Goal: Information Seeking & Learning: Learn about a topic

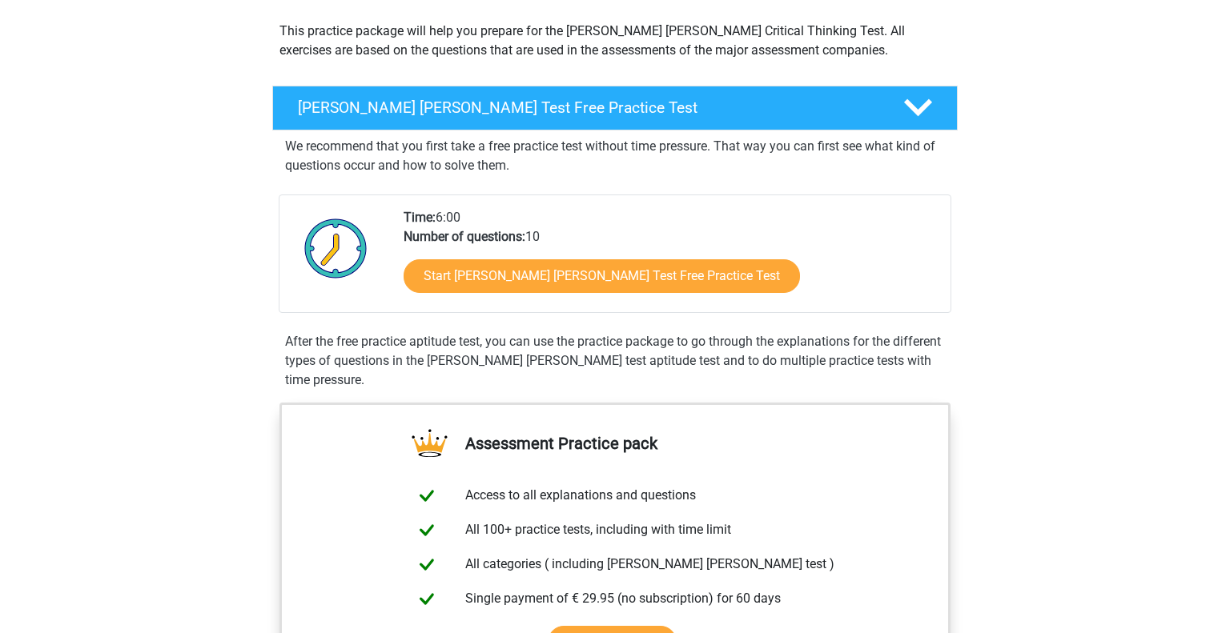
scroll to position [180, 0]
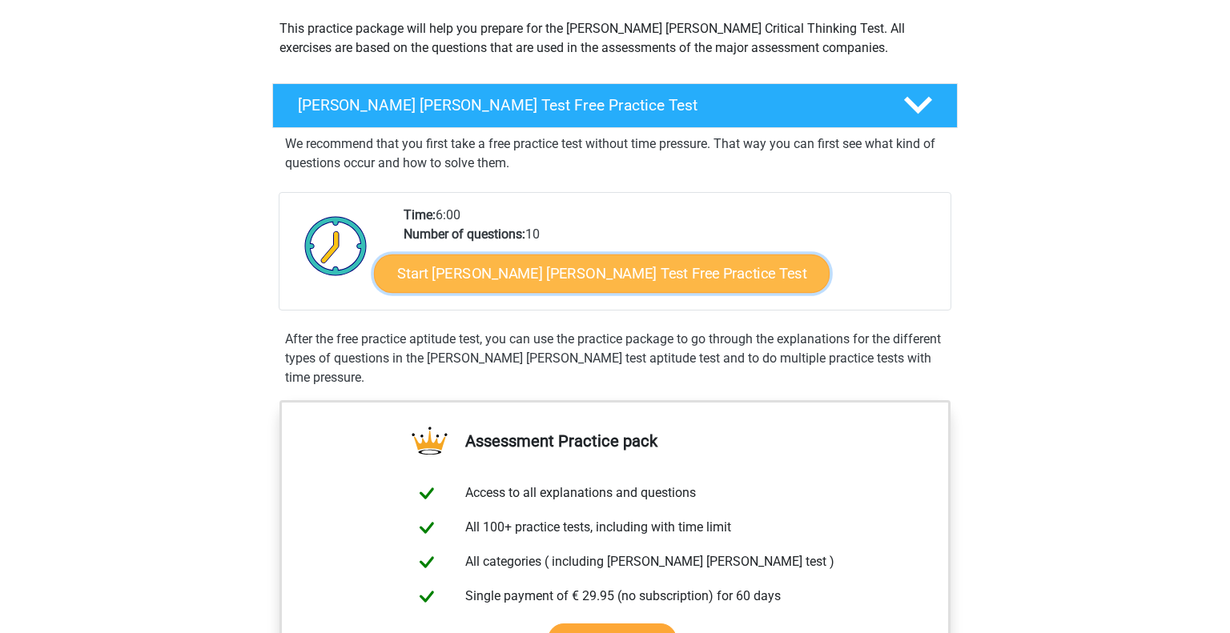
click at [465, 270] on link "Start Watson Glaser Test Free Practice Test" at bounding box center [602, 274] width 456 height 38
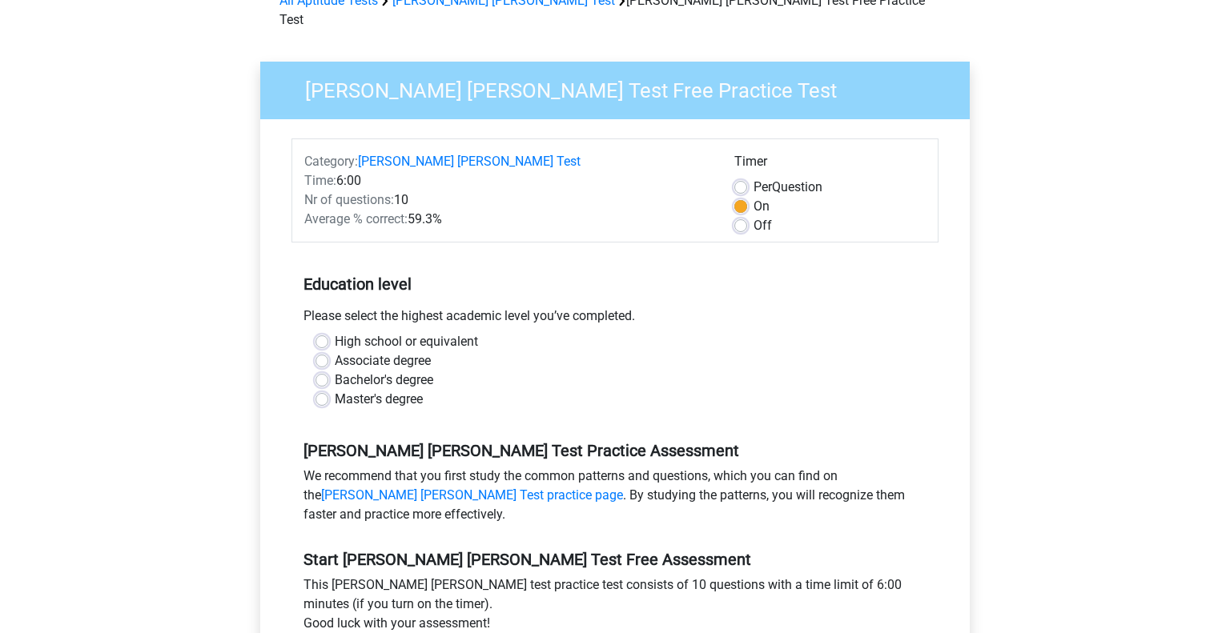
scroll to position [94, 0]
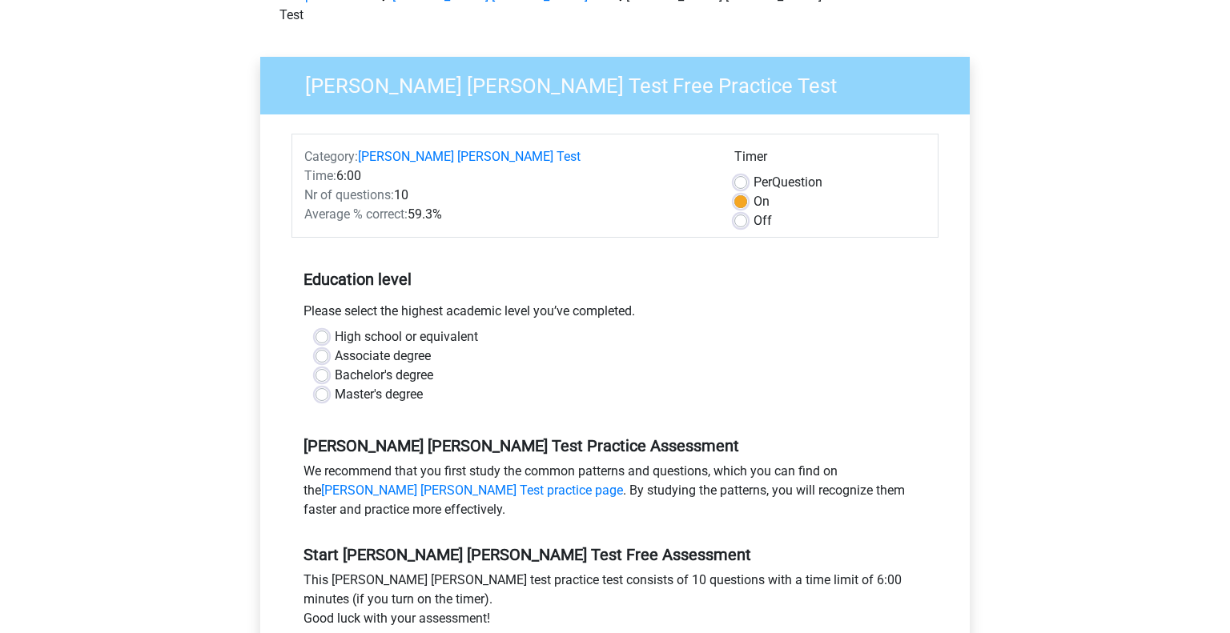
click at [420, 328] on label "High school or equivalent" at bounding box center [406, 337] width 143 height 19
click at [328, 328] on input "High school or equivalent" at bounding box center [322, 336] width 13 height 16
radio input "true"
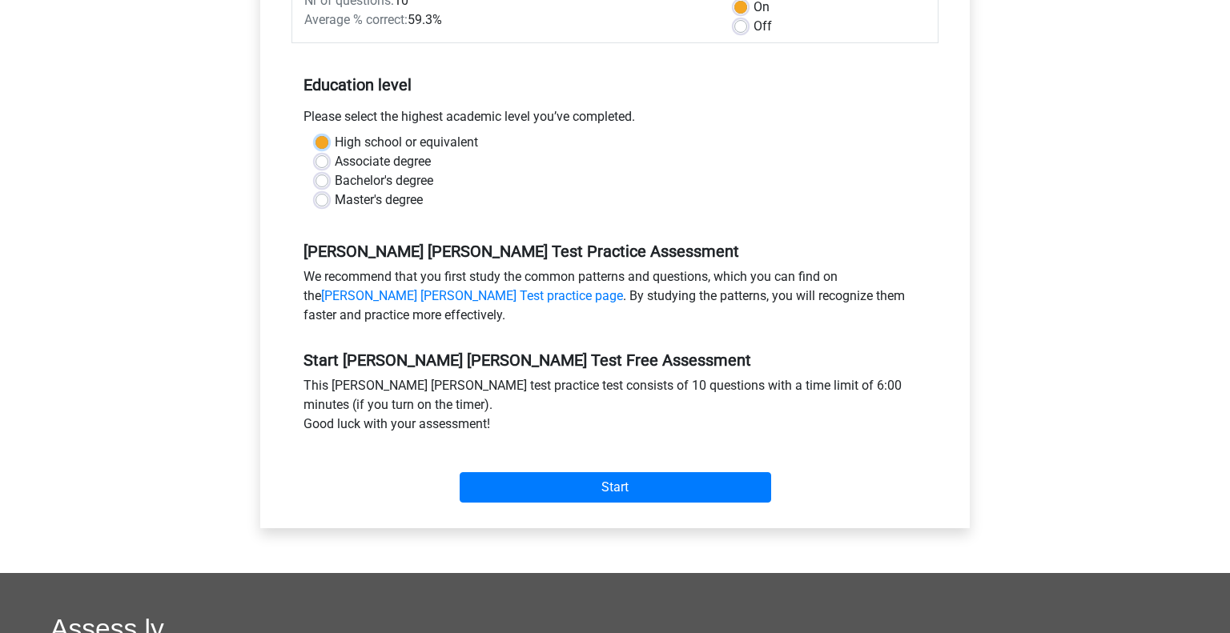
scroll to position [288, 0]
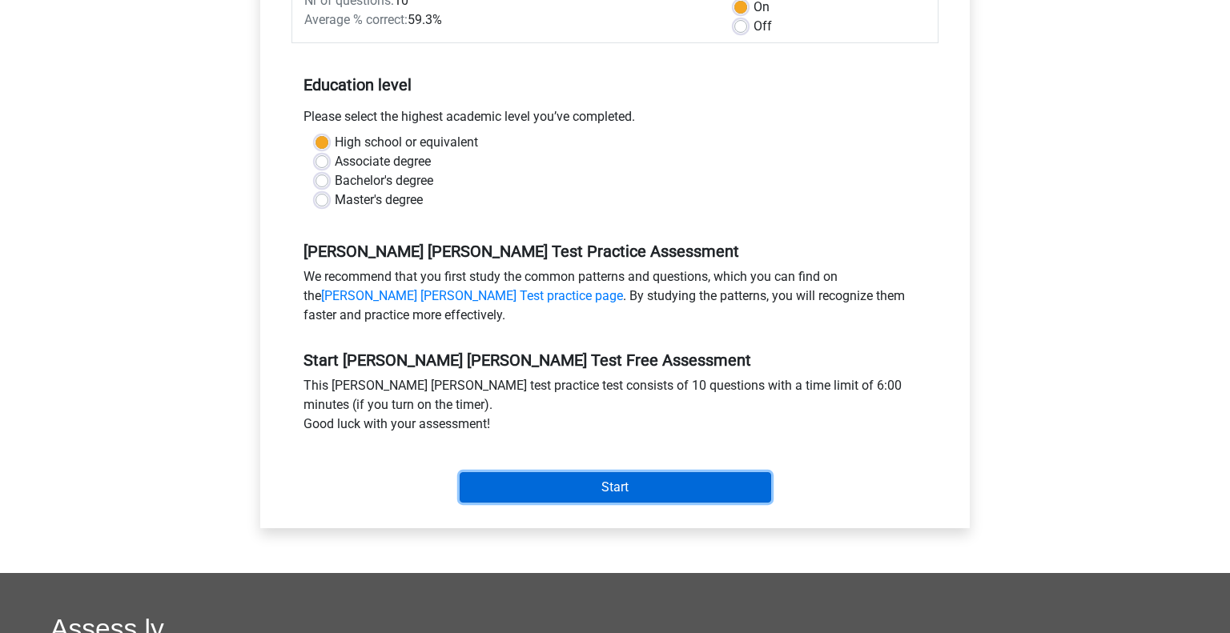
click at [528, 473] on input "Start" at bounding box center [616, 488] width 312 height 30
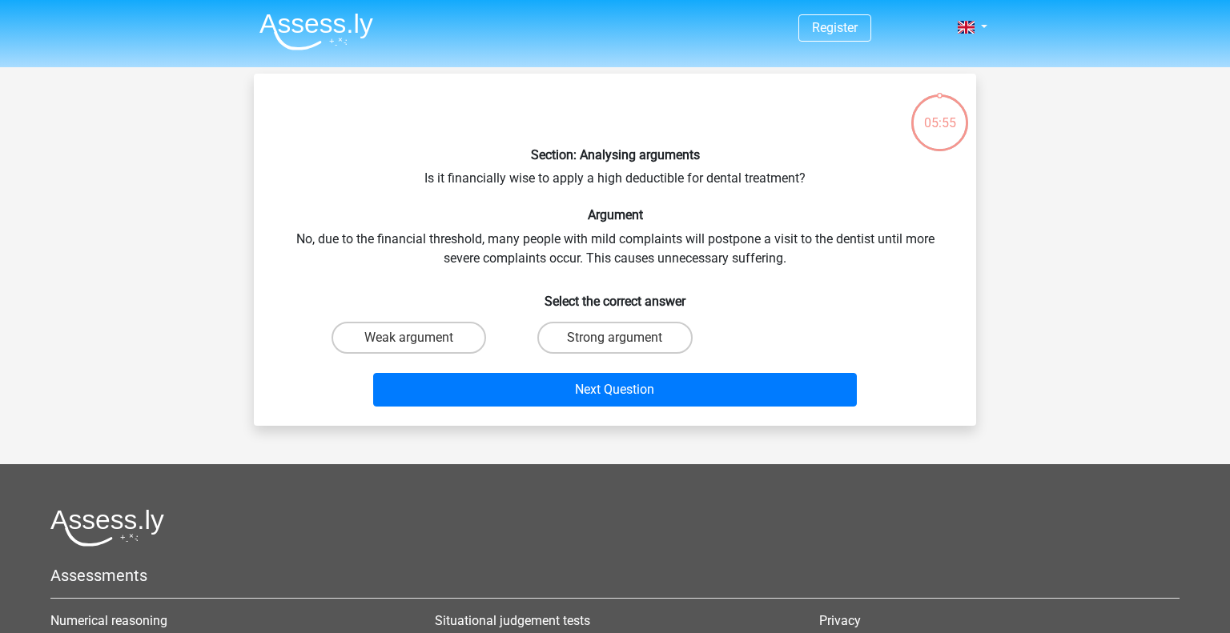
click at [582, 174] on div "Section: Analysing arguments Is it financially wise to apply a high deductible …" at bounding box center [615, 249] width 710 height 327
click at [434, 238] on div "Section: Analysing arguments Is it financially wise to apply a high deductible …" at bounding box center [615, 249] width 710 height 327
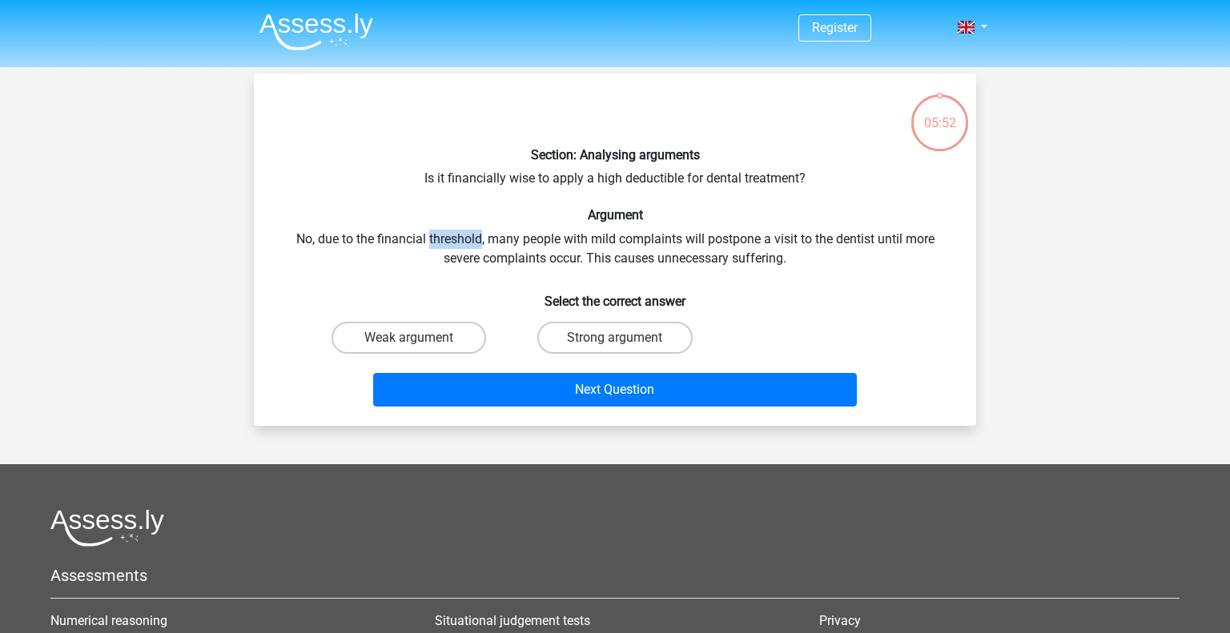
click at [434, 238] on div "Section: Analysing arguments Is it financially wise to apply a high deductible …" at bounding box center [615, 249] width 710 height 327
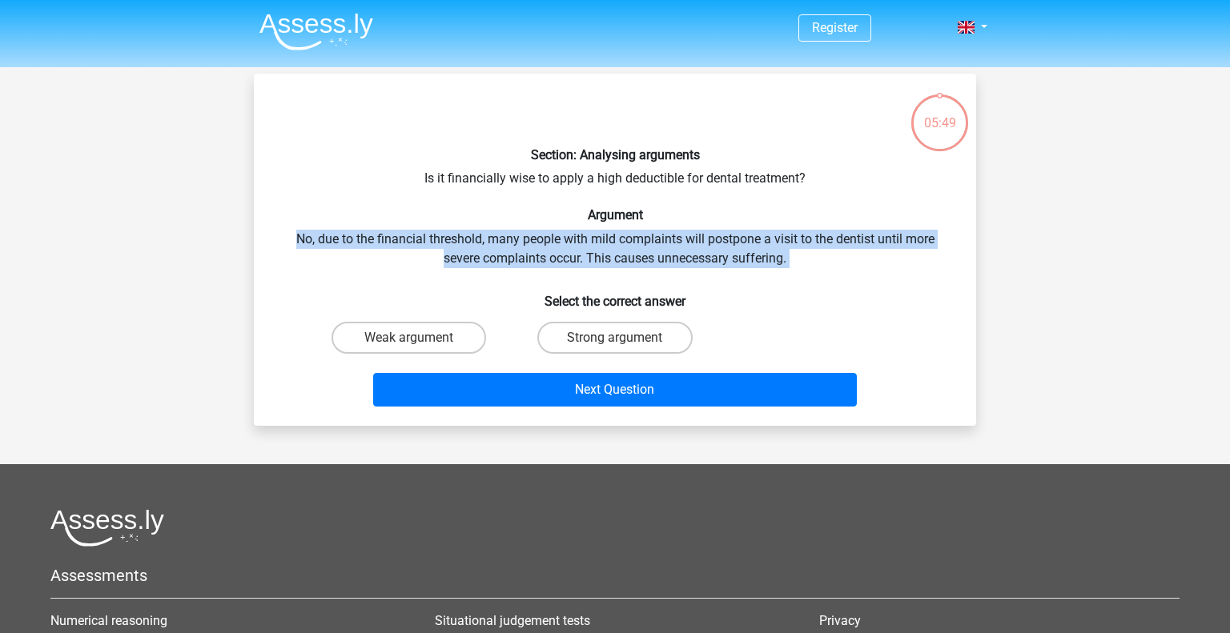
click at [434, 238] on div "Section: Analysing arguments Is it financially wise to apply a high deductible …" at bounding box center [615, 249] width 710 height 327
drag, startPoint x: 485, startPoint y: 237, endPoint x: 574, endPoint y: 273, distance: 95.9
click at [574, 273] on div "Section: Analysing arguments Is it financially wise to apply a high deductible …" at bounding box center [615, 249] width 710 height 327
click at [585, 257] on div "Section: Analysing arguments Is it financially wise to apply a high deductible …" at bounding box center [615, 249] width 710 height 327
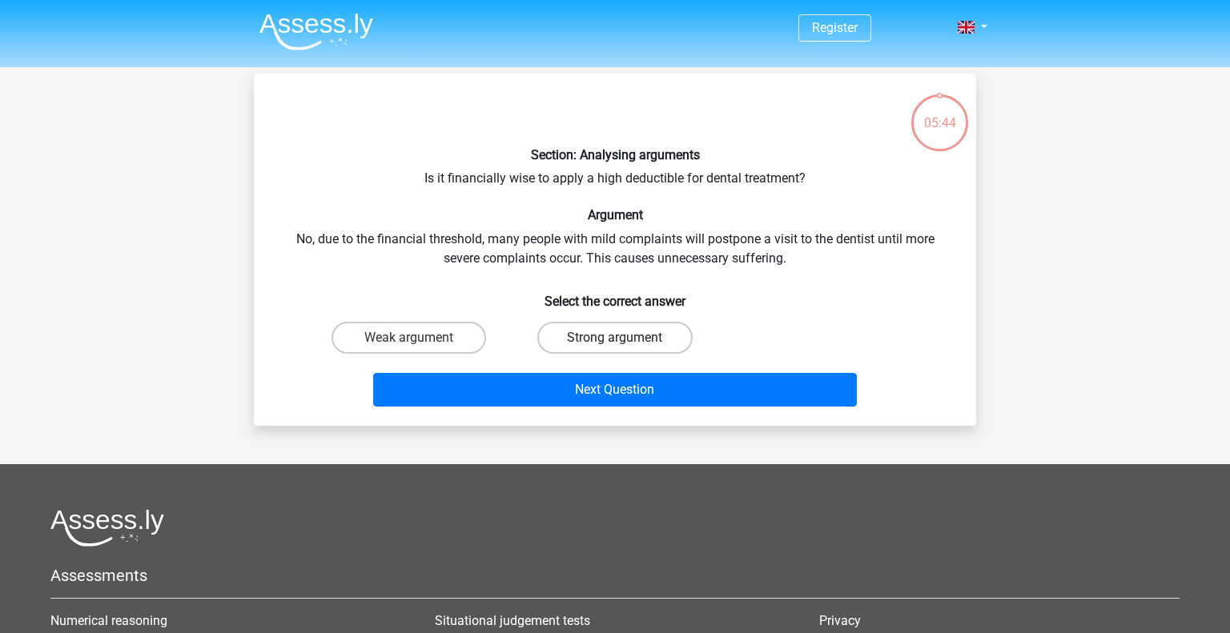
click at [612, 329] on label "Strong argument" at bounding box center [614, 338] width 155 height 32
click at [615, 338] on input "Strong argument" at bounding box center [620, 343] width 10 height 10
radio input "true"
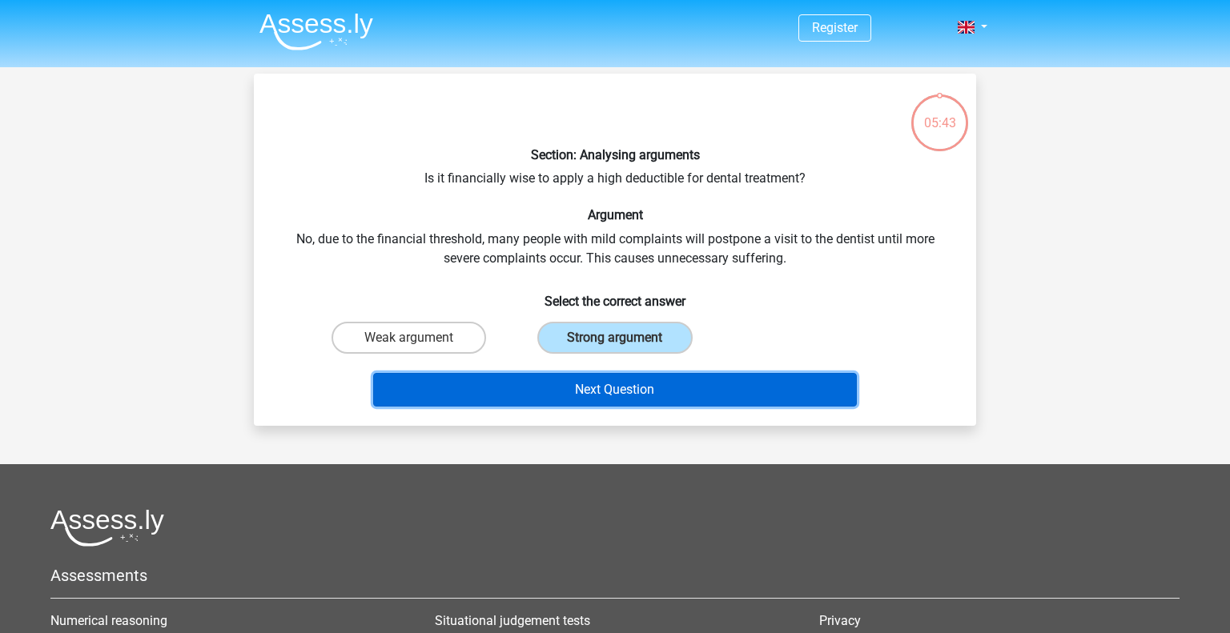
click at [629, 393] on button "Next Question" at bounding box center [615, 390] width 485 height 34
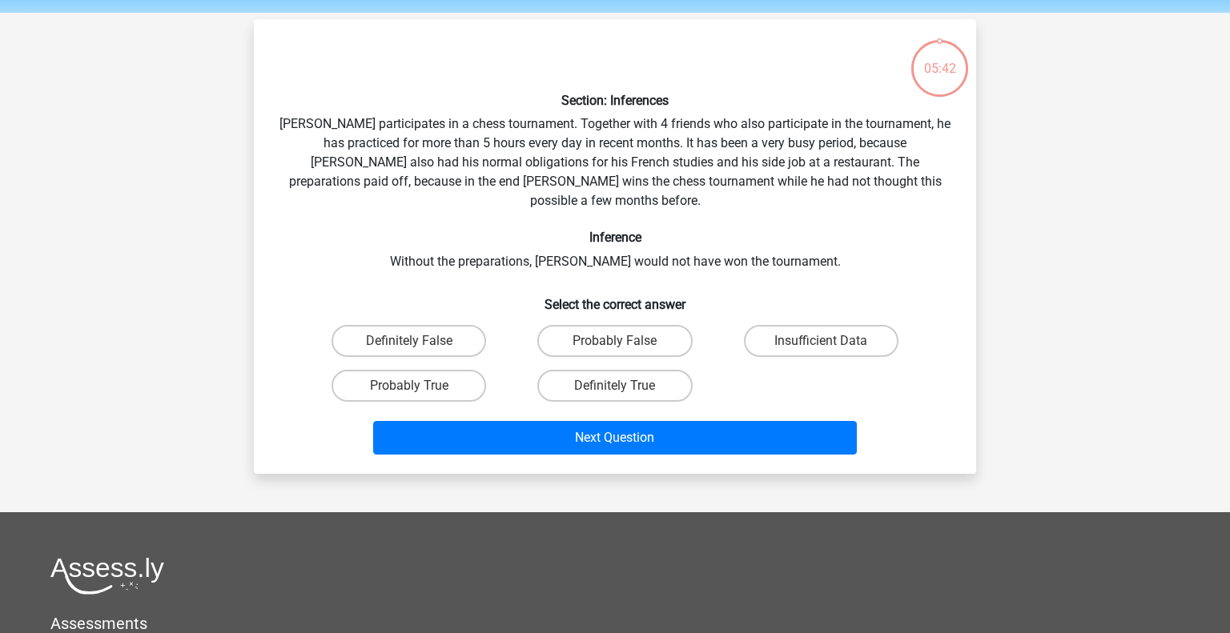
scroll to position [74, 0]
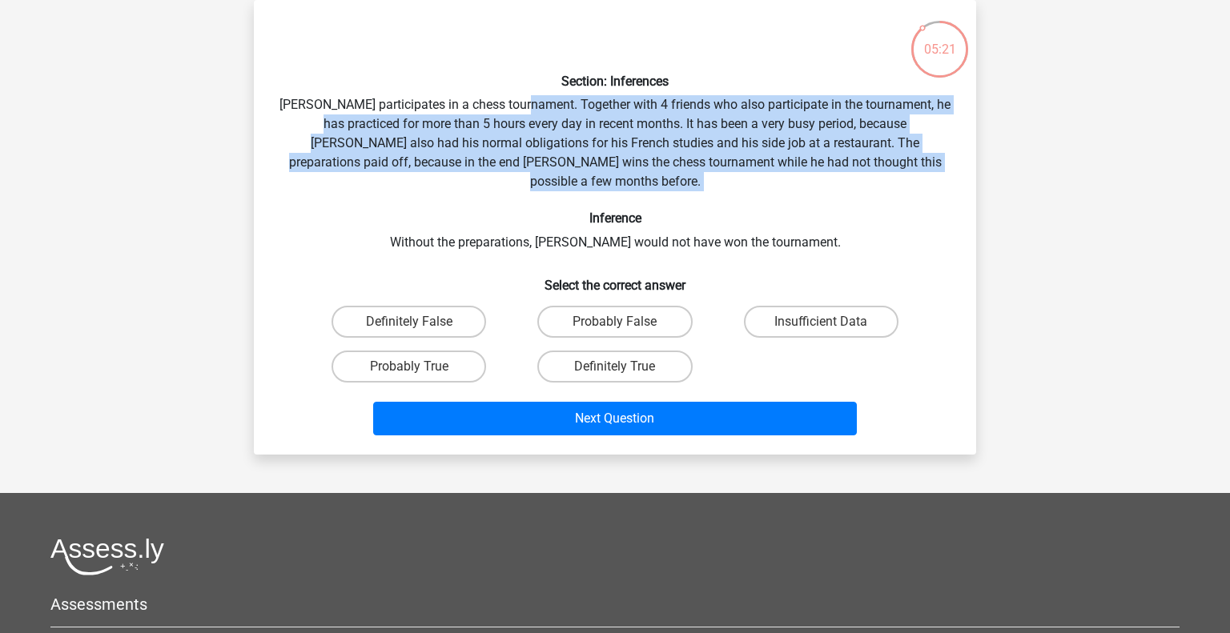
drag, startPoint x: 537, startPoint y: 110, endPoint x: 895, endPoint y: 175, distance: 363.2
click at [895, 175] on div "Section: Inferences Pablo participates in a chess tournament. Together with 4 f…" at bounding box center [615, 227] width 710 height 429
click at [776, 161] on div "Section: Inferences Pablo participates in a chess tournament. Together with 4 f…" at bounding box center [615, 227] width 710 height 429
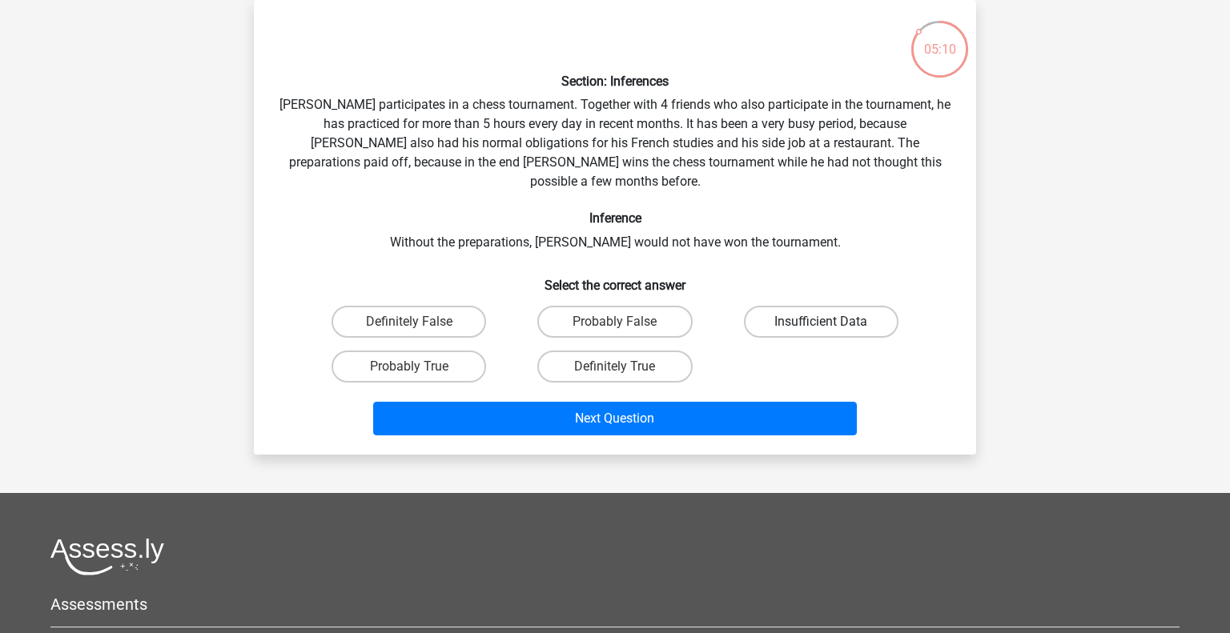
click at [817, 306] on label "Insufficient Data" at bounding box center [821, 322] width 155 height 32
click at [821, 322] on input "Insufficient Data" at bounding box center [826, 327] width 10 height 10
radio input "true"
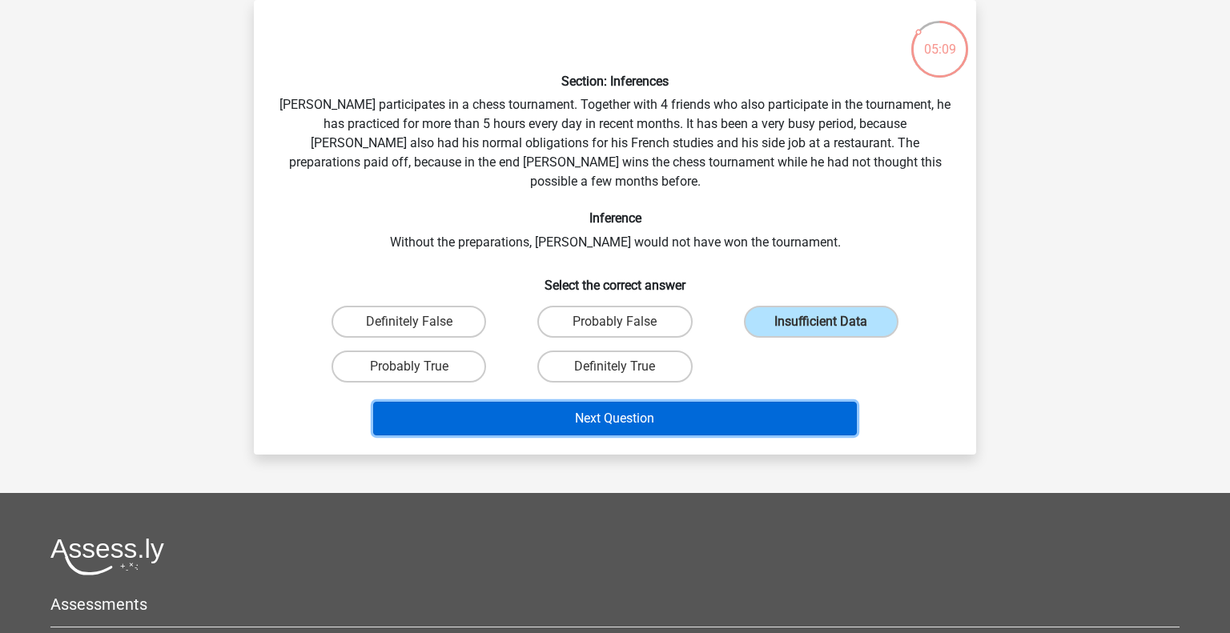
click at [790, 402] on button "Next Question" at bounding box center [615, 419] width 485 height 34
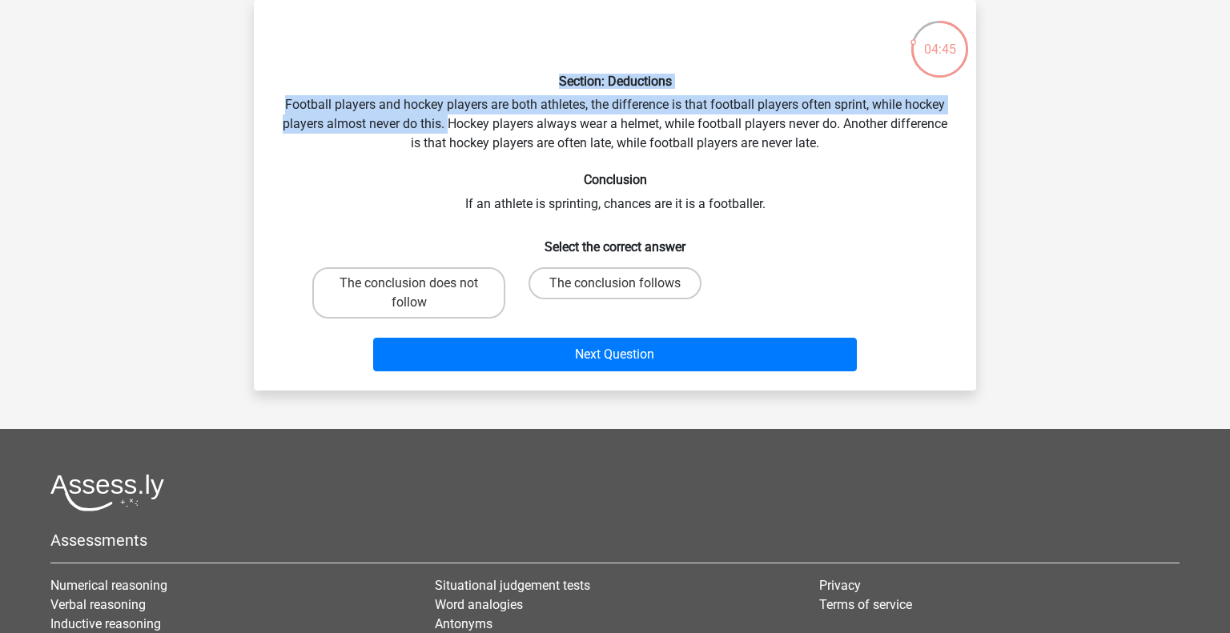
drag, startPoint x: 448, startPoint y: 125, endPoint x: 420, endPoint y: 84, distance: 49.1
click at [420, 84] on div "Section: Deductions Football players and hockey players are both athletes, the …" at bounding box center [615, 195] width 710 height 365
click at [391, 115] on div "Section: Deductions Football players and hockey players are both athletes, the …" at bounding box center [615, 195] width 710 height 365
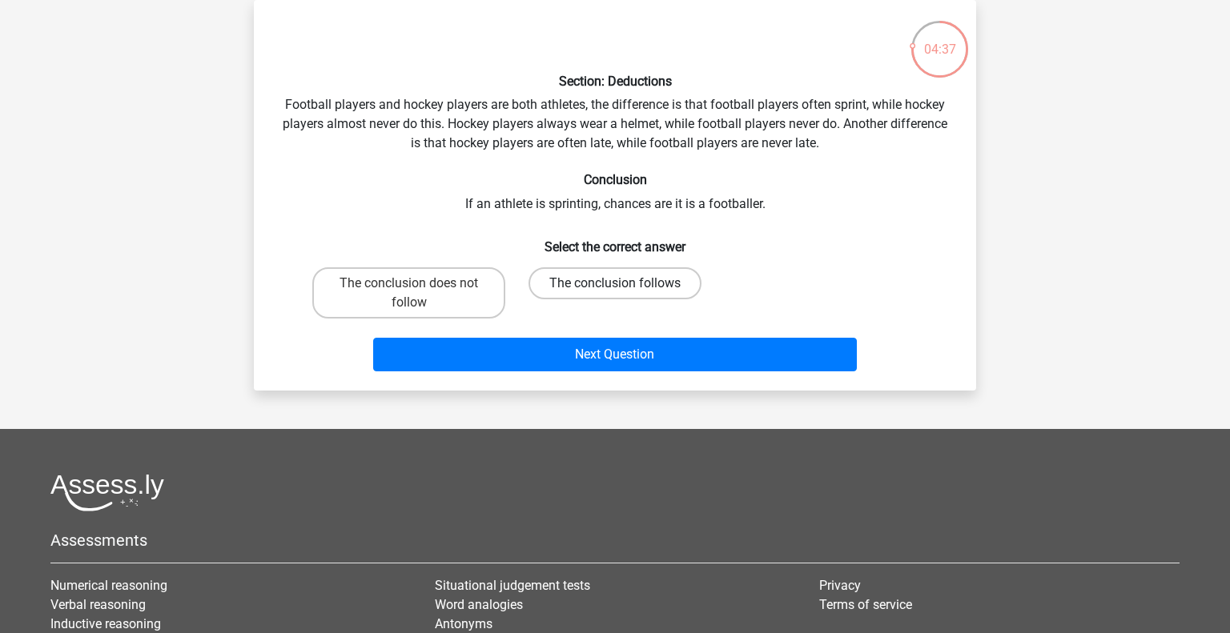
click at [601, 283] on label "The conclusion follows" at bounding box center [615, 283] width 173 height 32
click at [615, 284] on input "The conclusion follows" at bounding box center [620, 289] width 10 height 10
radio input "true"
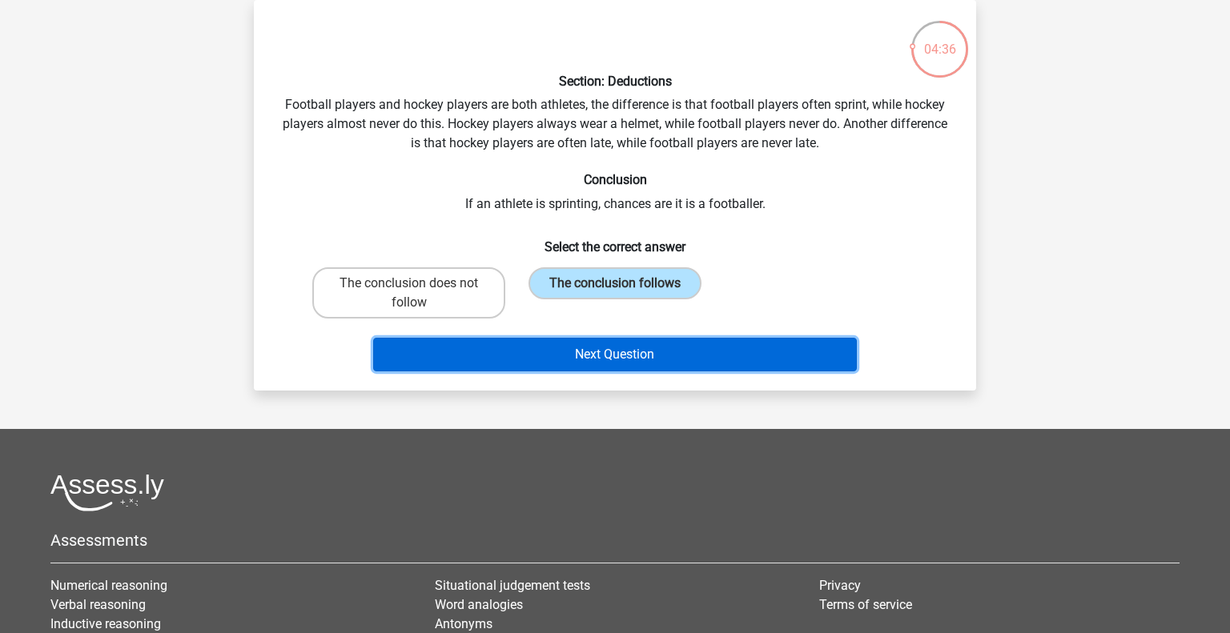
click at [621, 352] on button "Next Question" at bounding box center [615, 355] width 485 height 34
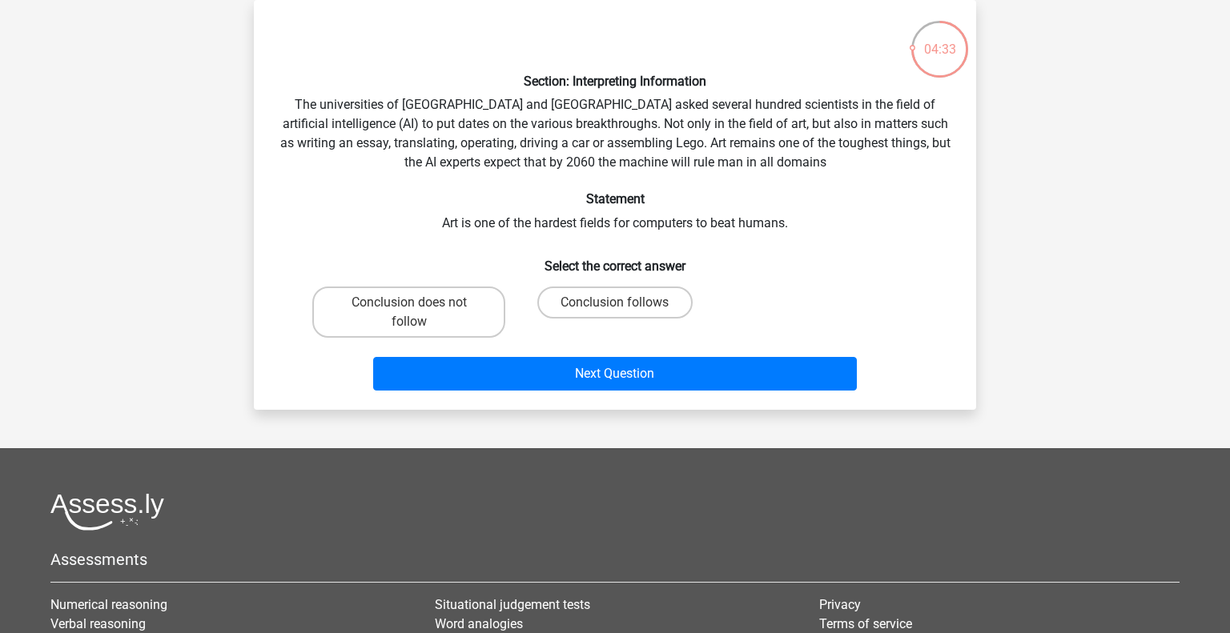
click at [567, 228] on div "Section: Interpreting Information The universities of Oxford and Yale asked sev…" at bounding box center [615, 205] width 710 height 384
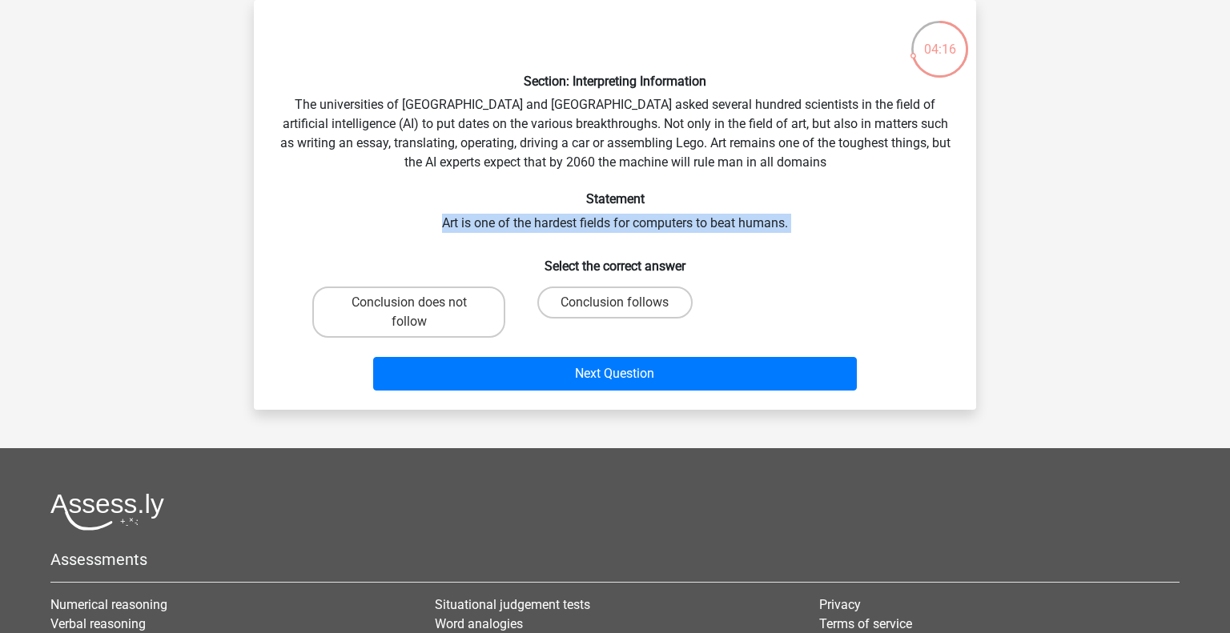
click at [557, 138] on div "Section: Interpreting Information The universities of Oxford and Yale asked sev…" at bounding box center [615, 205] width 710 height 384
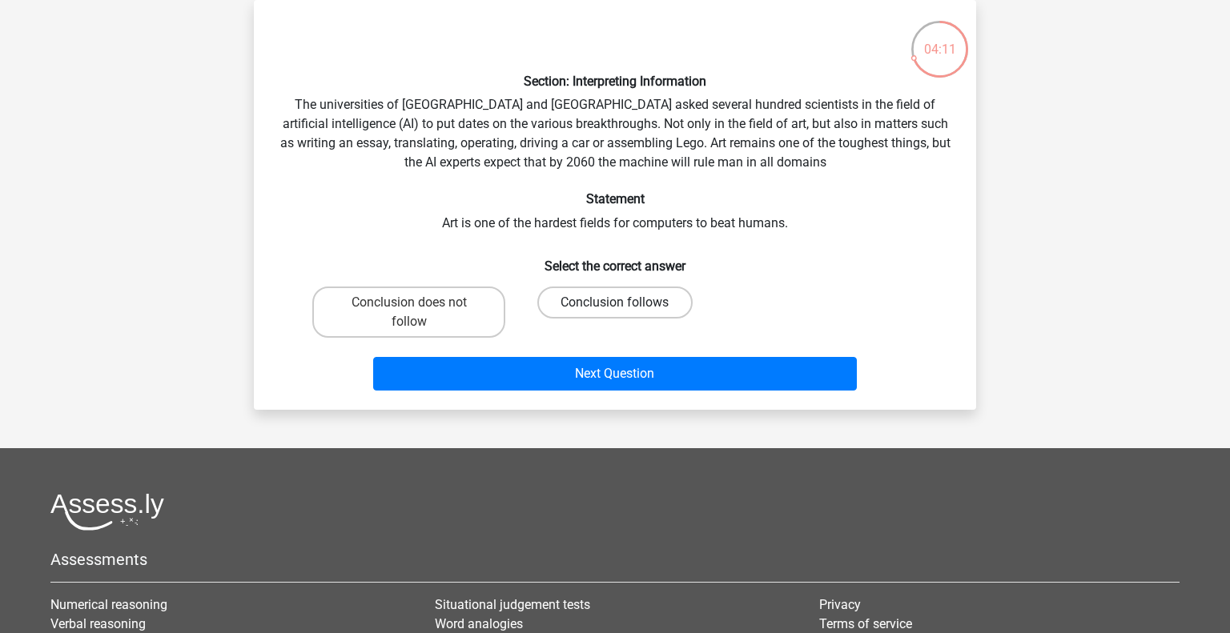
click at [614, 300] on label "Conclusion follows" at bounding box center [614, 303] width 155 height 32
click at [615, 303] on input "Conclusion follows" at bounding box center [620, 308] width 10 height 10
radio input "true"
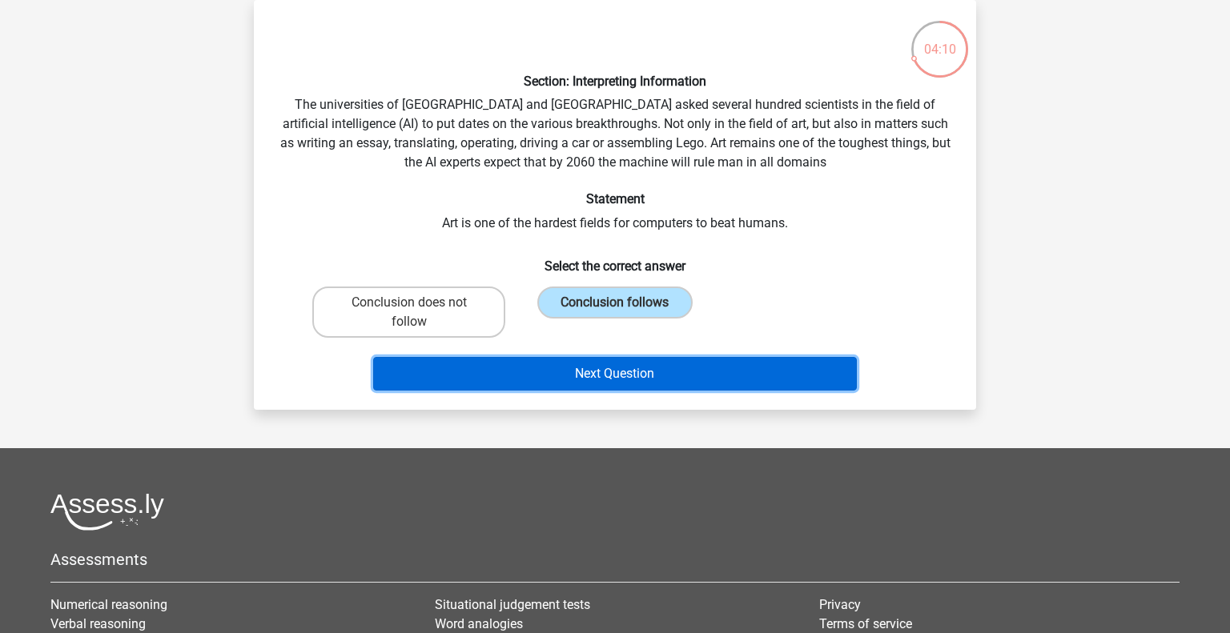
click at [637, 372] on button "Next Question" at bounding box center [615, 374] width 485 height 34
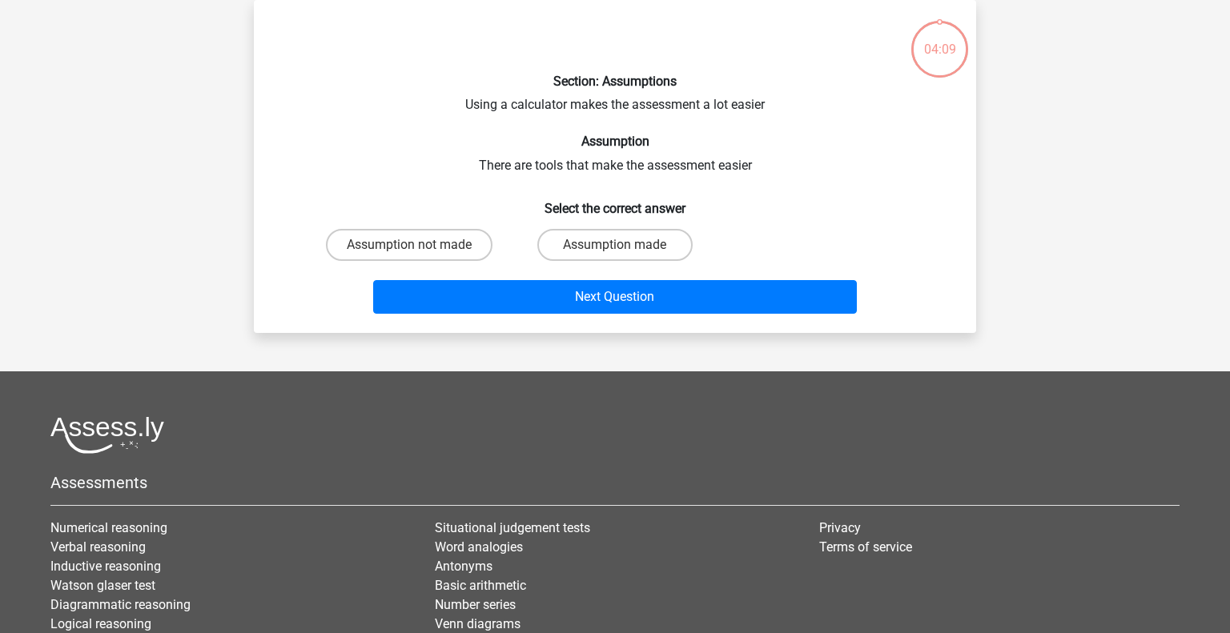
scroll to position [0, 0]
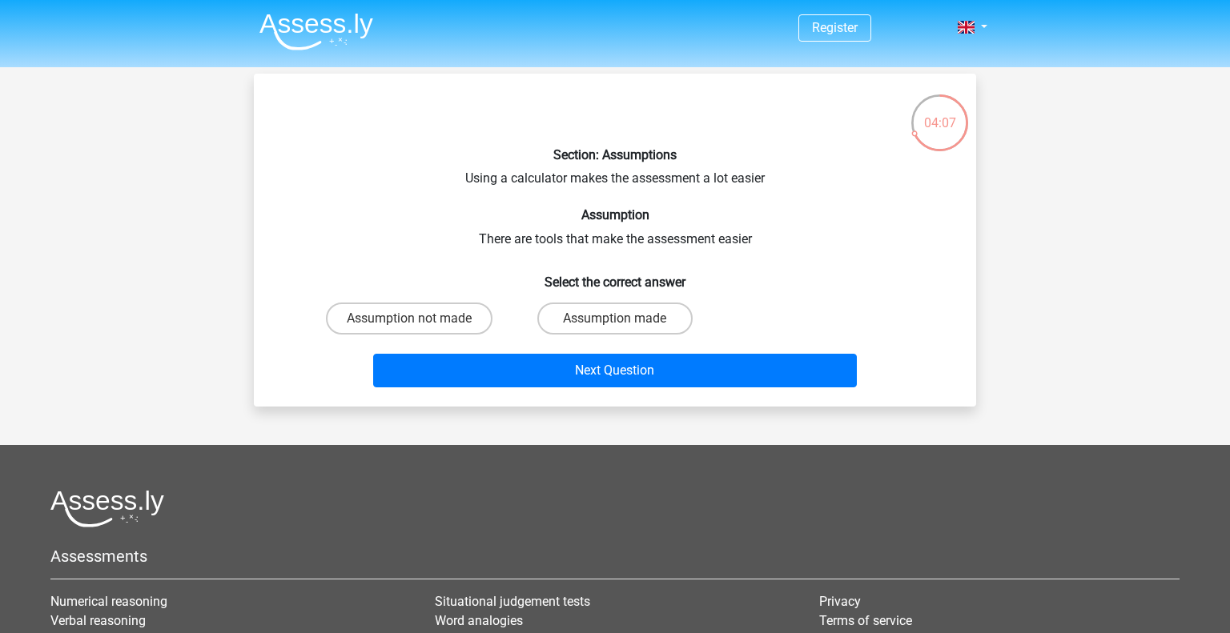
click at [566, 185] on div "Section: Assumptions Using a calculator makes the assessment a lot easier Assum…" at bounding box center [615, 240] width 710 height 308
click at [591, 238] on div "Section: Assumptions Using a calculator makes the assessment a lot easier Assum…" at bounding box center [615, 240] width 710 height 308
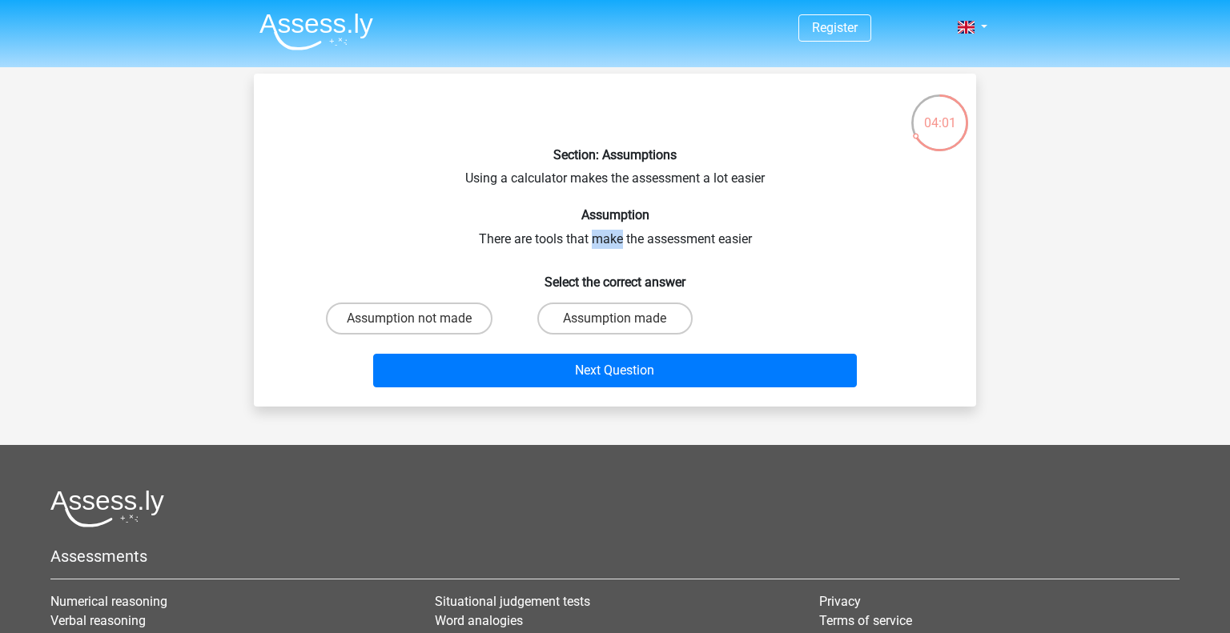
click at [591, 238] on div "Section: Assumptions Using a calculator makes the assessment a lot easier Assum…" at bounding box center [615, 240] width 710 height 308
click at [597, 325] on label "Assumption made" at bounding box center [614, 319] width 155 height 32
click at [615, 325] on input "Assumption made" at bounding box center [620, 324] width 10 height 10
radio input "true"
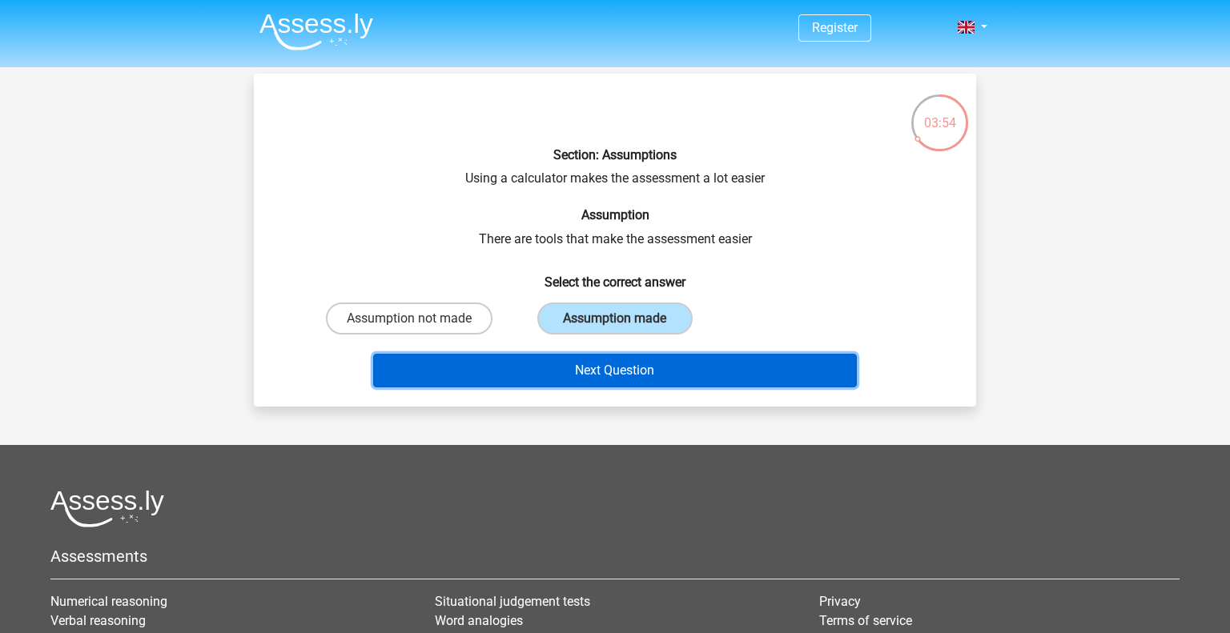
click at [615, 369] on button "Next Question" at bounding box center [615, 371] width 485 height 34
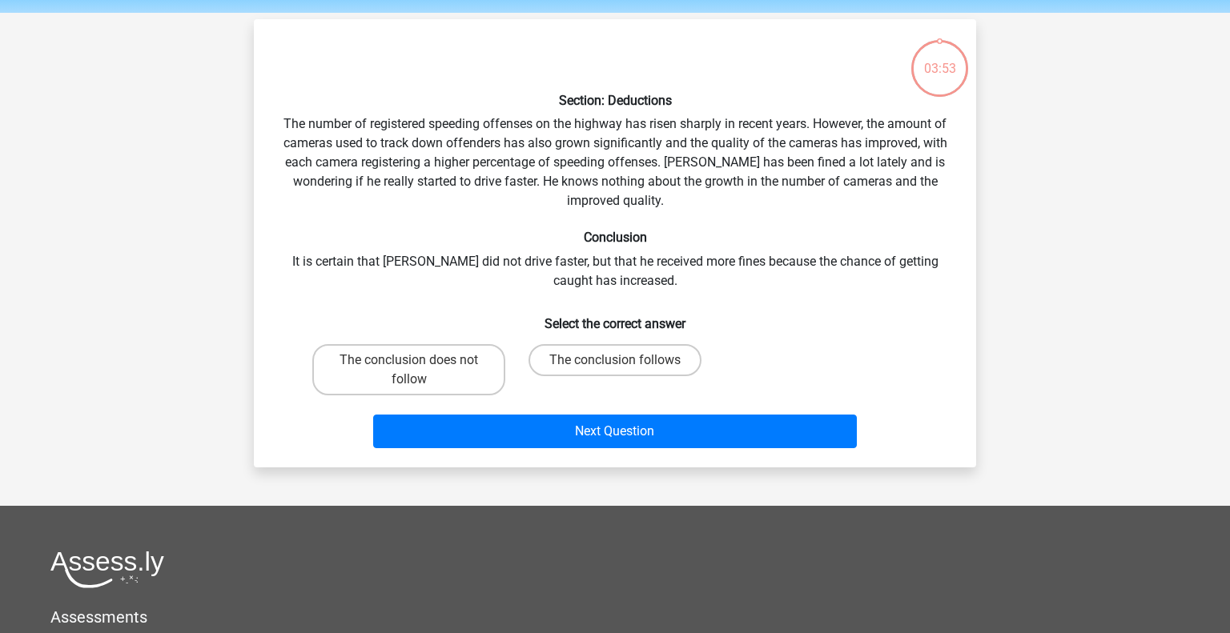
scroll to position [74, 0]
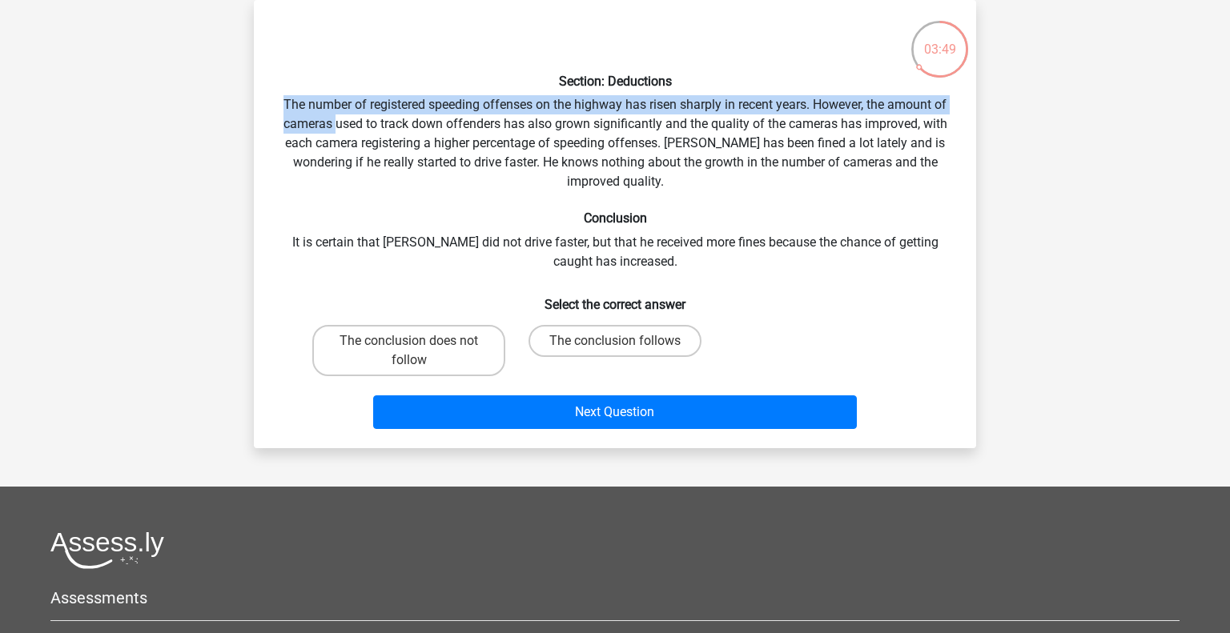
drag, startPoint x: 283, startPoint y: 103, endPoint x: 336, endPoint y: 117, distance: 54.8
click at [336, 117] on div "Section: Deductions The number of registered speeding offenses on the highway h…" at bounding box center [615, 224] width 710 height 423
click at [275, 256] on div "Section: Deductions The number of registered speeding offenses on the highway h…" at bounding box center [615, 224] width 710 height 423
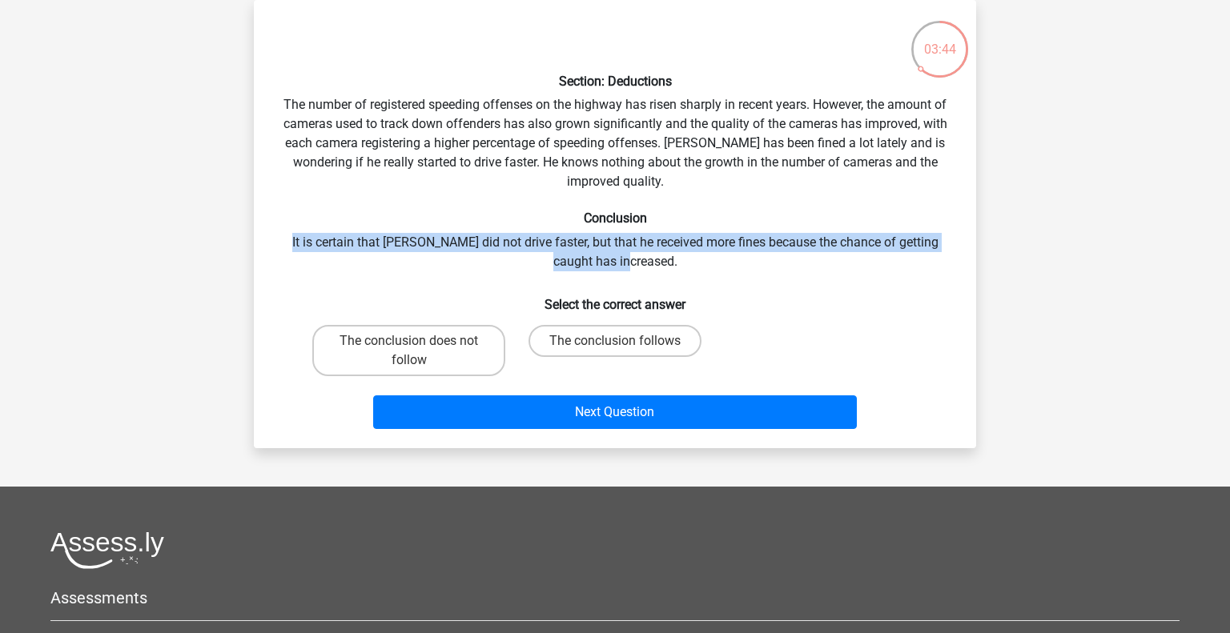
drag, startPoint x: 290, startPoint y: 247, endPoint x: 645, endPoint y: 263, distance: 355.9
click at [645, 263] on div "Section: Deductions The number of registered speeding offenses on the highway h…" at bounding box center [615, 224] width 710 height 423
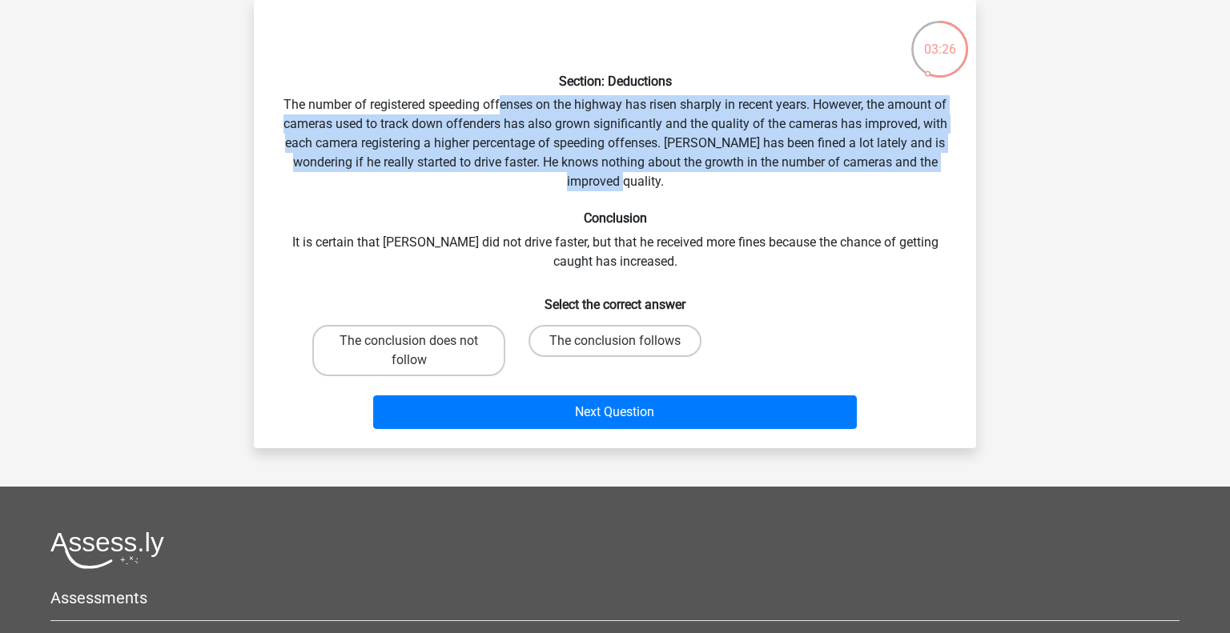
drag, startPoint x: 501, startPoint y: 102, endPoint x: 714, endPoint y: 182, distance: 227.6
click at [714, 182] on div "Section: Deductions The number of registered speeding offenses on the highway h…" at bounding box center [615, 224] width 710 height 423
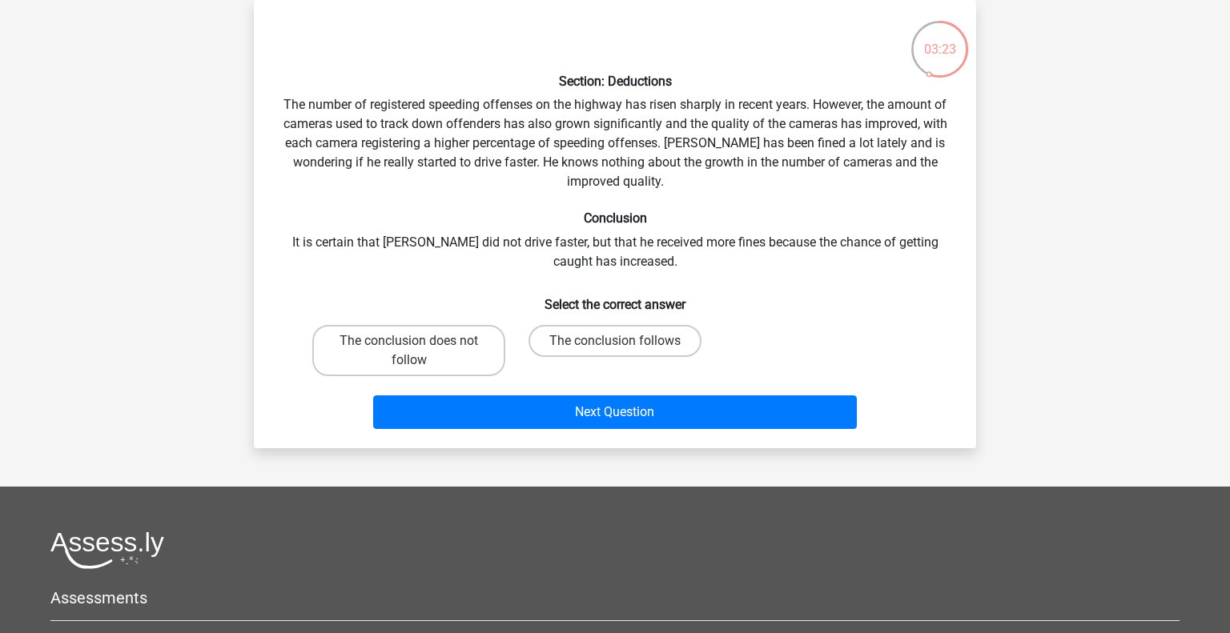
click at [683, 252] on div "Section: Deductions The number of registered speeding offenses on the highway h…" at bounding box center [615, 224] width 710 height 423
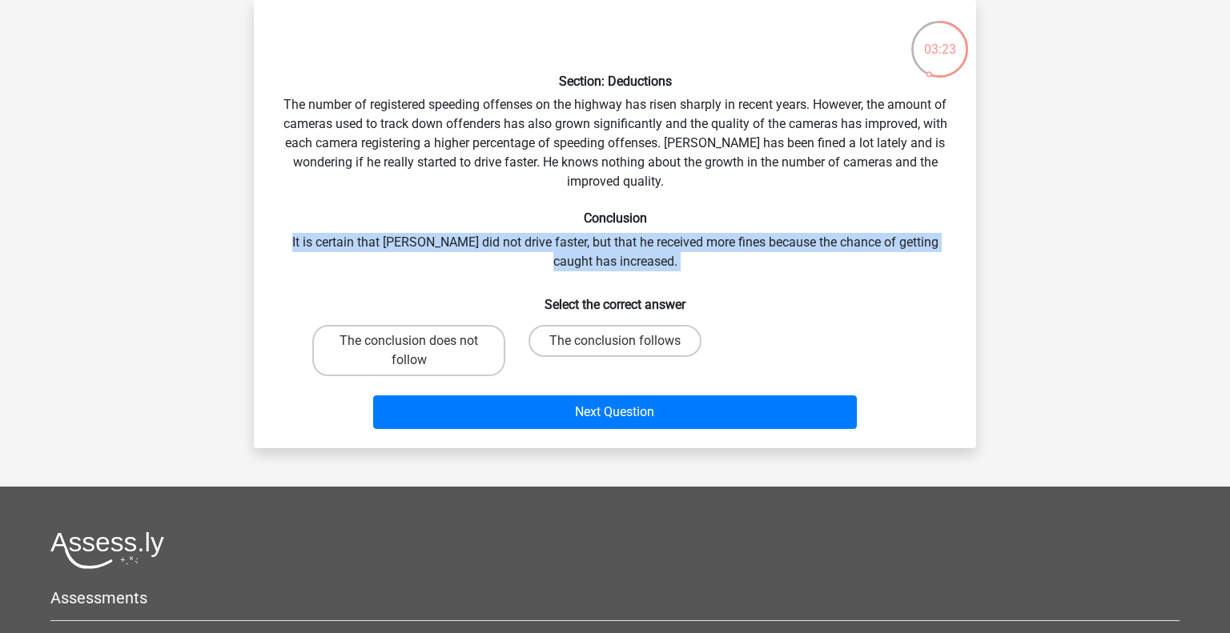
click at [683, 252] on div "Section: Deductions The number of registered speeding offenses on the highway h…" at bounding box center [615, 224] width 710 height 423
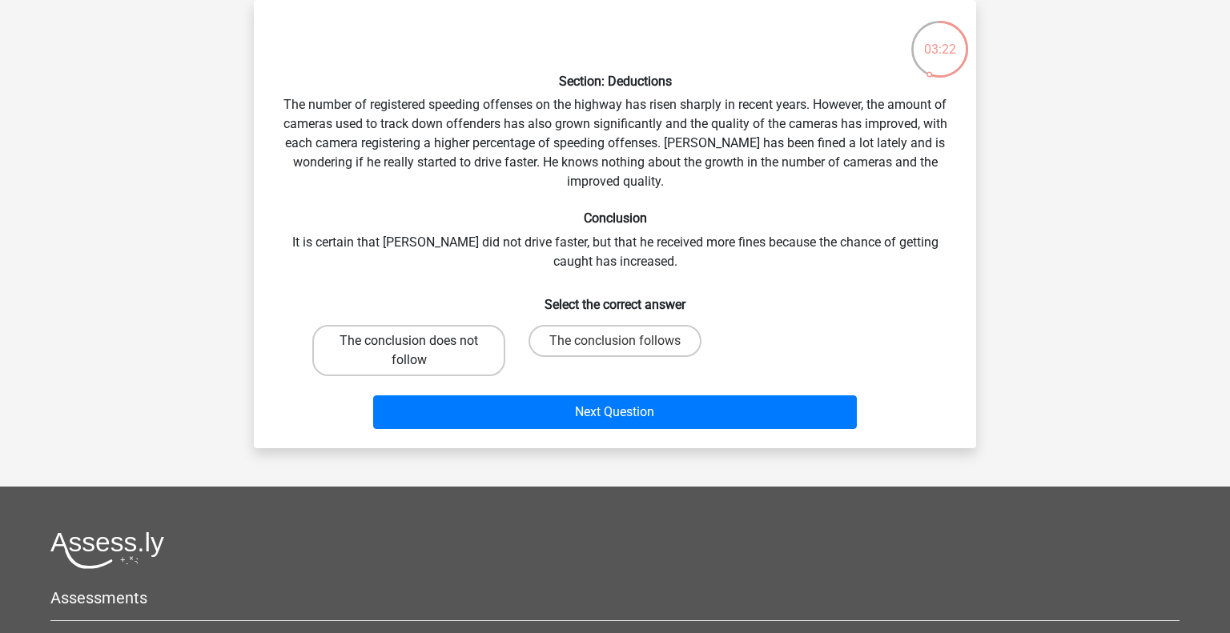
click at [462, 354] on label "The conclusion does not follow" at bounding box center [408, 350] width 193 height 51
click at [420, 352] on input "The conclusion does not follow" at bounding box center [414, 346] width 10 height 10
radio input "true"
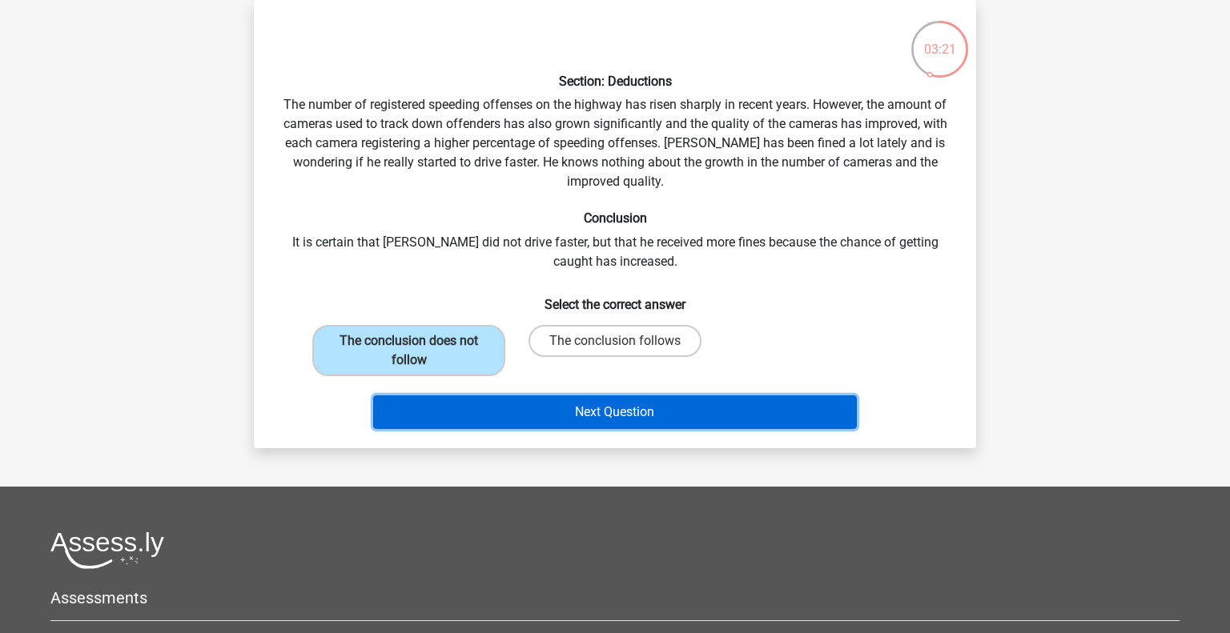
click at [521, 410] on button "Next Question" at bounding box center [615, 413] width 485 height 34
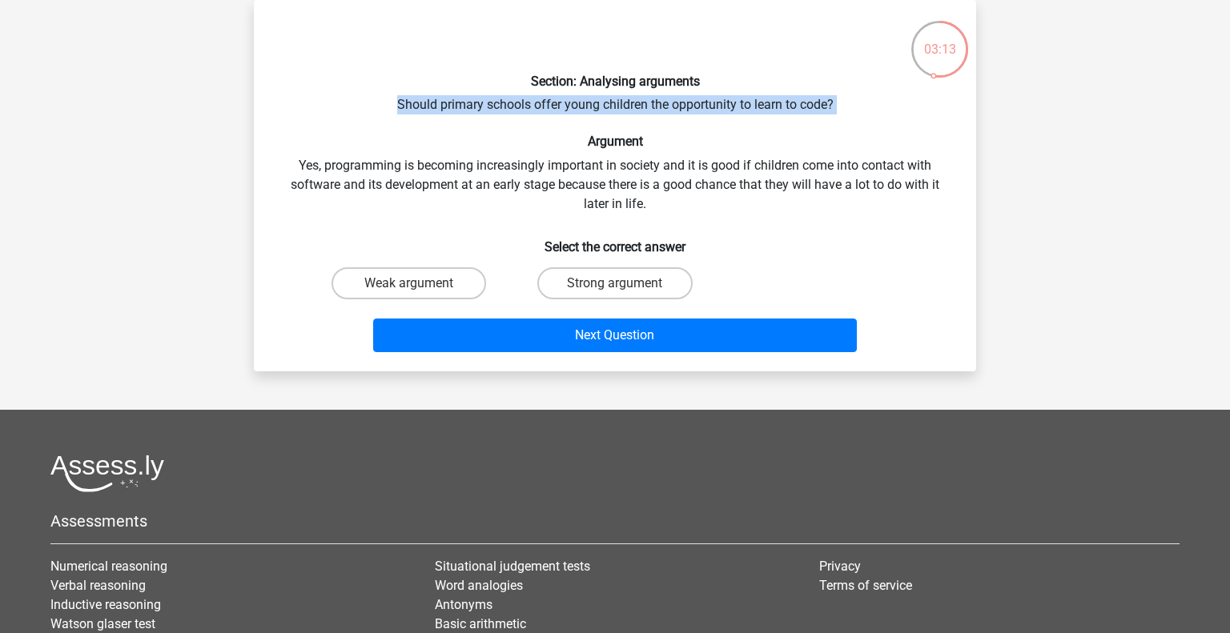
drag, startPoint x: 398, startPoint y: 103, endPoint x: 638, endPoint y: 115, distance: 240.5
click at [638, 115] on div "Section: Analysing arguments Should primary schools offer young children the op…" at bounding box center [615, 186] width 710 height 346
click at [514, 165] on div "Section: Analysing arguments Should primary schools offer young children the op…" at bounding box center [615, 186] width 710 height 346
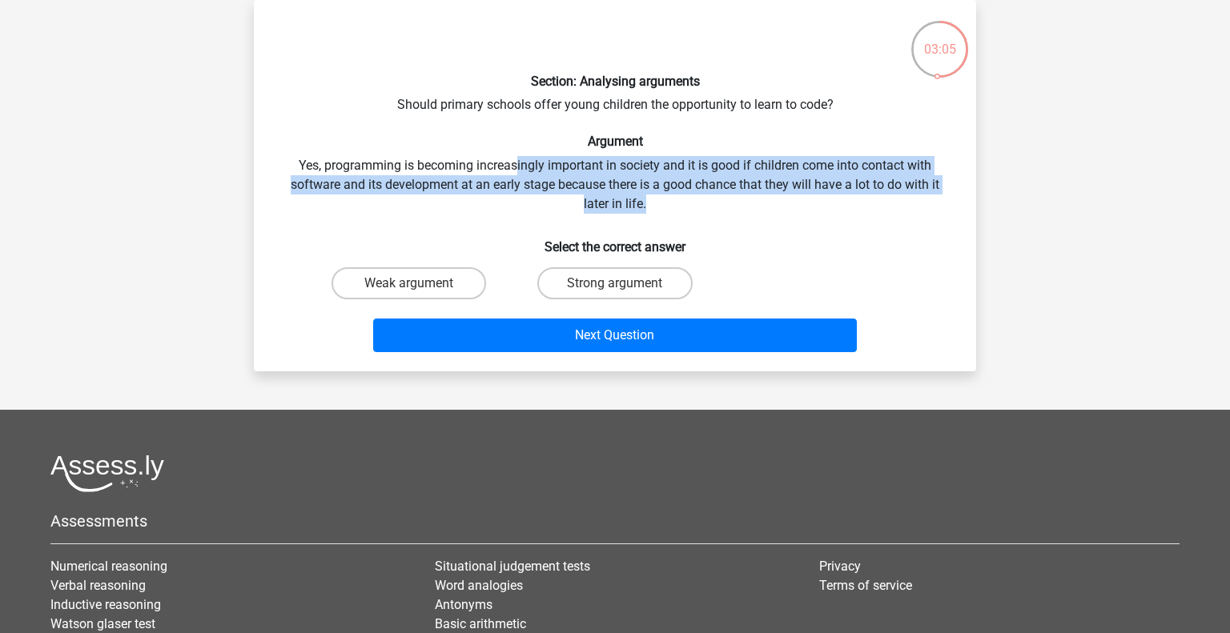
drag, startPoint x: 515, startPoint y: 166, endPoint x: 652, endPoint y: 205, distance: 142.5
click at [652, 205] on div "Section: Analysing arguments Should primary schools offer young children the op…" at bounding box center [615, 186] width 710 height 346
click at [624, 202] on div "Section: Analysing arguments Should primary schools offer young children the op…" at bounding box center [615, 186] width 710 height 346
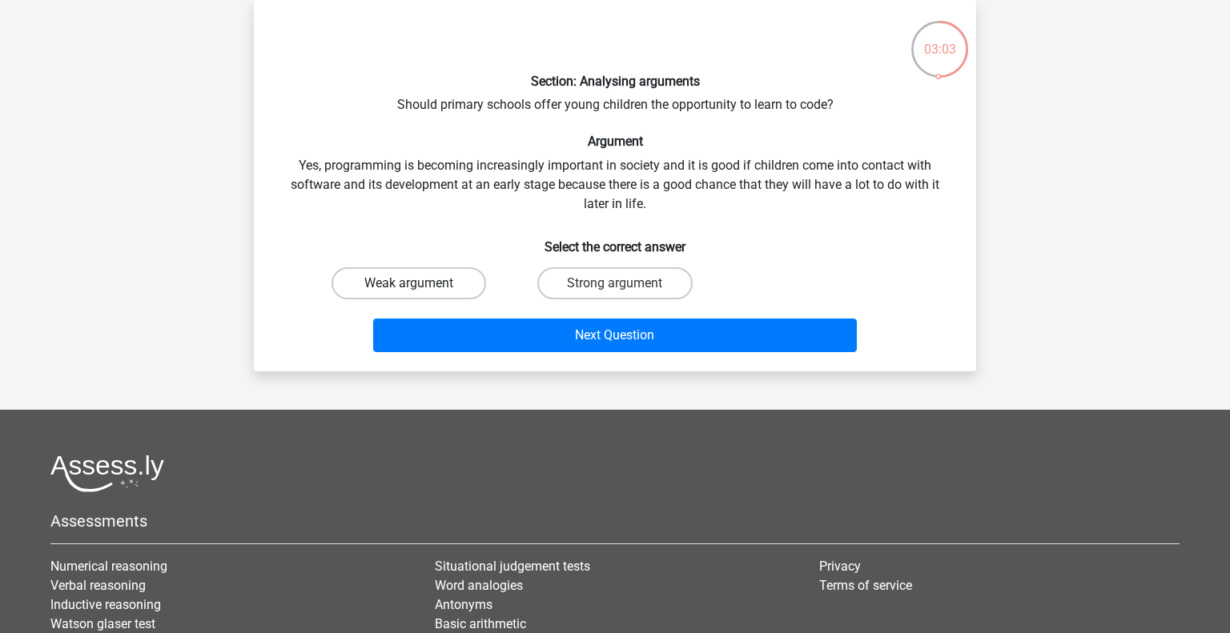
click at [424, 289] on label "Weak argument" at bounding box center [409, 283] width 155 height 32
click at [420, 289] on input "Weak argument" at bounding box center [414, 289] width 10 height 10
radio input "true"
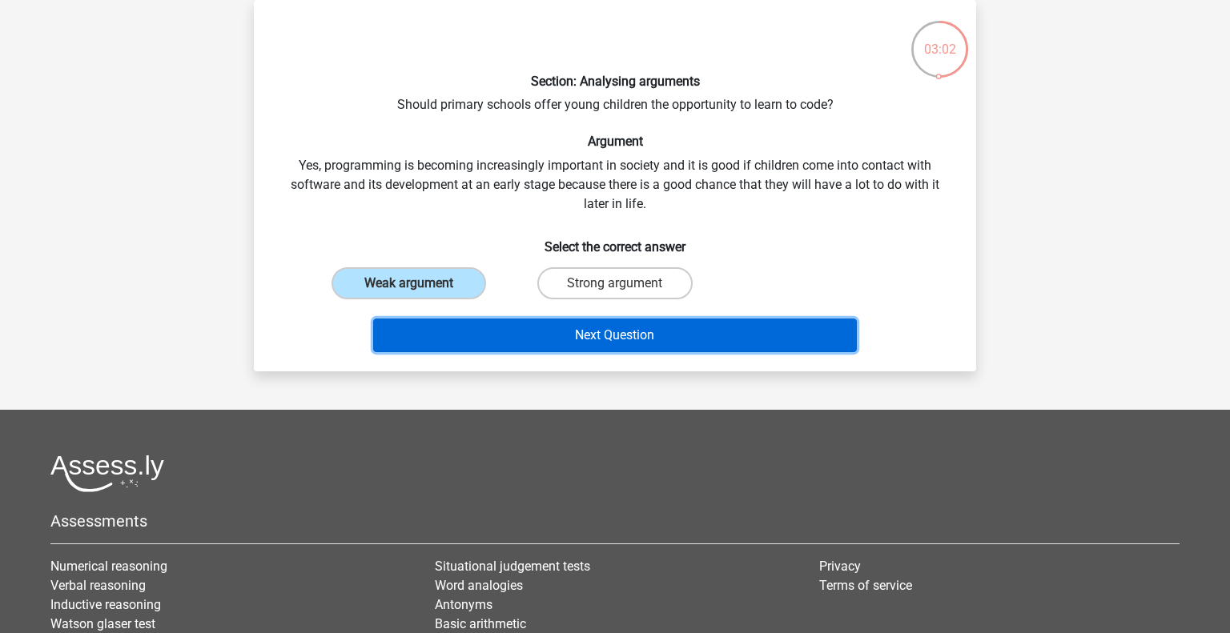
click at [483, 324] on button "Next Question" at bounding box center [615, 336] width 485 height 34
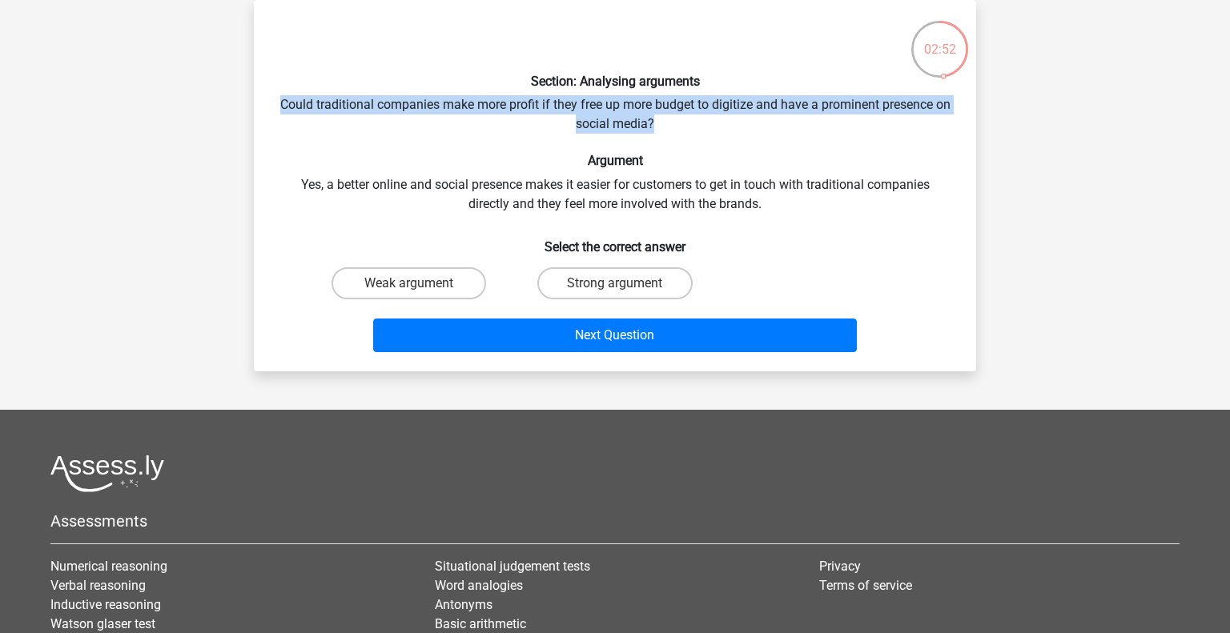
drag, startPoint x: 283, startPoint y: 103, endPoint x: 755, endPoint y: 120, distance: 472.8
click at [755, 120] on div "Section: Analysing arguments Could traditional companies make more profit if th…" at bounding box center [615, 186] width 710 height 346
click at [442, 186] on div "Section: Analysing arguments Could traditional companies make more profit if th…" at bounding box center [615, 186] width 710 height 346
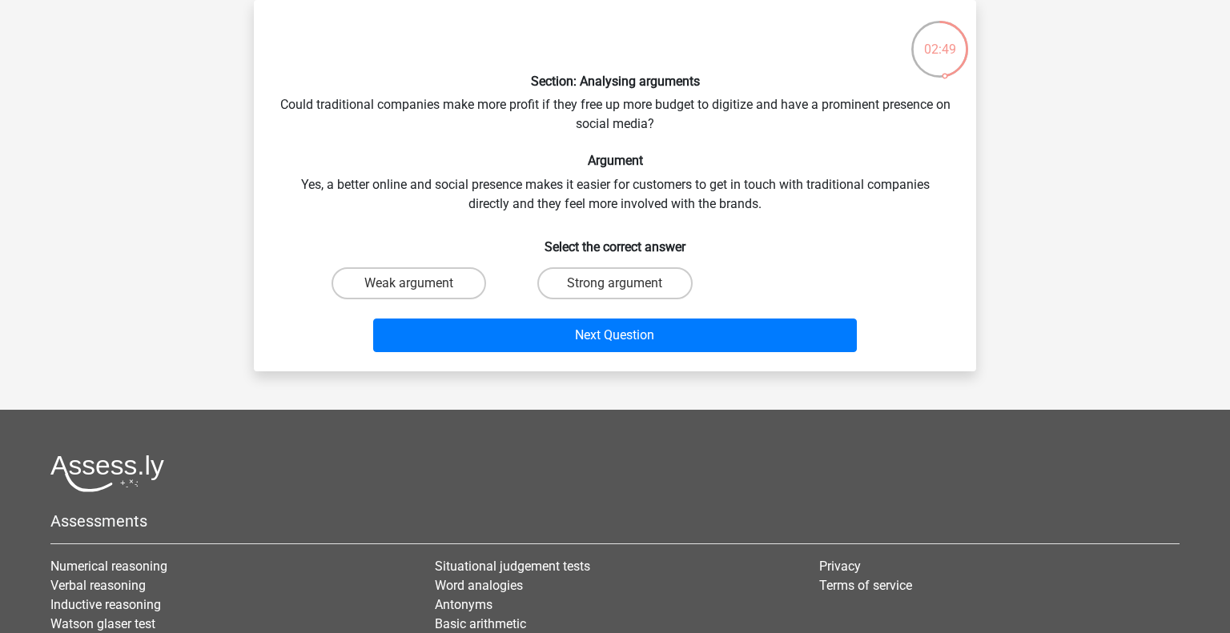
click at [442, 186] on div "Section: Analysing arguments Could traditional companies make more profit if th…" at bounding box center [615, 186] width 710 height 346
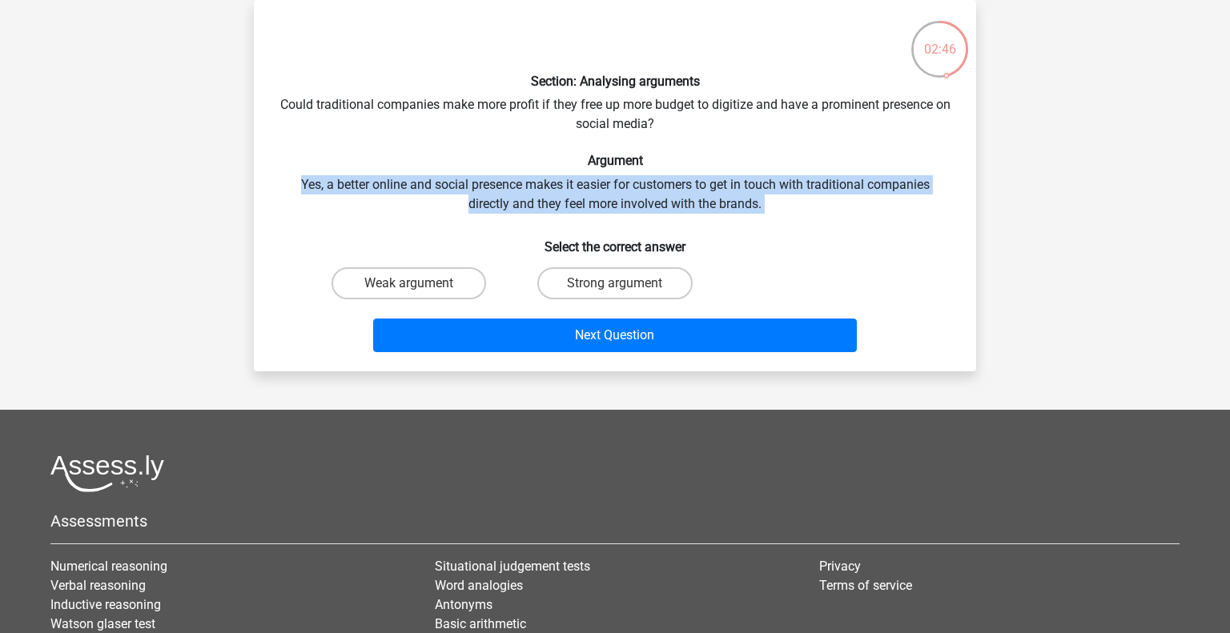
click at [483, 195] on div "Section: Analysing arguments Could traditional companies make more profit if th…" at bounding box center [615, 186] width 710 height 346
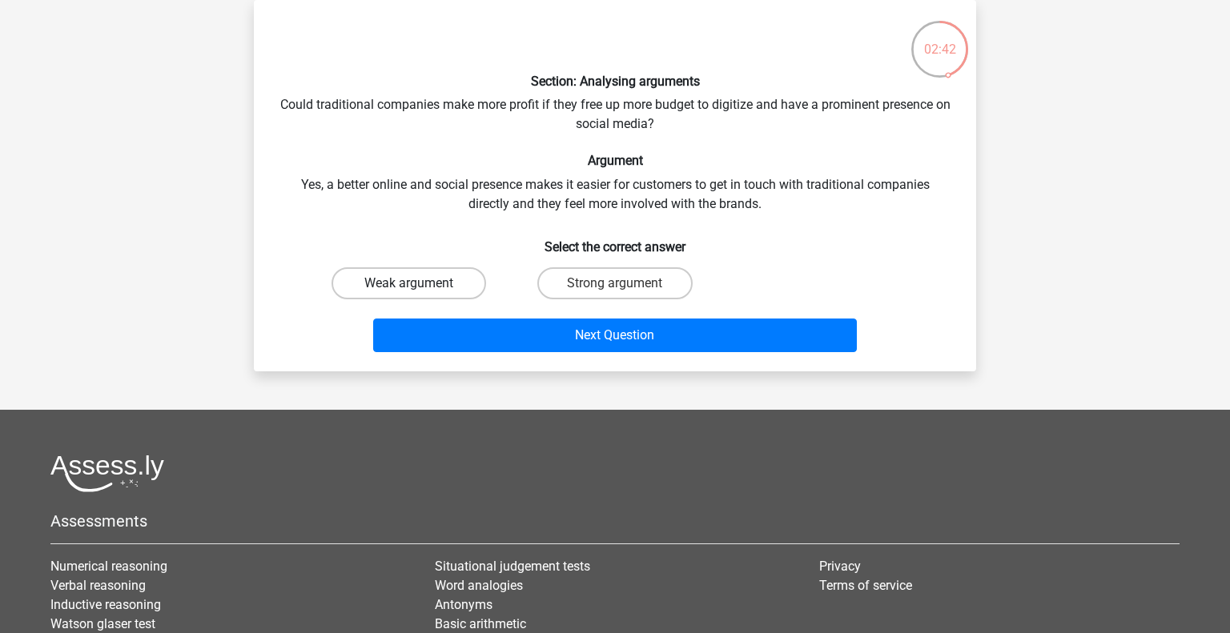
click at [462, 274] on label "Weak argument" at bounding box center [409, 283] width 155 height 32
click at [420, 284] on input "Weak argument" at bounding box center [414, 289] width 10 height 10
radio input "true"
click at [576, 267] on label "Strong argument" at bounding box center [614, 283] width 155 height 32
click at [615, 284] on input "Strong argument" at bounding box center [620, 289] width 10 height 10
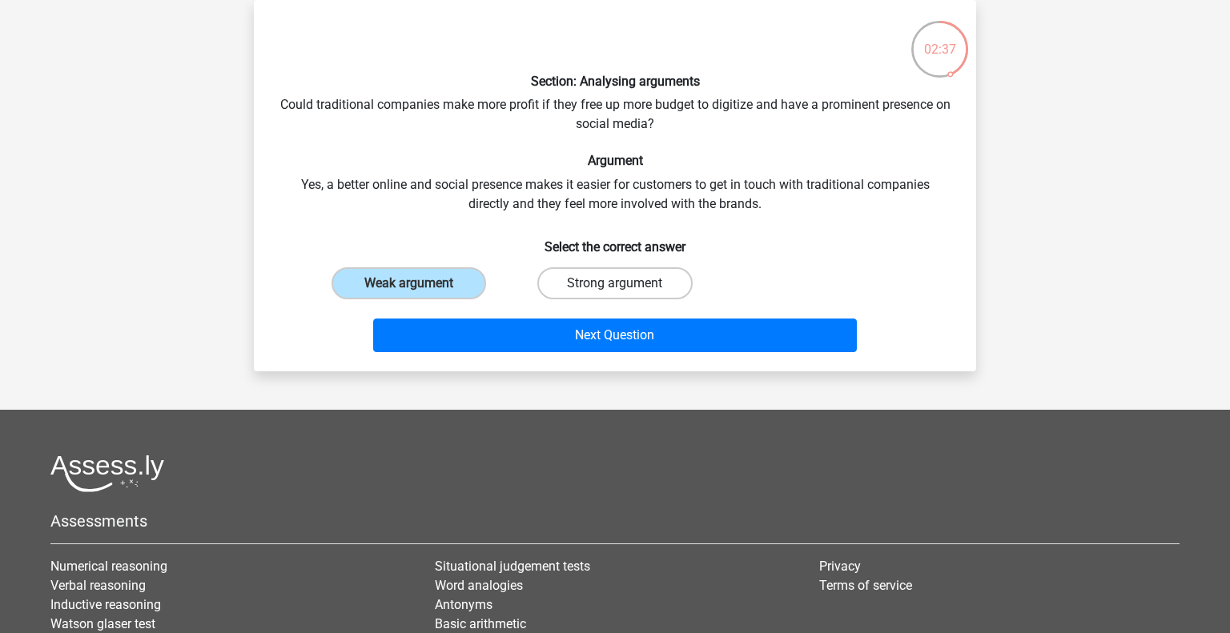
radio input "true"
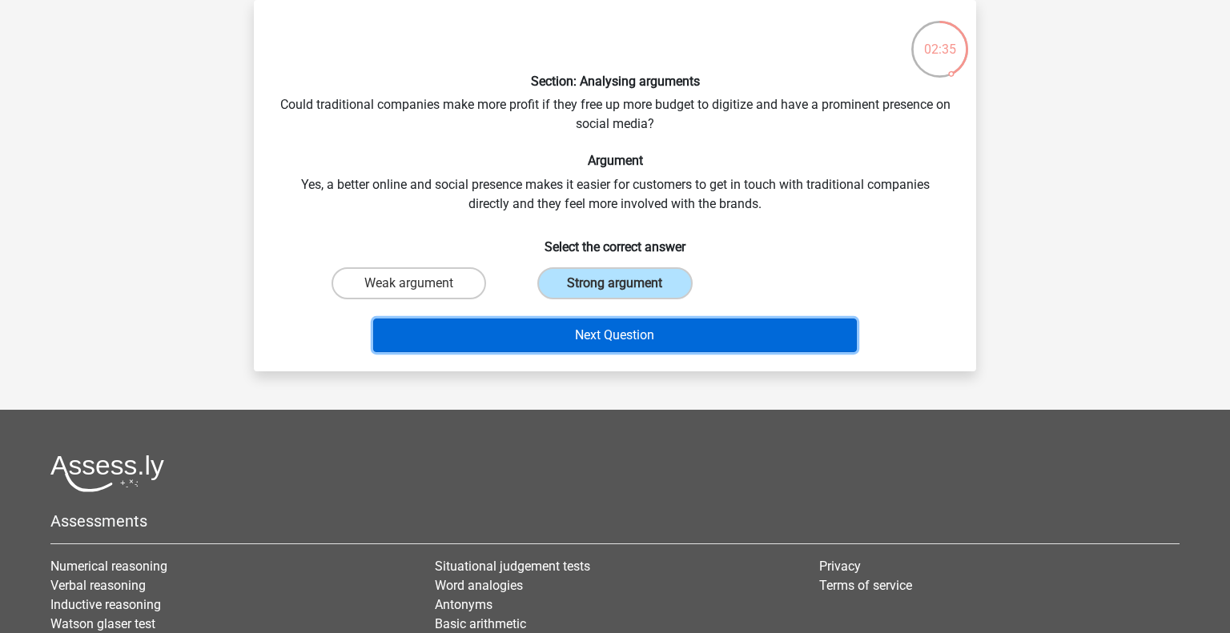
click at [577, 319] on button "Next Question" at bounding box center [615, 336] width 485 height 34
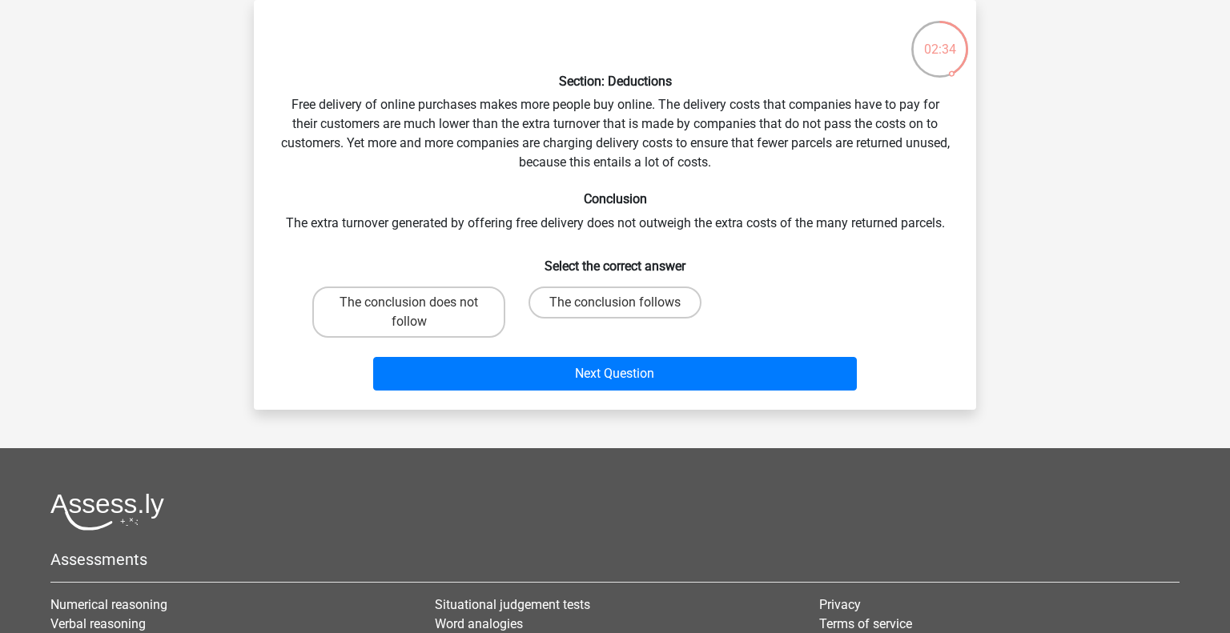
click at [497, 135] on div "Section: Deductions Free delivery of online purchases makes more people buy onl…" at bounding box center [615, 205] width 710 height 384
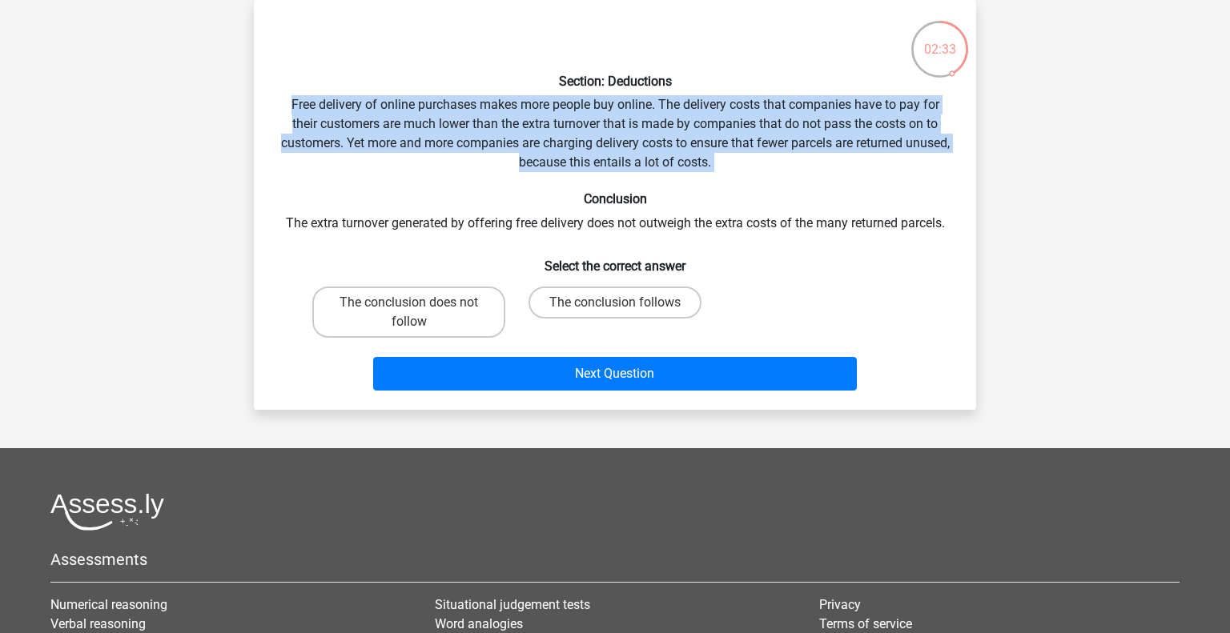
click at [497, 135] on div "Section: Deductions Free delivery of online purchases makes more people buy onl…" at bounding box center [615, 205] width 710 height 384
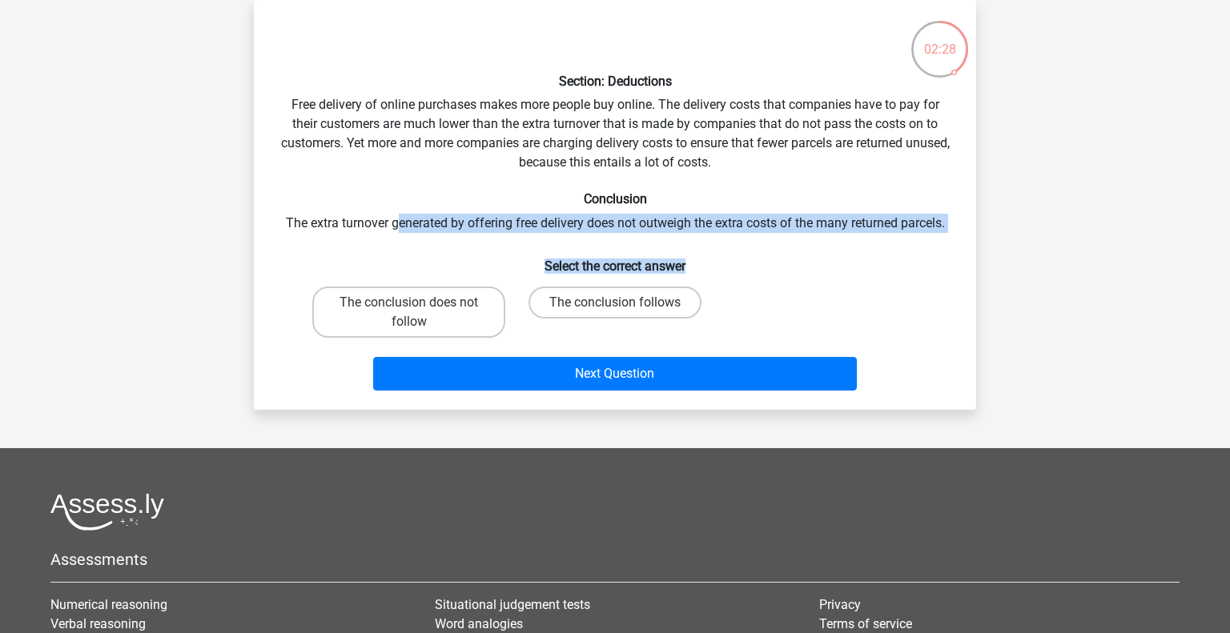
drag, startPoint x: 399, startPoint y: 223, endPoint x: 869, endPoint y: 236, distance: 470.3
click at [869, 236] on div "Section: Deductions Free delivery of online purchases makes more people buy onl…" at bounding box center [615, 205] width 710 height 384
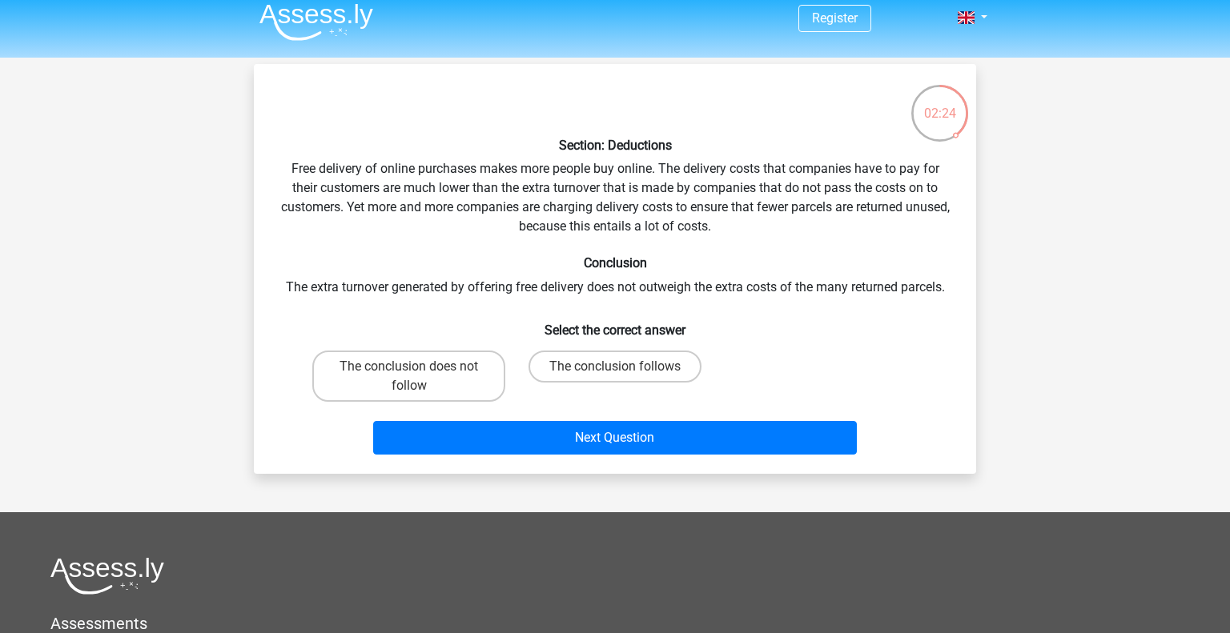
scroll to position [10, 0]
drag, startPoint x: 292, startPoint y: 168, endPoint x: 667, endPoint y: 164, distance: 375.6
click at [667, 164] on div "Section: Deductions Free delivery of online purchases makes more people buy onl…" at bounding box center [615, 269] width 710 height 384
click at [673, 209] on div "Section: Deductions Free delivery of online purchases makes more people buy onl…" at bounding box center [615, 269] width 710 height 384
click at [410, 375] on input "The conclusion does not follow" at bounding box center [414, 372] width 10 height 10
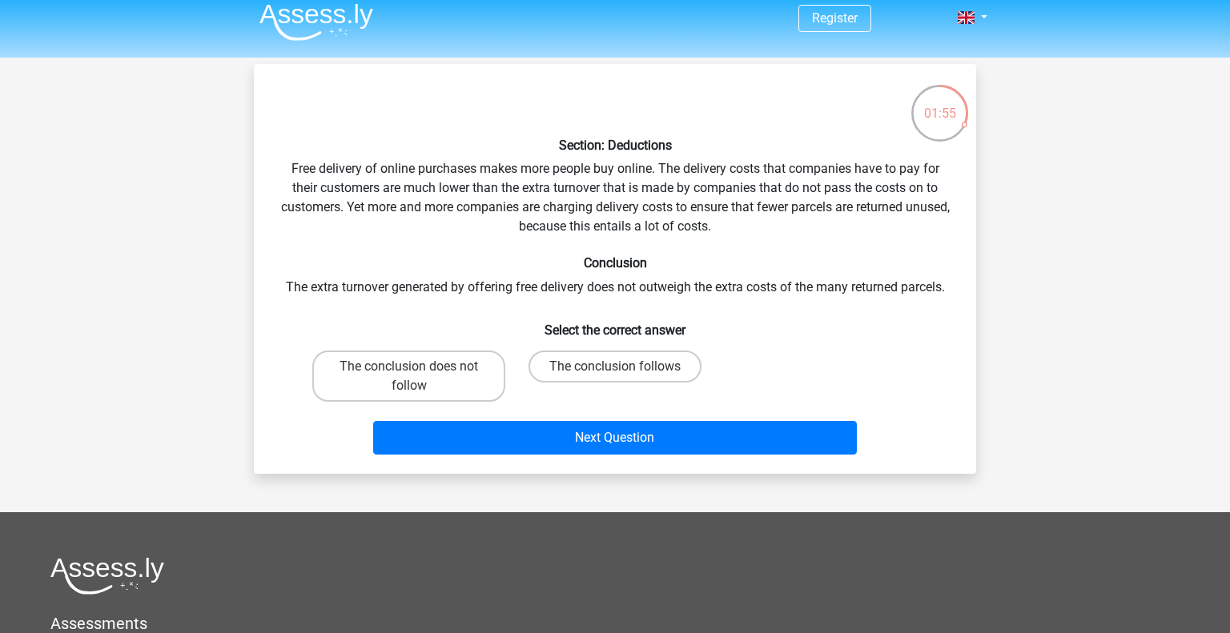
radio input "true"
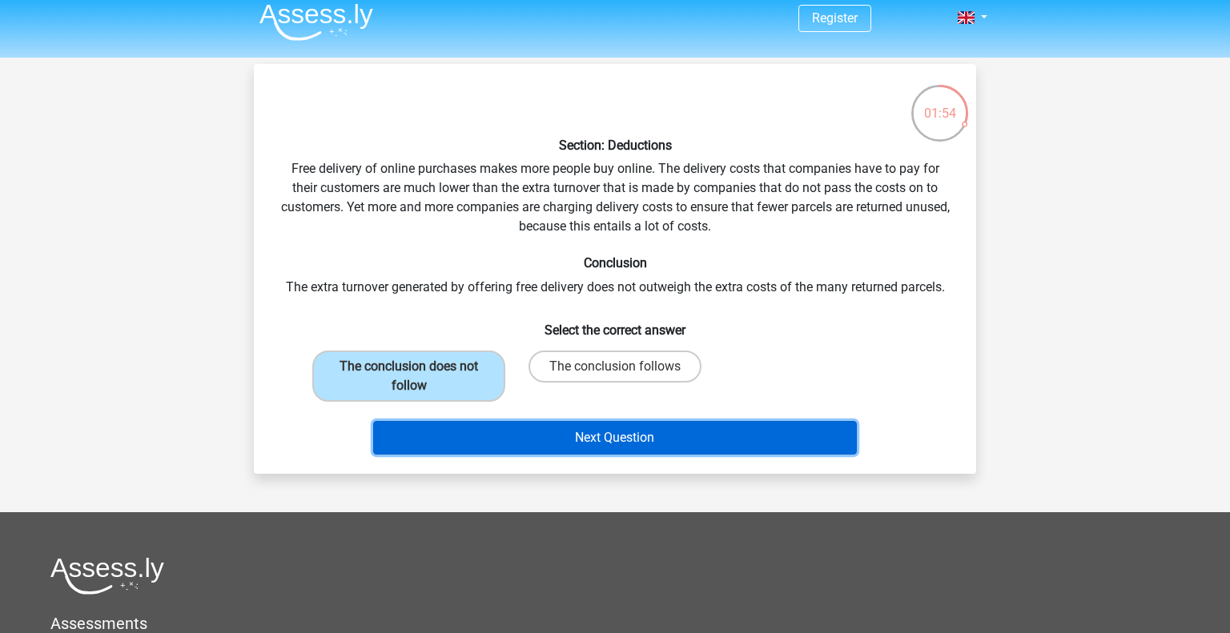
click at [473, 424] on button "Next Question" at bounding box center [615, 438] width 485 height 34
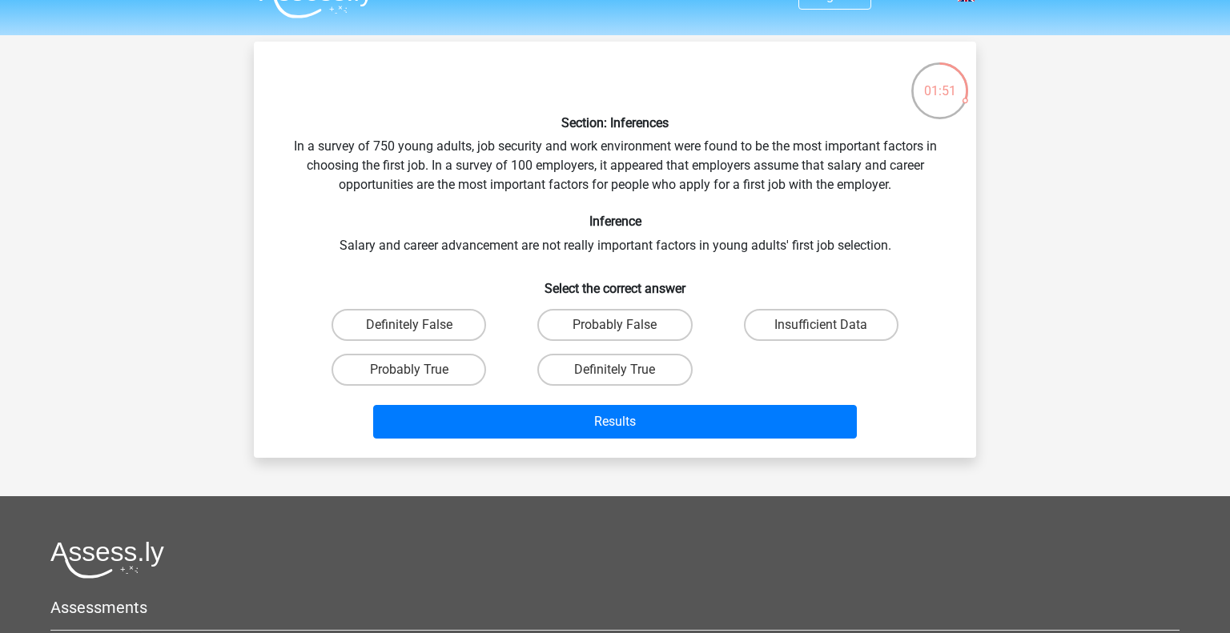
scroll to position [0, 0]
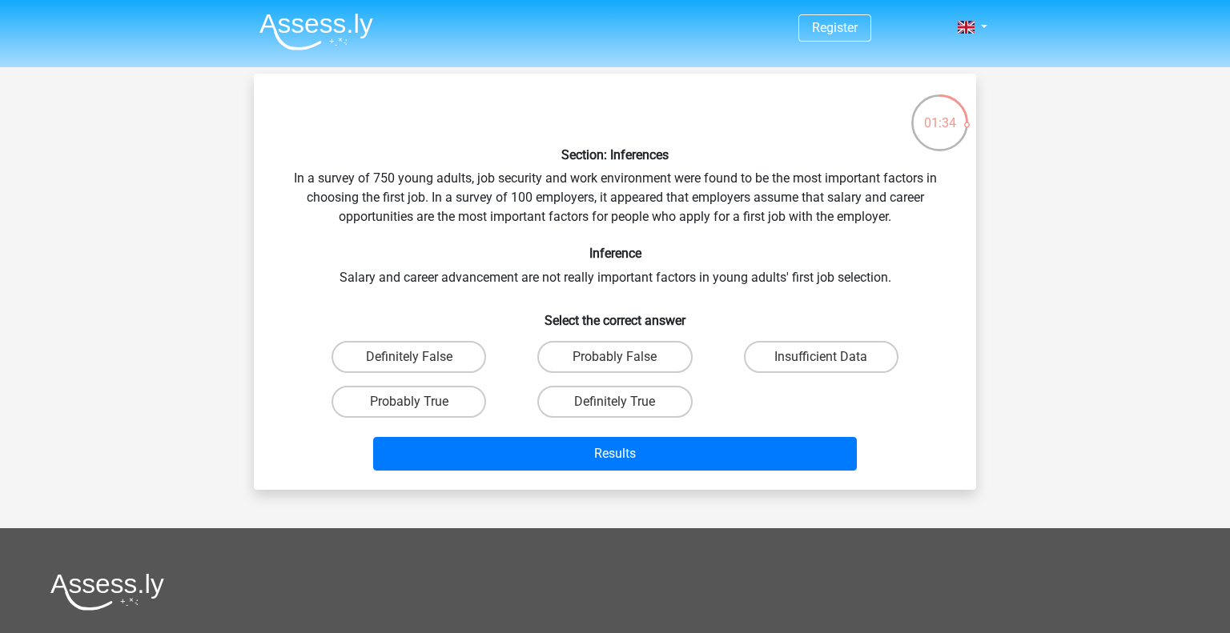
click at [578, 172] on div "Section: Inferences In a survey of 750 young adults, job security and work envi…" at bounding box center [615, 281] width 710 height 391
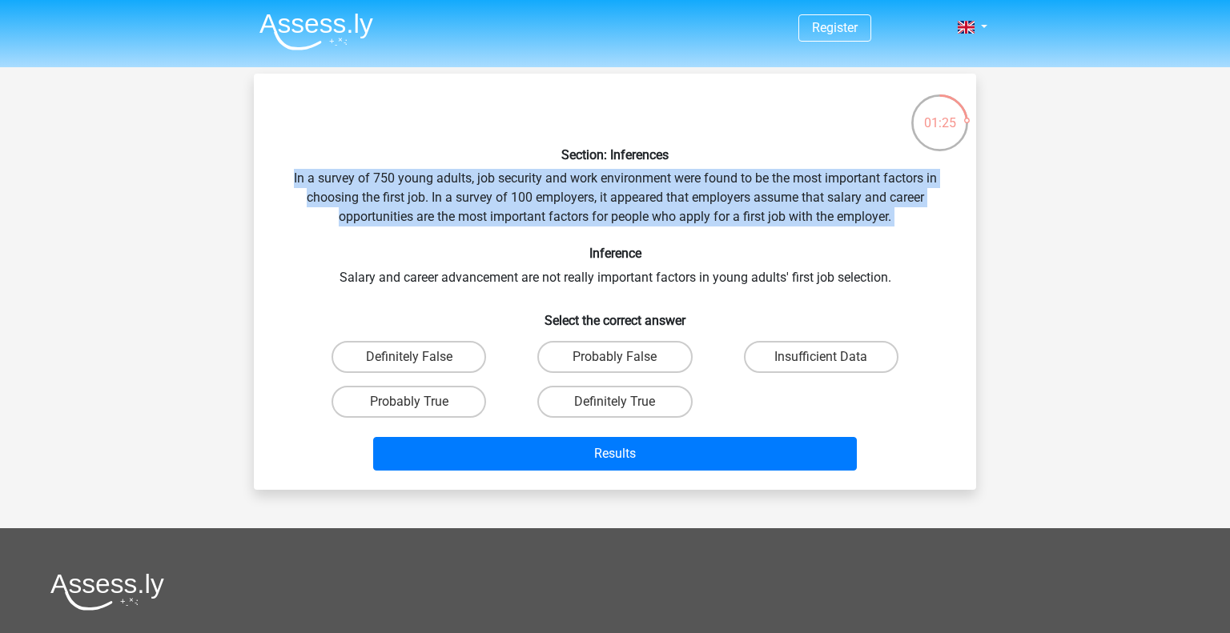
click at [554, 283] on div "Section: Inferences In a survey of 750 young adults, job security and work envi…" at bounding box center [615, 281] width 710 height 391
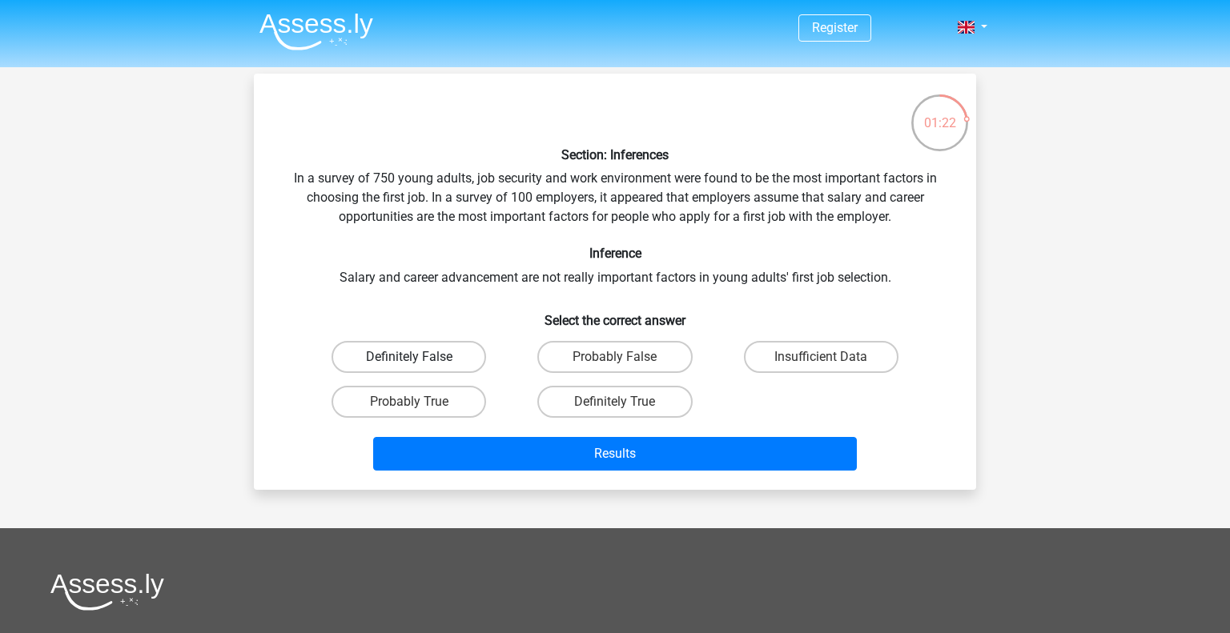
click at [449, 353] on label "Definitely False" at bounding box center [409, 357] width 155 height 32
click at [420, 357] on input "Definitely False" at bounding box center [414, 362] width 10 height 10
radio input "true"
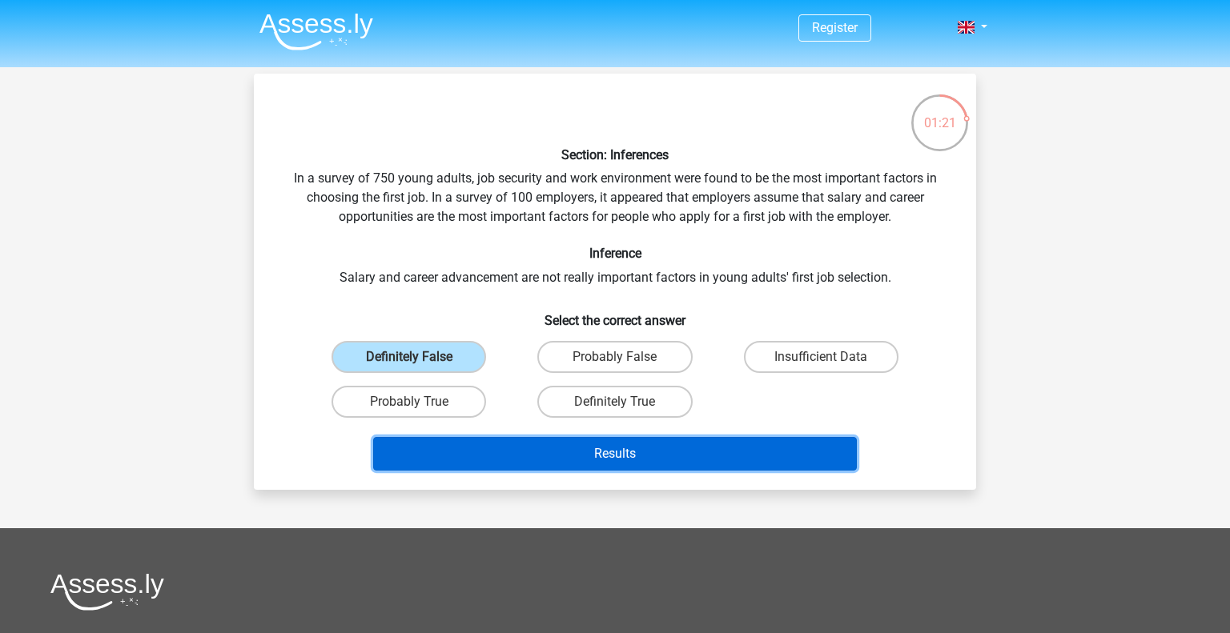
click at [566, 460] on button "Results" at bounding box center [615, 454] width 485 height 34
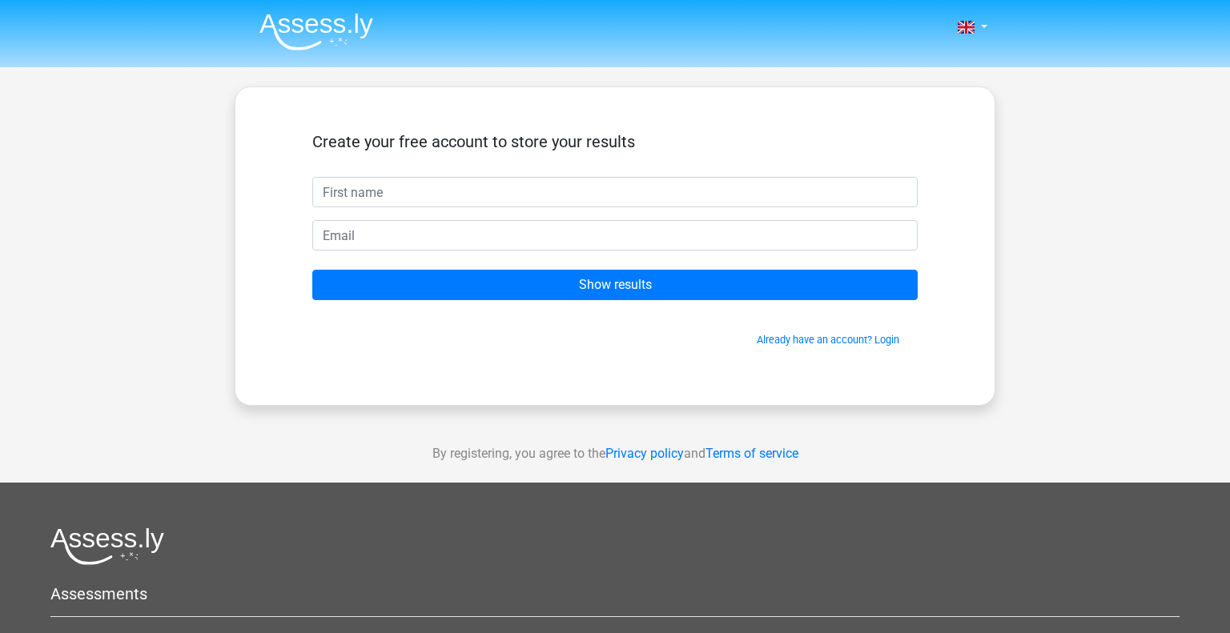
click at [572, 203] on input "text" at bounding box center [614, 192] width 605 height 30
type input "Ehsan"
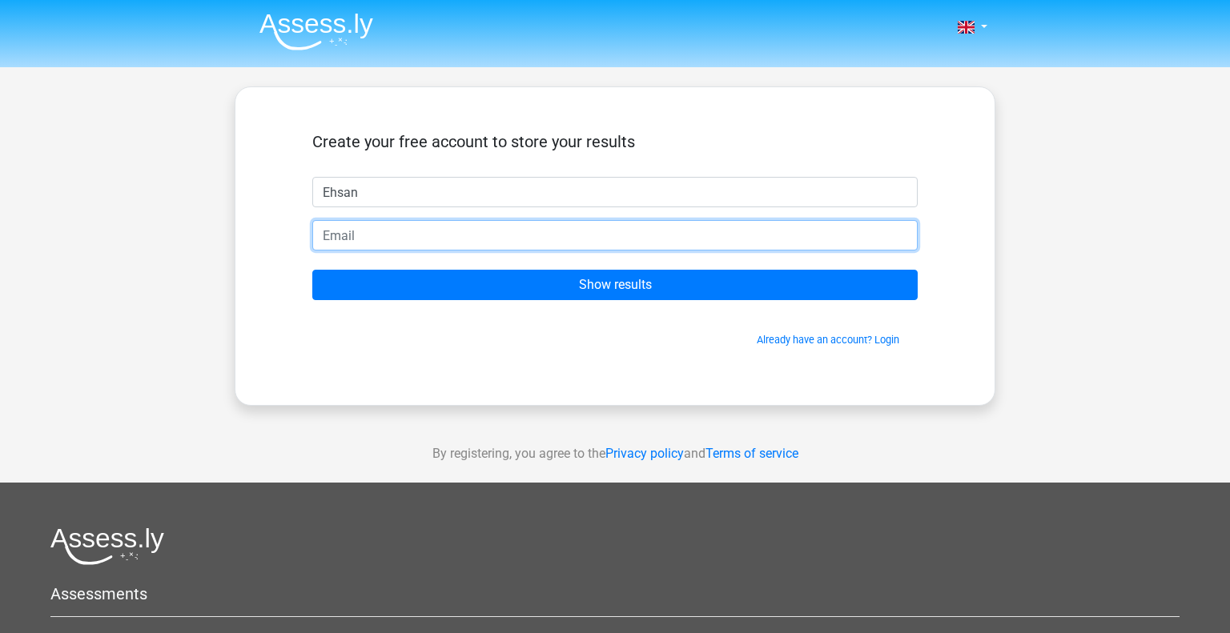
click at [566, 233] on input "email" at bounding box center [614, 235] width 605 height 30
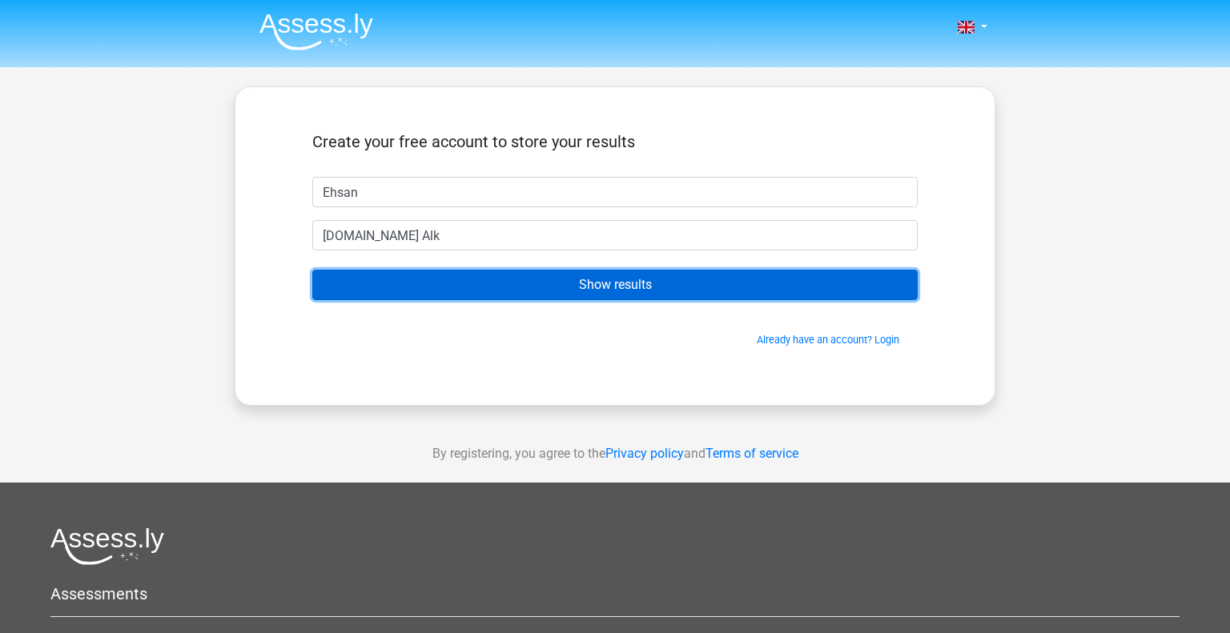
click at [549, 280] on input "Show results" at bounding box center [614, 285] width 605 height 30
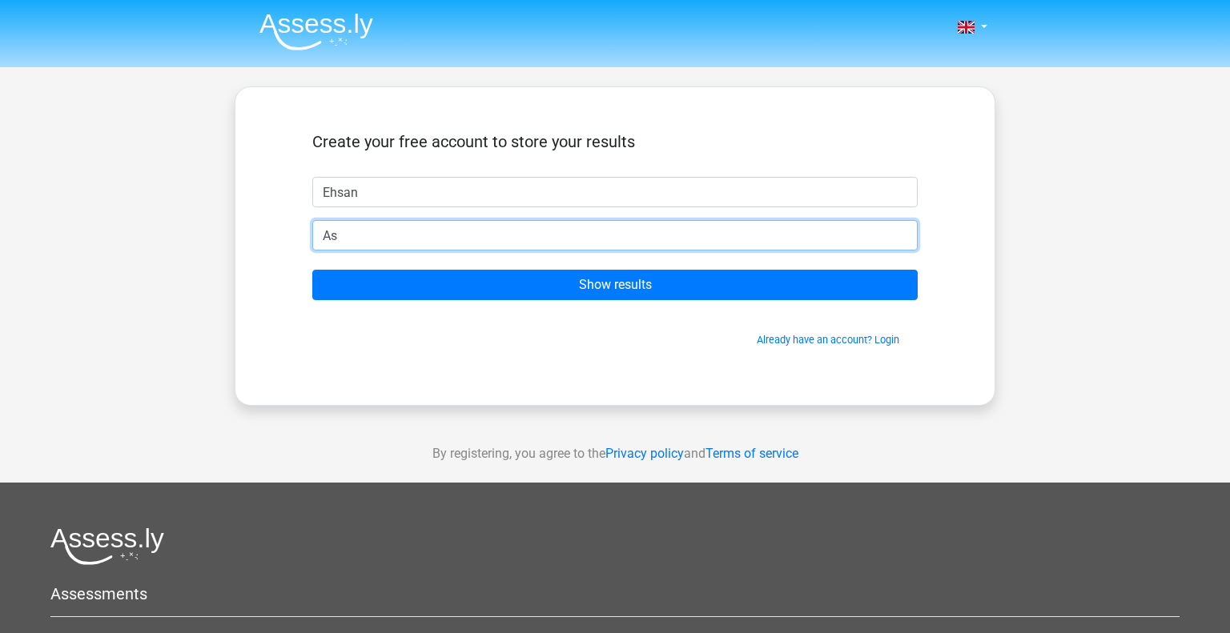
type input "A"
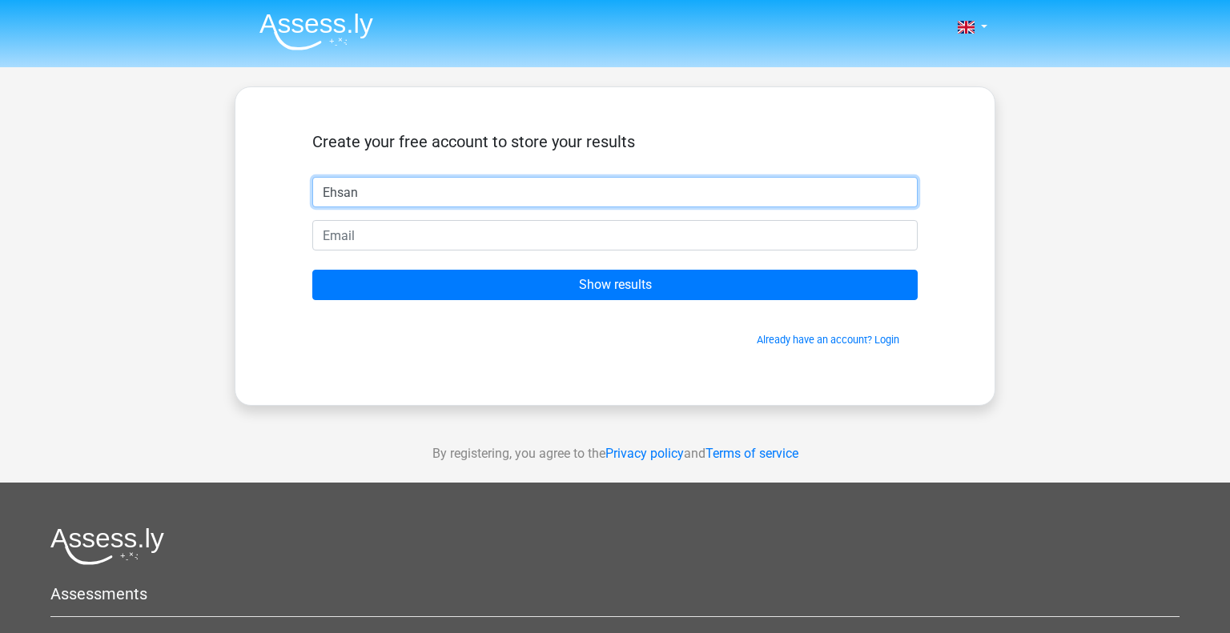
click at [475, 197] on input "Ehsan" at bounding box center [614, 192] width 605 height 30
type input "[PERSON_NAME][DOMAIN_NAME]"
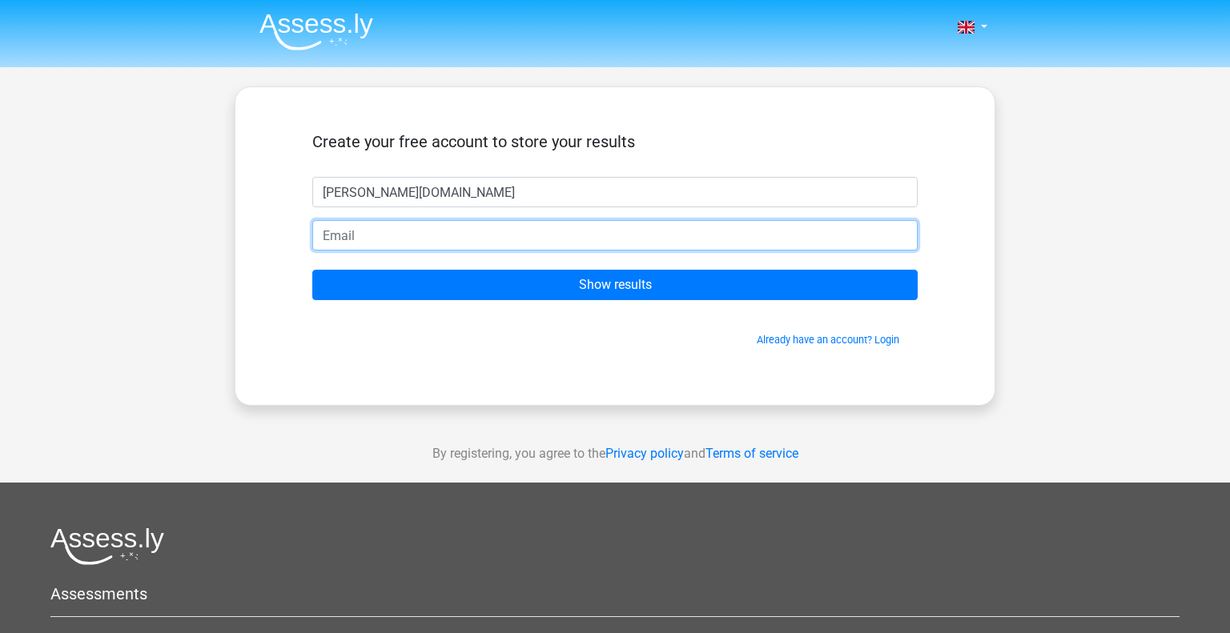
click at [465, 233] on input "email" at bounding box center [614, 235] width 605 height 30
type input "[EMAIL_ADDRESS][DOMAIN_NAME]"
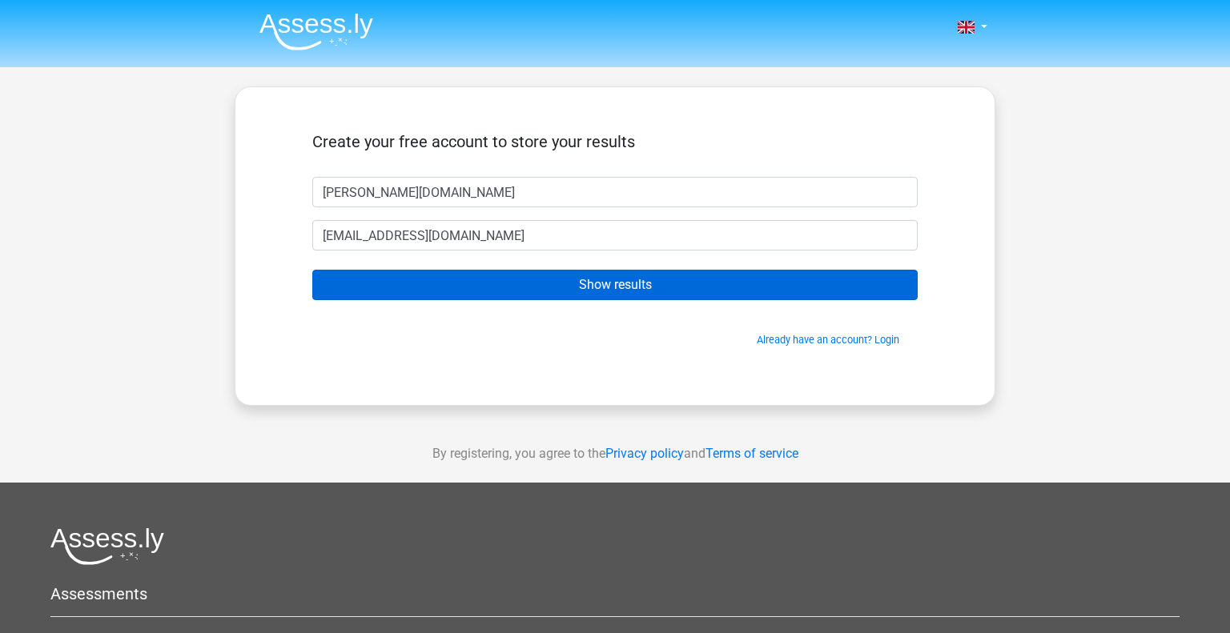
click at [455, 282] on input "Show results" at bounding box center [614, 285] width 605 height 30
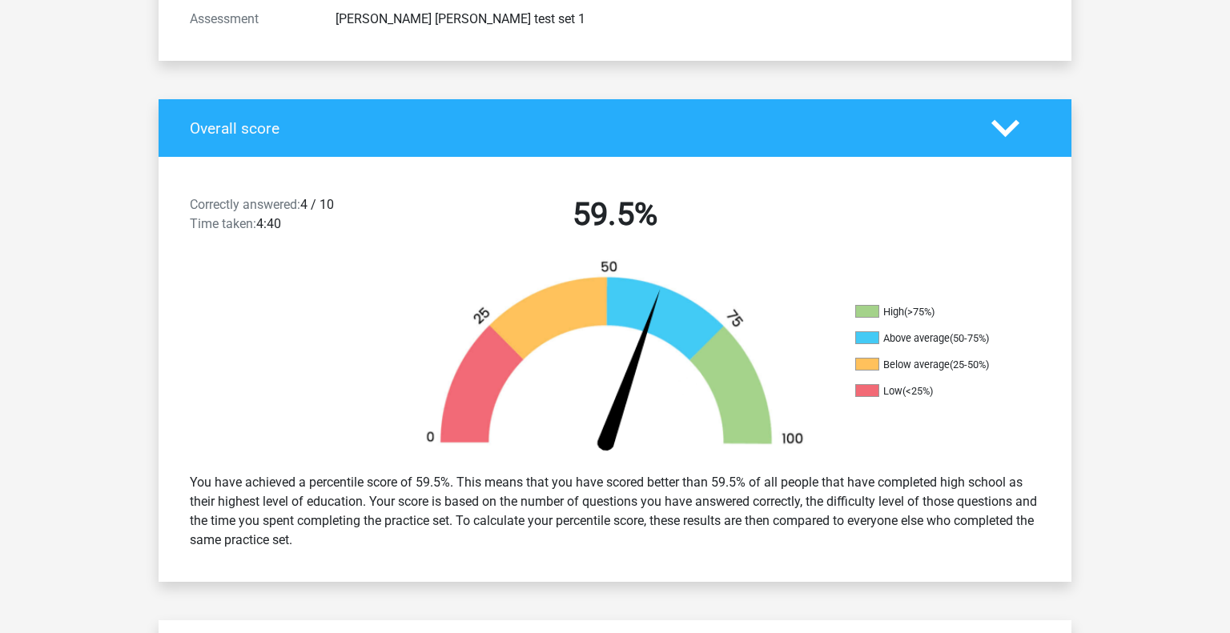
scroll to position [250, 0]
click at [859, 491] on div "You have achieved a percentile score of 59.5%. This means that you have scored …" at bounding box center [615, 512] width 875 height 90
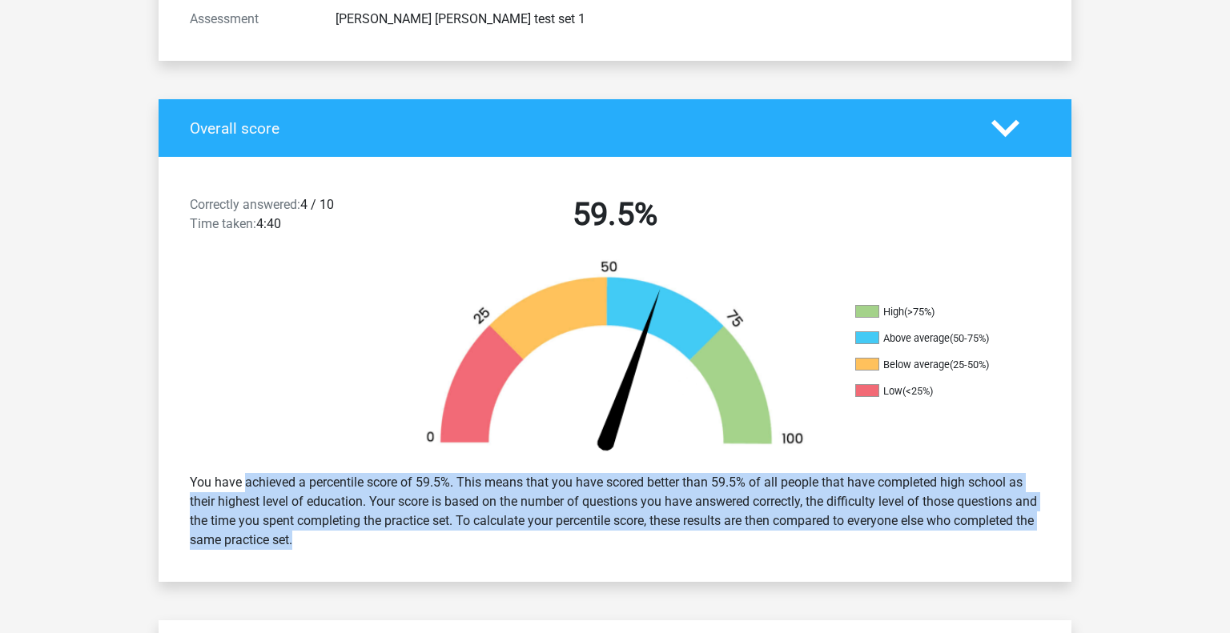
click at [850, 497] on div "You have achieved a percentile score of 59.5%. This means that you have scored …" at bounding box center [615, 512] width 875 height 90
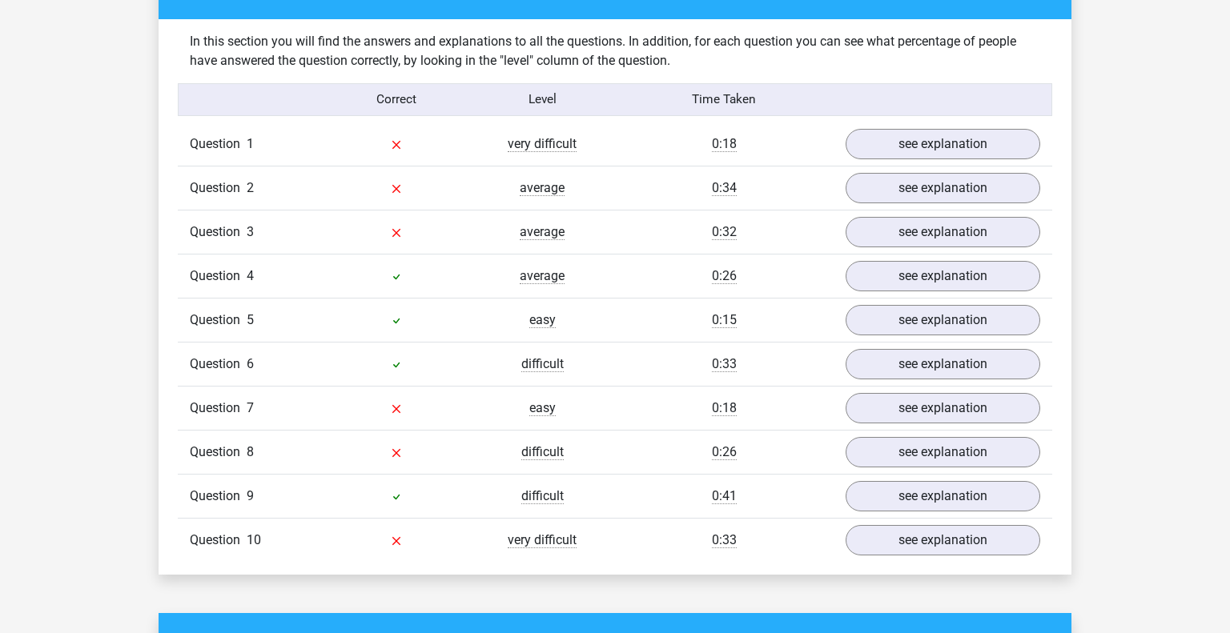
scroll to position [1229, 0]
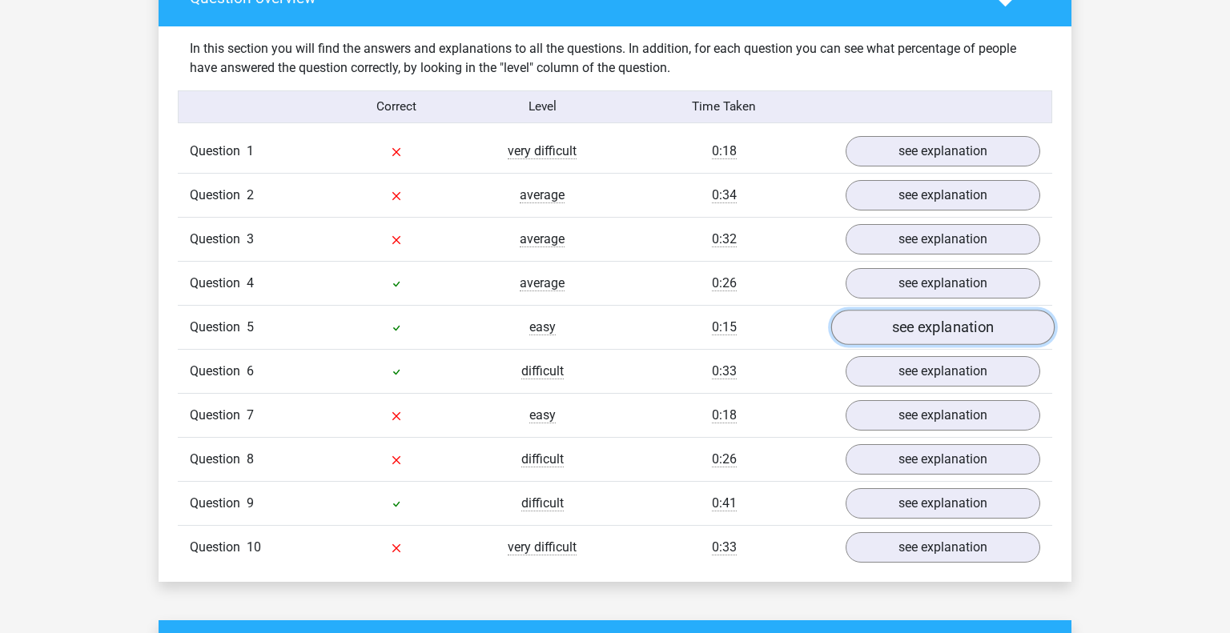
click at [900, 314] on link "see explanation" at bounding box center [942, 327] width 223 height 35
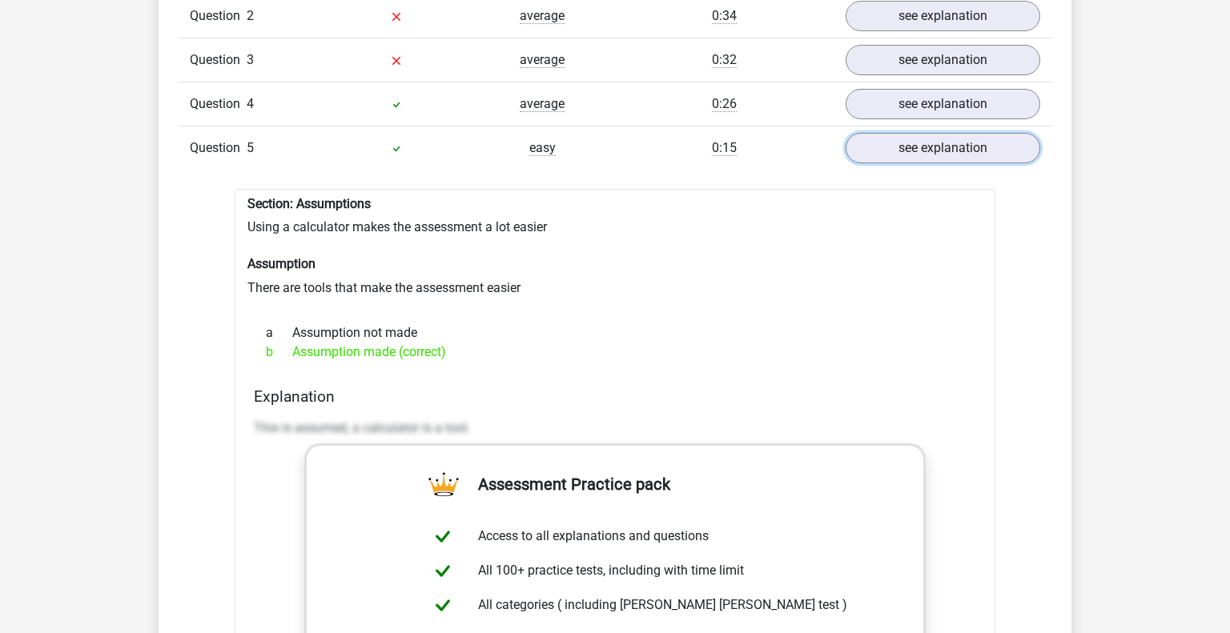
scroll to position [1406, 0]
click at [971, 132] on link "see explanation" at bounding box center [942, 149] width 223 height 35
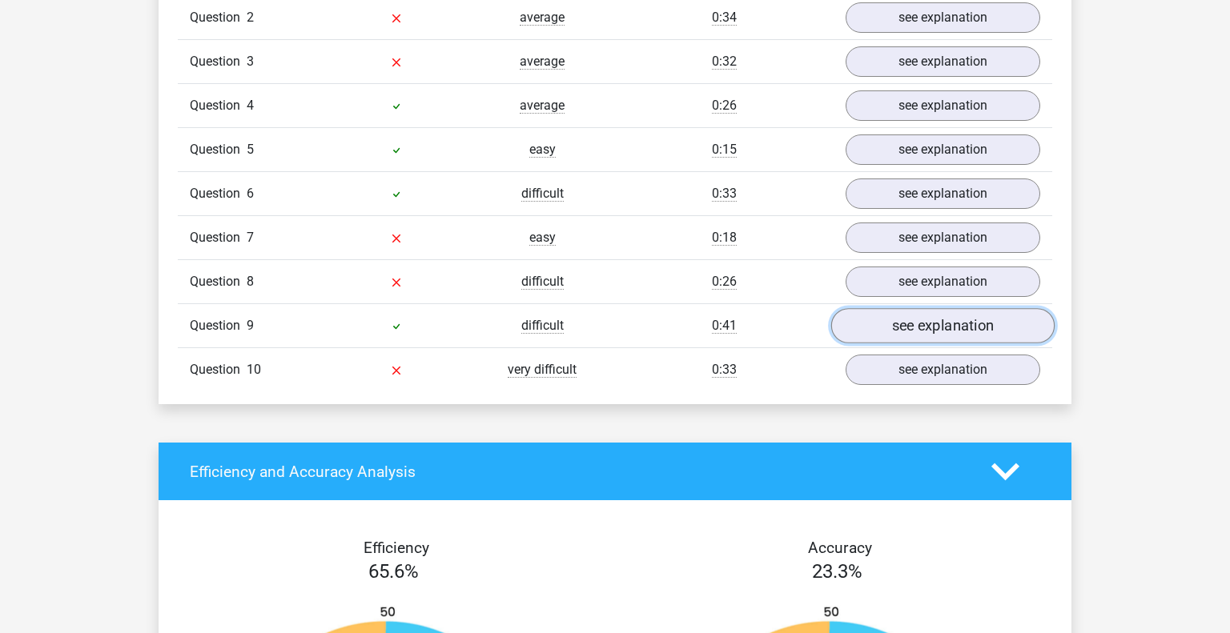
click at [918, 311] on link "see explanation" at bounding box center [942, 325] width 223 height 35
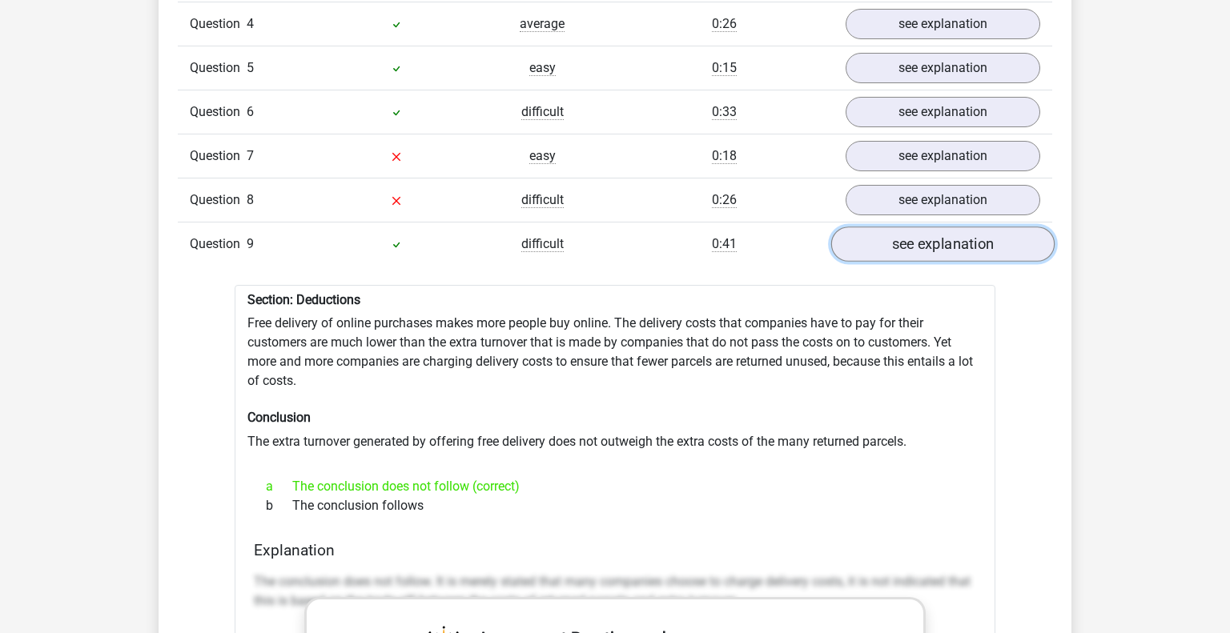
scroll to position [1490, 0]
click at [908, 230] on link "see explanation" at bounding box center [942, 242] width 223 height 35
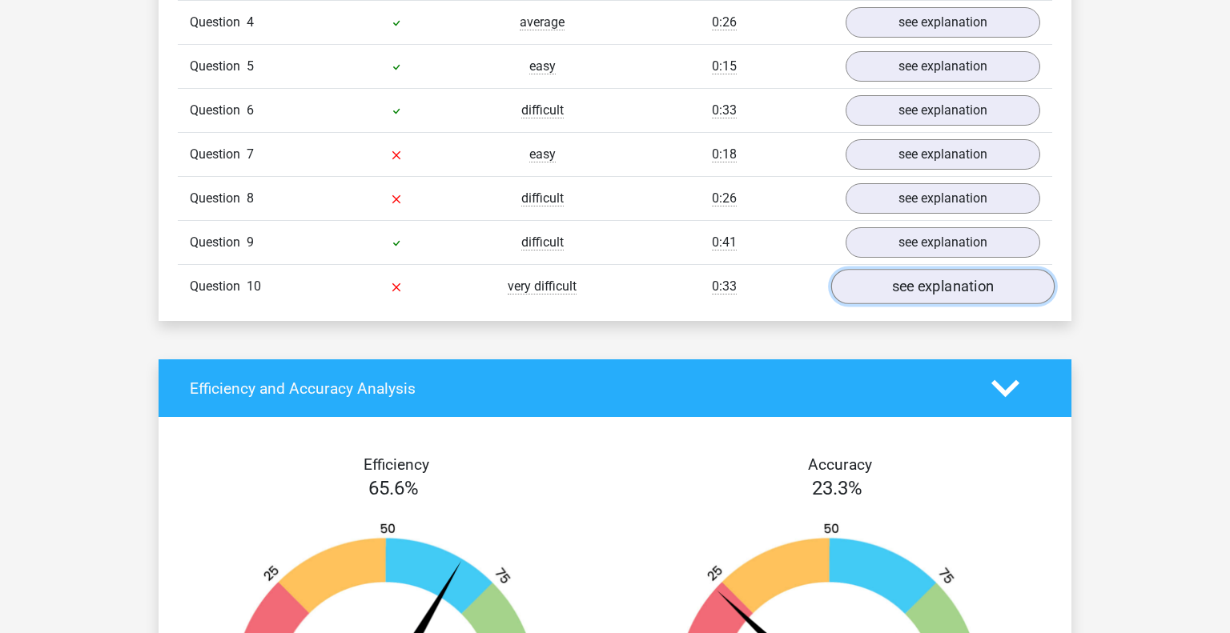
click at [898, 271] on link "see explanation" at bounding box center [942, 286] width 223 height 35
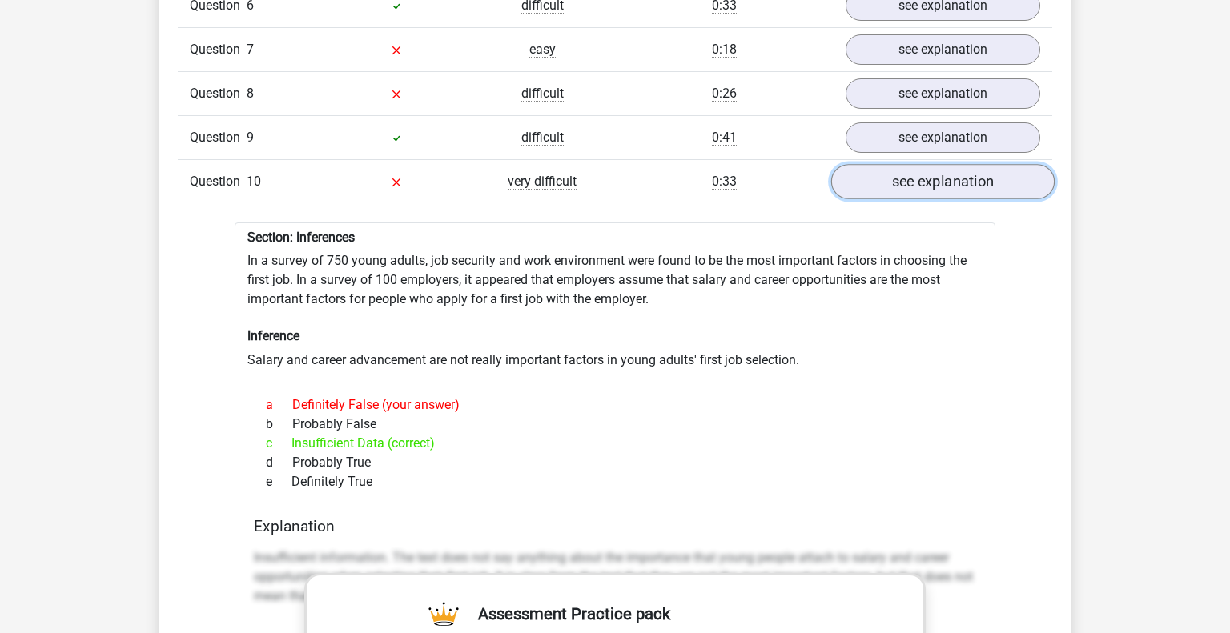
scroll to position [1600, 0]
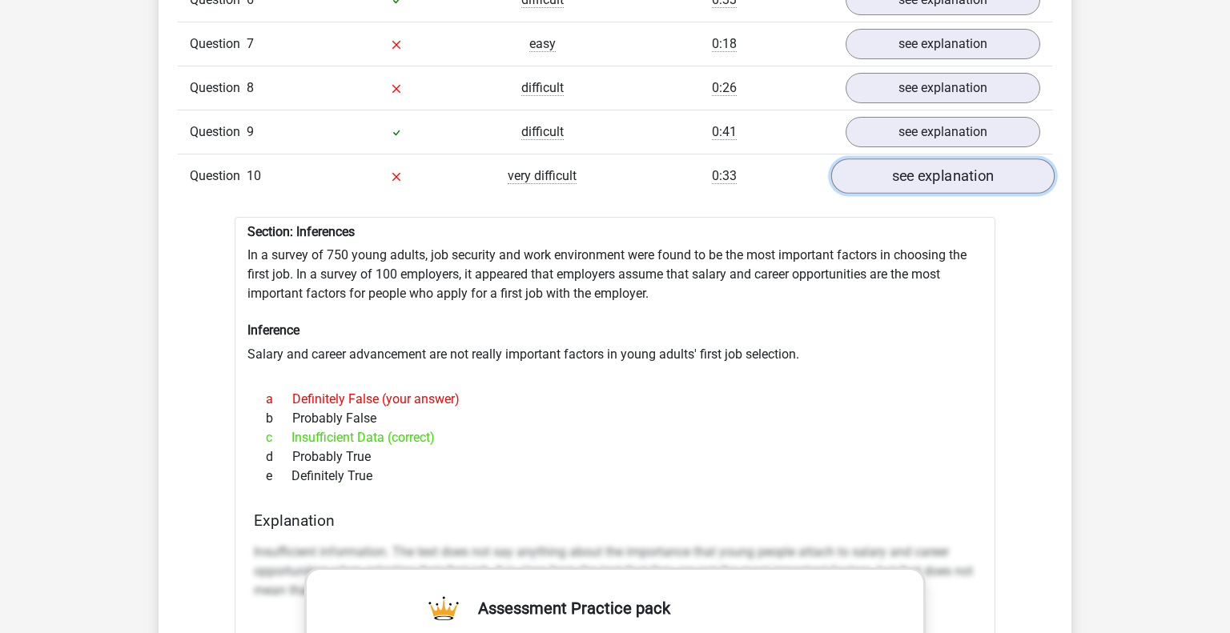
click at [885, 167] on link "see explanation" at bounding box center [942, 176] width 223 height 35
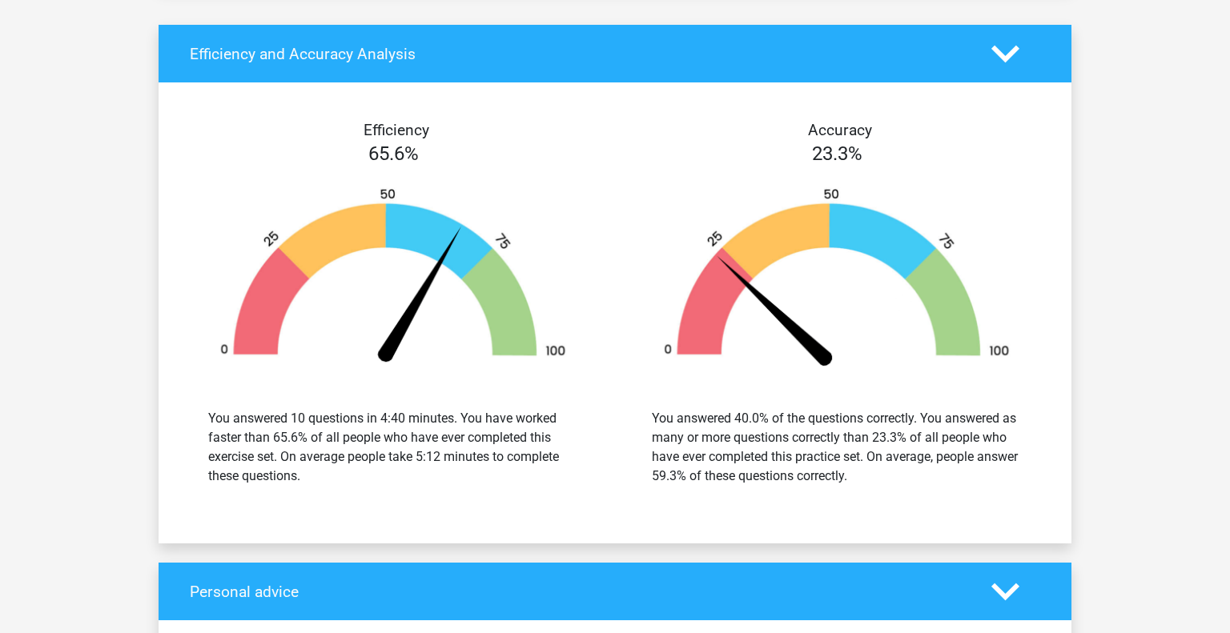
scroll to position [1826, 0]
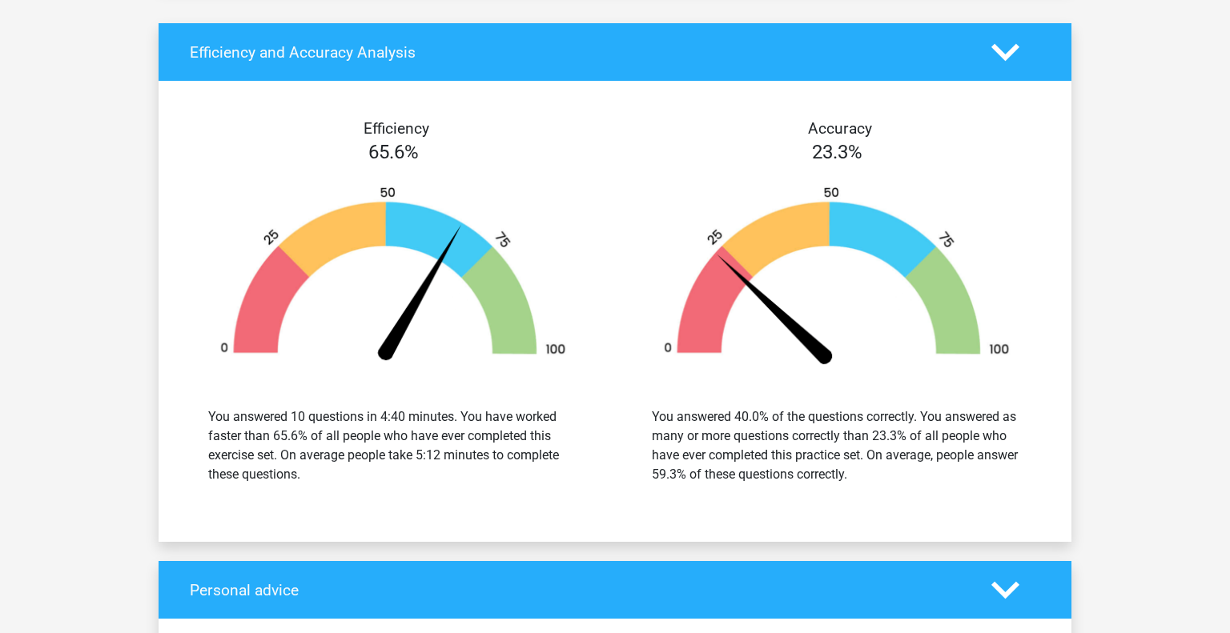
click at [848, 408] on div "You answered 40.0% of the questions correctly. You answered as many or more que…" at bounding box center [837, 446] width 370 height 77
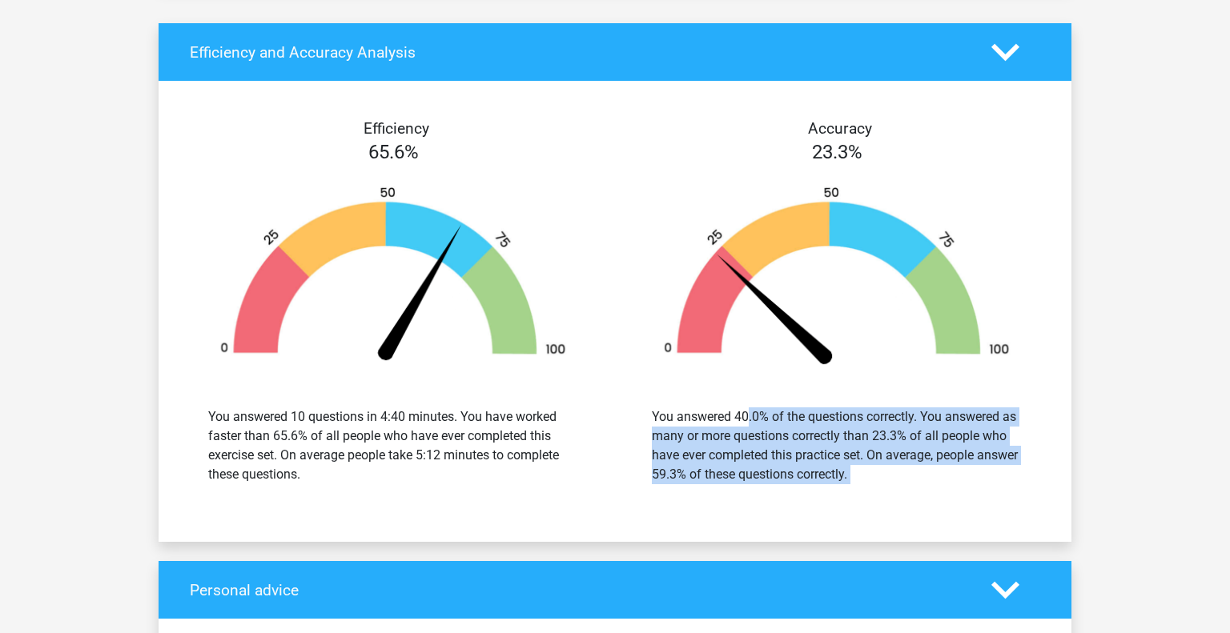
click at [848, 408] on div "You answered 40.0% of the questions correctly. You answered as many or more que…" at bounding box center [837, 446] width 370 height 77
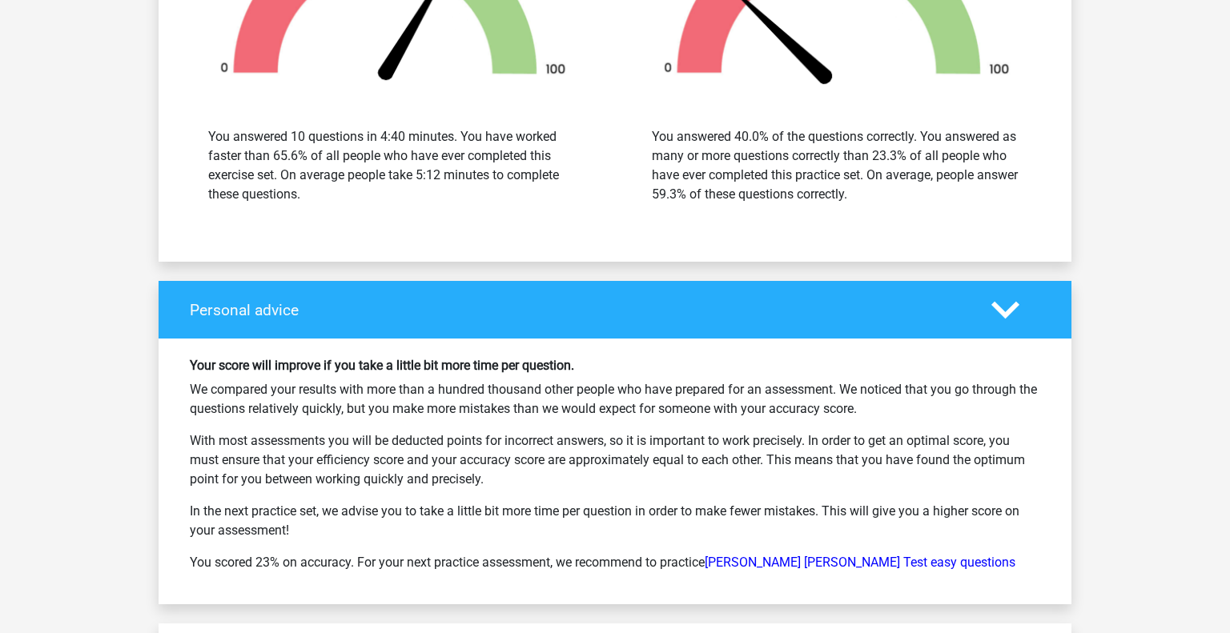
scroll to position [2111, 0]
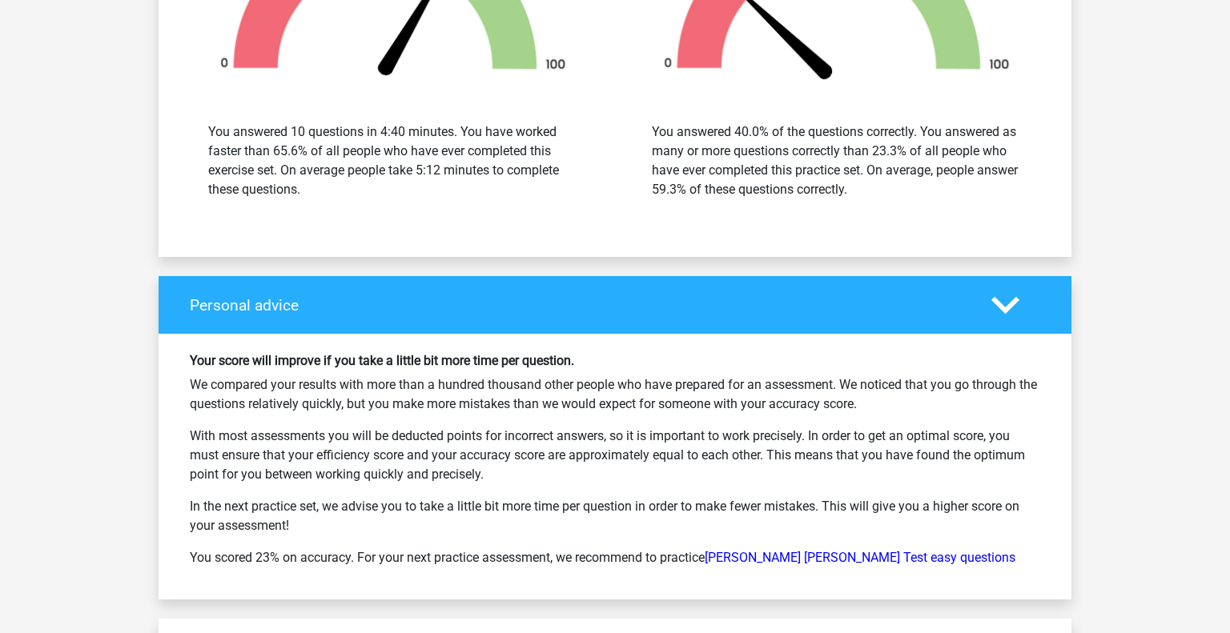
click at [848, 392] on p "We compared your results with more than a hundred thousand other people who hav…" at bounding box center [615, 395] width 851 height 38
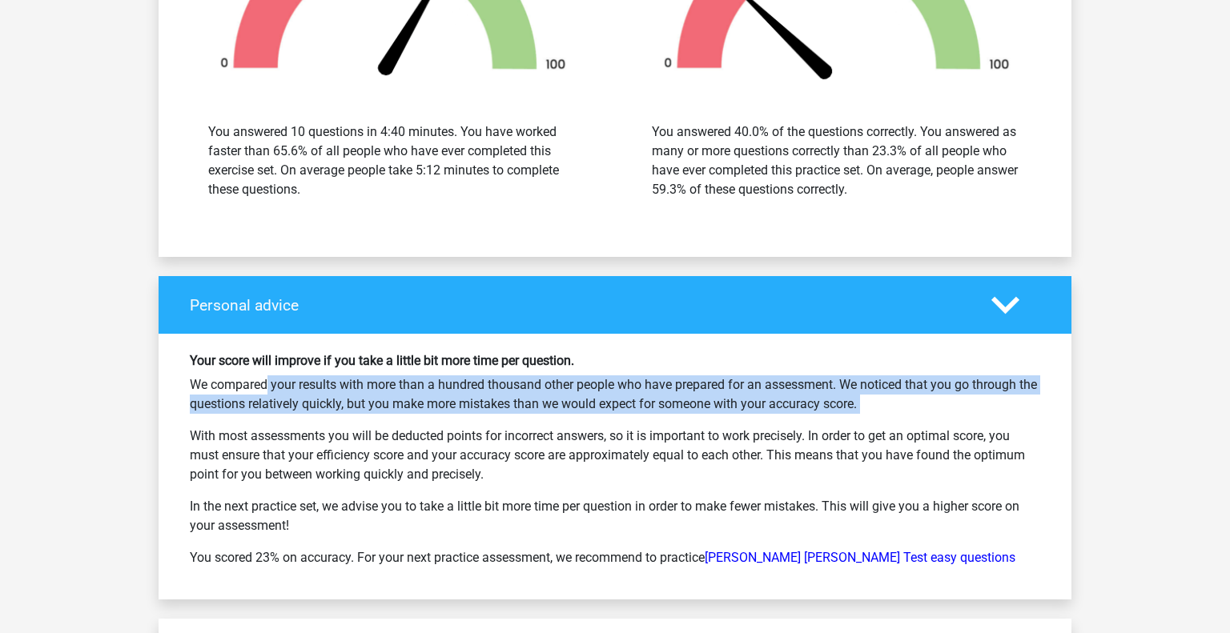
click at [848, 392] on p "We compared your results with more than a hundred thousand other people who hav…" at bounding box center [615, 395] width 851 height 38
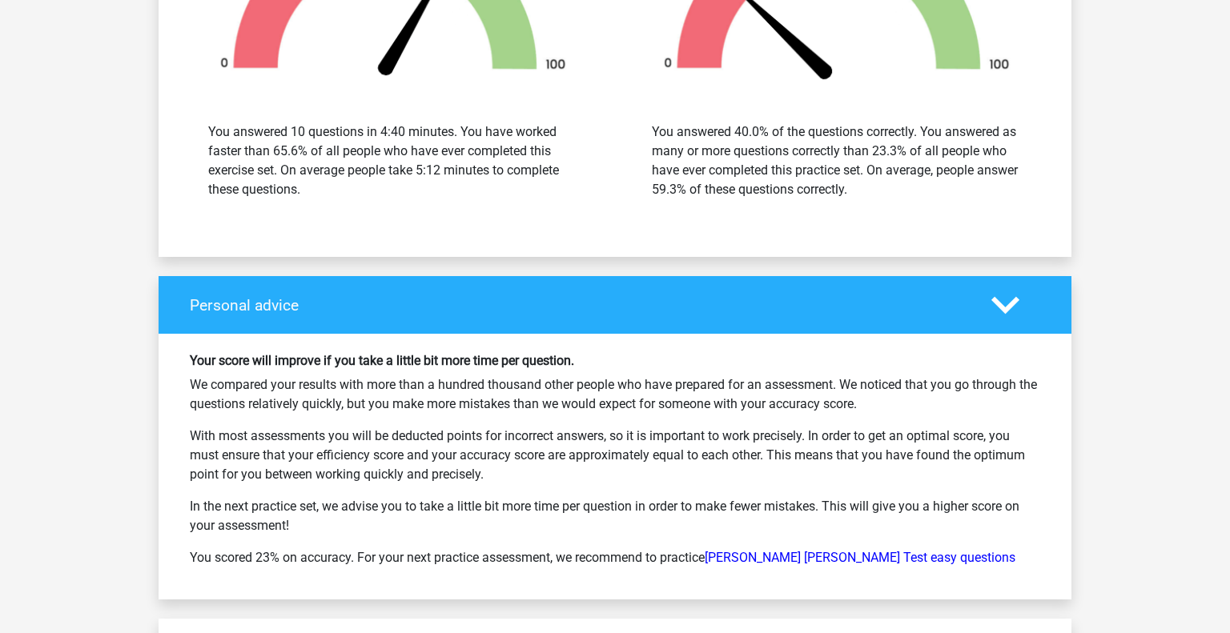
click at [848, 392] on p "We compared your results with more than a hundred thousand other people who hav…" at bounding box center [615, 395] width 851 height 38
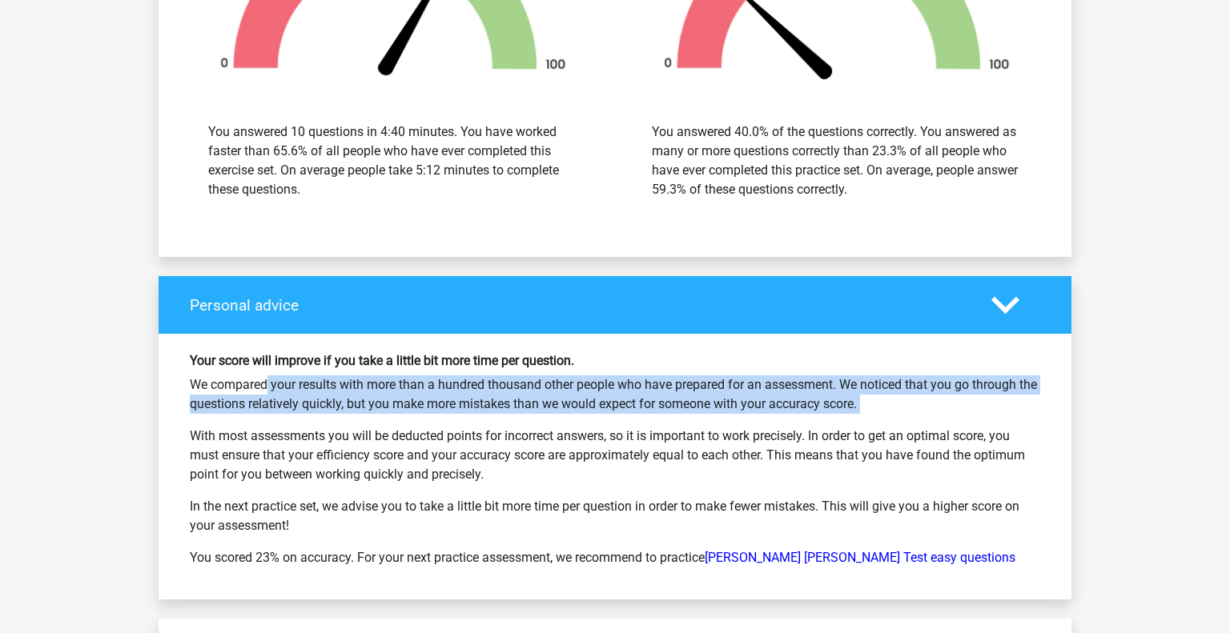
click at [516, 433] on p "With most assessments you will be deducted points for incorrect answers, so it …" at bounding box center [615, 456] width 851 height 58
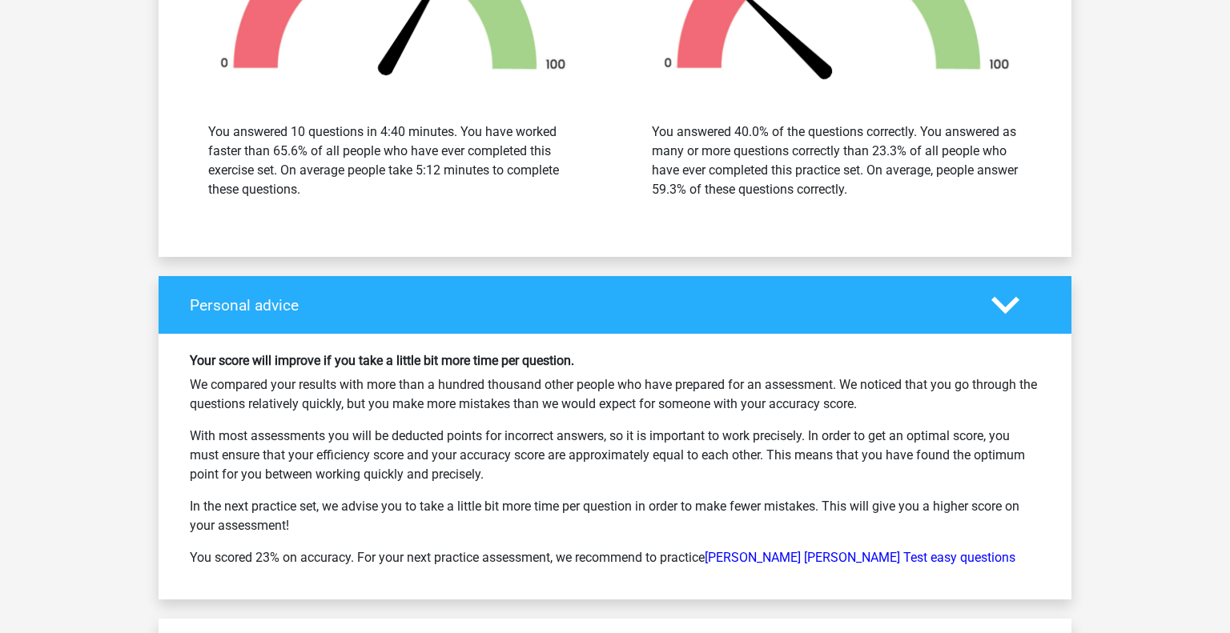
click at [516, 433] on p "With most assessments you will be deducted points for incorrect answers, so it …" at bounding box center [615, 456] width 851 height 58
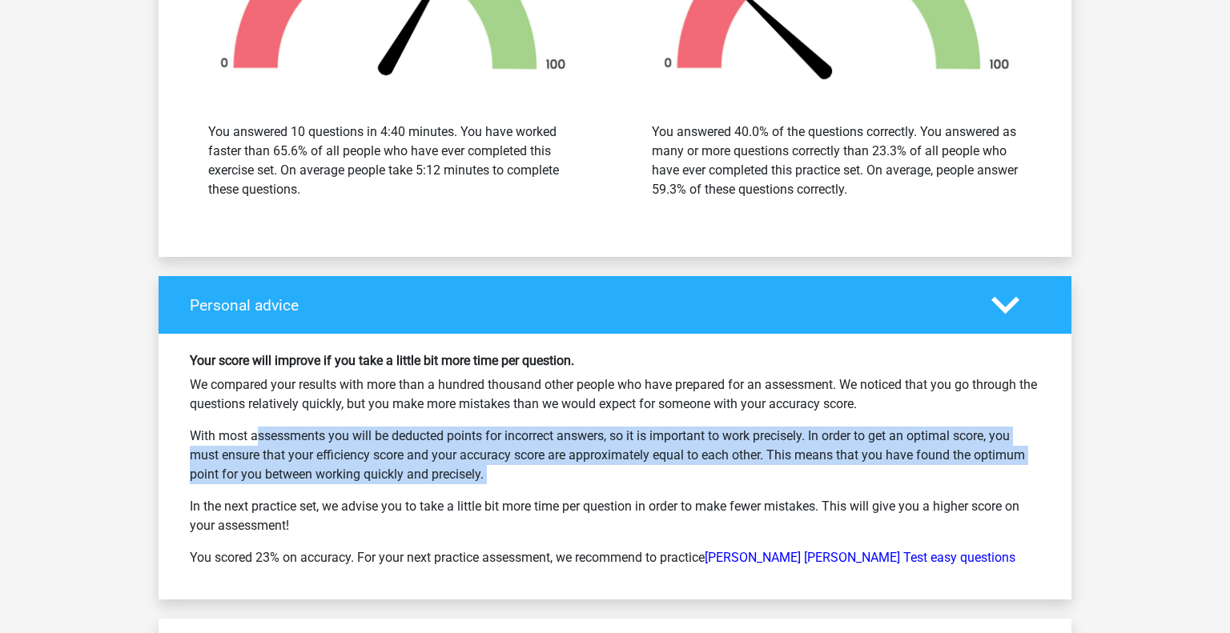
click at [516, 433] on p "With most assessments you will be deducted points for incorrect answers, so it …" at bounding box center [615, 456] width 851 height 58
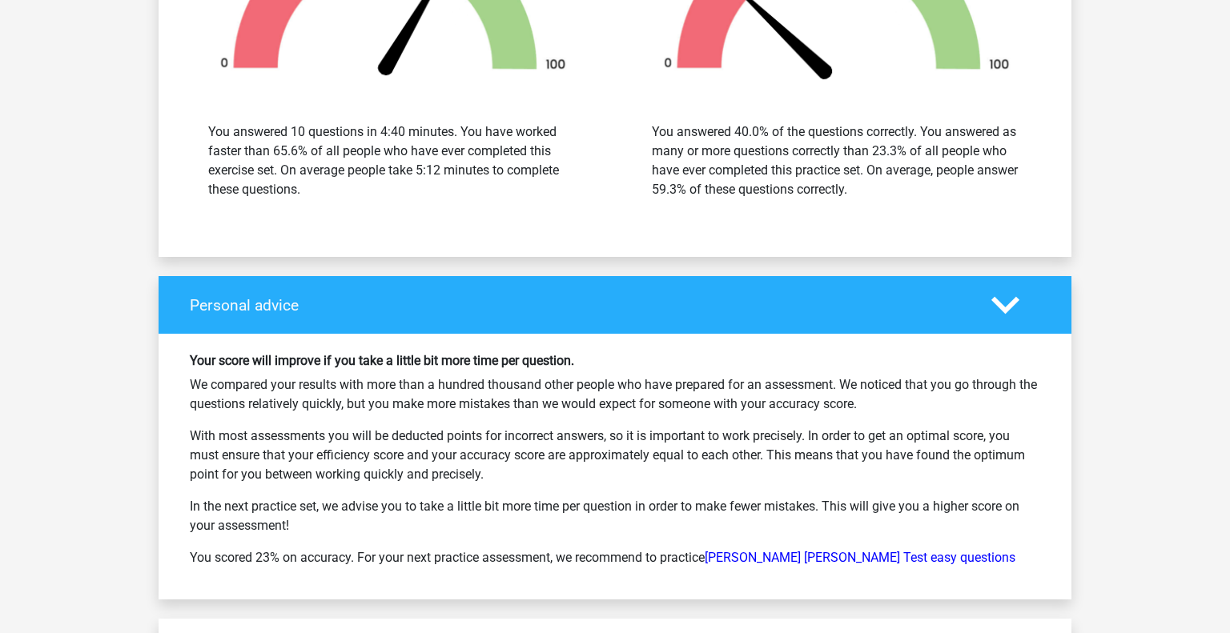
click at [517, 549] on p "You scored 23% on accuracy. For your next practice assessment, we recommend to …" at bounding box center [615, 558] width 851 height 19
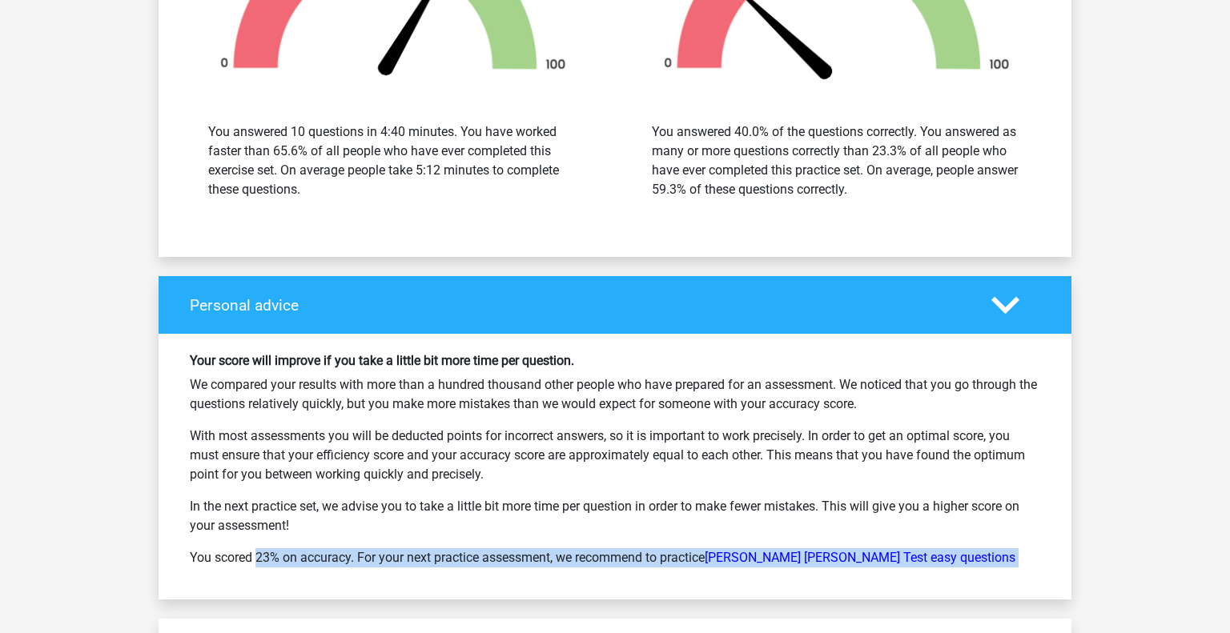
click at [517, 549] on p "You scored 23% on accuracy. For your next practice assessment, we recommend to …" at bounding box center [615, 558] width 851 height 19
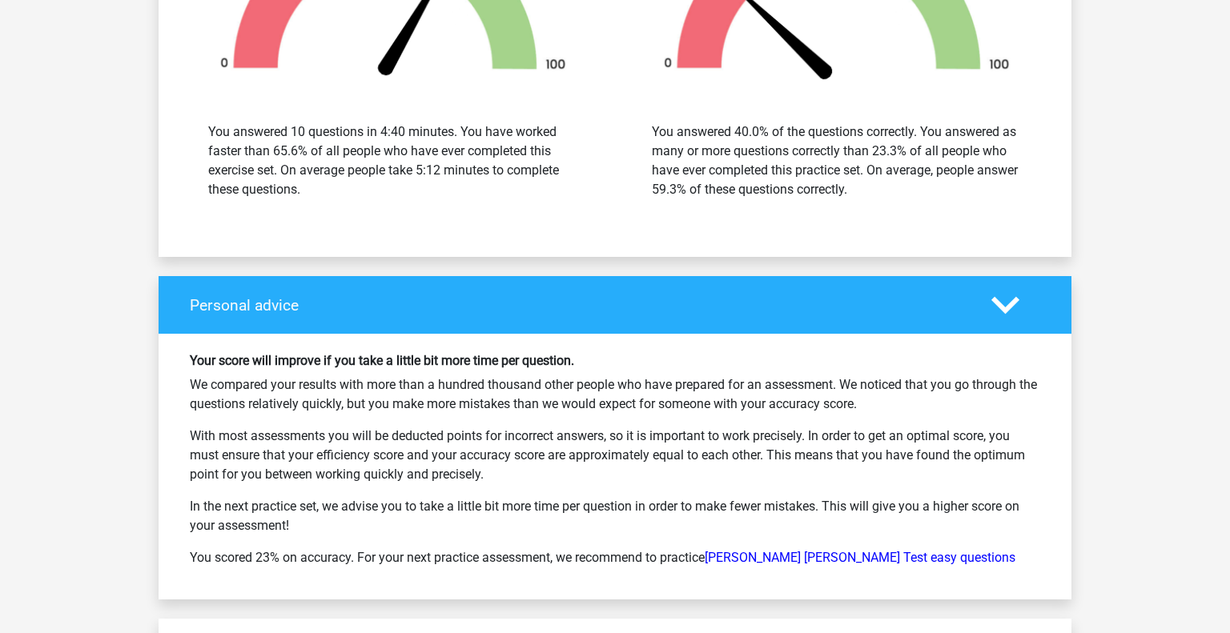
click at [517, 549] on p "You scored 23% on accuracy. For your next practice assessment, we recommend to …" at bounding box center [615, 558] width 851 height 19
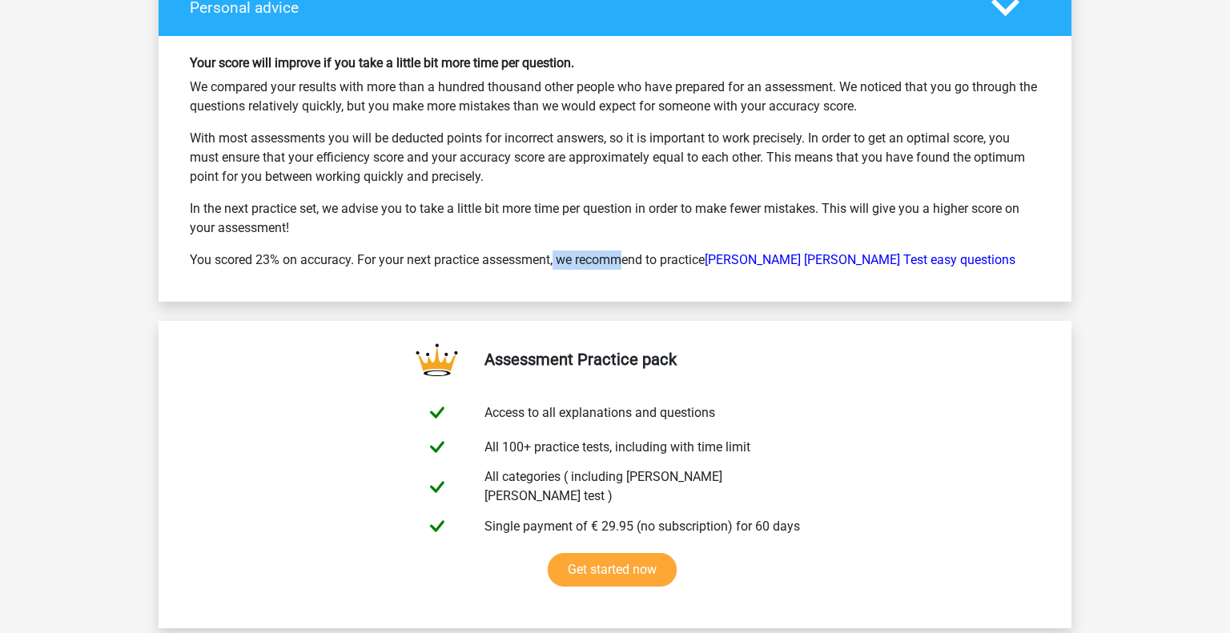
scroll to position [2411, 0]
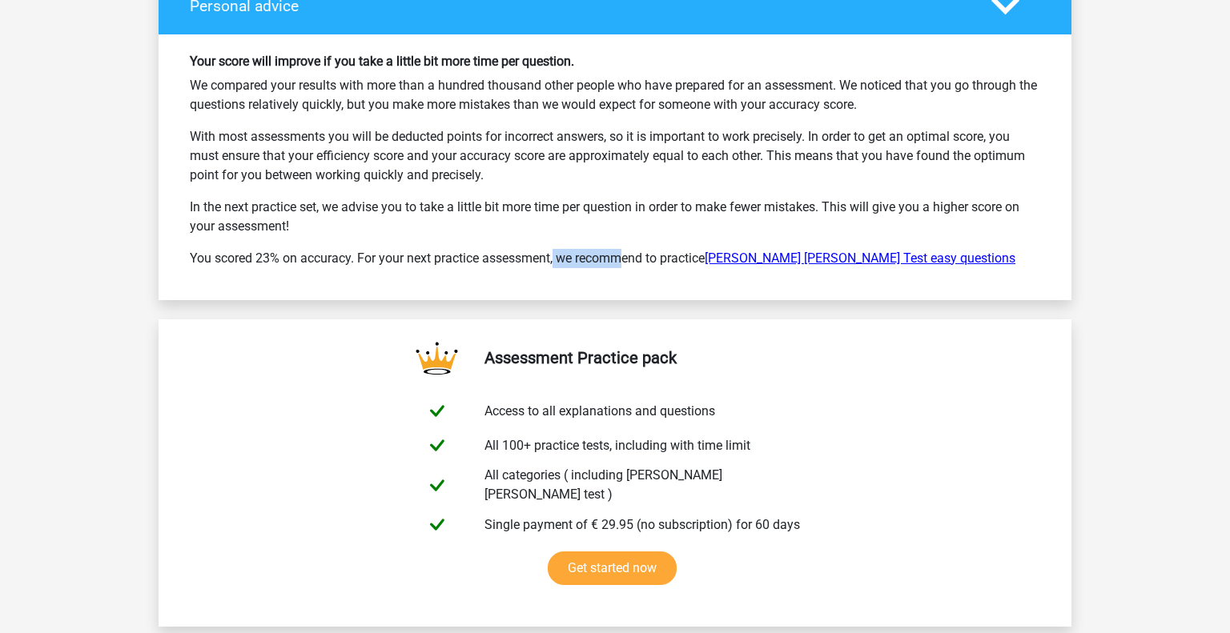
click at [826, 251] on link "Watson Glaser Test easy questions" at bounding box center [860, 258] width 311 height 15
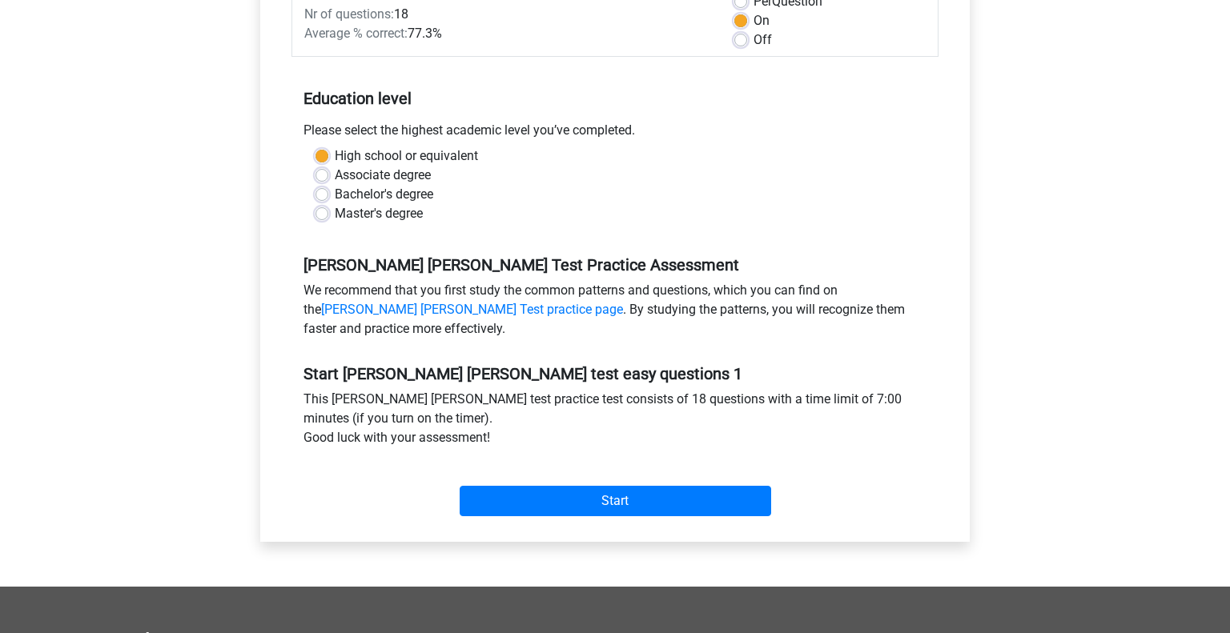
scroll to position [258, 0]
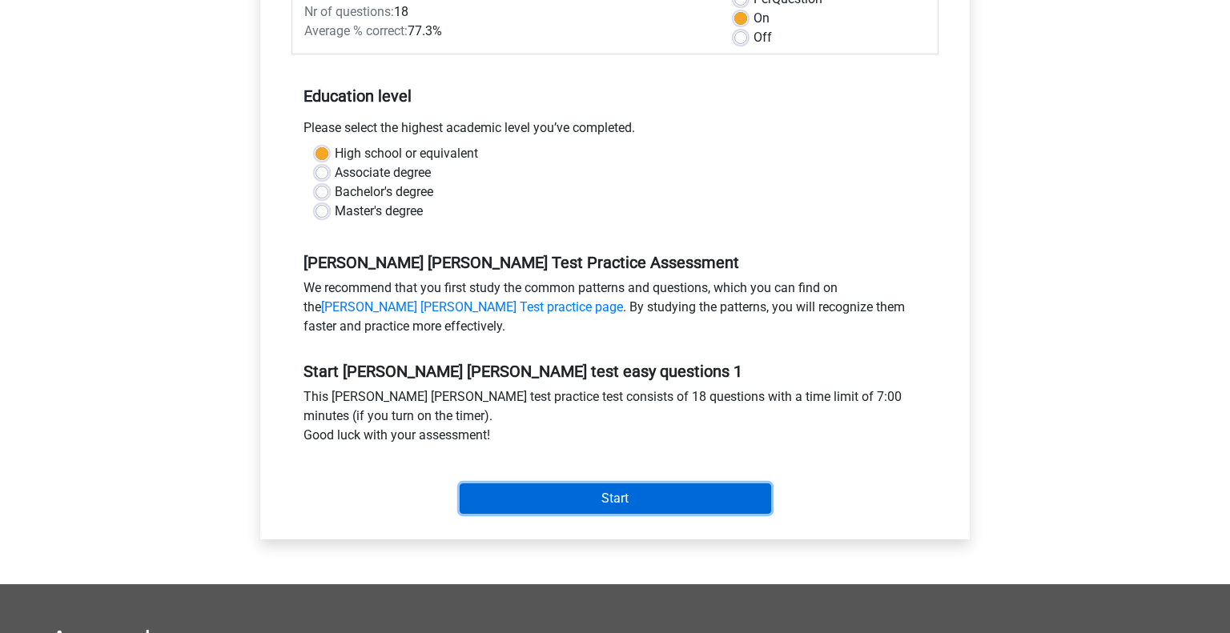
click at [650, 501] on input "Start" at bounding box center [616, 499] width 312 height 30
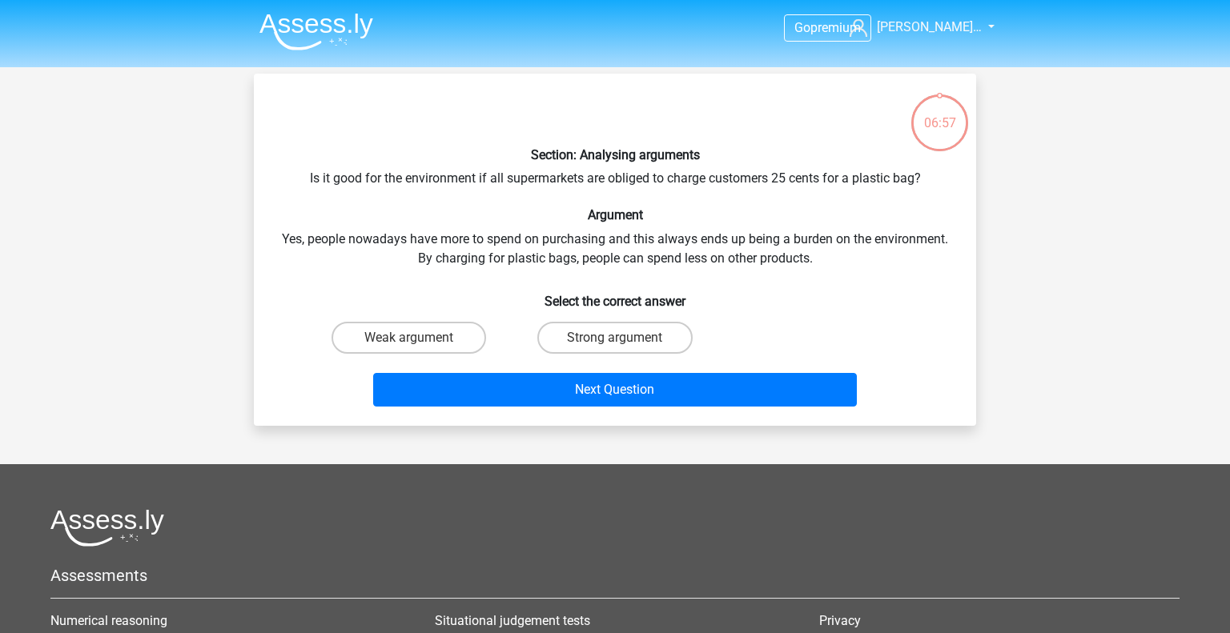
click at [597, 188] on div "Section: Analysing arguments Is it good for the environment if all supermarkets…" at bounding box center [615, 249] width 710 height 327
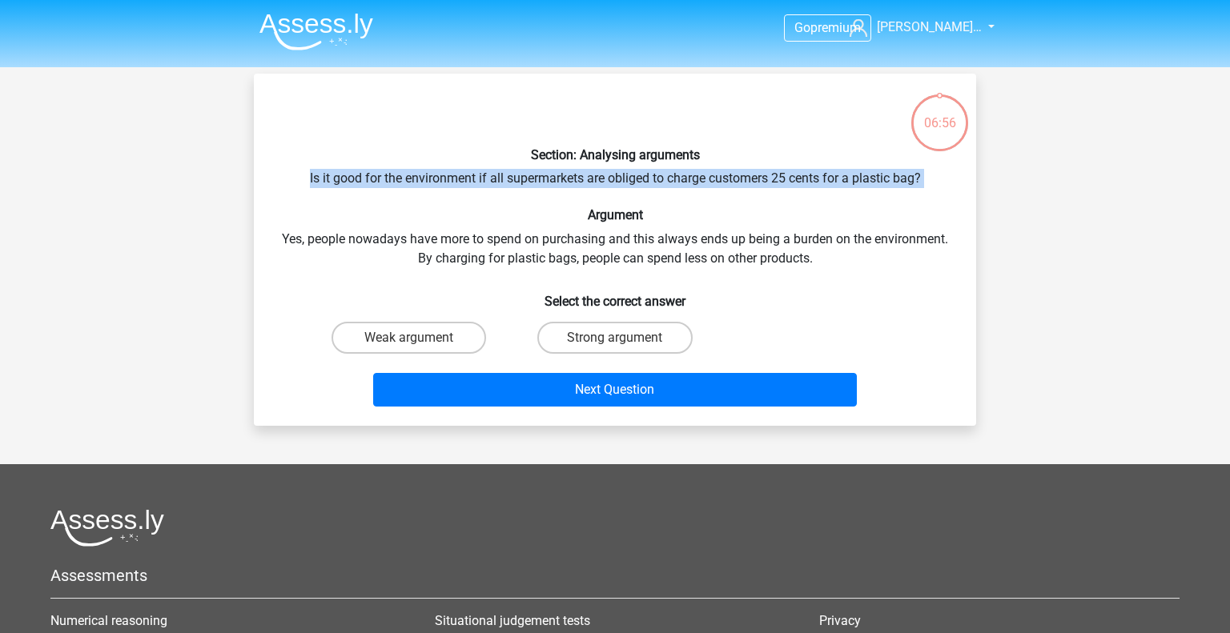
click at [630, 175] on div "Section: Analysing arguments Is it good for the environment if all supermarkets…" at bounding box center [615, 249] width 710 height 327
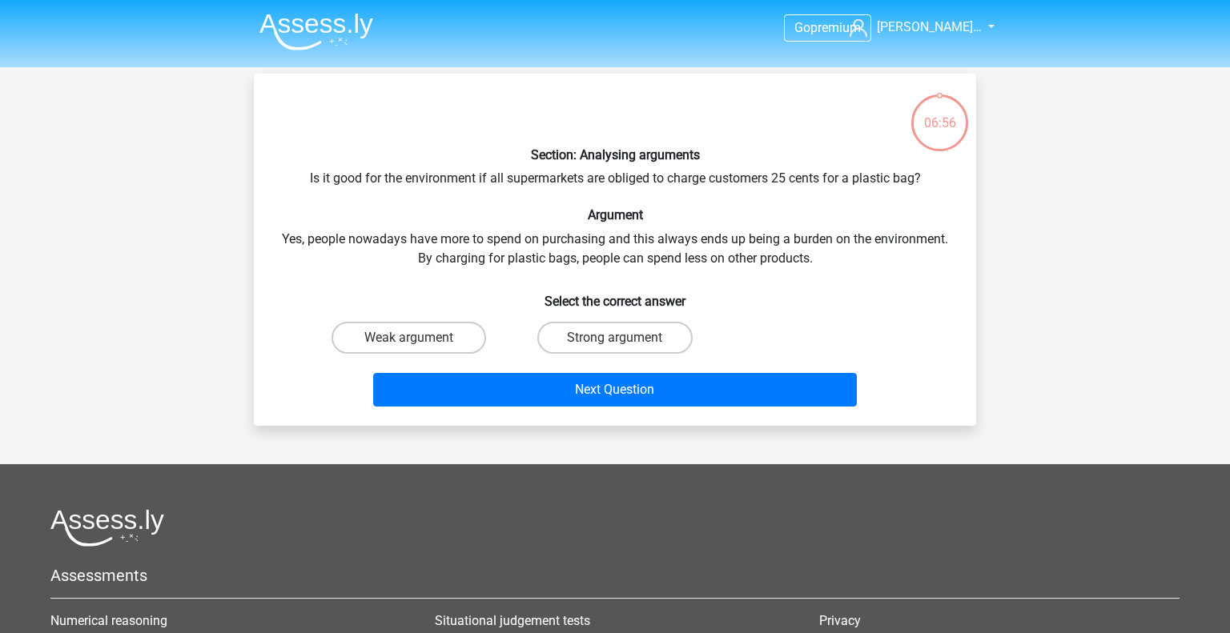
click at [630, 175] on div "Section: Analysing arguments Is it good for the environment if all supermarkets…" at bounding box center [615, 249] width 710 height 327
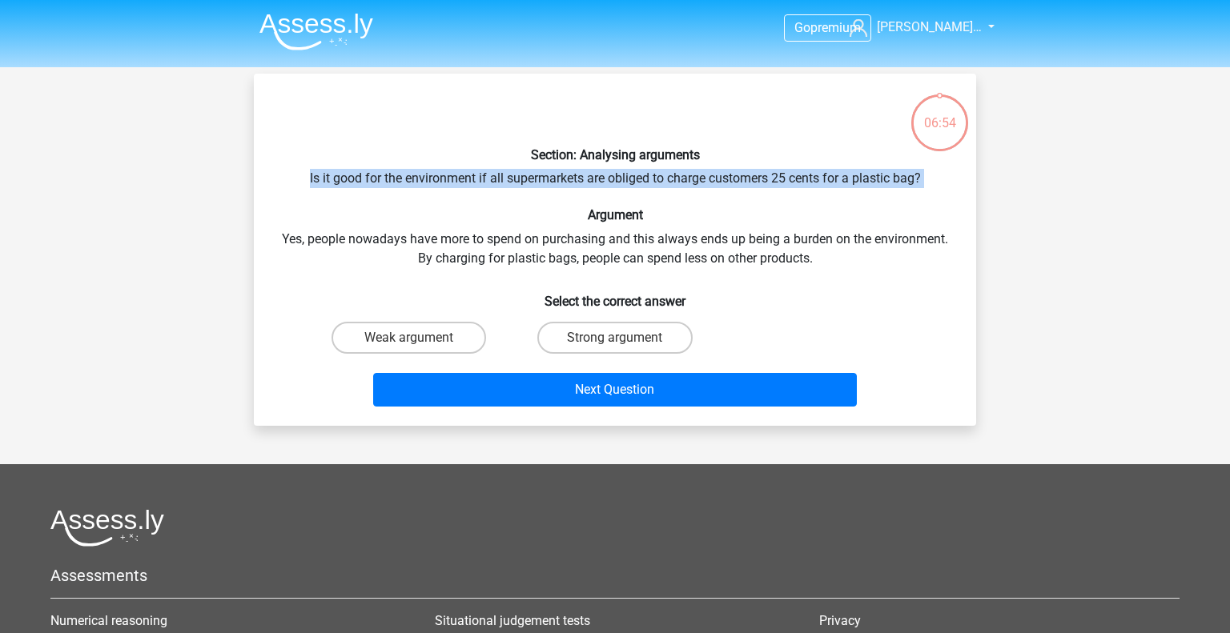
click at [617, 237] on div "Section: Analysing arguments Is it good for the environment if all supermarkets…" at bounding box center [615, 249] width 710 height 327
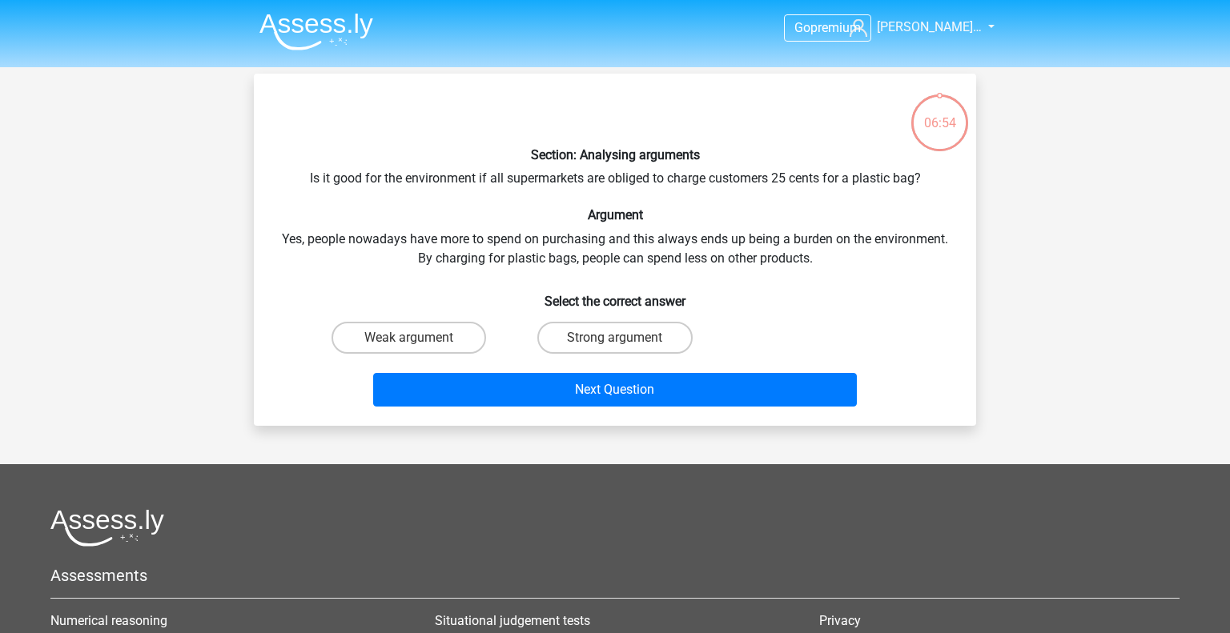
click at [617, 237] on div "Section: Analysing arguments Is it good for the environment if all supermarkets…" at bounding box center [615, 249] width 710 height 327
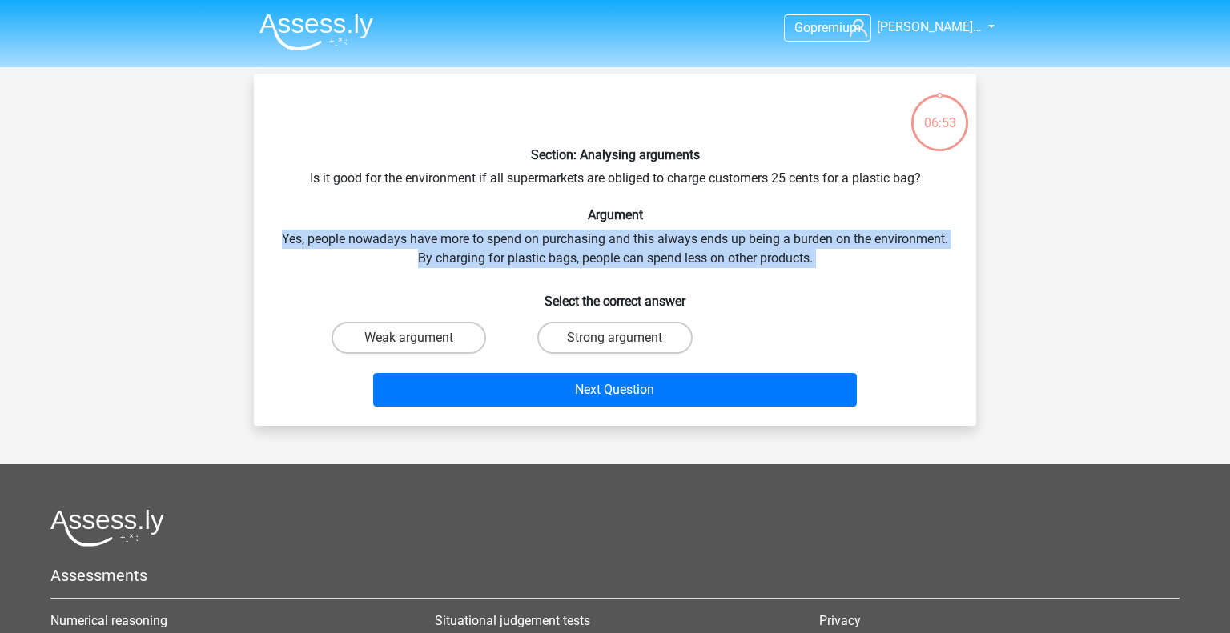
click at [617, 237] on div "Section: Analysing arguments Is it good for the environment if all supermarkets…" at bounding box center [615, 249] width 710 height 327
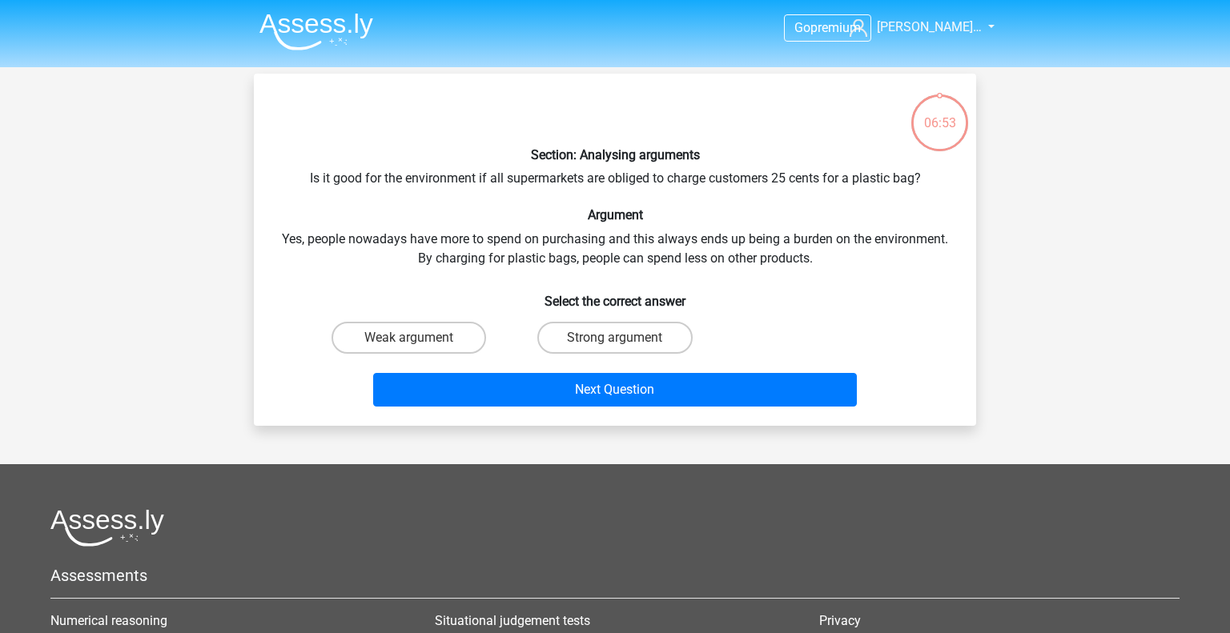
click at [617, 237] on div "Section: Analysing arguments Is it good for the environment if all supermarkets…" at bounding box center [615, 249] width 710 height 327
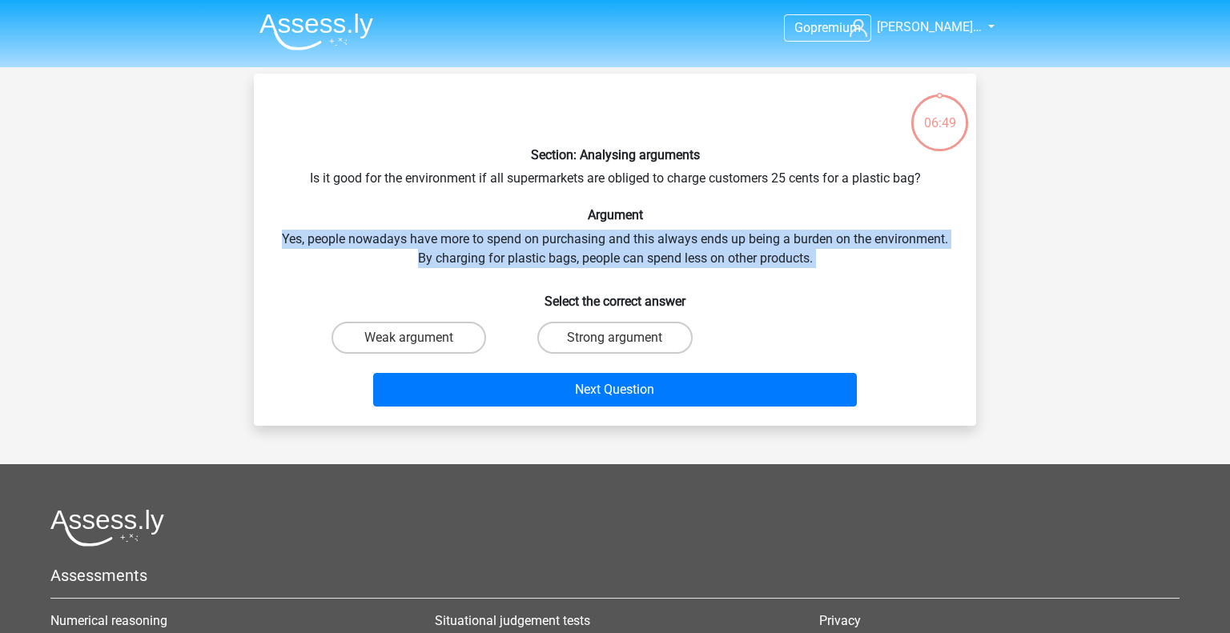
click at [686, 246] on div "Section: Analysing arguments Is it good for the environment if all supermarkets…" at bounding box center [615, 249] width 710 height 327
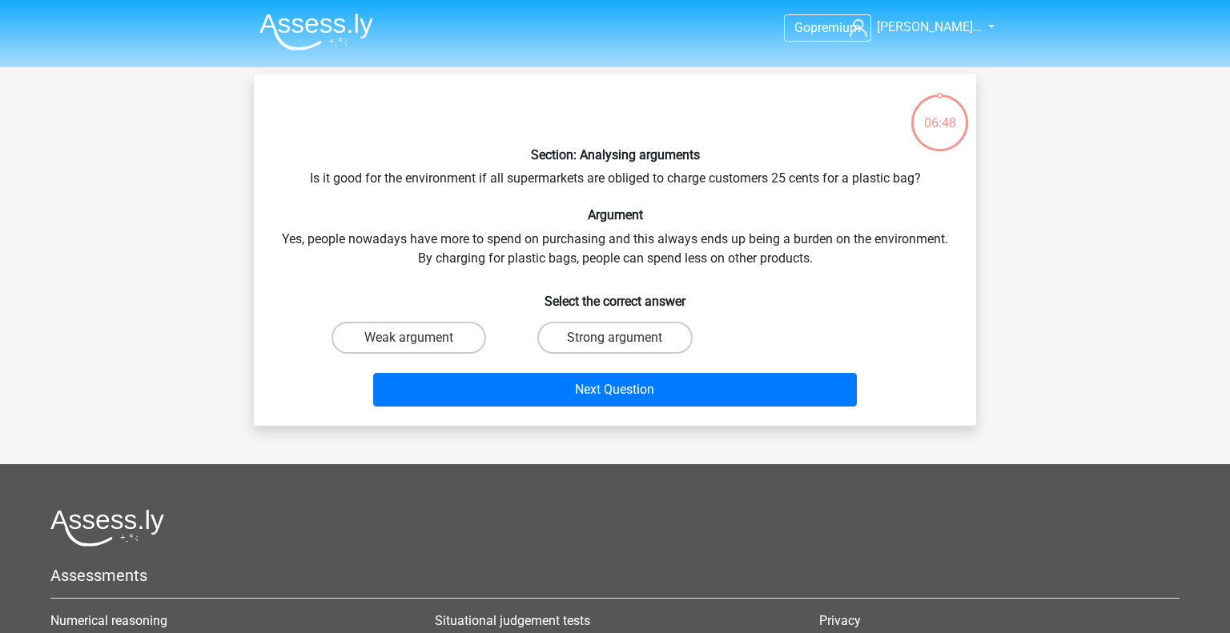
click at [691, 257] on div "Section: Analysing arguments Is it good for the environment if all supermarkets…" at bounding box center [615, 249] width 710 height 327
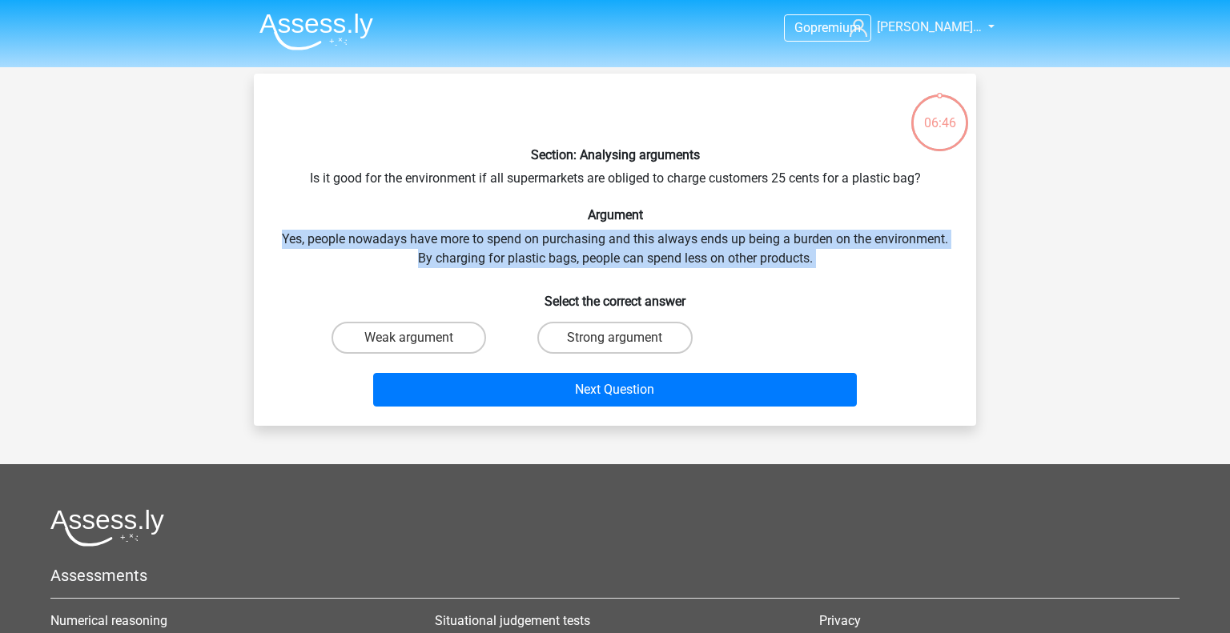
click at [691, 257] on div "Section: Analysing arguments Is it good for the environment if all supermarkets…" at bounding box center [615, 249] width 710 height 327
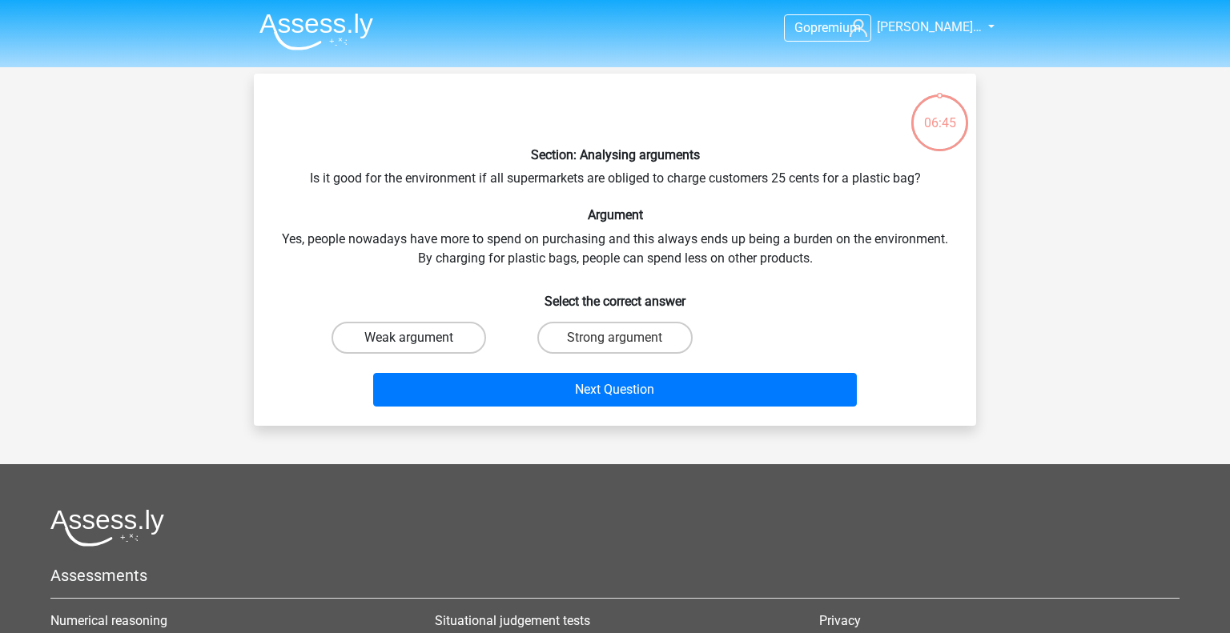
click at [429, 341] on label "Weak argument" at bounding box center [409, 338] width 155 height 32
click at [420, 341] on input "Weak argument" at bounding box center [414, 343] width 10 height 10
radio input "true"
click at [516, 407] on div "Next Question" at bounding box center [615, 393] width 618 height 40
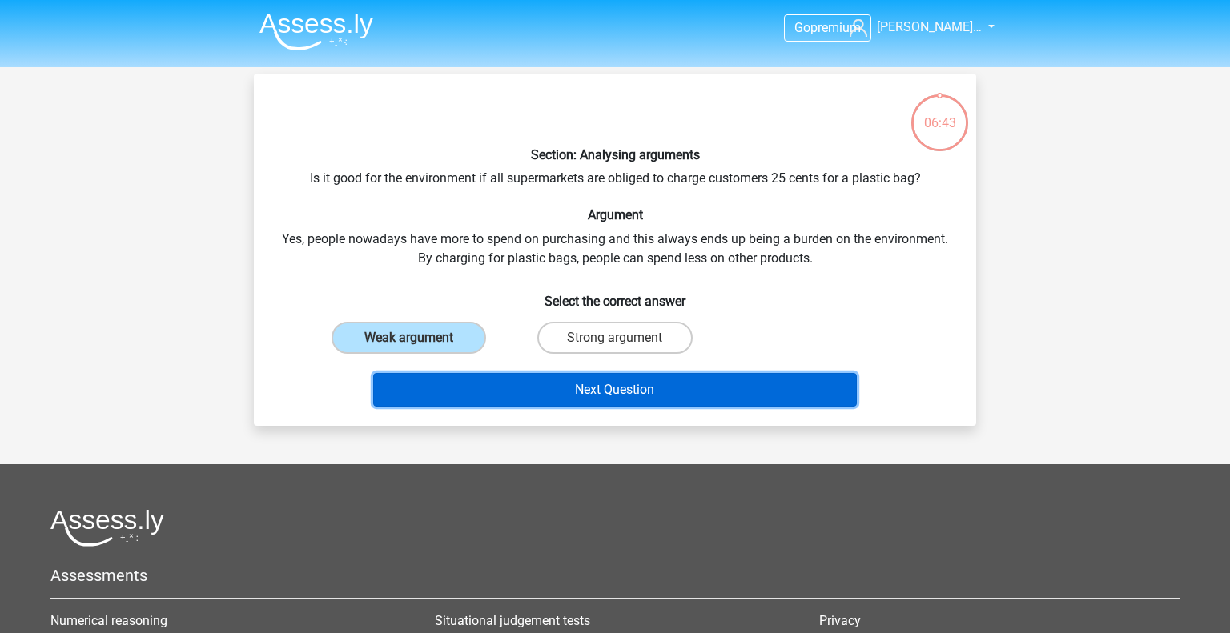
click at [541, 392] on button "Next Question" at bounding box center [615, 390] width 485 height 34
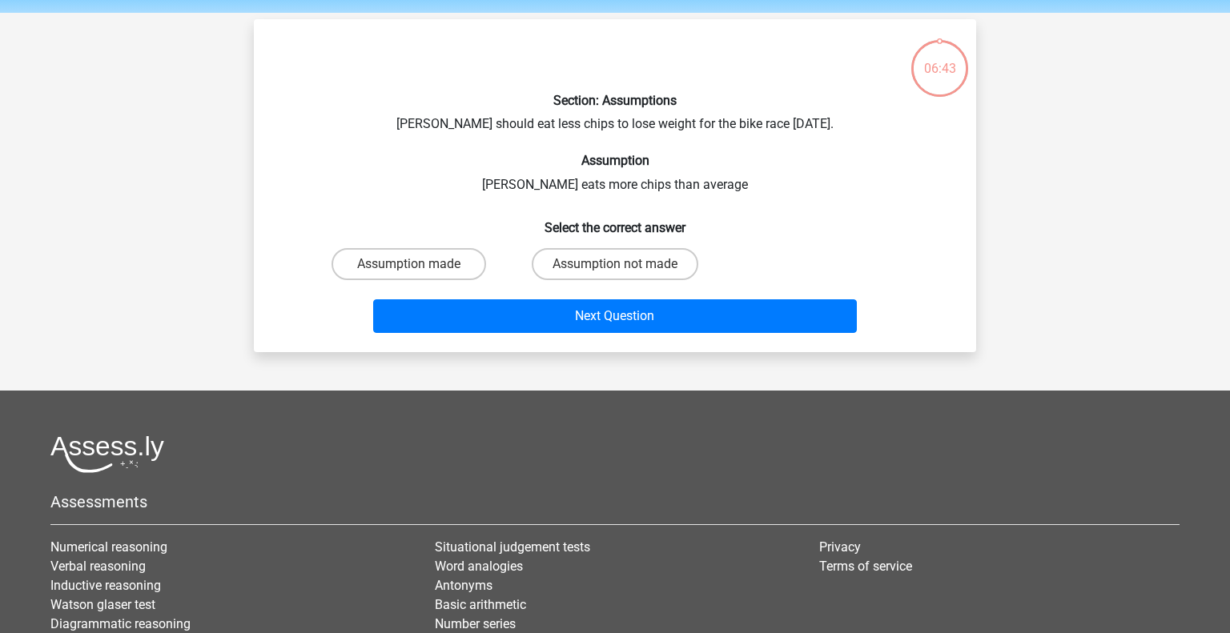
scroll to position [74, 0]
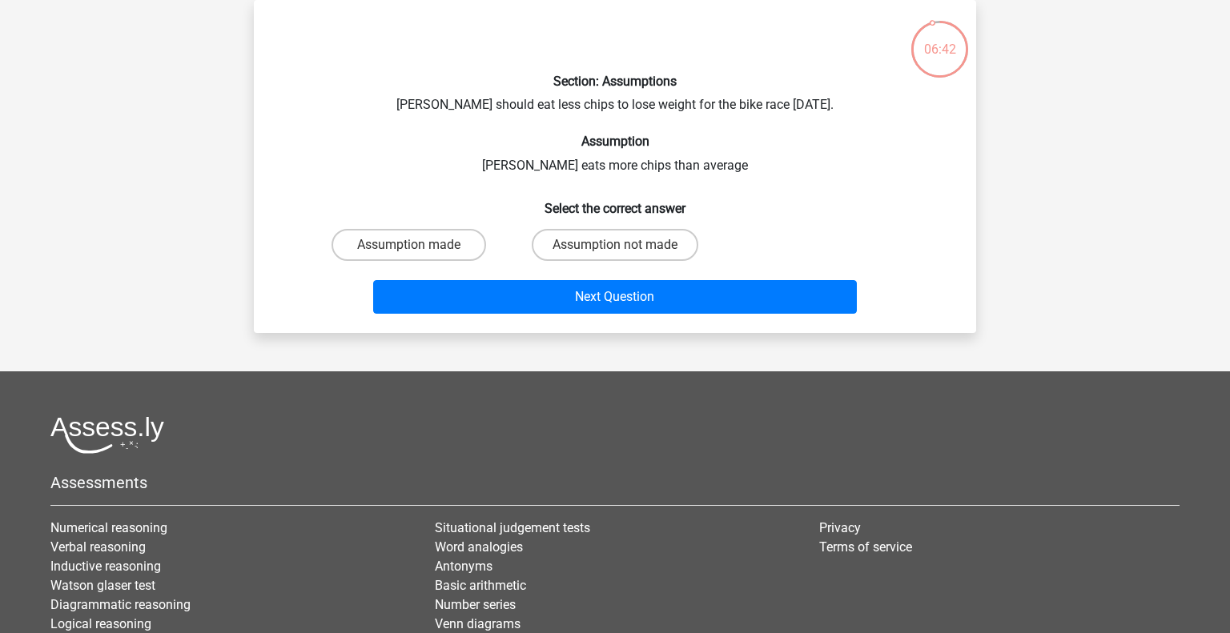
click at [572, 111] on div "Section: Assumptions Chris should eat less chips to lose weight for the bike ra…" at bounding box center [615, 167] width 710 height 308
click at [567, 247] on label "Assumption not made" at bounding box center [615, 245] width 167 height 32
click at [615, 247] on input "Assumption not made" at bounding box center [620, 250] width 10 height 10
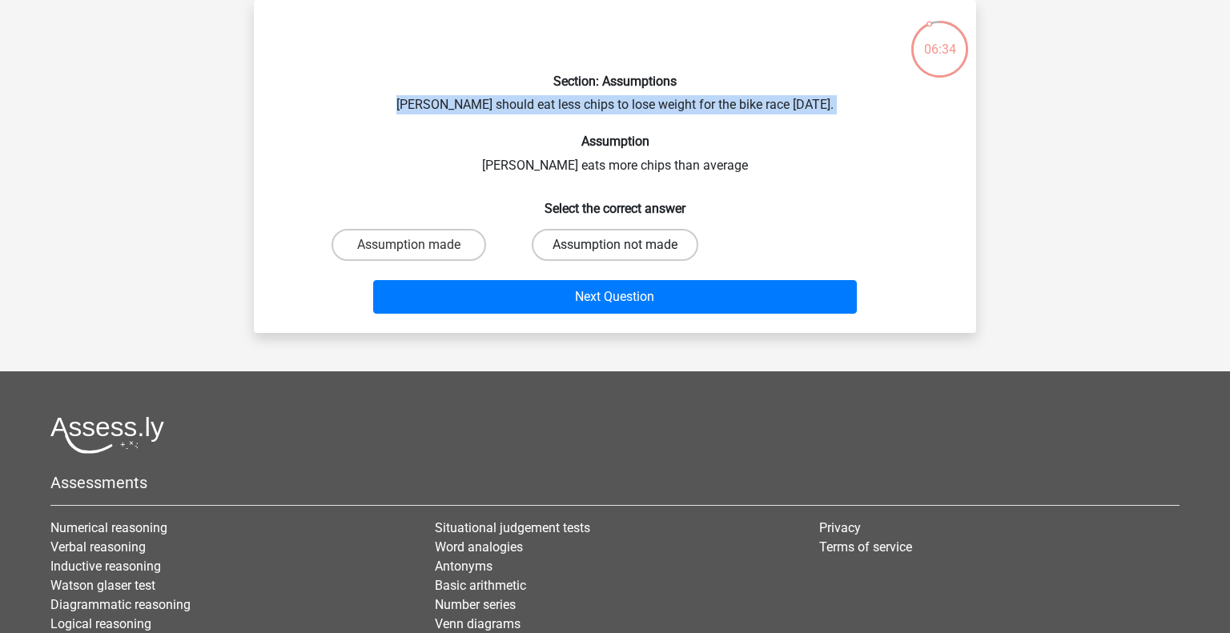
radio input "true"
click at [586, 191] on h6 "Select the correct answer" at bounding box center [615, 202] width 671 height 28
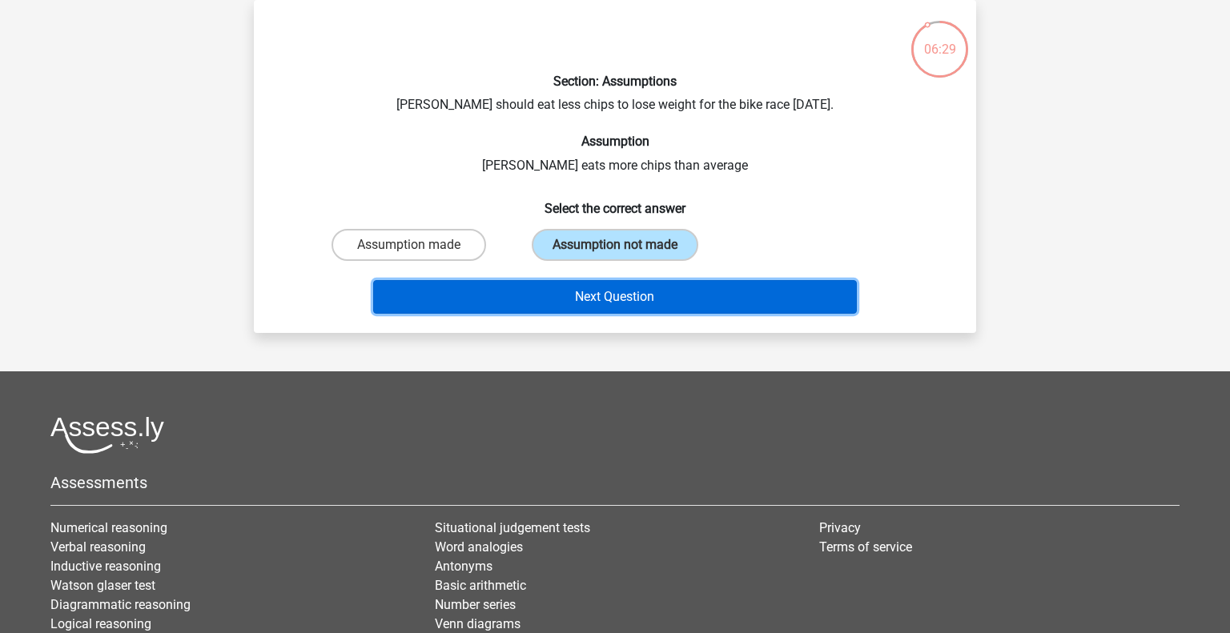
click at [624, 294] on button "Next Question" at bounding box center [615, 297] width 485 height 34
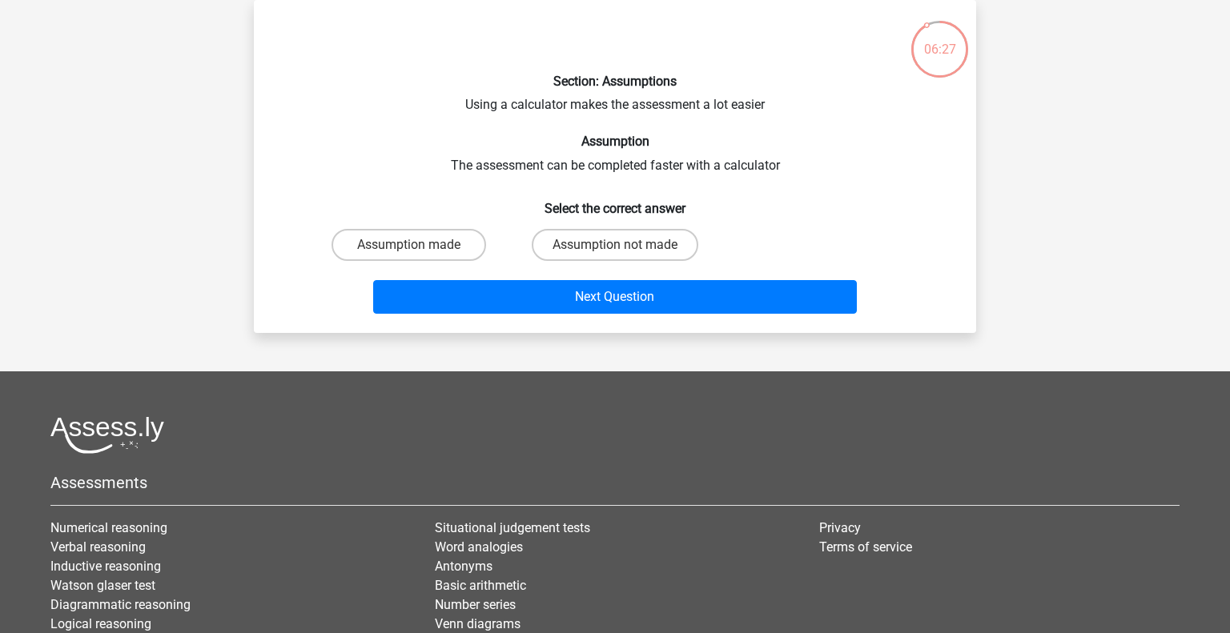
click at [689, 106] on div "Section: Assumptions Using a calculator makes the assessment a lot easier Assum…" at bounding box center [615, 167] width 710 height 308
click at [439, 239] on label "Assumption made" at bounding box center [409, 245] width 155 height 32
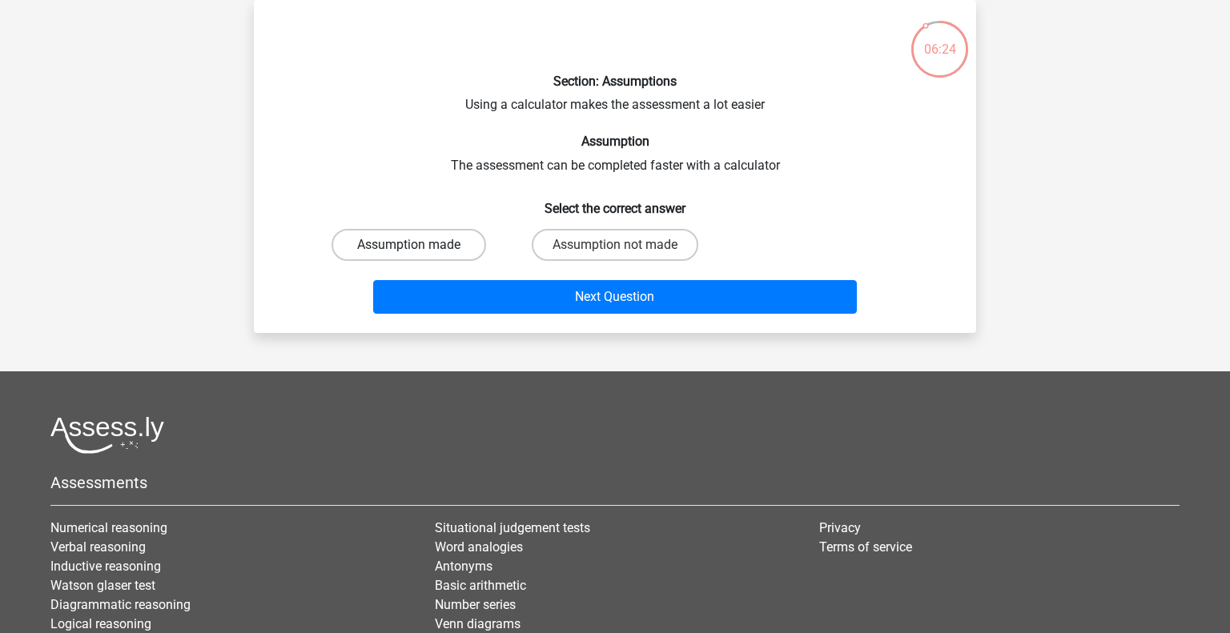
click at [420, 245] on input "Assumption made" at bounding box center [414, 250] width 10 height 10
radio input "true"
click at [464, 244] on label "Assumption made" at bounding box center [409, 245] width 155 height 32
click at [420, 245] on input "Assumption made" at bounding box center [414, 250] width 10 height 10
click at [613, 237] on label "Assumption not made" at bounding box center [615, 245] width 167 height 32
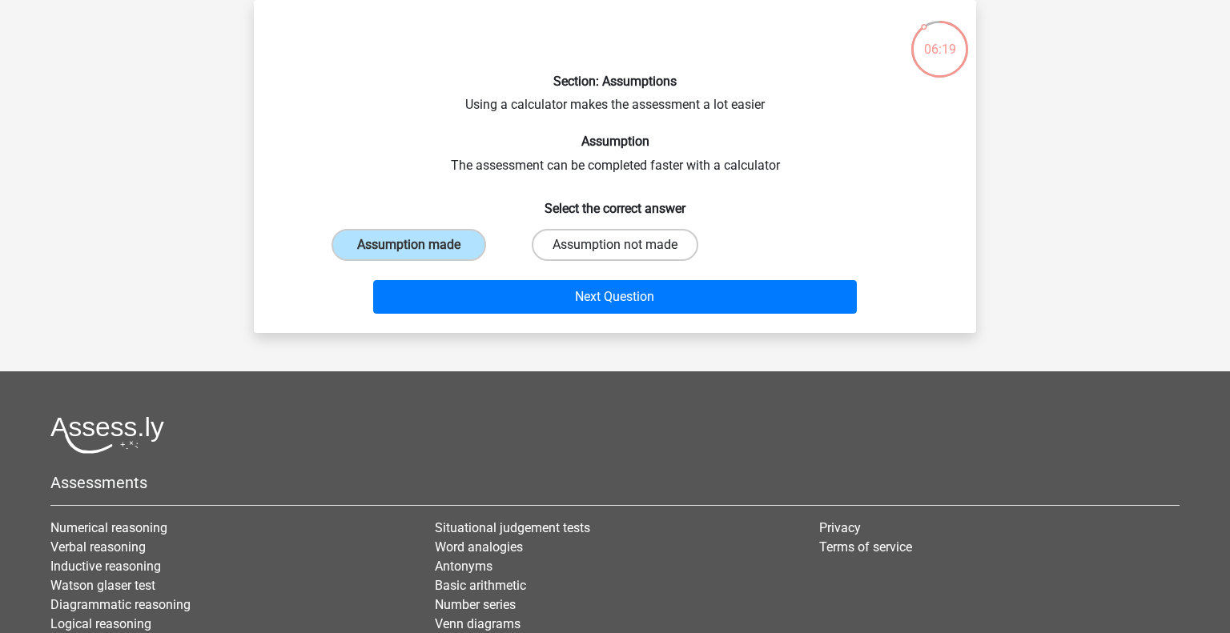
click at [615, 245] on input "Assumption not made" at bounding box center [620, 250] width 10 height 10
radio input "true"
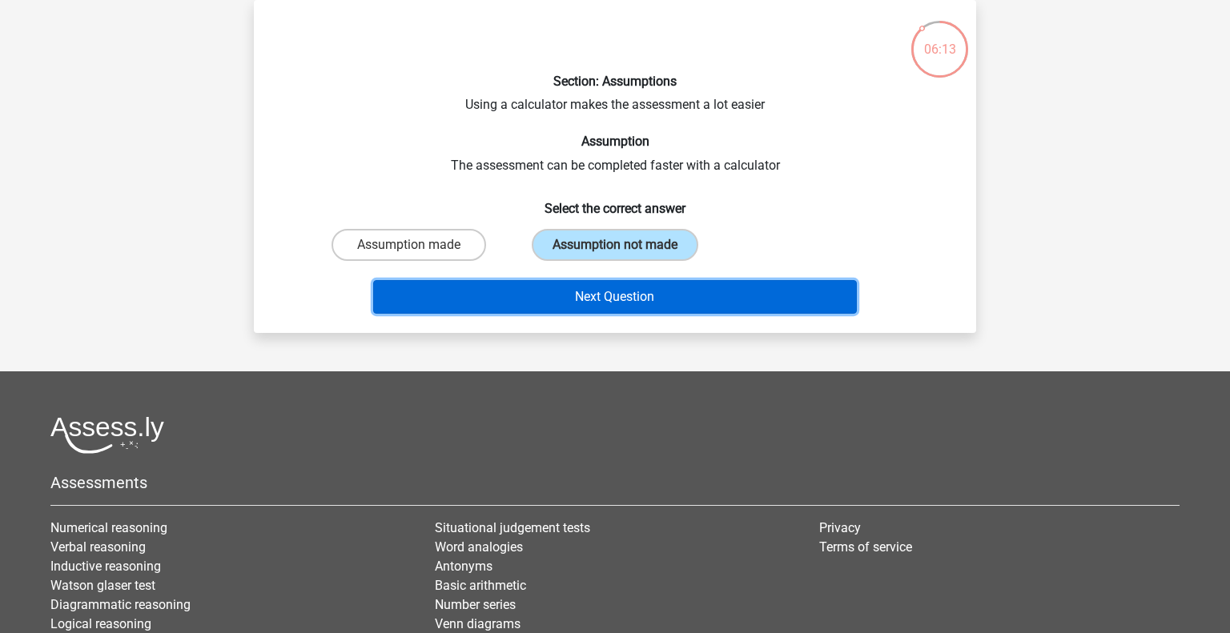
click at [659, 292] on button "Next Question" at bounding box center [615, 297] width 485 height 34
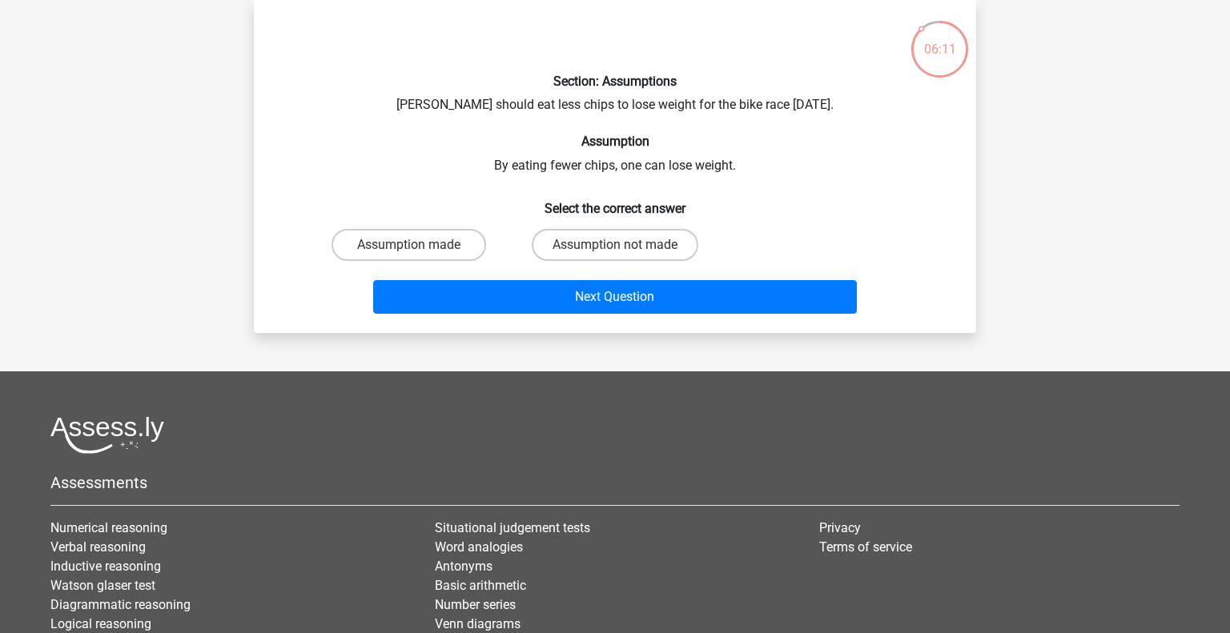
click at [508, 100] on div "Section: Assumptions Chris should eat less chips to lose weight for the bike ra…" at bounding box center [615, 167] width 710 height 308
click at [591, 259] on label "Assumption not made" at bounding box center [615, 245] width 167 height 32
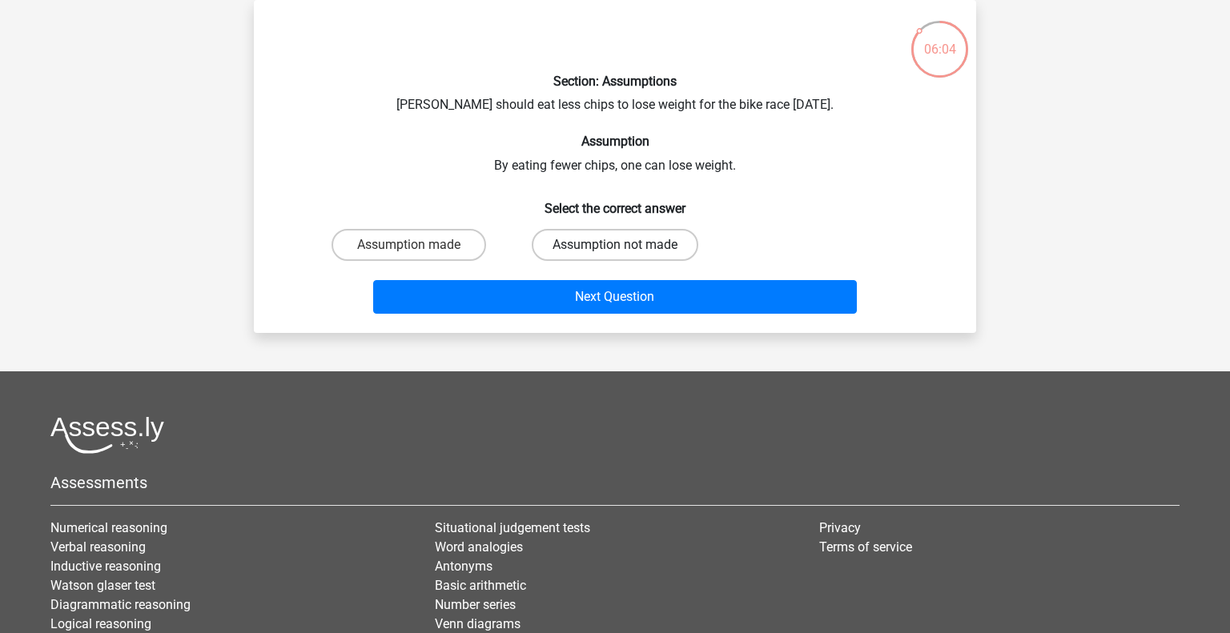
click at [615, 255] on input "Assumption not made" at bounding box center [620, 250] width 10 height 10
radio input "true"
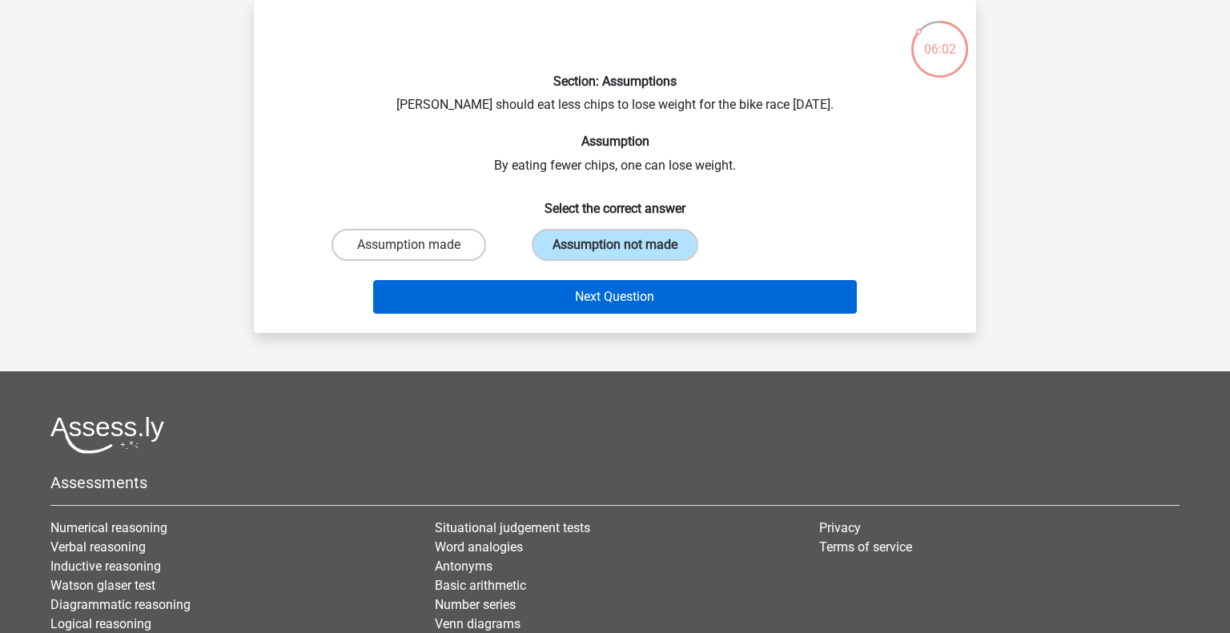
click at [586, 282] on button "Next Question" at bounding box center [615, 297] width 485 height 34
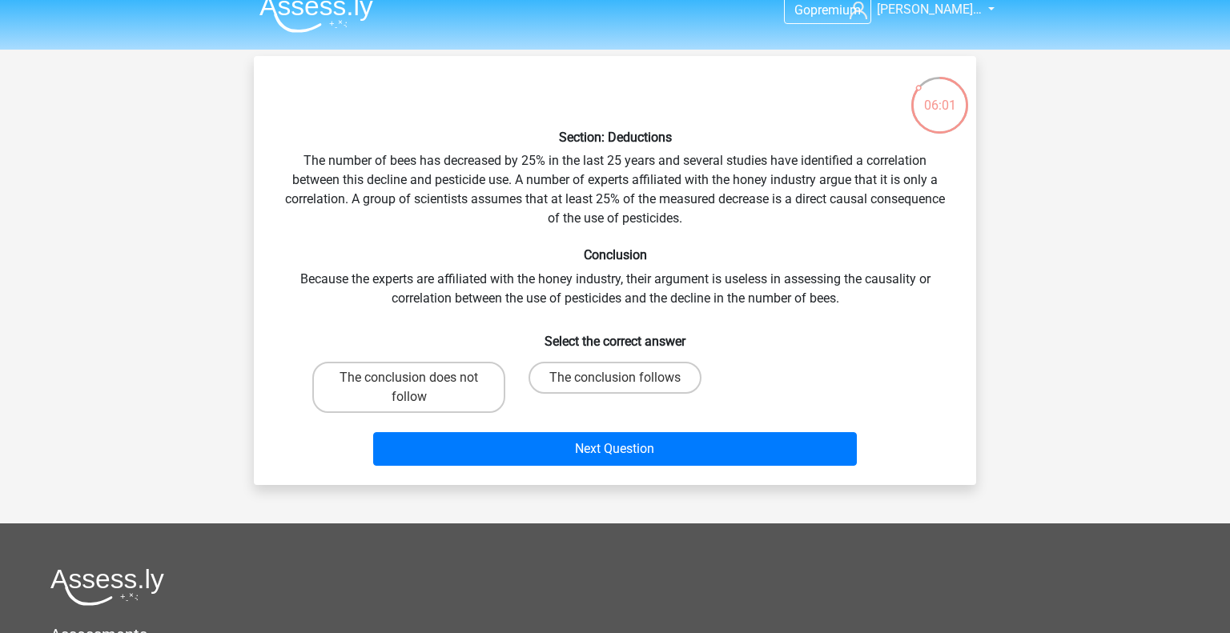
scroll to position [0, 0]
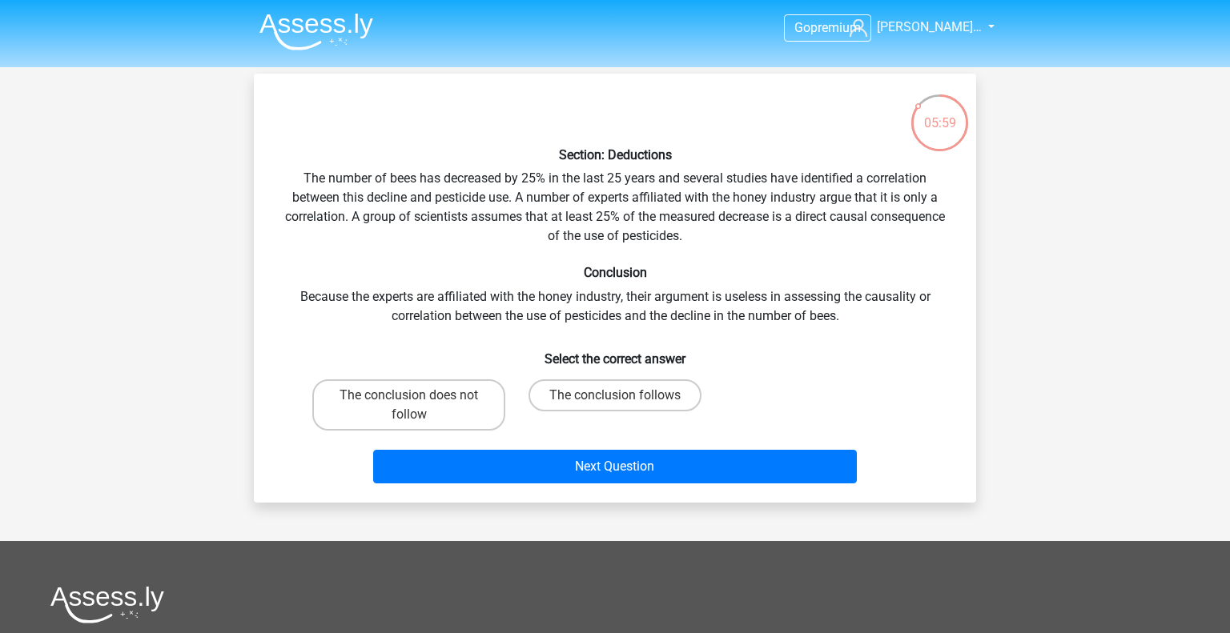
click at [548, 168] on div "Section: Deductions The number of bees has decreased by 25% in the last 25 year…" at bounding box center [615, 288] width 710 height 404
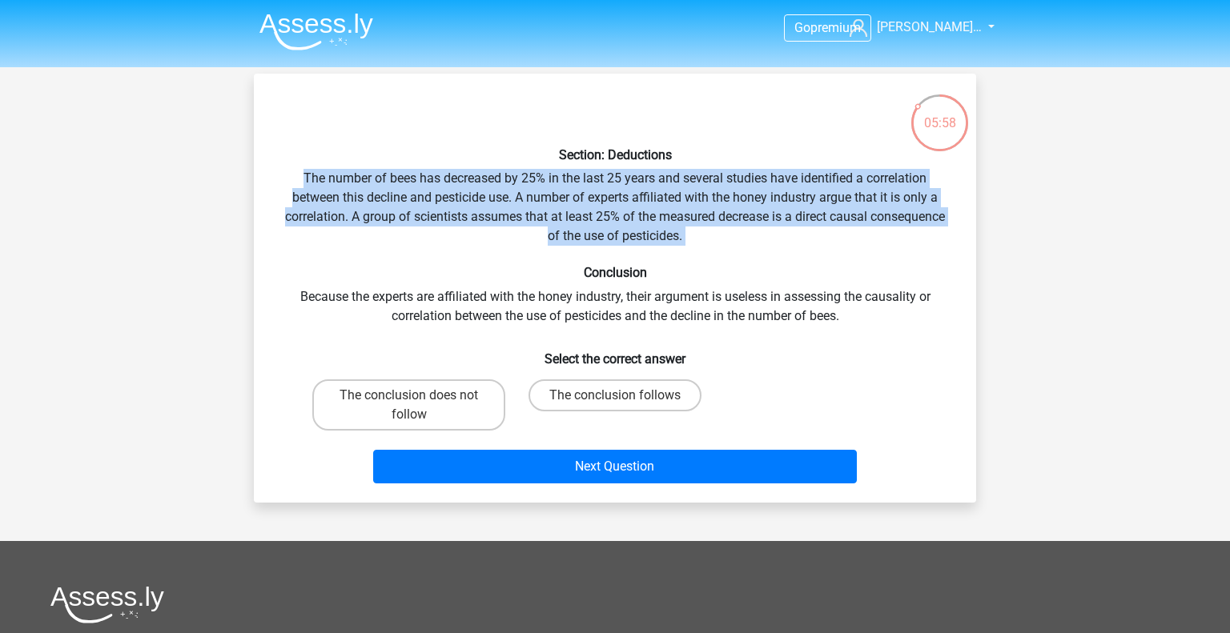
click at [548, 168] on div "Section: Deductions The number of bees has decreased by 25% in the last 25 year…" at bounding box center [615, 288] width 710 height 404
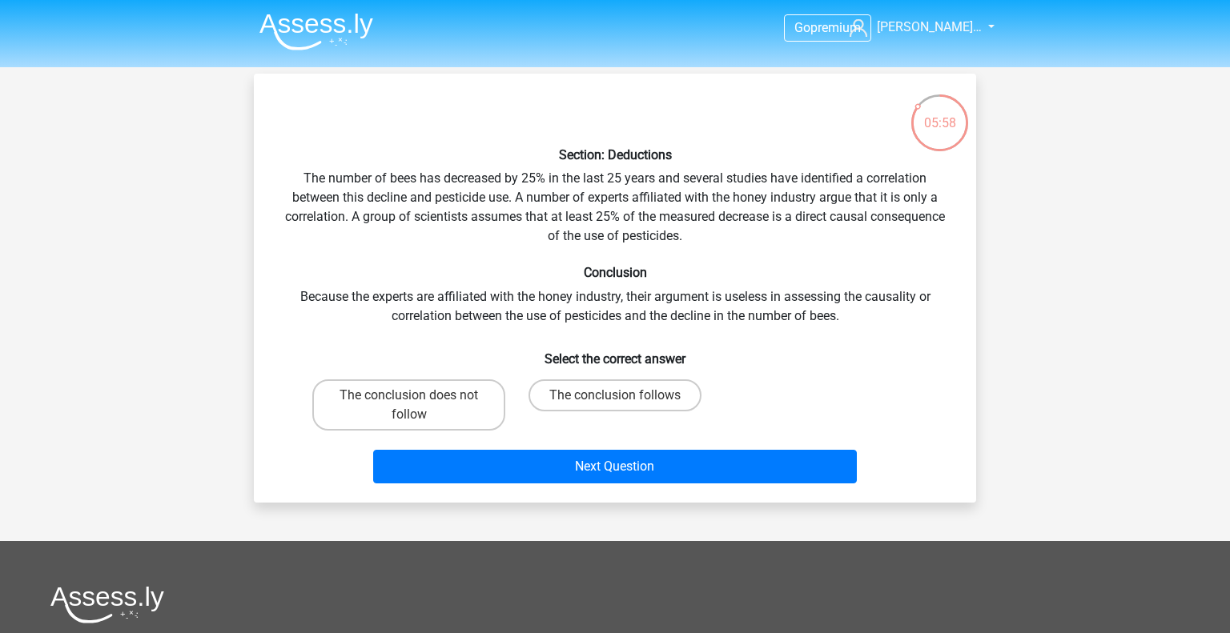
click at [548, 168] on div "Section: Deductions The number of bees has decreased by 25% in the last 25 year…" at bounding box center [615, 288] width 710 height 404
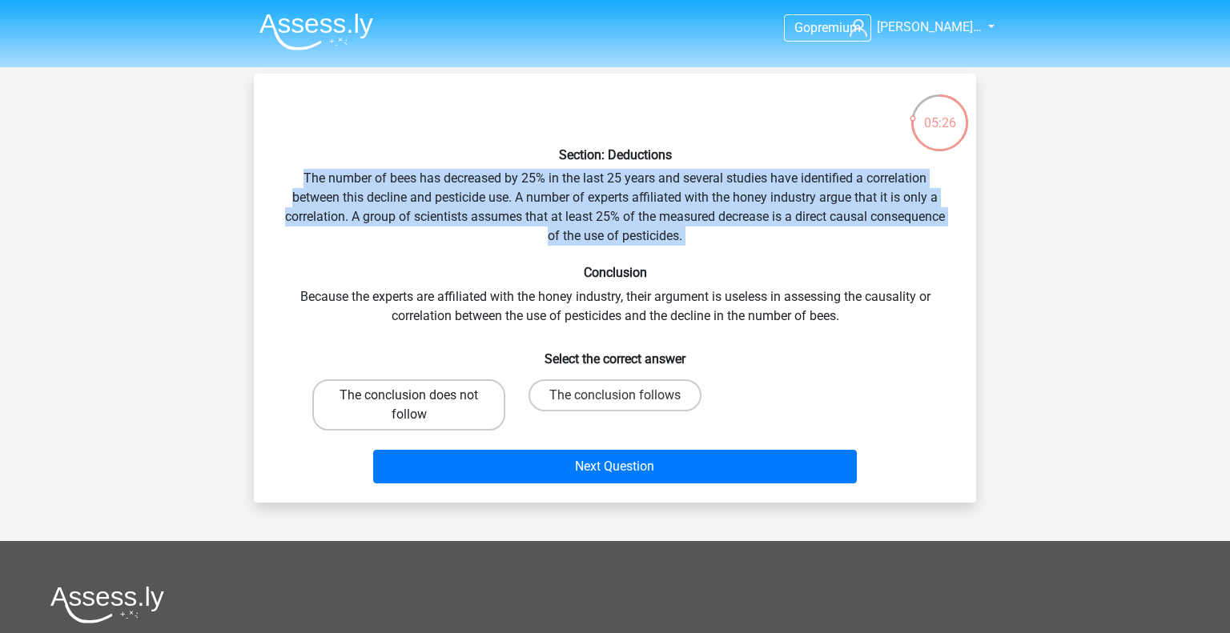
click at [446, 385] on label "The conclusion does not follow" at bounding box center [408, 405] width 193 height 51
click at [420, 396] on input "The conclusion does not follow" at bounding box center [414, 401] width 10 height 10
radio input "true"
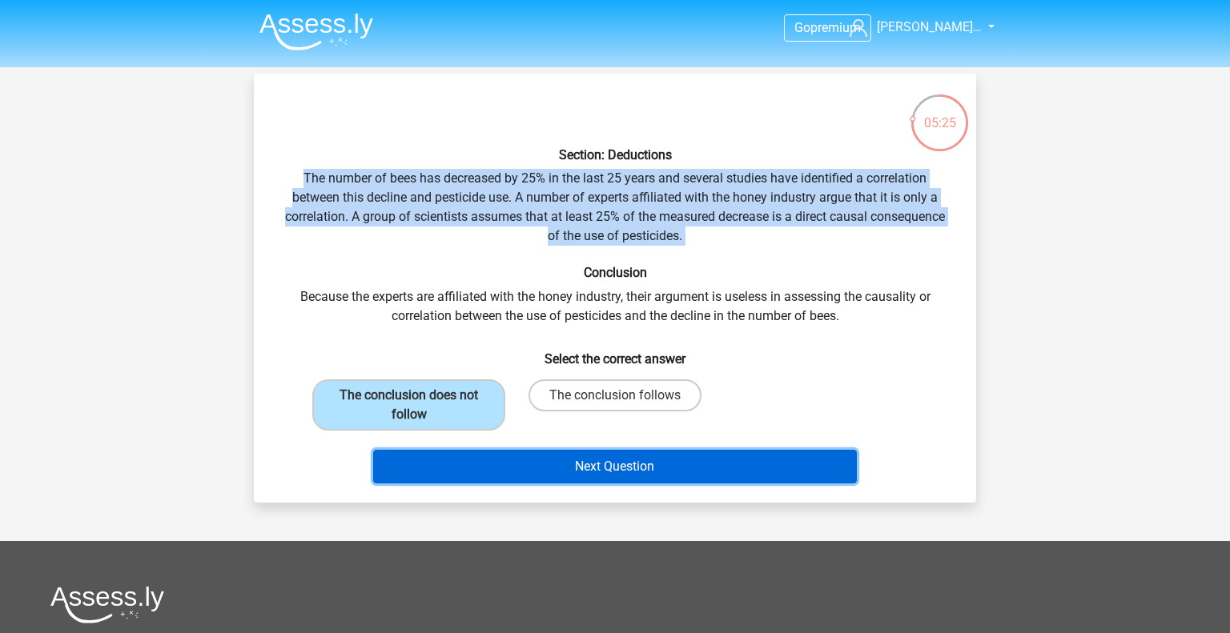
click at [505, 465] on button "Next Question" at bounding box center [615, 467] width 485 height 34
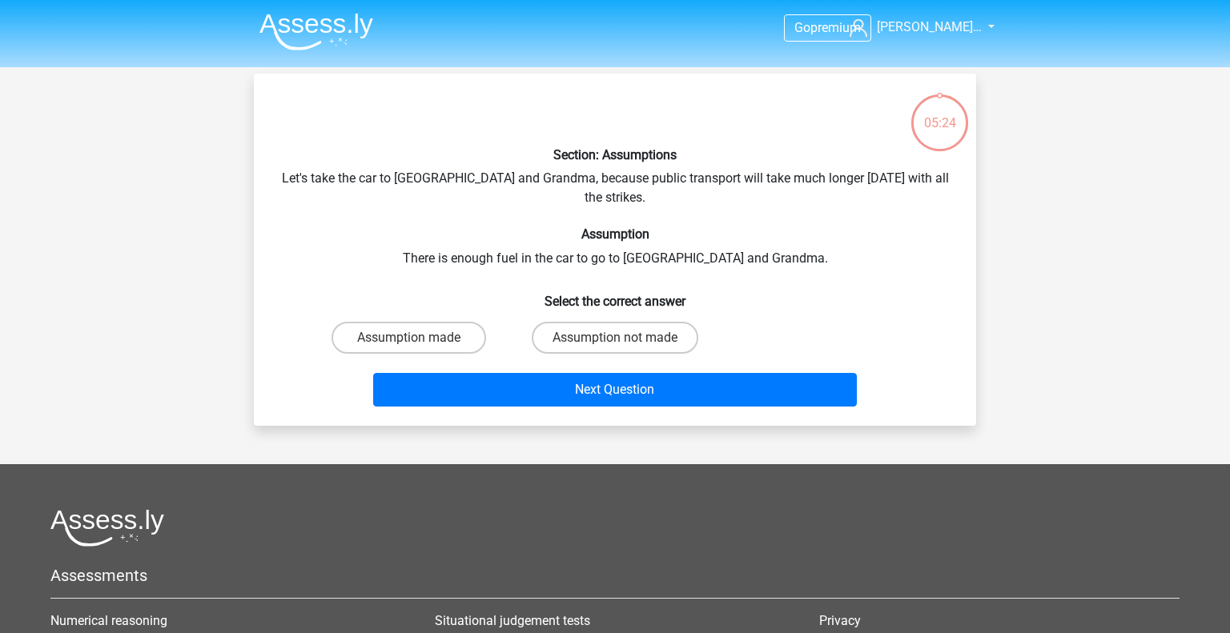
scroll to position [74, 0]
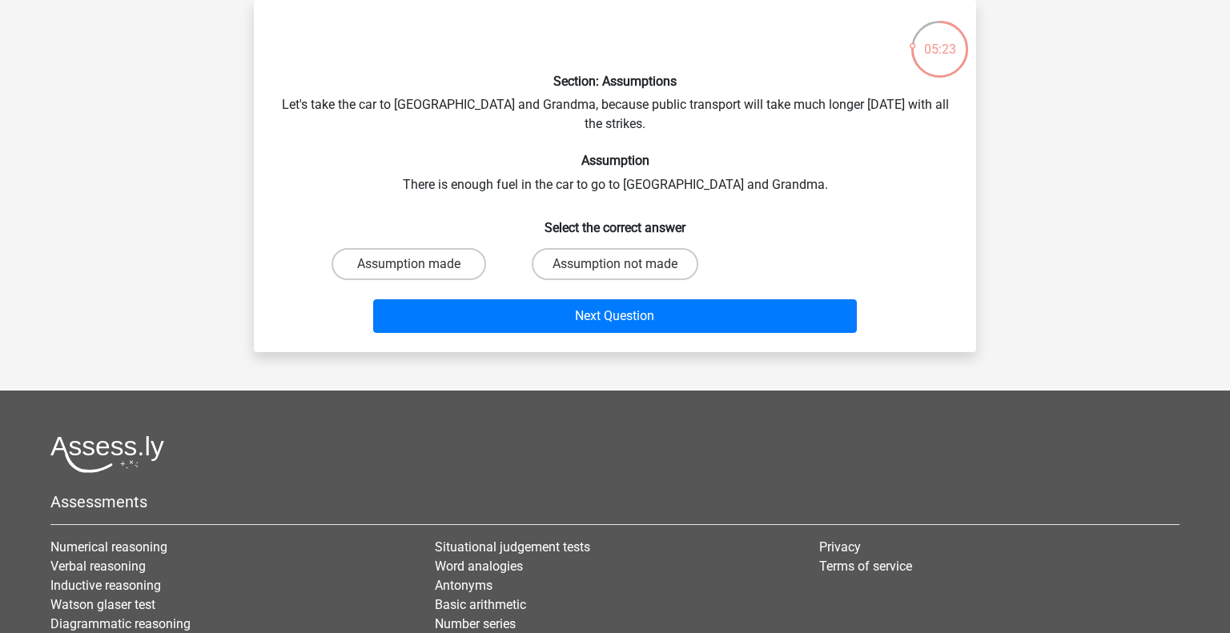
click at [628, 101] on div "Section: Assumptions Let's take the car to Grandpa and Grandma, because public …" at bounding box center [615, 176] width 710 height 327
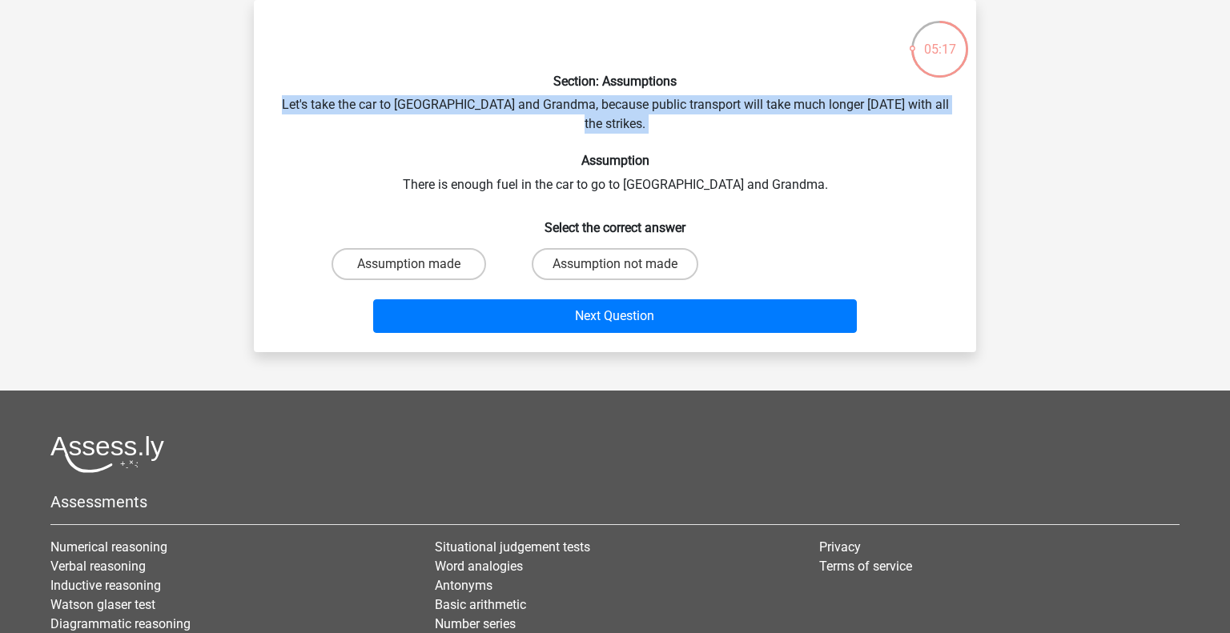
click at [652, 160] on div "Section: Assumptions Let's take the car to Grandpa and Grandma, because public …" at bounding box center [615, 176] width 710 height 327
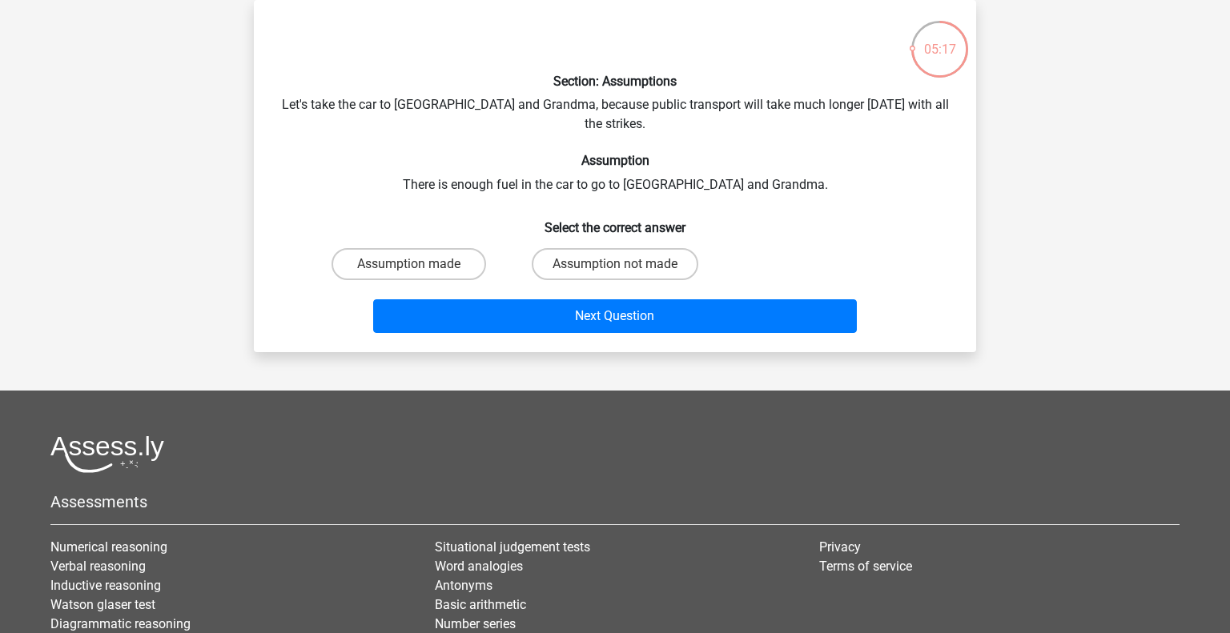
click at [652, 160] on div "Section: Assumptions Let's take the car to Grandpa and Grandma, because public …" at bounding box center [615, 176] width 710 height 327
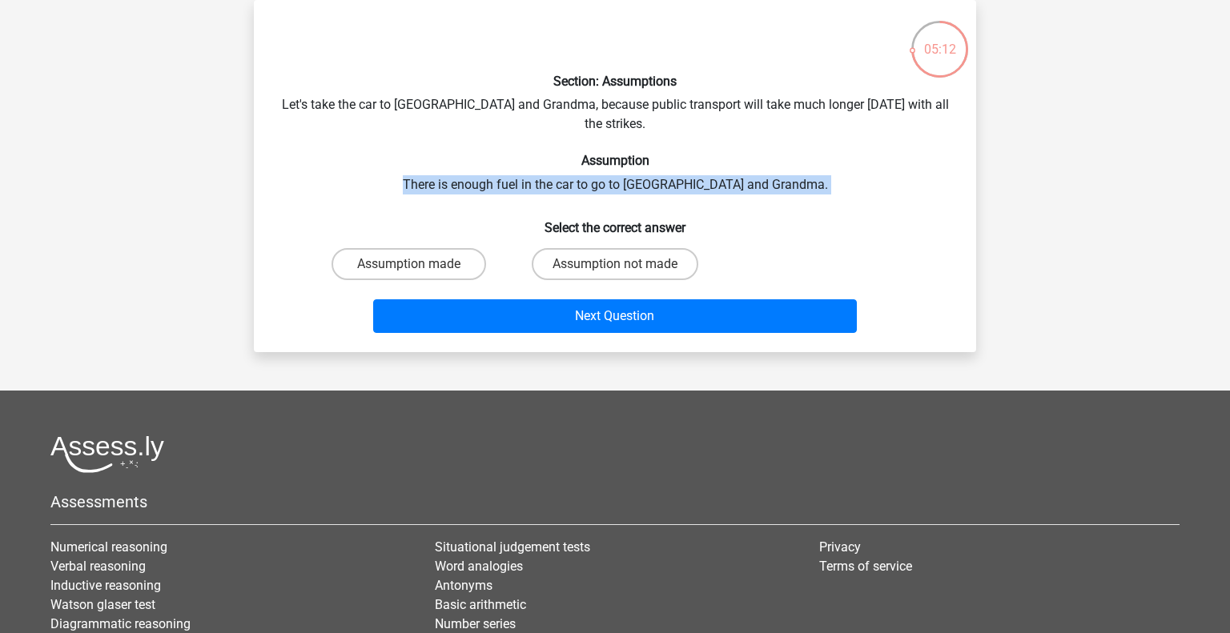
click at [654, 160] on div "Section: Assumptions Let's take the car to Grandpa and Grandma, because public …" at bounding box center [615, 176] width 710 height 327
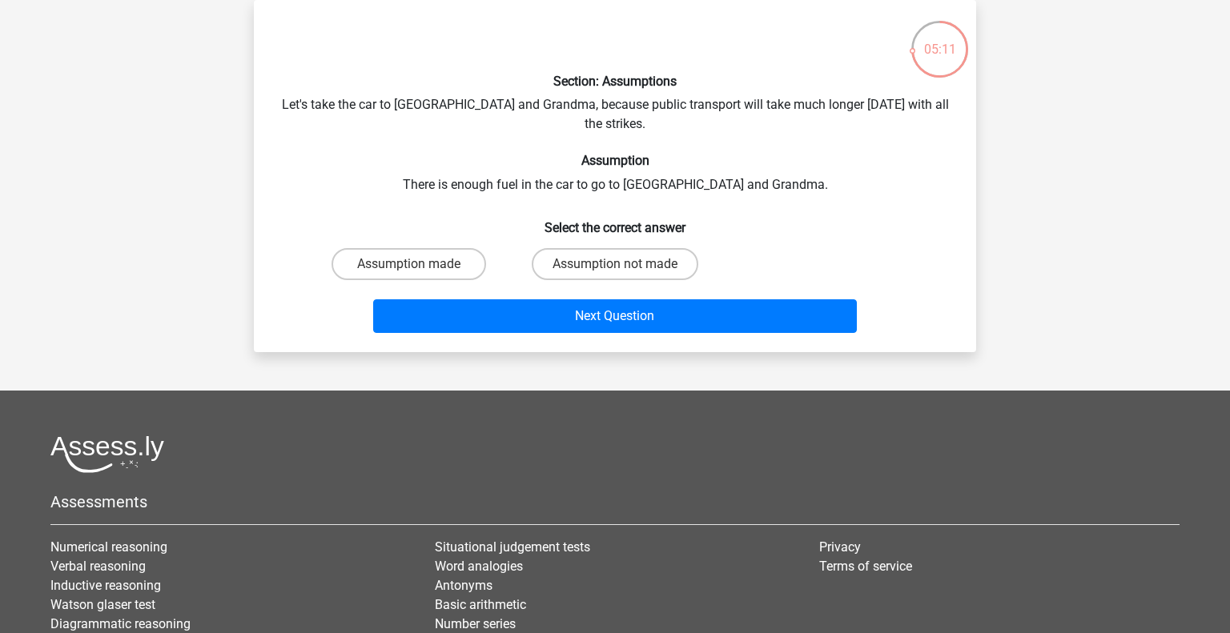
click at [654, 160] on div "Section: Assumptions Let's take the car to Grandpa and Grandma, because public …" at bounding box center [615, 176] width 710 height 327
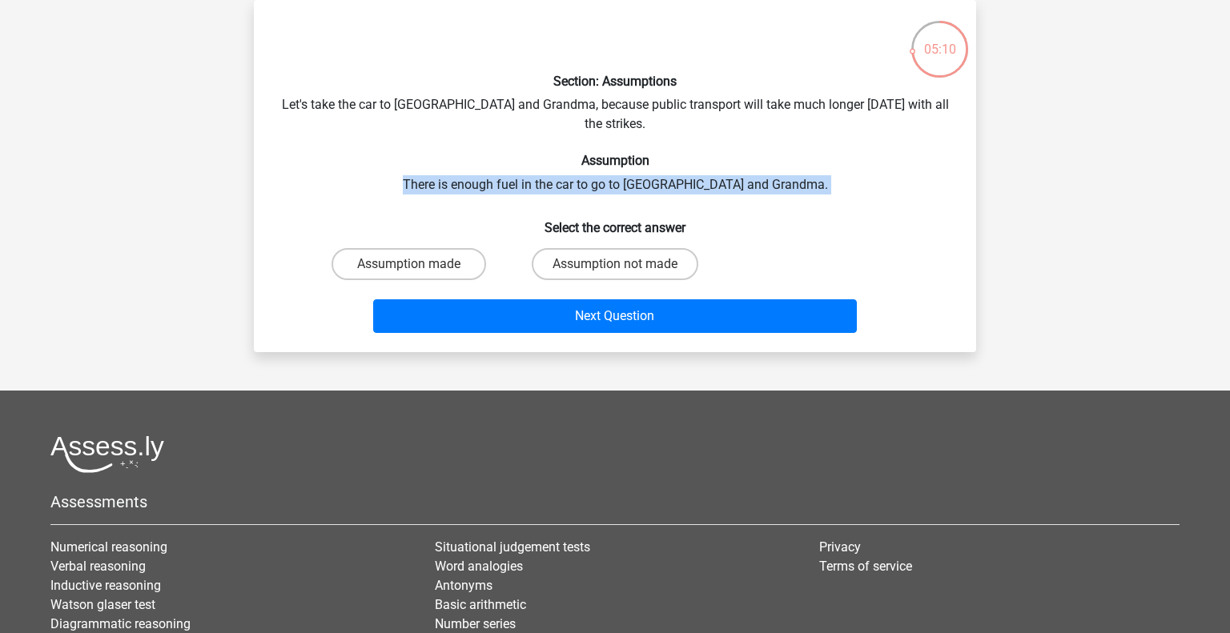
click at [654, 160] on div "Section: Assumptions Let's take the car to Grandpa and Grandma, because public …" at bounding box center [615, 176] width 710 height 327
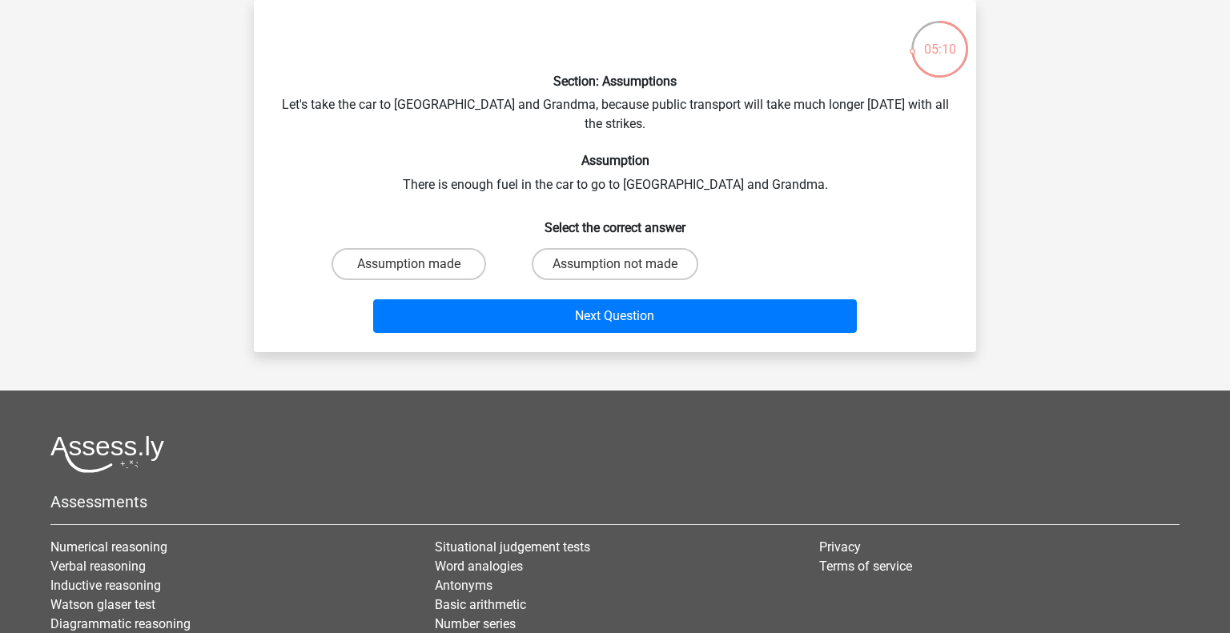
click at [654, 160] on div "Section: Assumptions Let's take the car to Grandpa and Grandma, because public …" at bounding box center [615, 176] width 710 height 327
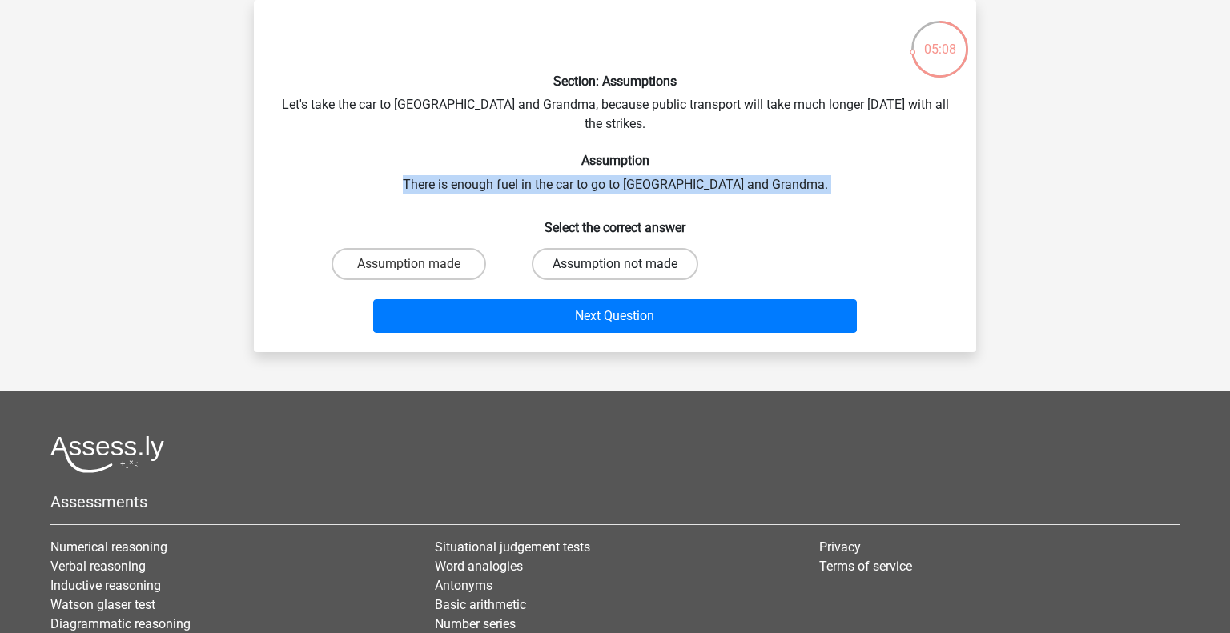
click at [601, 248] on label "Assumption not made" at bounding box center [615, 264] width 167 height 32
click at [615, 264] on input "Assumption not made" at bounding box center [620, 269] width 10 height 10
radio input "true"
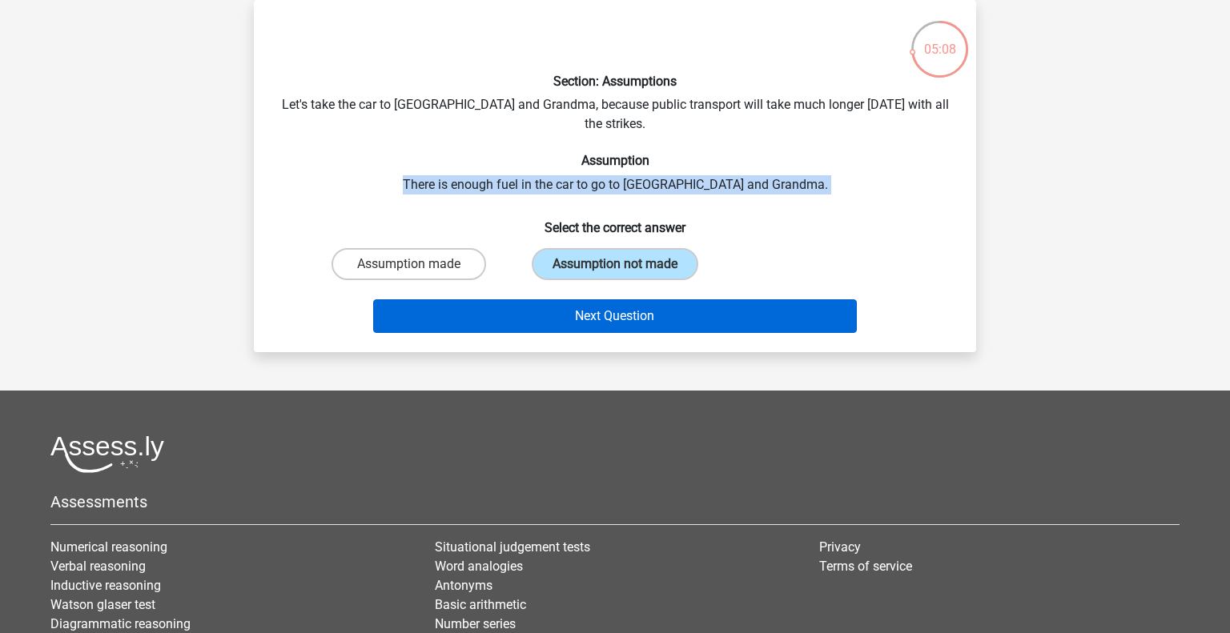
click at [623, 308] on button "Next Question" at bounding box center [615, 317] width 485 height 34
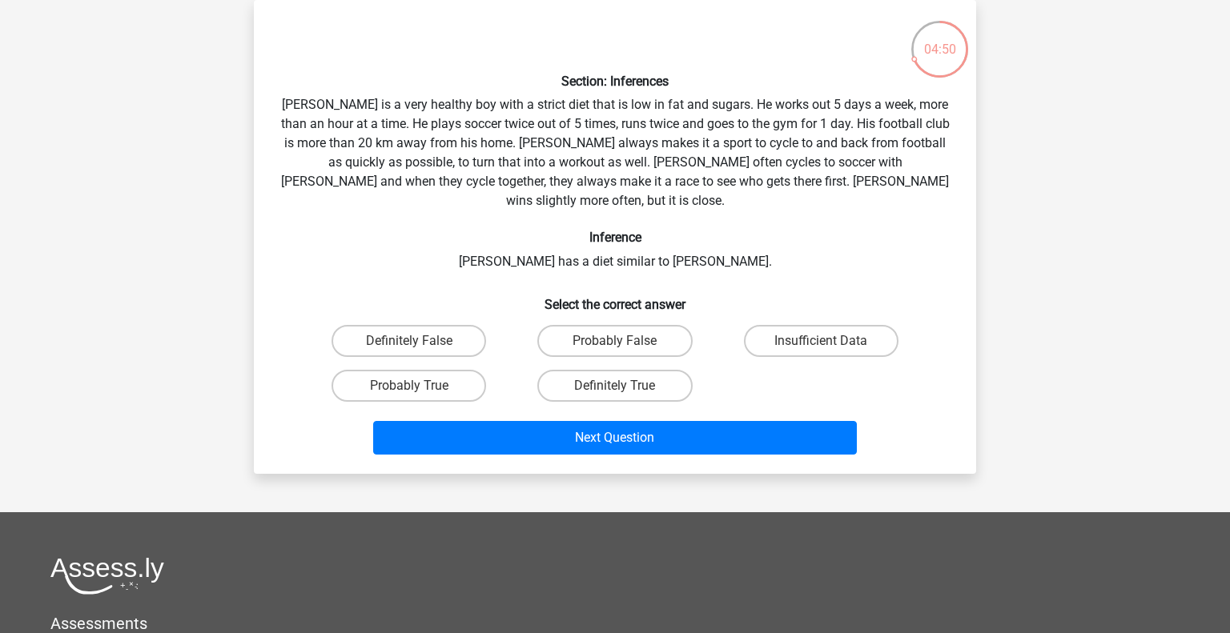
click at [853, 325] on label "Insufficient Data" at bounding box center [821, 341] width 155 height 32
click at [831, 341] on input "Insufficient Data" at bounding box center [826, 346] width 10 height 10
radio input "true"
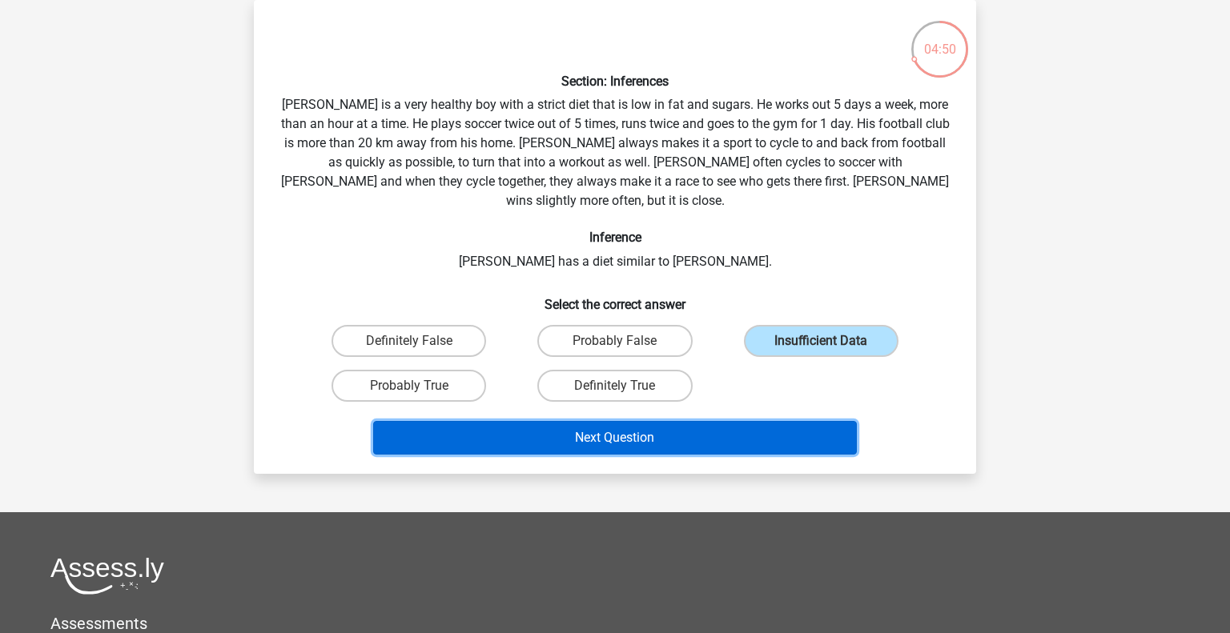
click at [817, 421] on button "Next Question" at bounding box center [615, 438] width 485 height 34
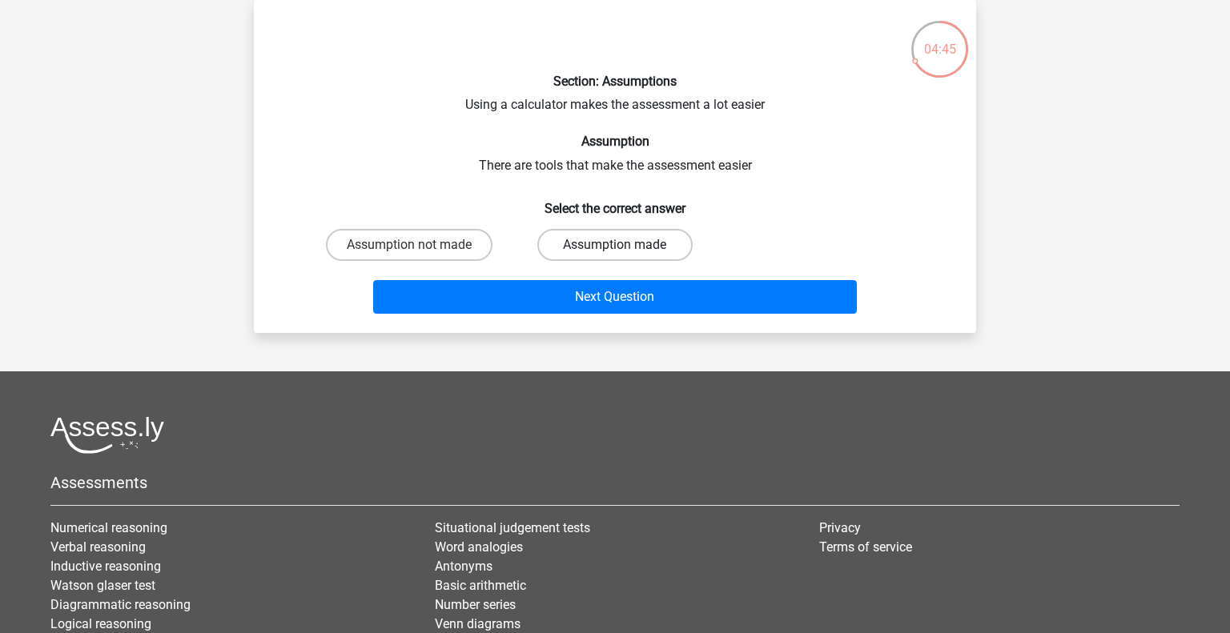
click at [616, 243] on label "Assumption made" at bounding box center [614, 245] width 155 height 32
click at [616, 245] on input "Assumption made" at bounding box center [620, 250] width 10 height 10
radio input "true"
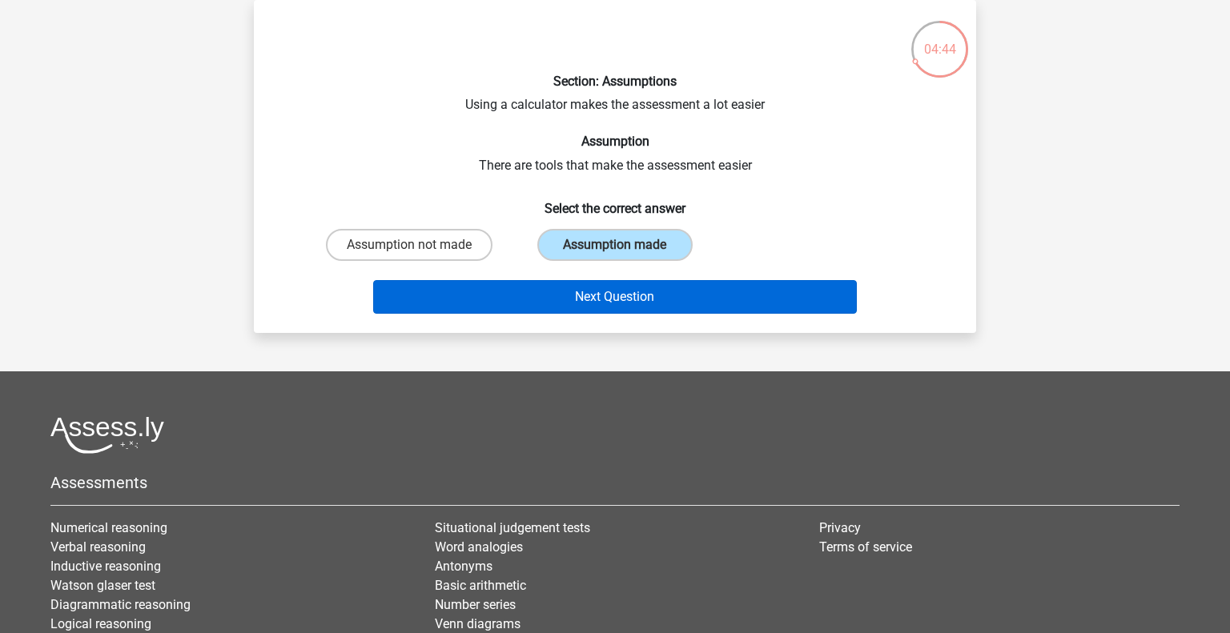
click at [633, 294] on button "Next Question" at bounding box center [615, 297] width 485 height 34
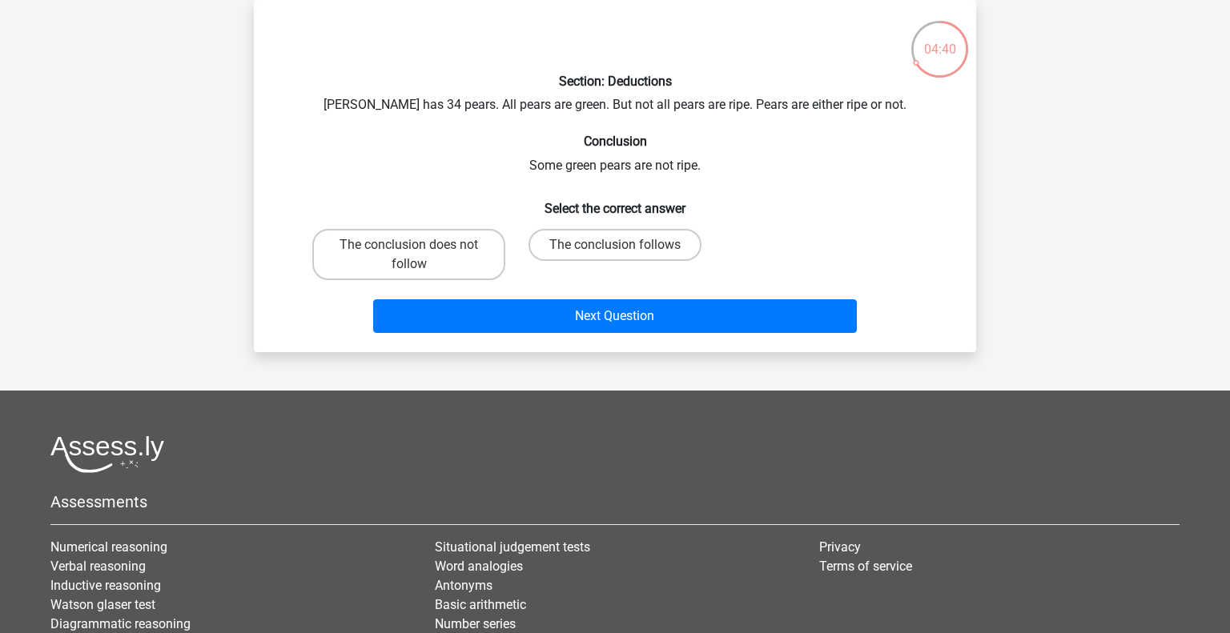
click at [698, 107] on div "Section: Deductions Peter has 34 pears. All pears are green. But not all pears …" at bounding box center [615, 176] width 710 height 327
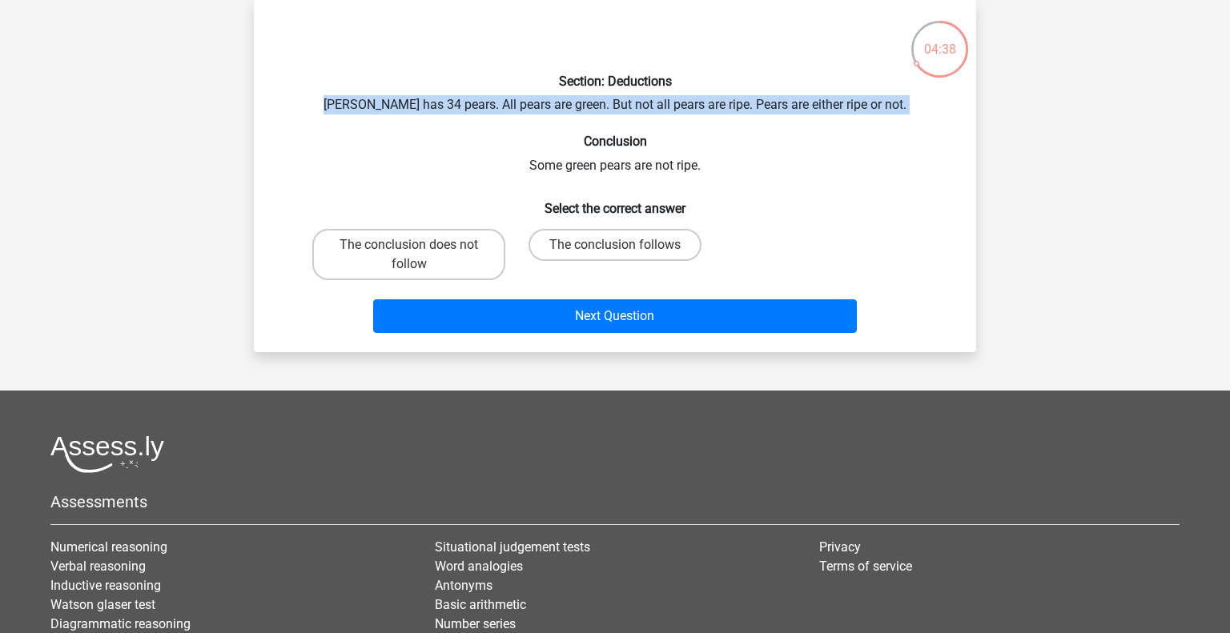
click at [723, 137] on h6 "Conclusion" at bounding box center [615, 141] width 671 height 15
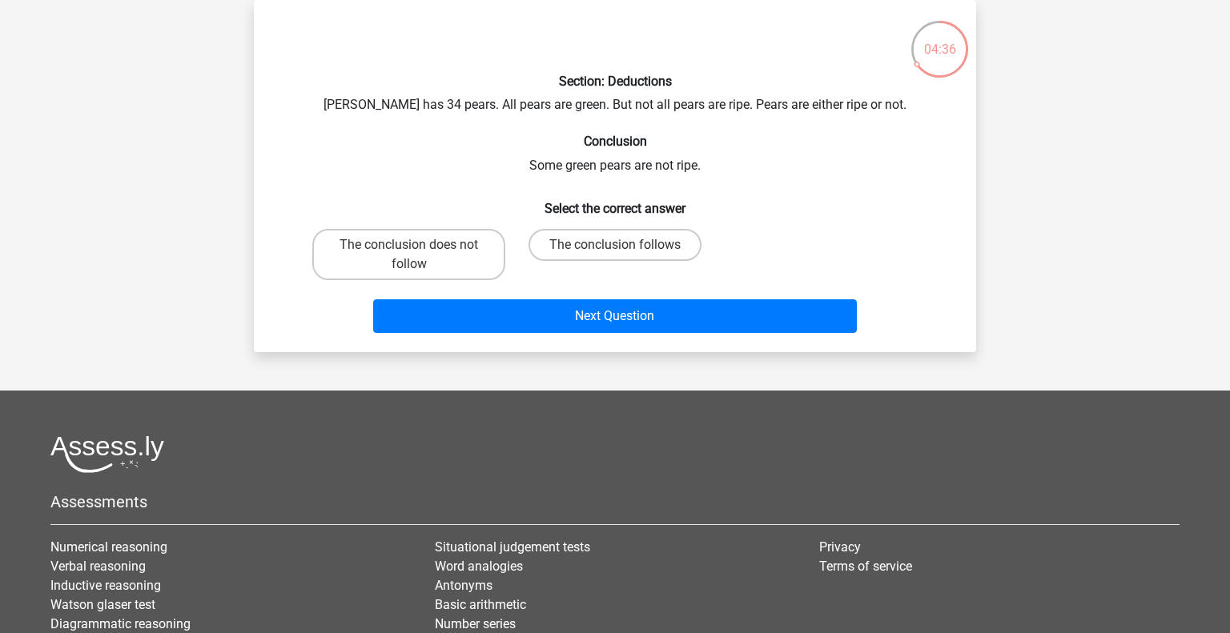
click at [691, 155] on div "Section: Deductions Peter has 34 pears. All pears are green. But not all pears …" at bounding box center [615, 176] width 710 height 327
click at [698, 169] on div "Section: Deductions Peter has 34 pears. All pears are green. But not all pears …" at bounding box center [615, 176] width 710 height 327
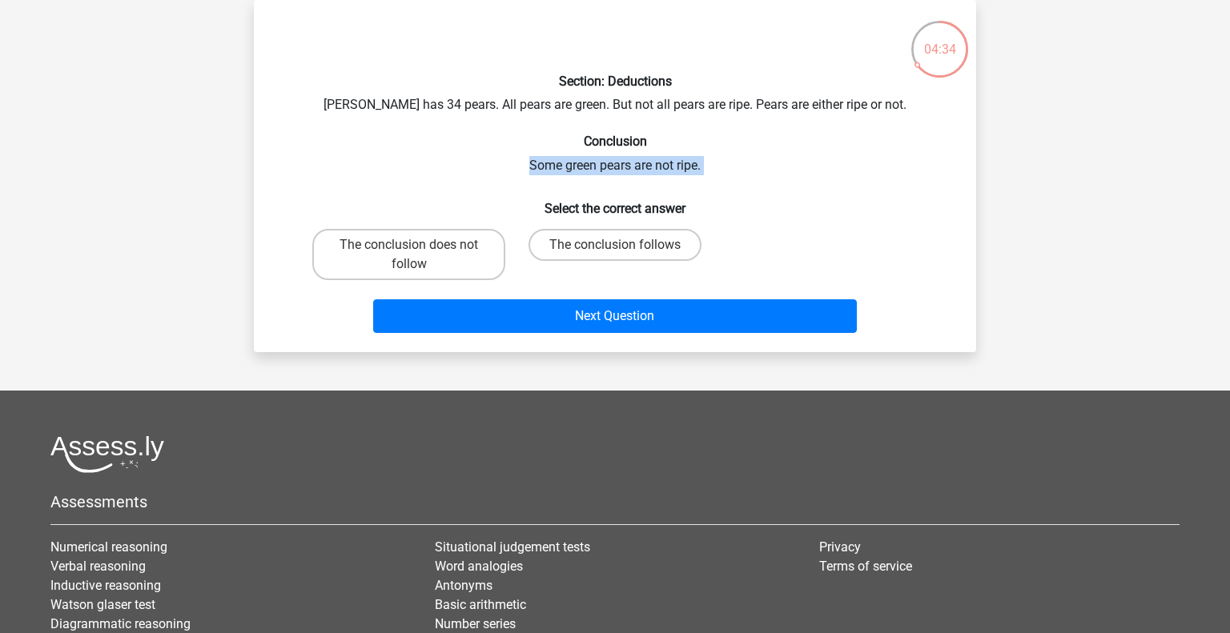
click at [698, 169] on div "Section: Deductions Peter has 34 pears. All pears are green. But not all pears …" at bounding box center [615, 176] width 710 height 327
click at [691, 101] on div "Section: Deductions Peter has 34 pears. All pears are green. But not all pears …" at bounding box center [615, 176] width 710 height 327
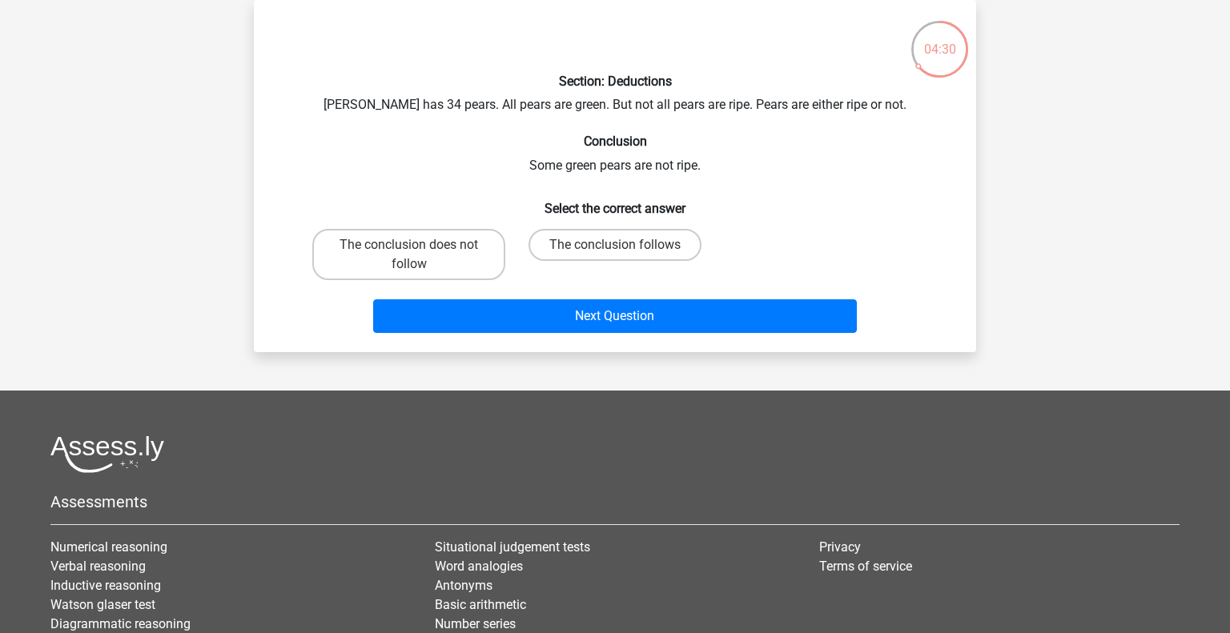
click at [691, 101] on div "Section: Deductions Peter has 34 pears. All pears are green. But not all pears …" at bounding box center [615, 176] width 710 height 327
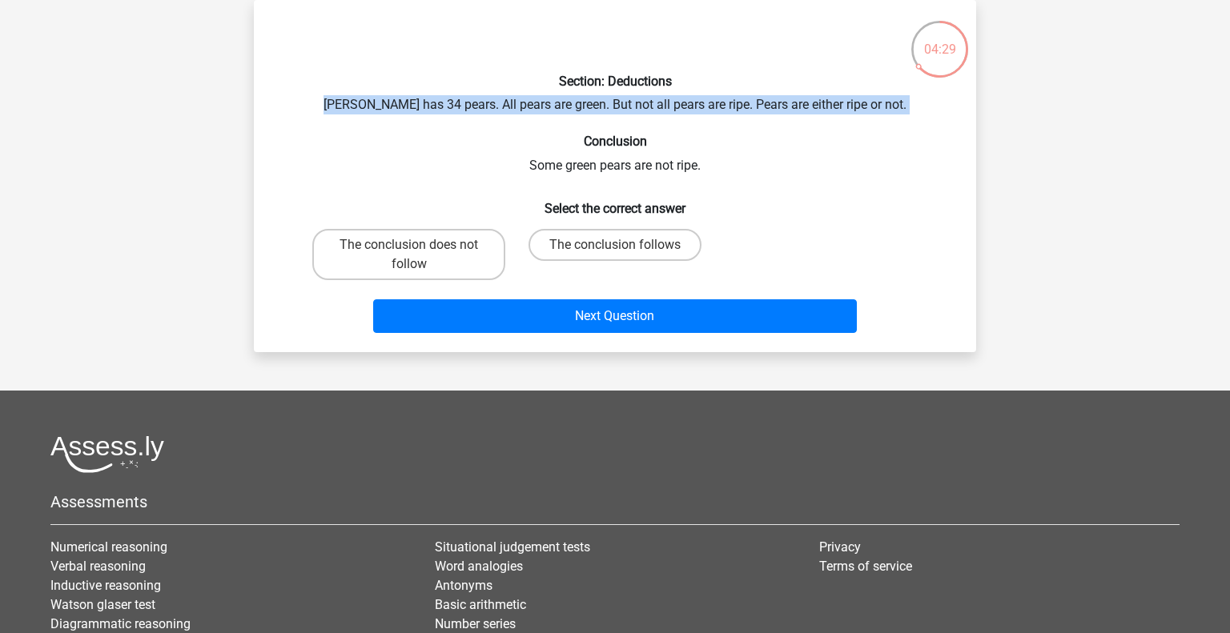
click at [691, 101] on div "Section: Deductions Peter has 34 pears. All pears are green. But not all pears …" at bounding box center [615, 176] width 710 height 327
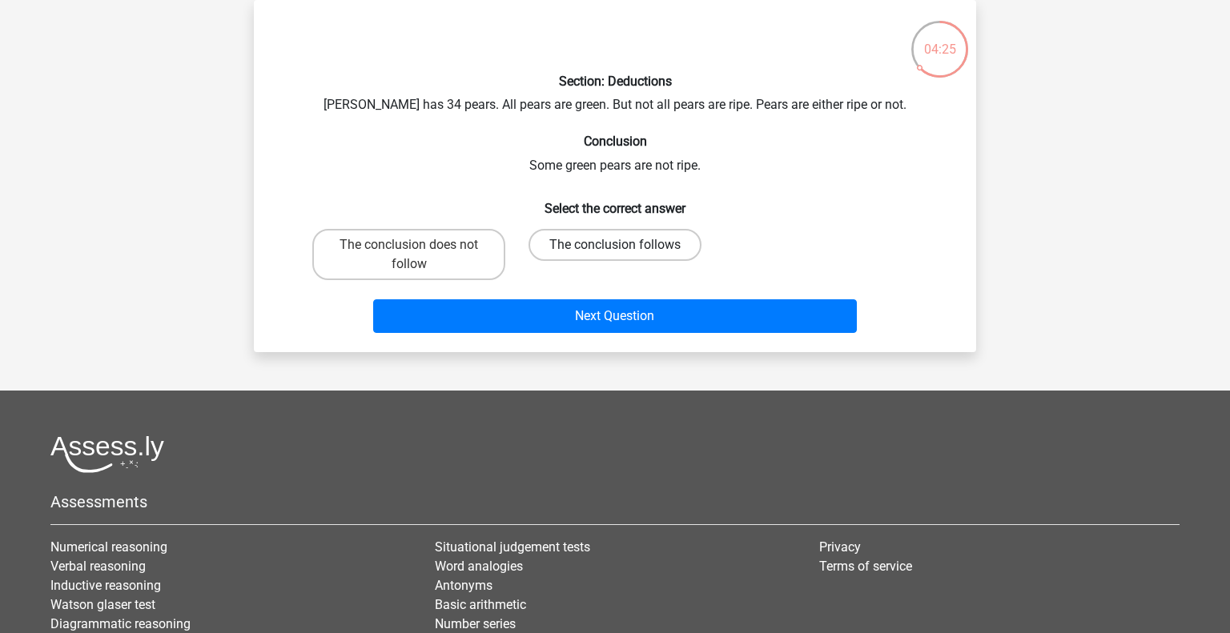
click at [580, 238] on label "The conclusion follows" at bounding box center [615, 245] width 173 height 32
click at [615, 245] on input "The conclusion follows" at bounding box center [620, 250] width 10 height 10
radio input "true"
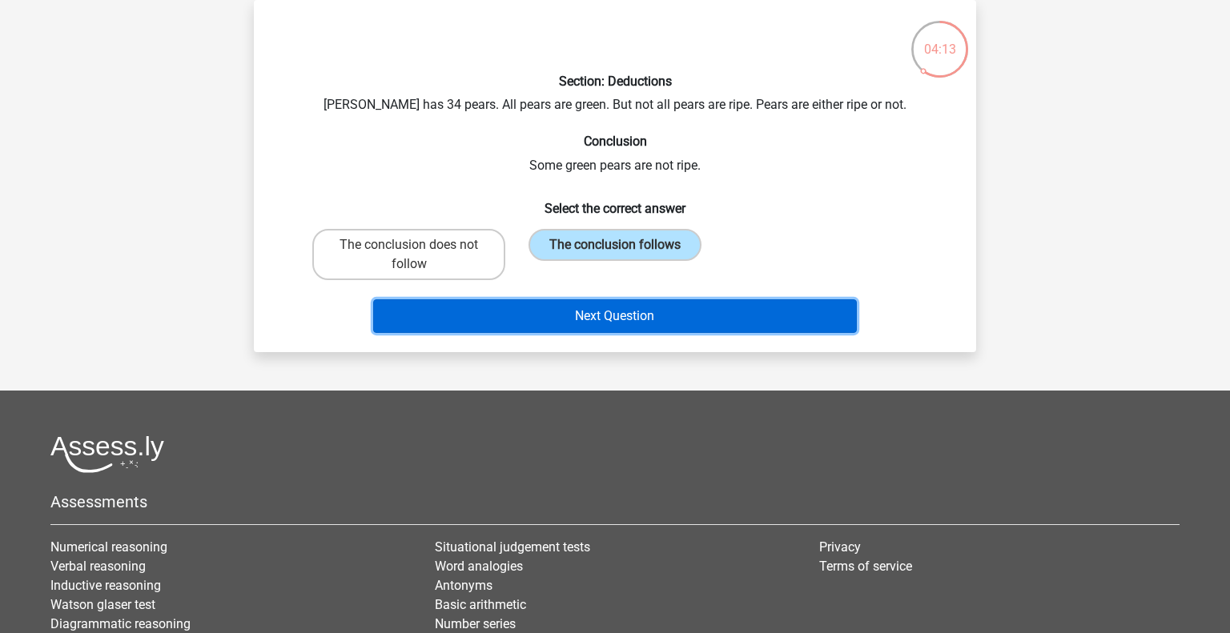
click at [602, 310] on button "Next Question" at bounding box center [615, 317] width 485 height 34
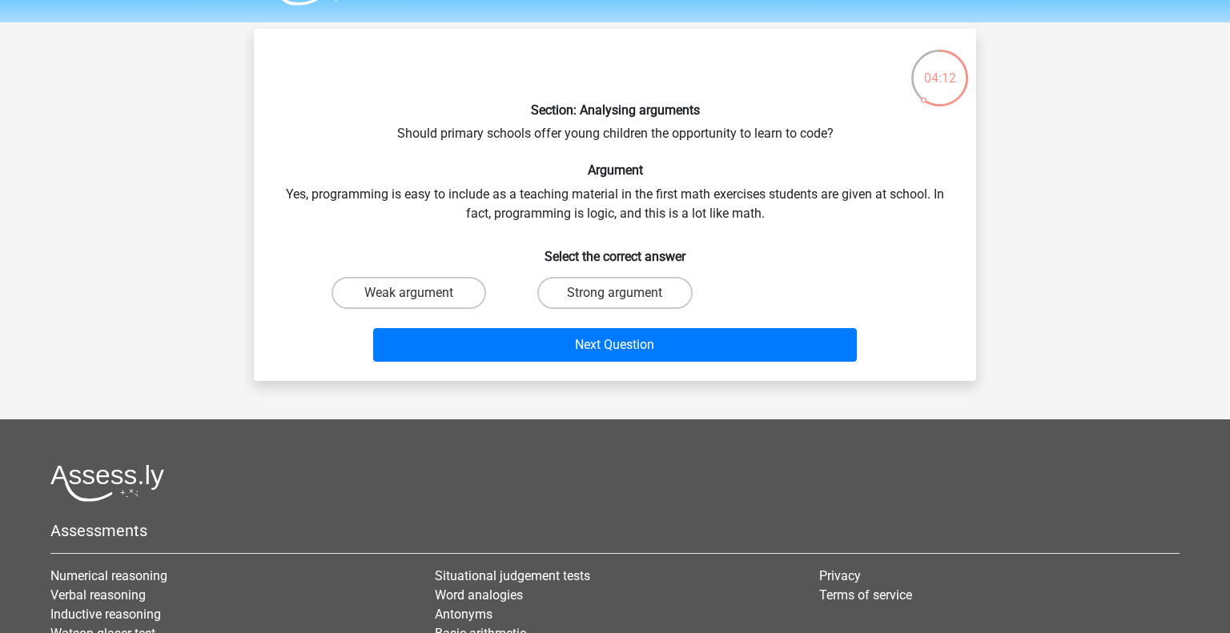
scroll to position [58, 0]
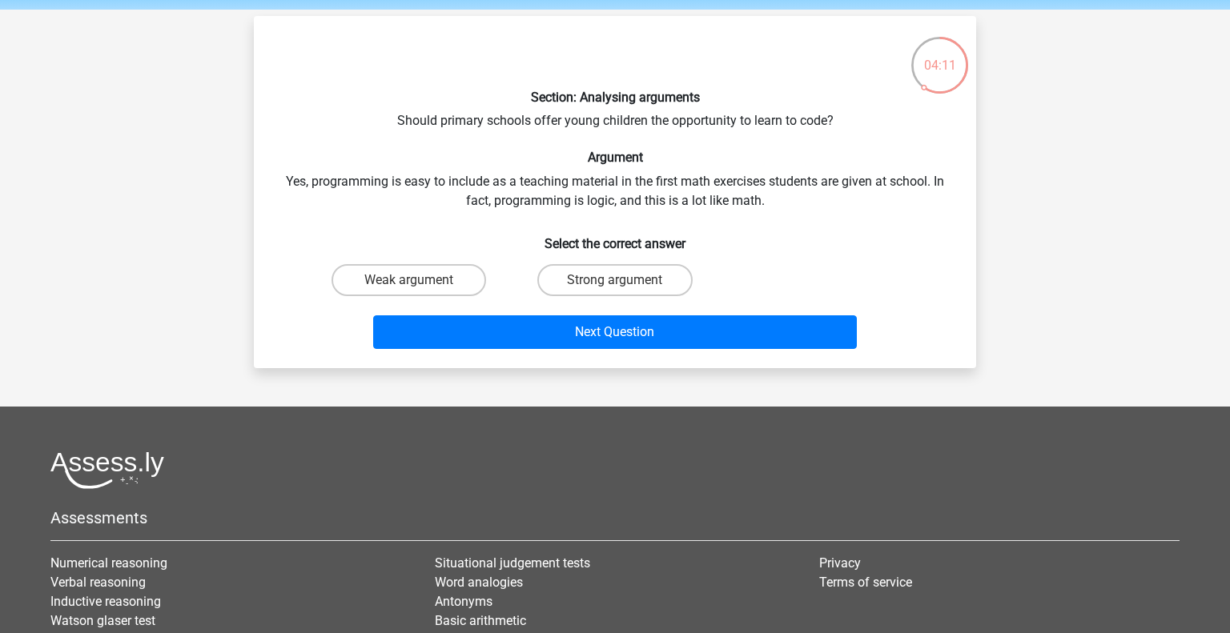
click at [670, 117] on div "Section: Analysing arguments Should primary schools offer young children the op…" at bounding box center [615, 192] width 710 height 327
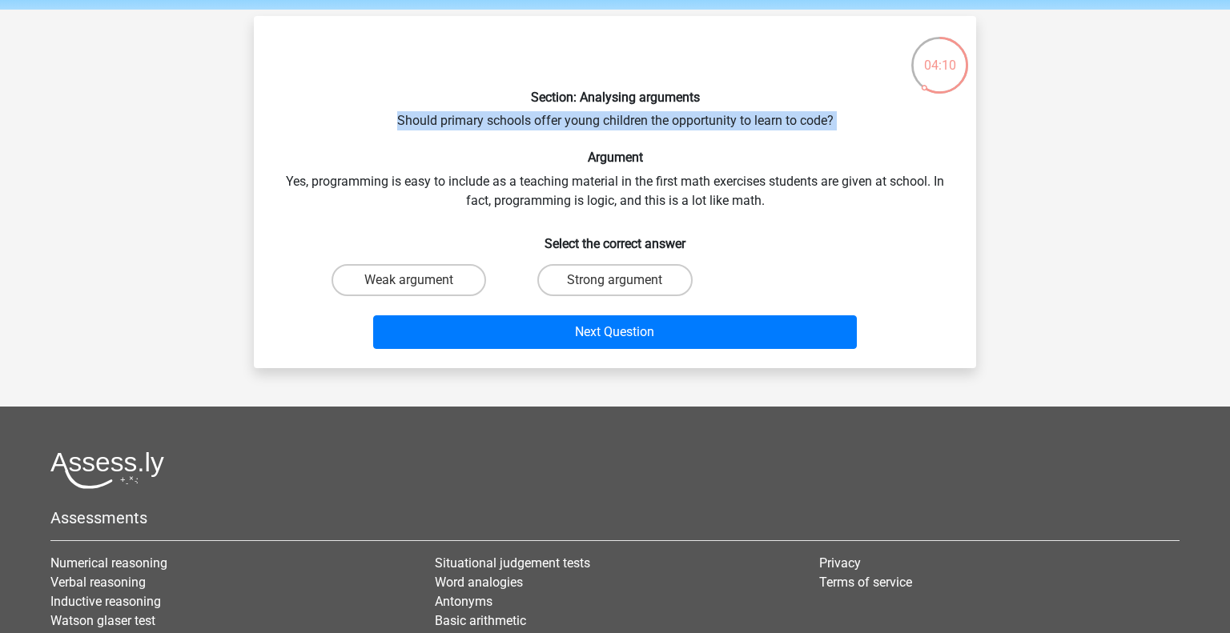
click at [654, 177] on div "Section: Analysing arguments Should primary schools offer young children the op…" at bounding box center [615, 192] width 710 height 327
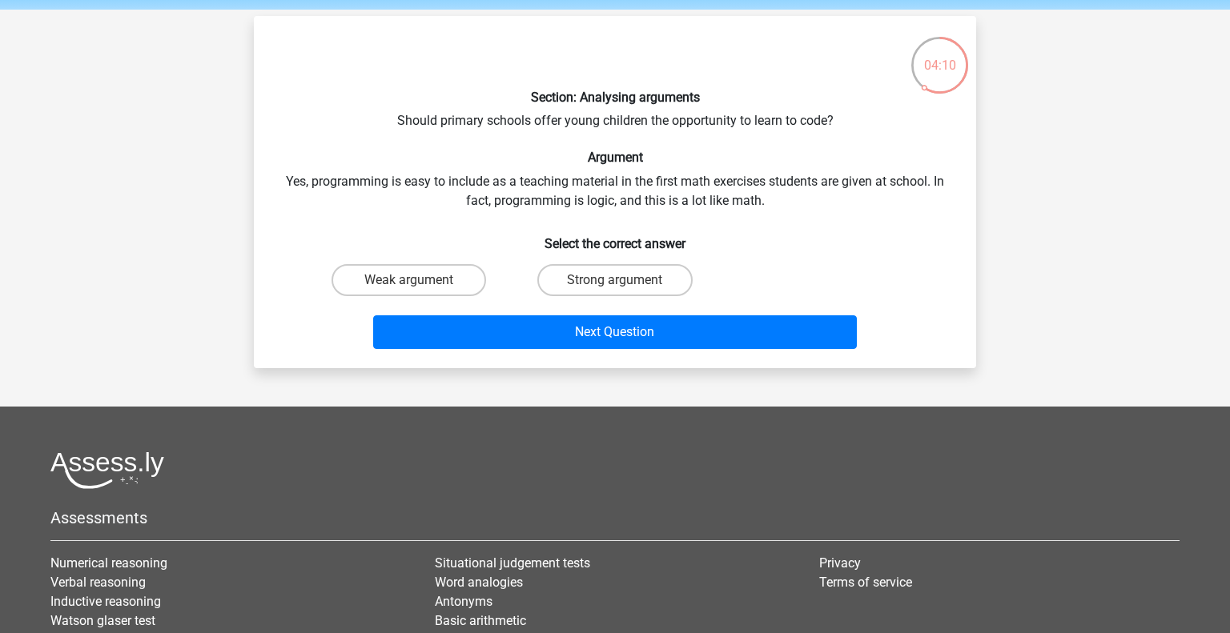
click at [654, 177] on div "Section: Analysing arguments Should primary schools offer young children the op…" at bounding box center [615, 192] width 710 height 327
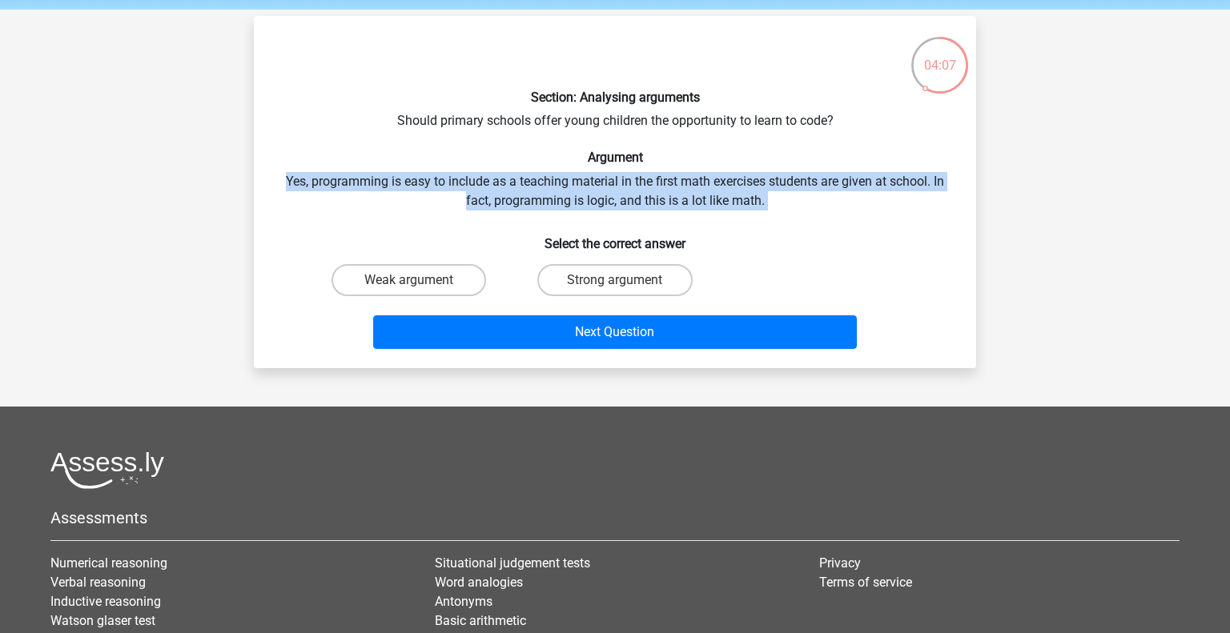
click at [448, 179] on div "Section: Analysing arguments Should primary schools offer young children the op…" at bounding box center [615, 192] width 710 height 327
drag, startPoint x: 448, startPoint y: 181, endPoint x: 832, endPoint y: 210, distance: 385.5
click at [832, 210] on div "Section: Analysing arguments Should primary schools offer young children the op…" at bounding box center [615, 192] width 710 height 327
click at [714, 198] on div "Section: Analysing arguments Should primary schools offer young children the op…" at bounding box center [615, 192] width 710 height 327
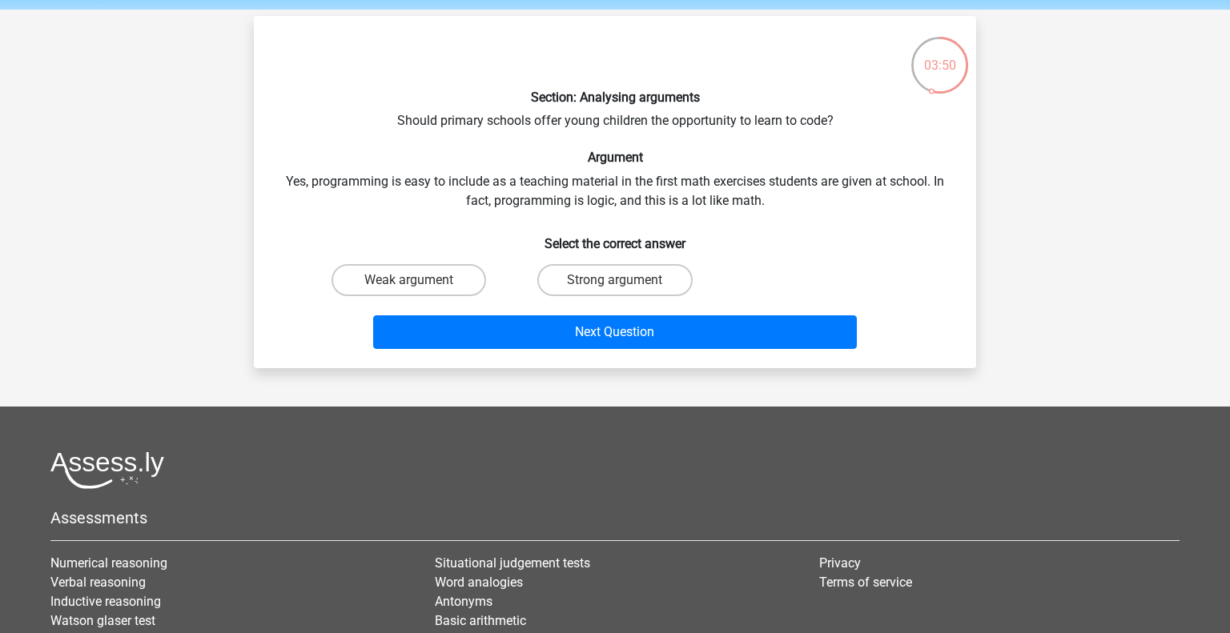
click at [655, 183] on div "Section: Analysing arguments Should primary schools offer young children the op…" at bounding box center [615, 192] width 710 height 327
click at [471, 273] on label "Weak argument" at bounding box center [409, 280] width 155 height 32
click at [420, 280] on input "Weak argument" at bounding box center [414, 285] width 10 height 10
radio input "true"
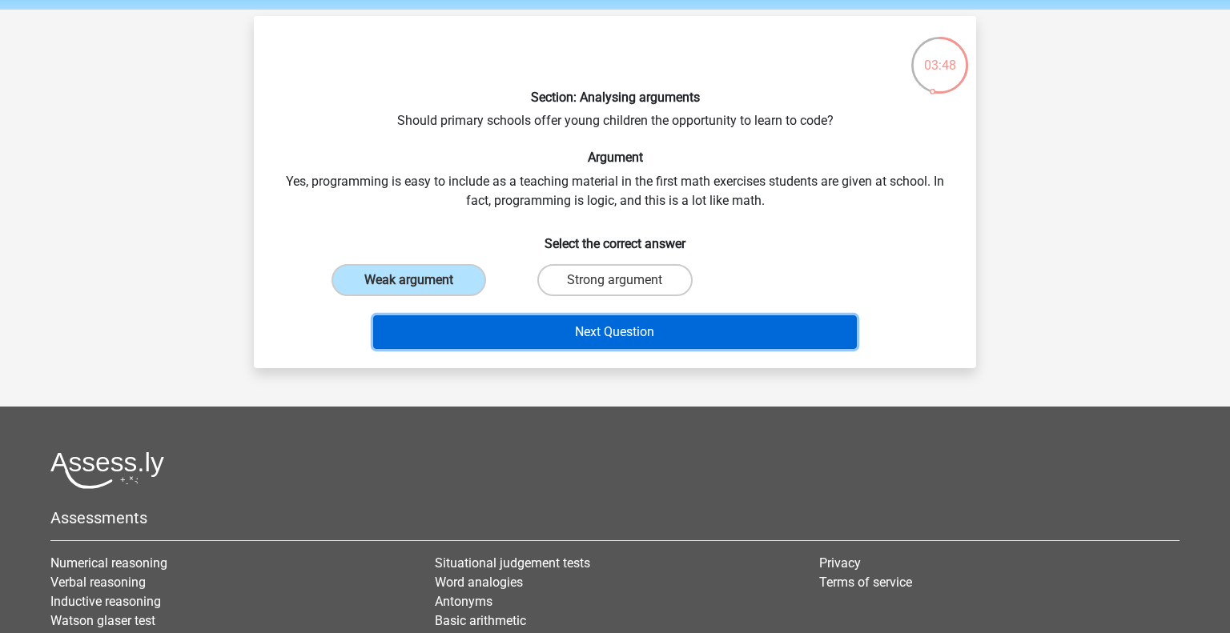
click at [538, 344] on button "Next Question" at bounding box center [615, 333] width 485 height 34
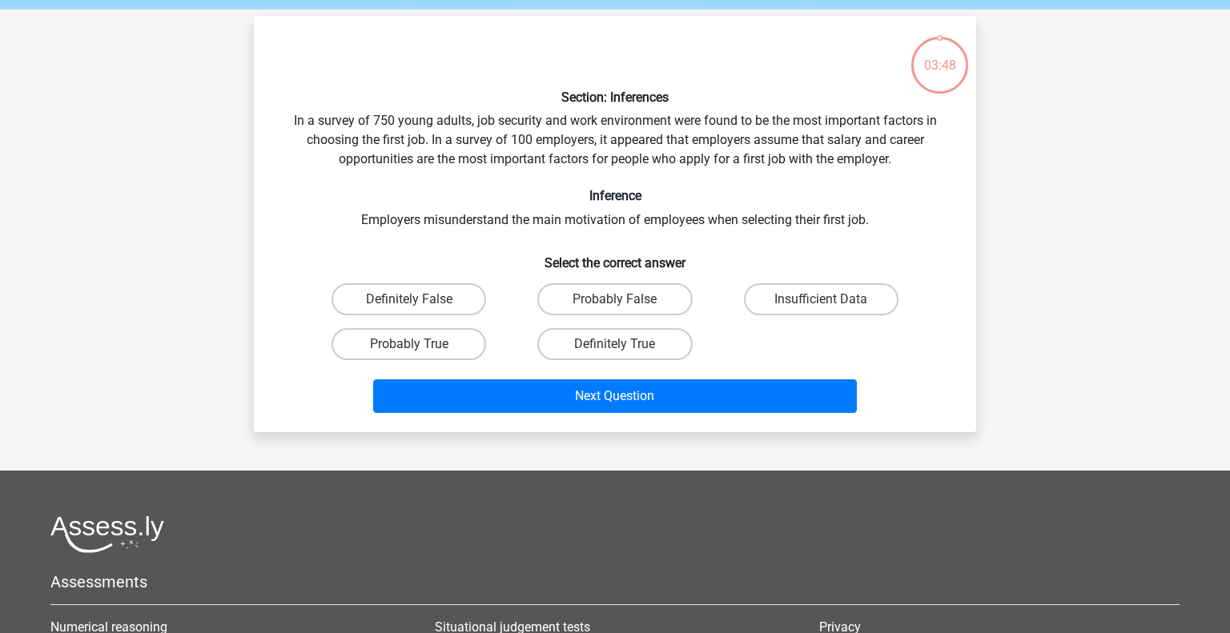
scroll to position [74, 0]
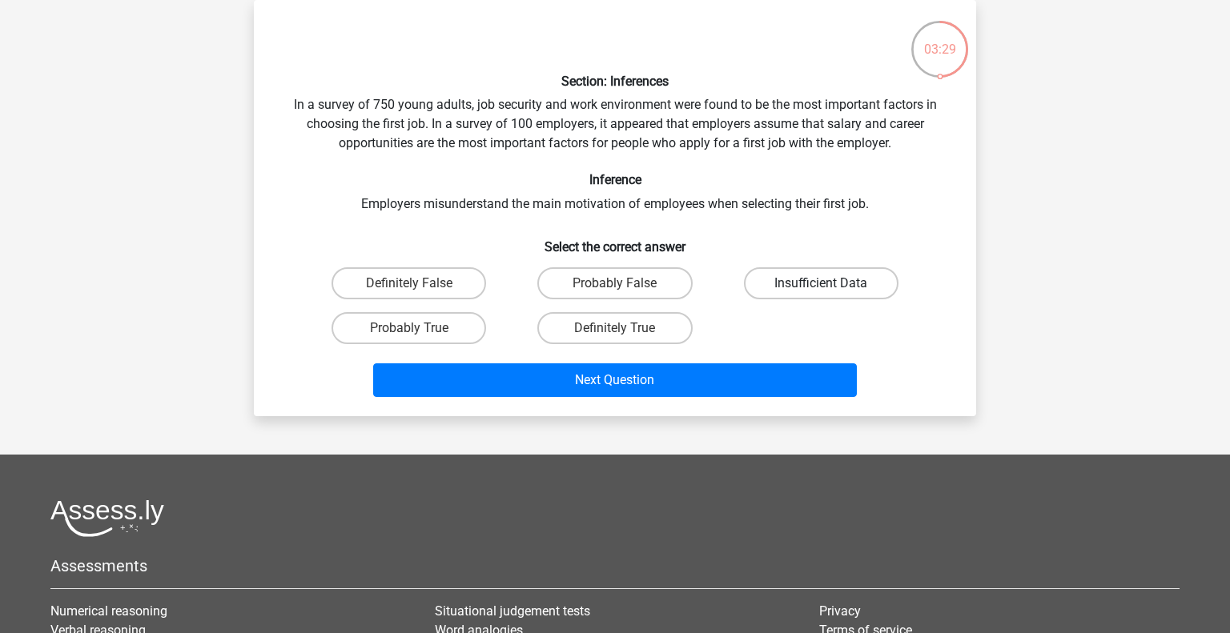
click at [808, 292] on label "Insufficient Data" at bounding box center [821, 283] width 155 height 32
click at [821, 292] on input "Insufficient Data" at bounding box center [826, 289] width 10 height 10
radio input "true"
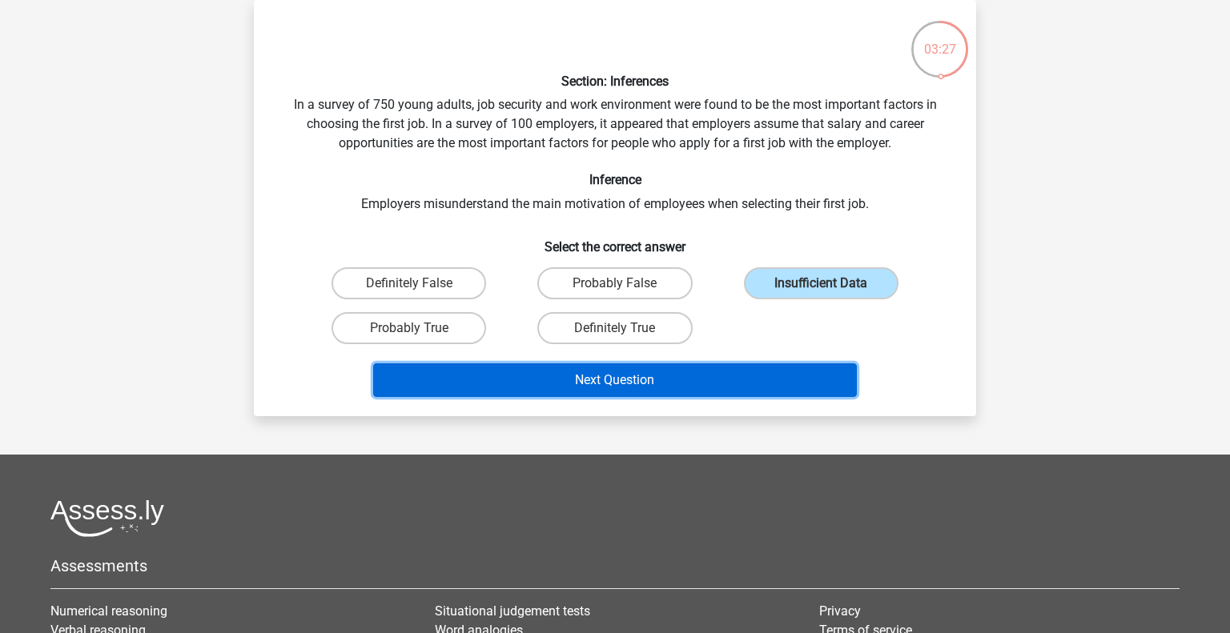
click at [771, 372] on button "Next Question" at bounding box center [615, 381] width 485 height 34
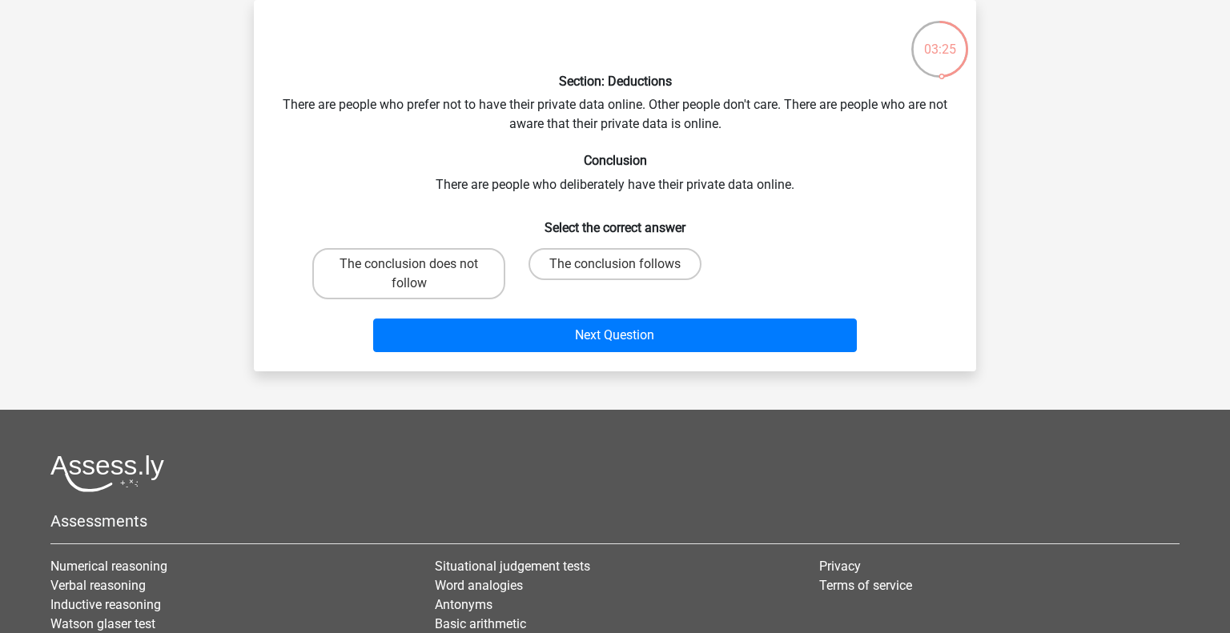
click at [727, 117] on div "Section: Deductions There are people who prefer not to have their private data …" at bounding box center [615, 186] width 710 height 346
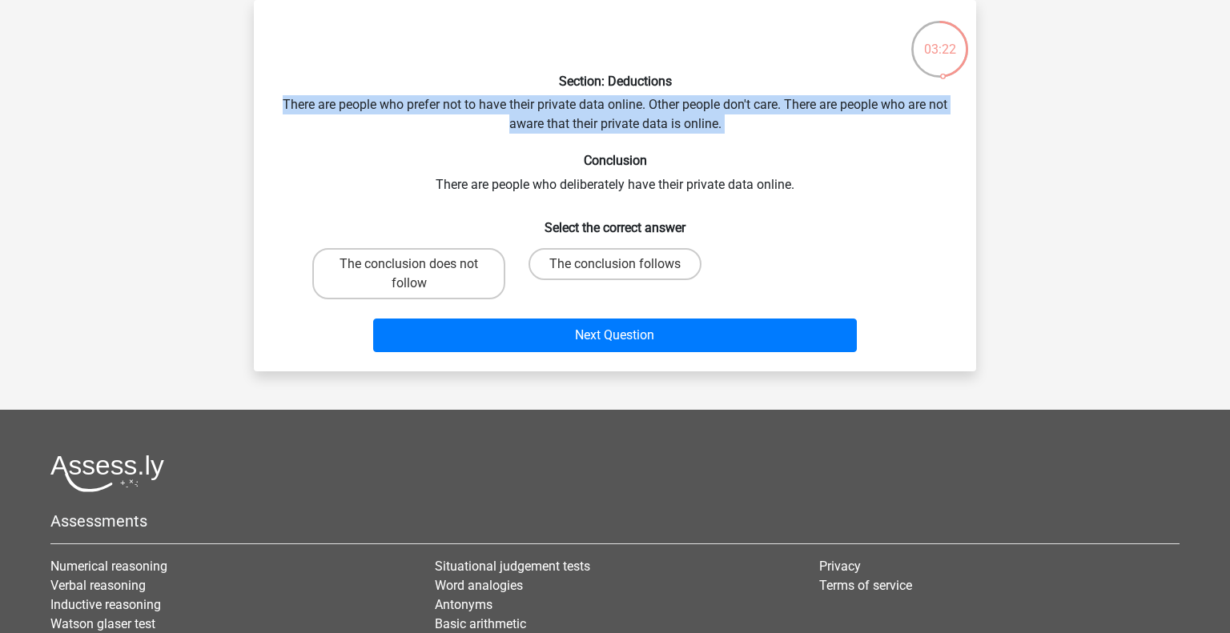
click at [711, 95] on div "Section: Deductions There are people who prefer not to have their private data …" at bounding box center [615, 186] width 710 height 346
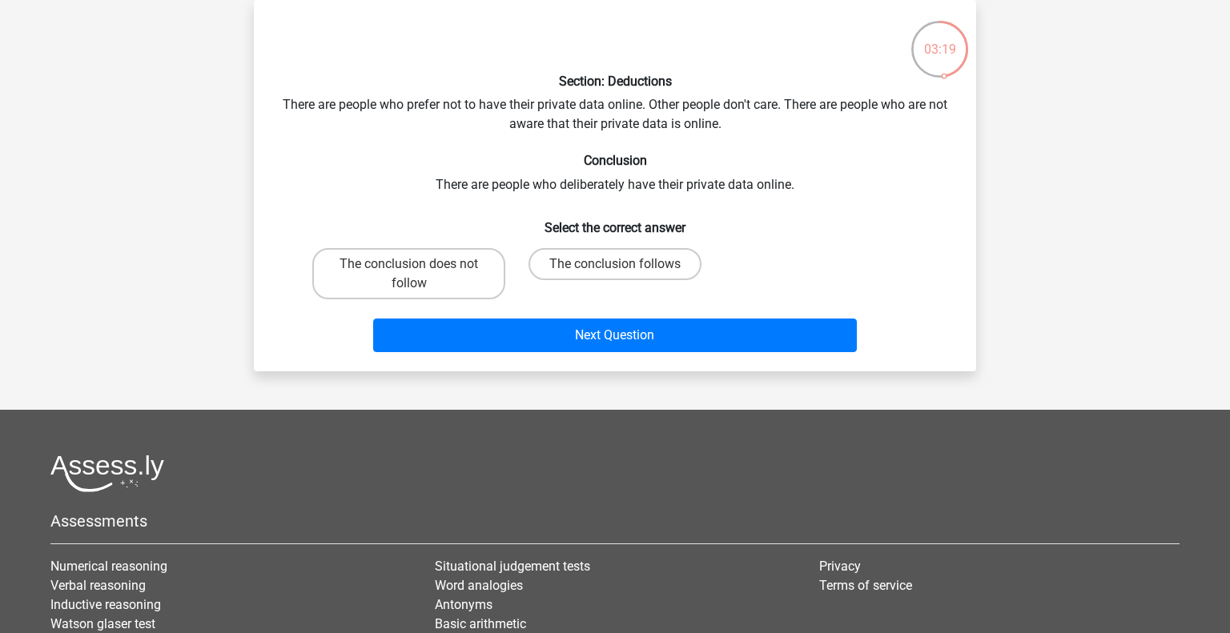
click at [721, 105] on div "Section: Deductions There are people who prefer not to have their private data …" at bounding box center [615, 186] width 710 height 346
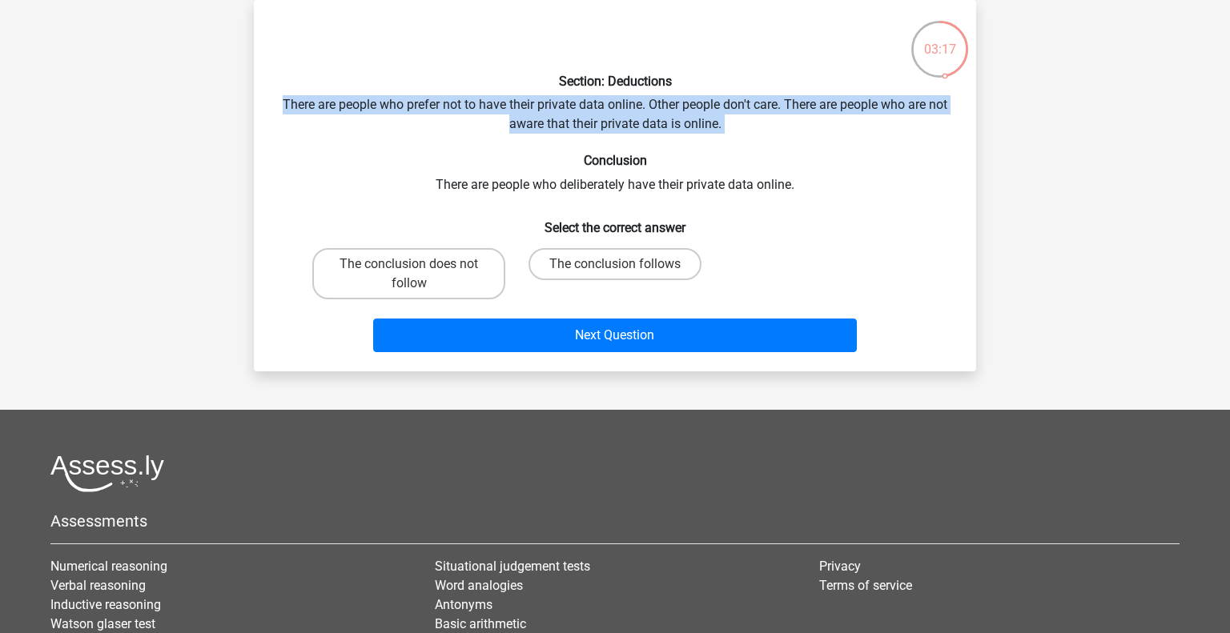
click at [721, 105] on div "Section: Deductions There are people who prefer not to have their private data …" at bounding box center [615, 186] width 710 height 346
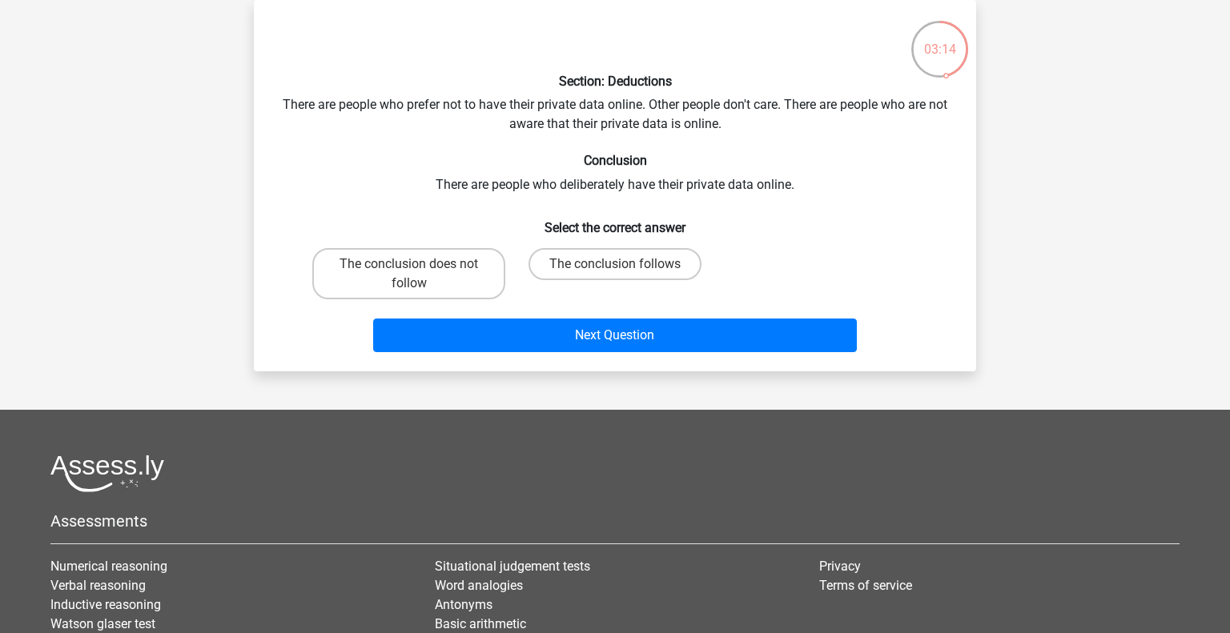
click at [726, 110] on div "Section: Deductions There are people who prefer not to have their private data …" at bounding box center [615, 186] width 710 height 346
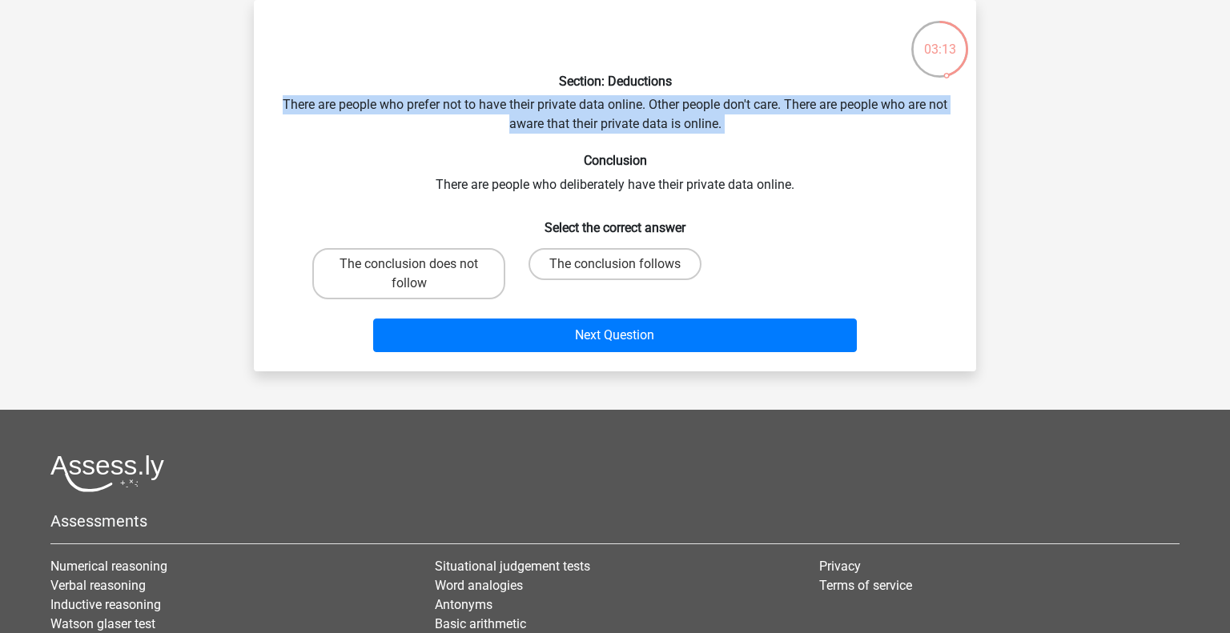
click at [726, 110] on div "Section: Deductions There are people who prefer not to have their private data …" at bounding box center [615, 186] width 710 height 346
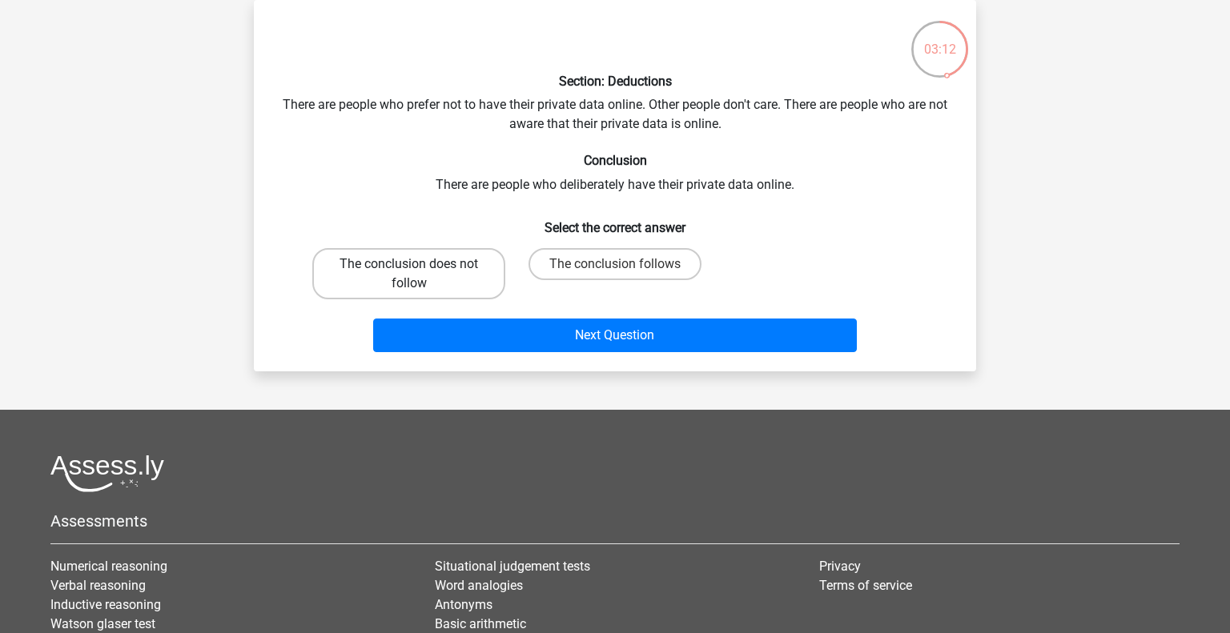
click at [445, 254] on label "The conclusion does not follow" at bounding box center [408, 273] width 193 height 51
click at [420, 264] on input "The conclusion does not follow" at bounding box center [414, 269] width 10 height 10
radio input "true"
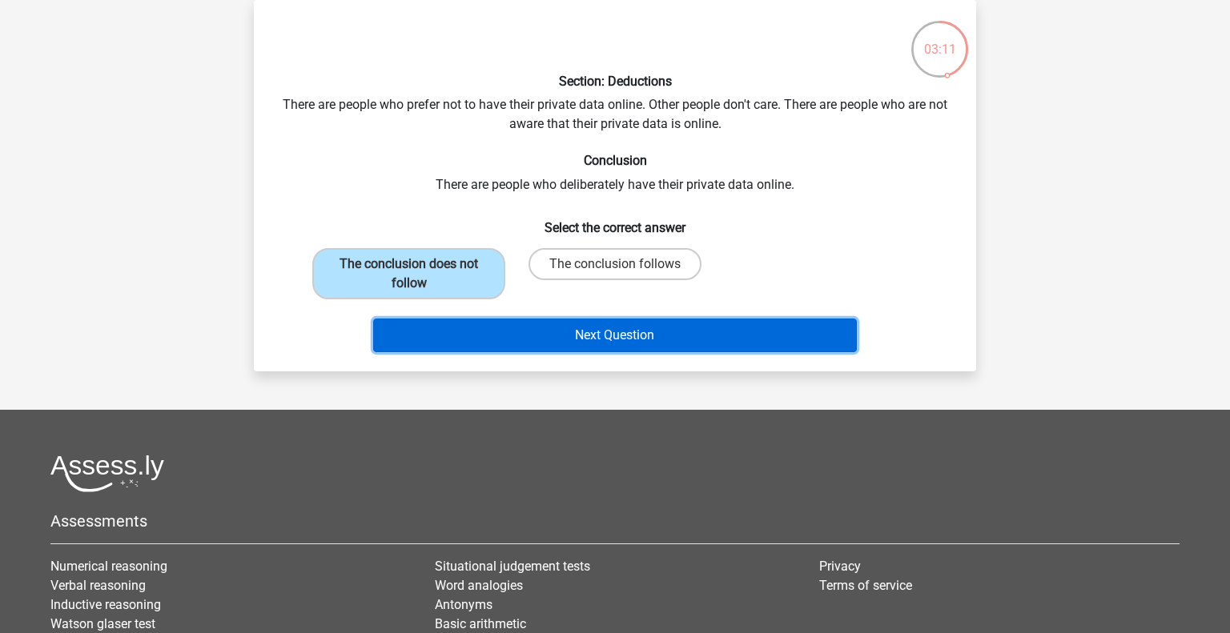
click at [490, 327] on button "Next Question" at bounding box center [615, 336] width 485 height 34
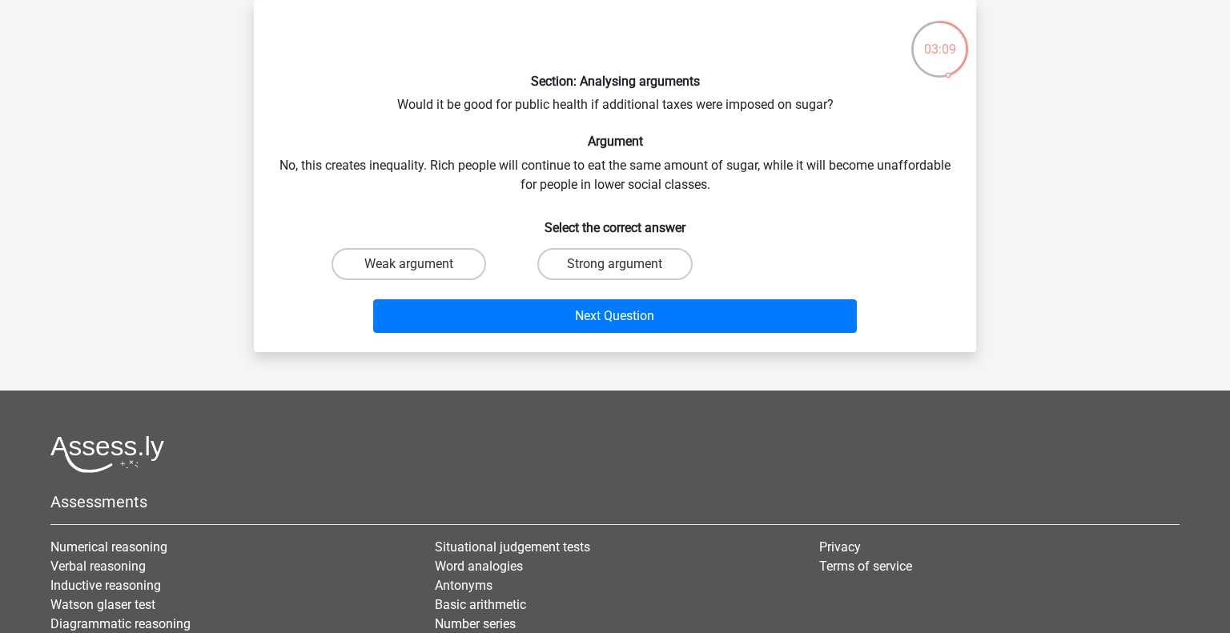
click at [684, 102] on div "Section: Analysing arguments Would it be good for public health if additional t…" at bounding box center [615, 176] width 710 height 327
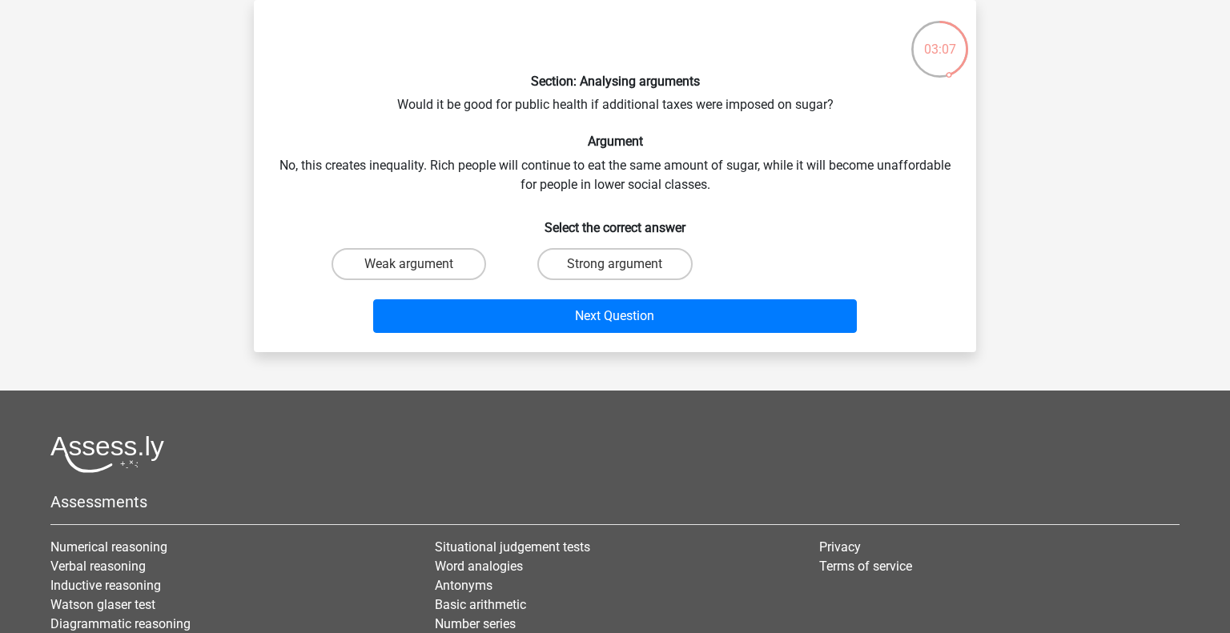
click at [684, 102] on div "Section: Analysing arguments Would it be good for public health if additional t…" at bounding box center [615, 176] width 710 height 327
click at [438, 251] on label "Weak argument" at bounding box center [409, 264] width 155 height 32
click at [420, 264] on input "Weak argument" at bounding box center [414, 269] width 10 height 10
radio input "true"
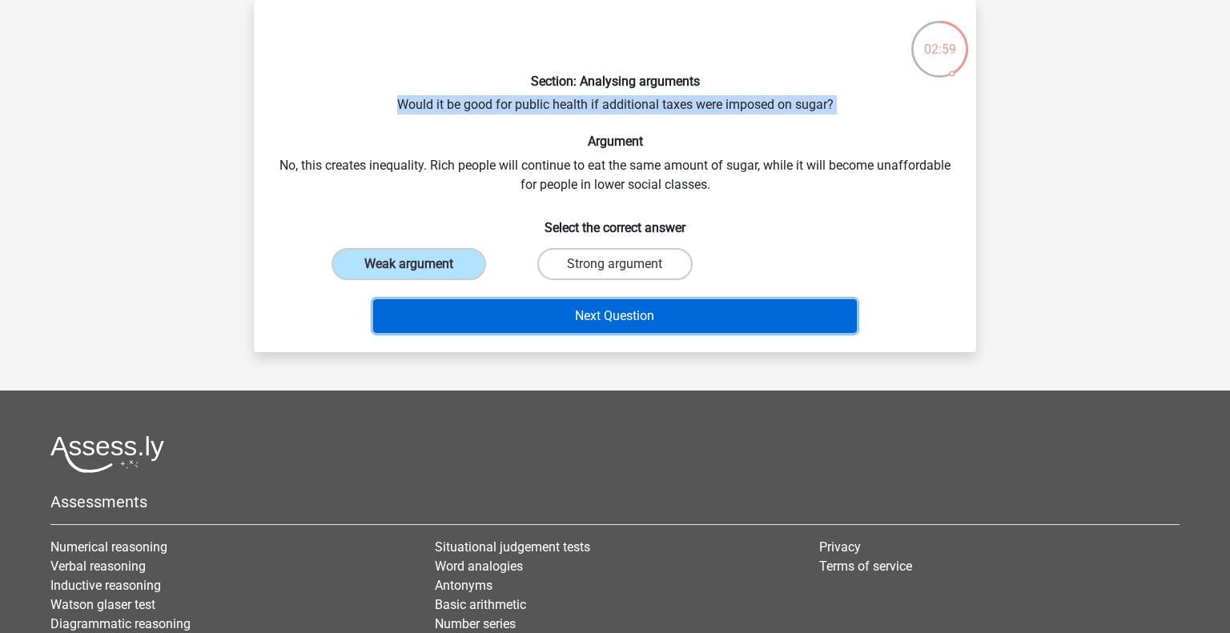
click at [537, 302] on button "Next Question" at bounding box center [615, 317] width 485 height 34
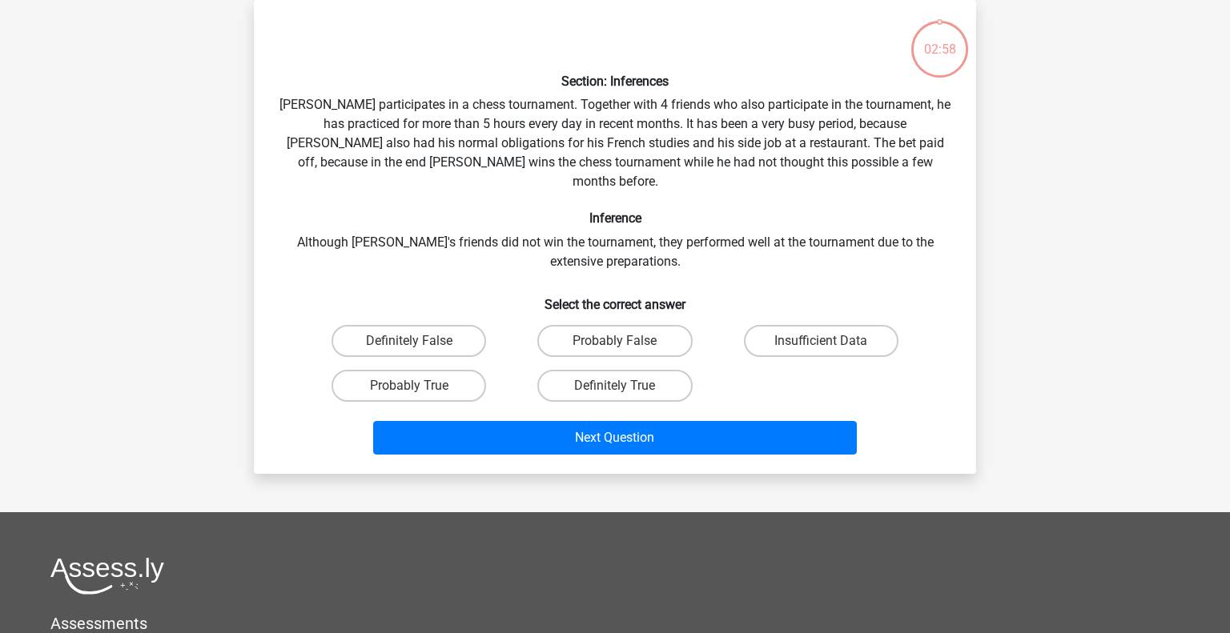
click at [631, 129] on div "Section: Inferences Pablo participates in a chess tournament. Together with 4 f…" at bounding box center [615, 237] width 710 height 448
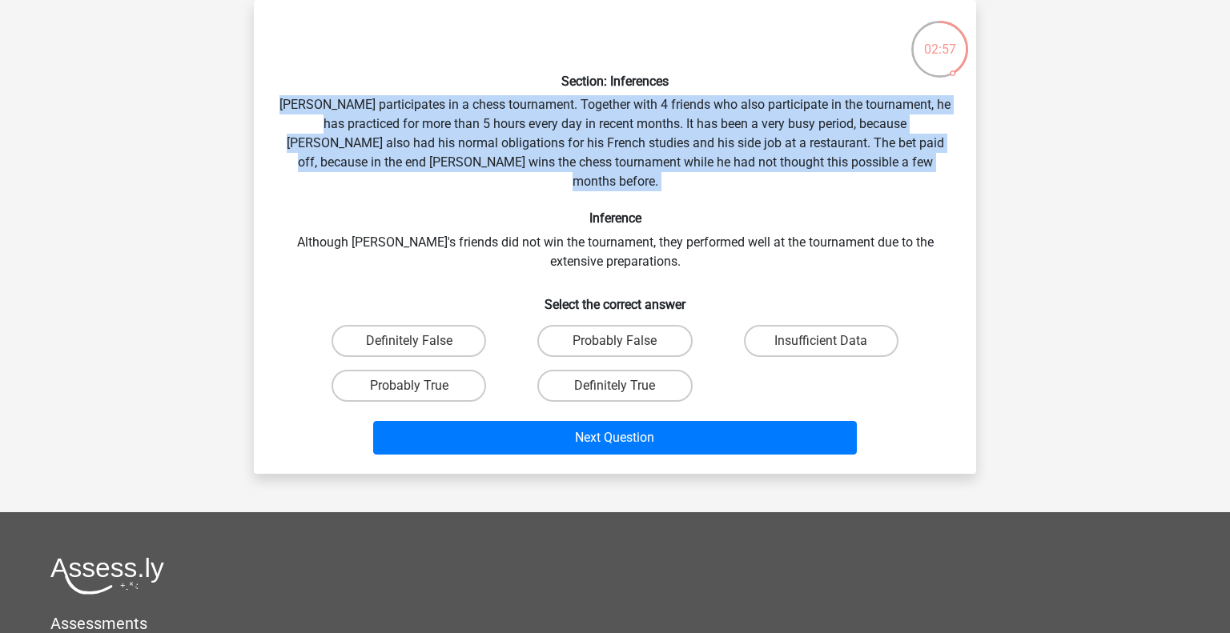
click at [631, 129] on div "Section: Inferences Pablo participates in a chess tournament. Together with 4 f…" at bounding box center [615, 237] width 710 height 448
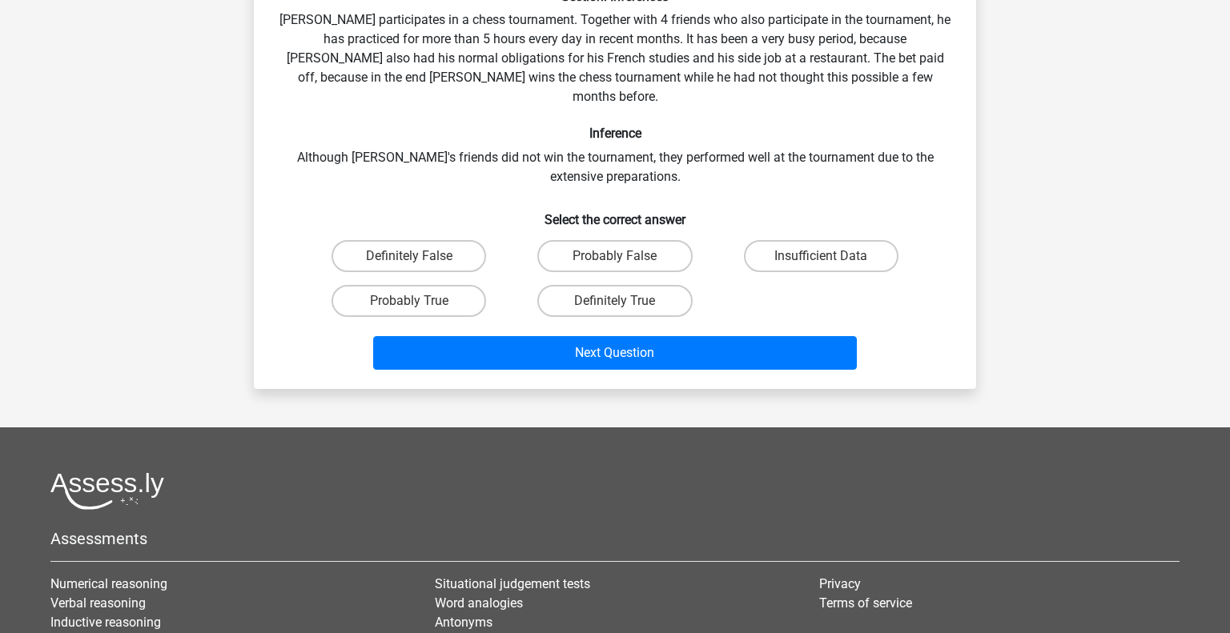
scroll to position [163, 0]
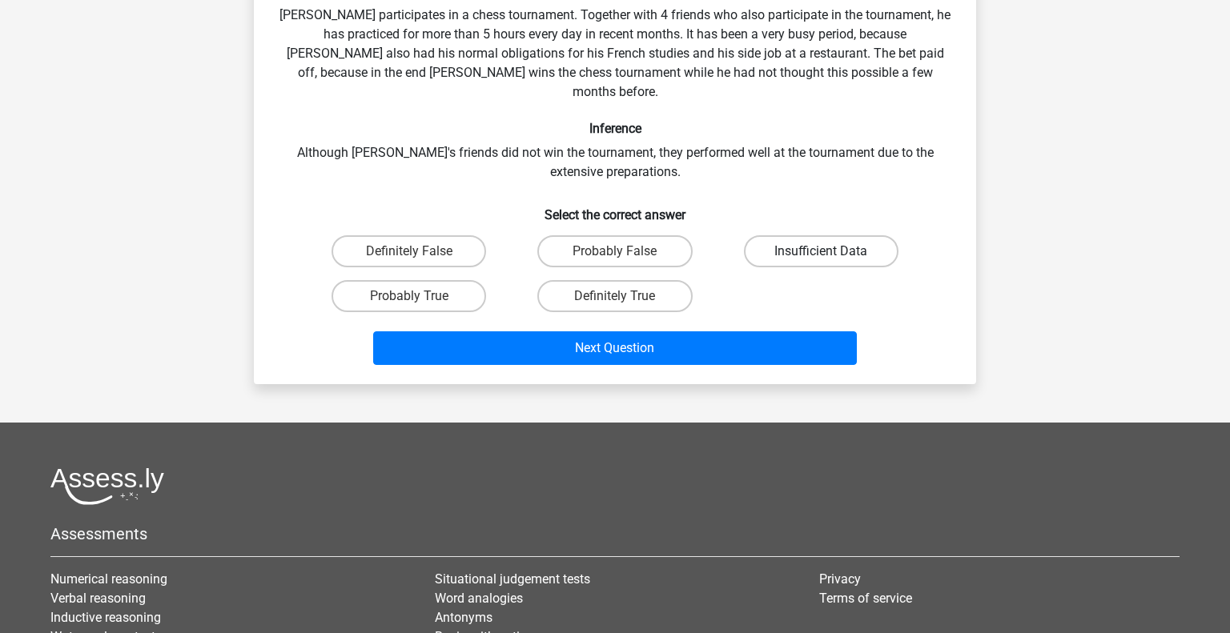
click at [849, 235] on label "Insufficient Data" at bounding box center [821, 251] width 155 height 32
click at [831, 251] on input "Insufficient Data" at bounding box center [826, 256] width 10 height 10
radio input "true"
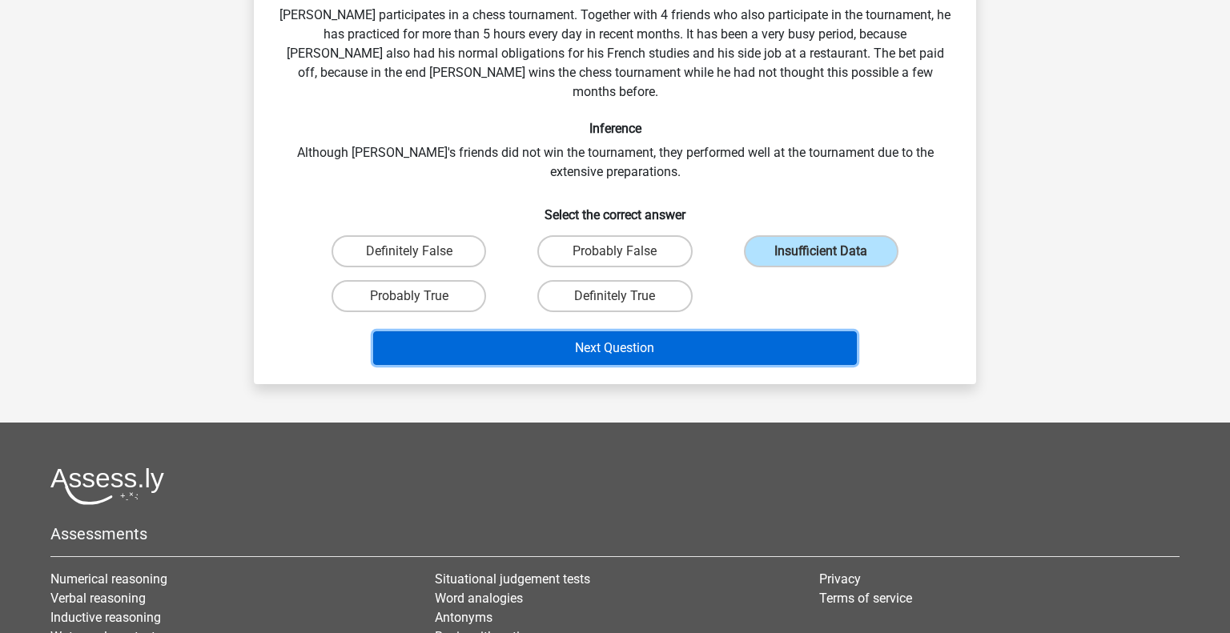
click at [782, 332] on button "Next Question" at bounding box center [615, 349] width 485 height 34
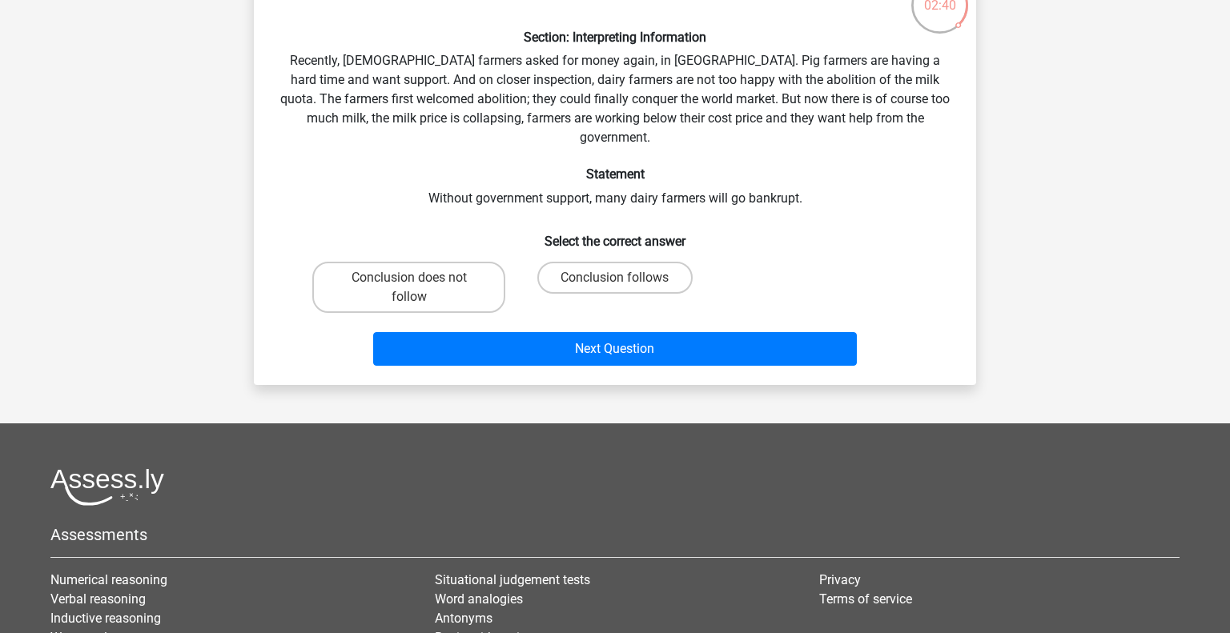
scroll to position [74, 0]
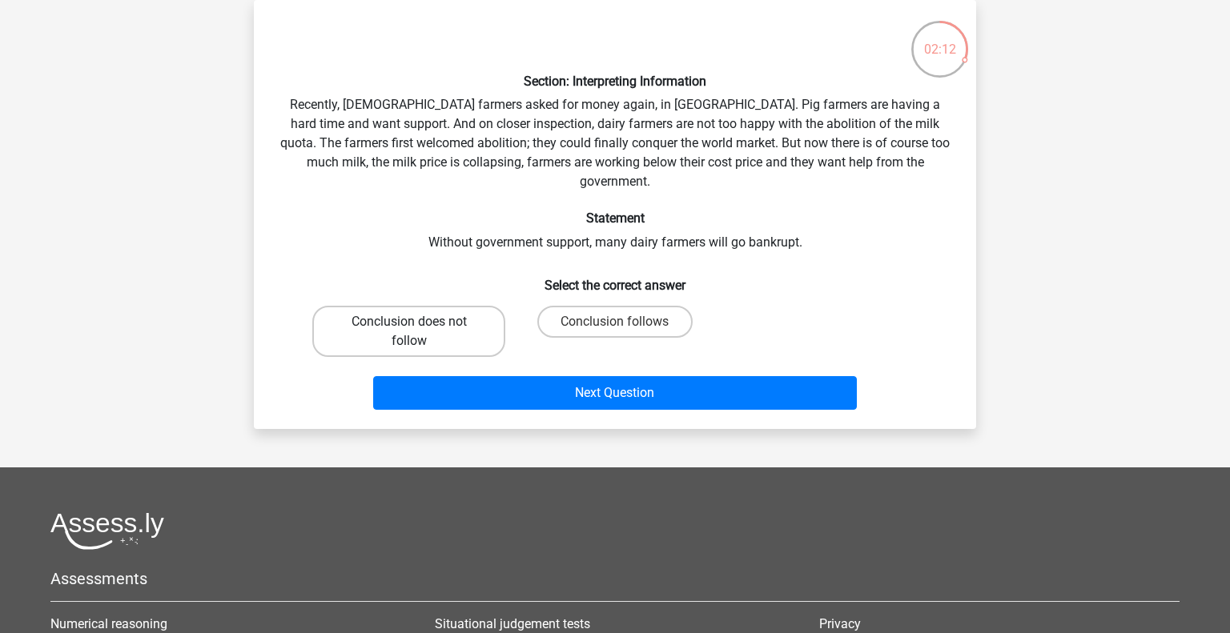
click at [429, 308] on label "Conclusion does not follow" at bounding box center [408, 331] width 193 height 51
click at [420, 322] on input "Conclusion does not follow" at bounding box center [414, 327] width 10 height 10
radio input "true"
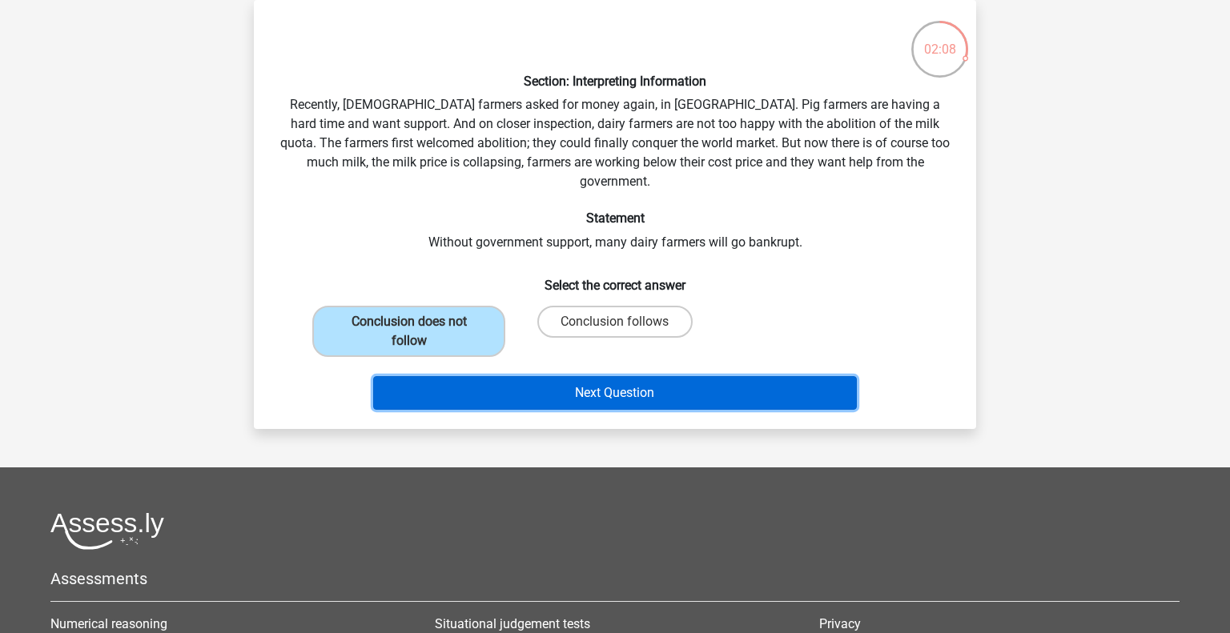
click at [456, 376] on button "Next Question" at bounding box center [615, 393] width 485 height 34
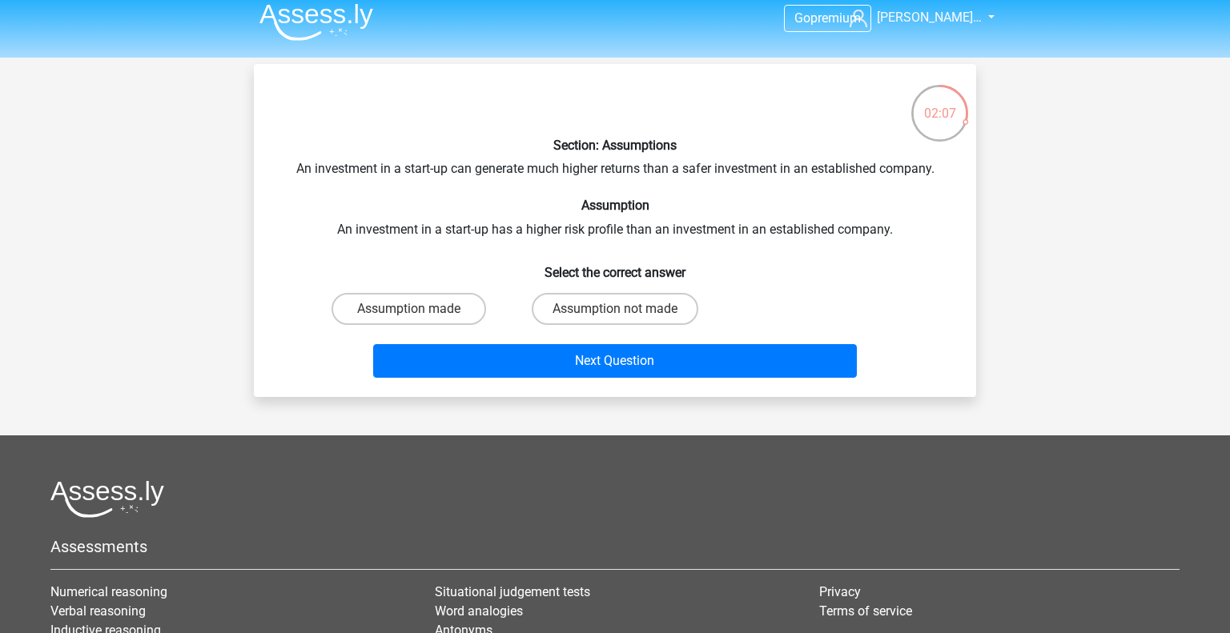
scroll to position [9, 0]
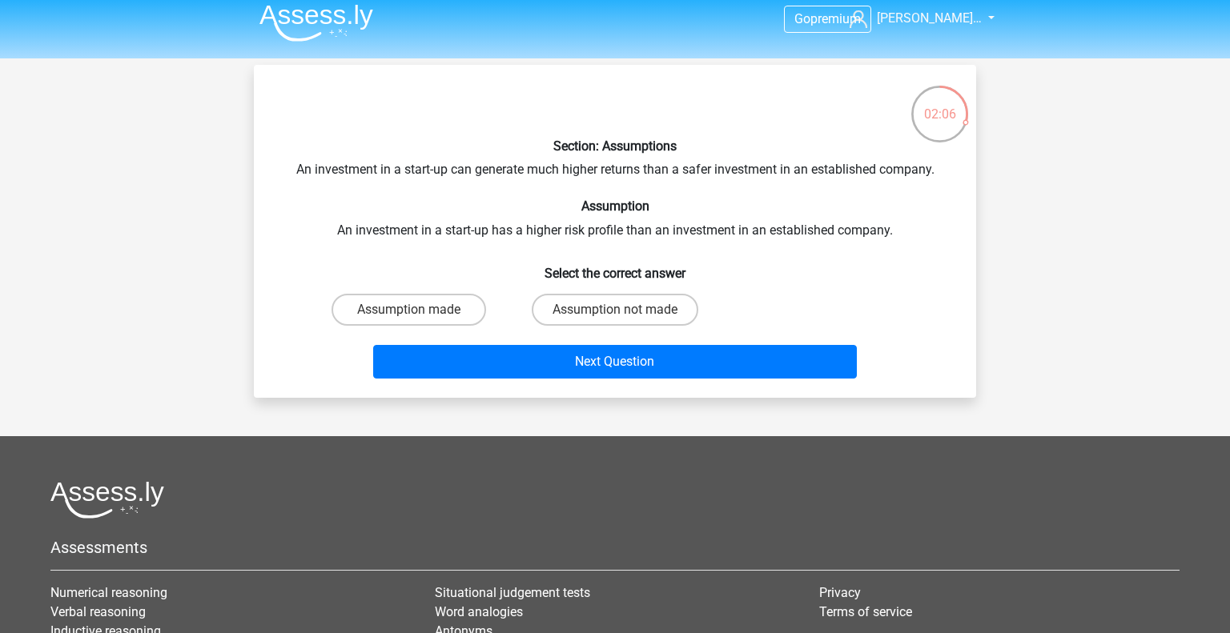
click at [465, 171] on div "Section: Assumptions An investment in a start-up can generate much higher retur…" at bounding box center [615, 232] width 710 height 308
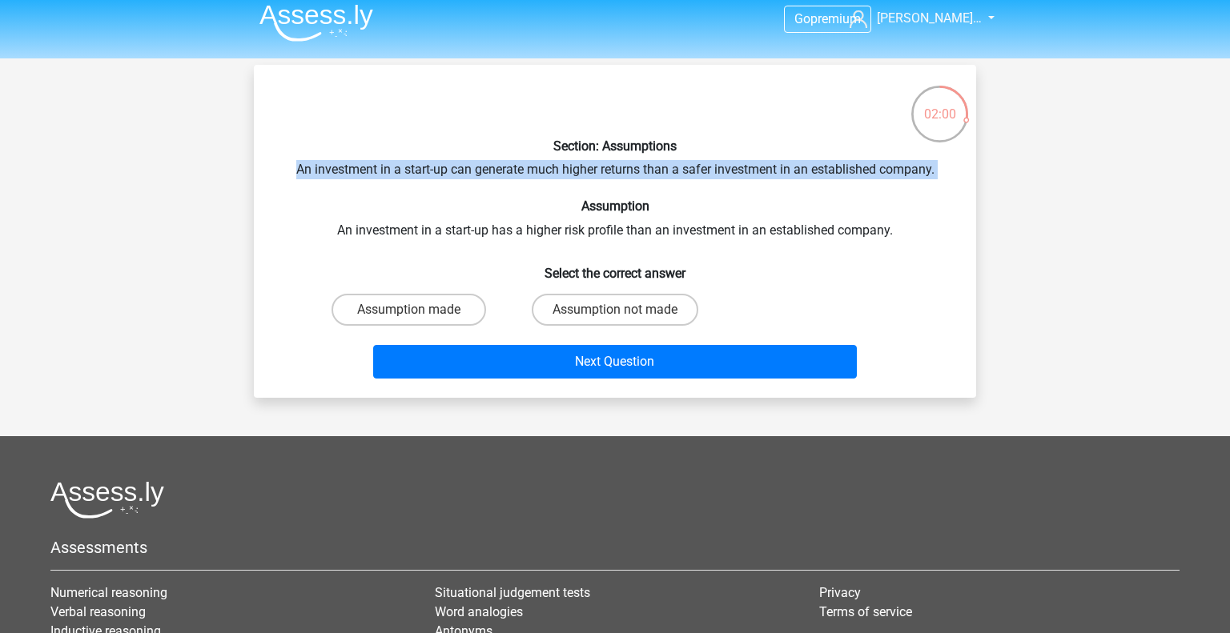
click at [504, 238] on div "Section: Assumptions An investment in a start-up can generate much higher retur…" at bounding box center [615, 232] width 710 height 308
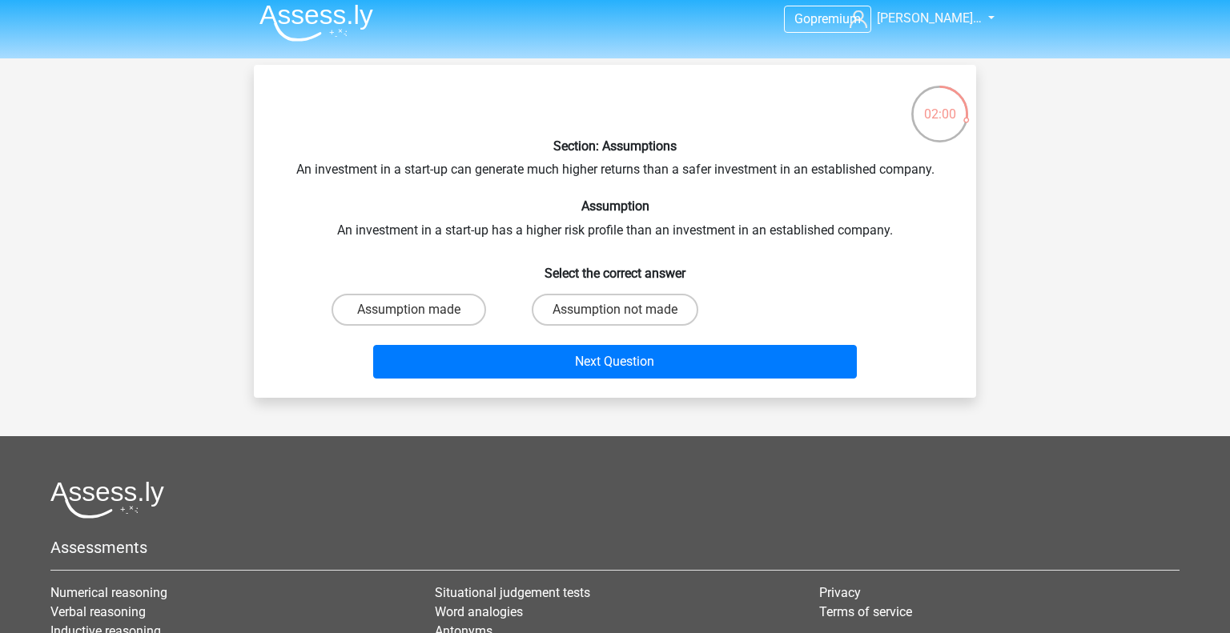
click at [504, 238] on div "Section: Assumptions An investment in a start-up can generate much higher retur…" at bounding box center [615, 232] width 710 height 308
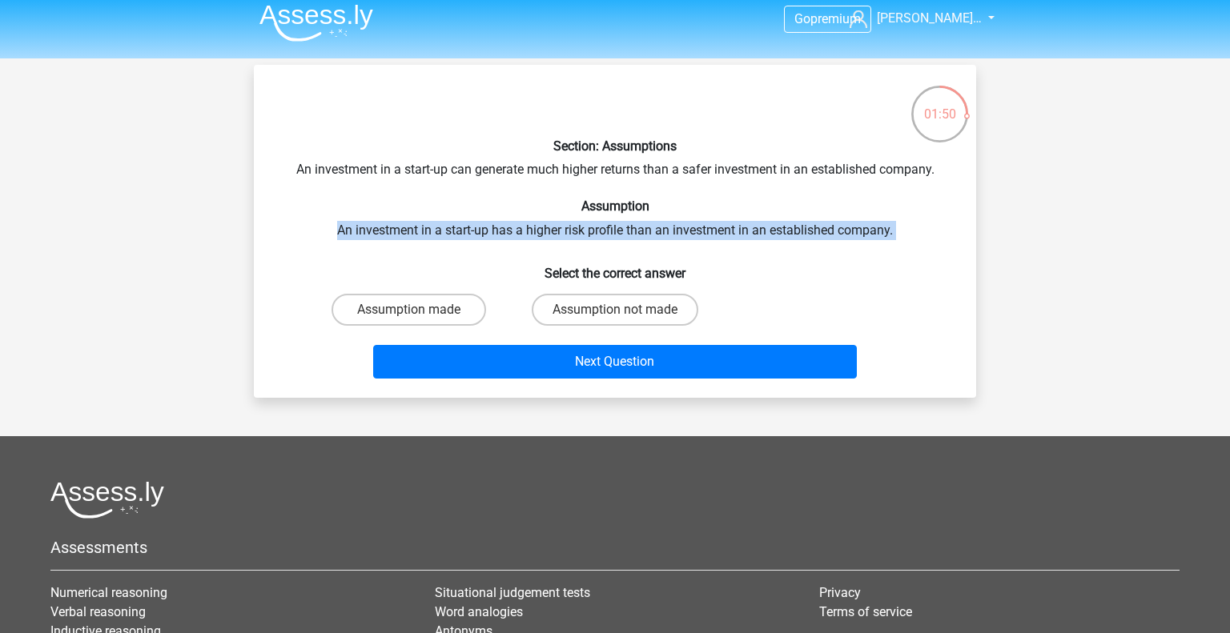
click at [531, 292] on div "Assumption not made" at bounding box center [615, 310] width 206 height 45
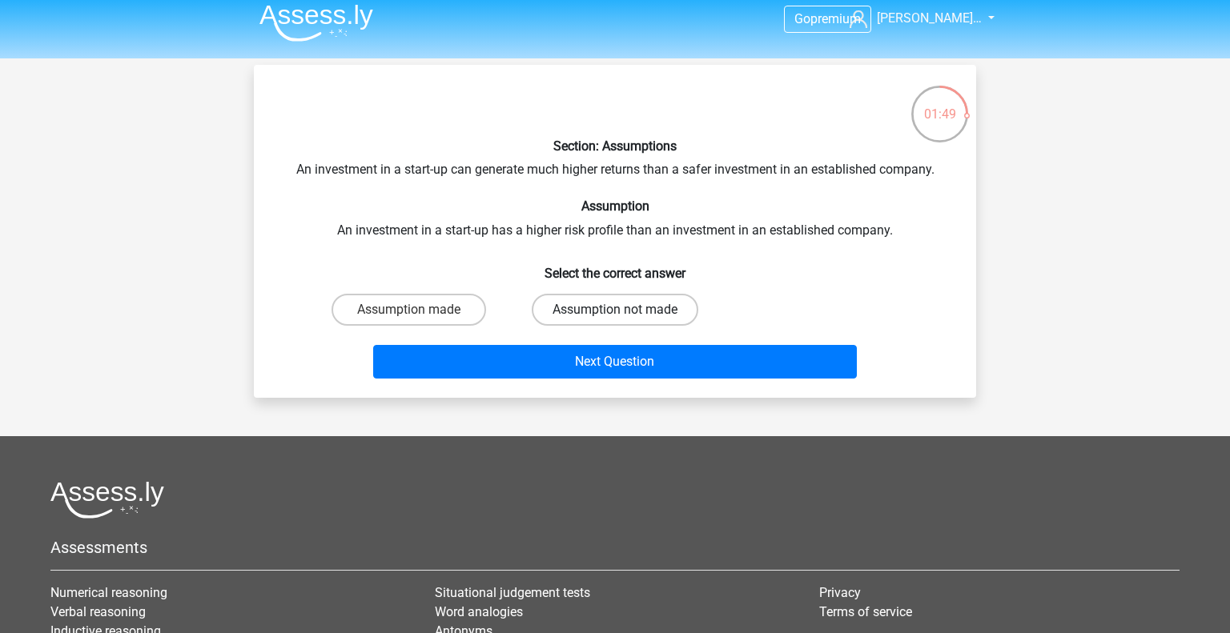
click at [561, 307] on label "Assumption not made" at bounding box center [615, 310] width 167 height 32
click at [615, 310] on input "Assumption not made" at bounding box center [620, 315] width 10 height 10
radio input "true"
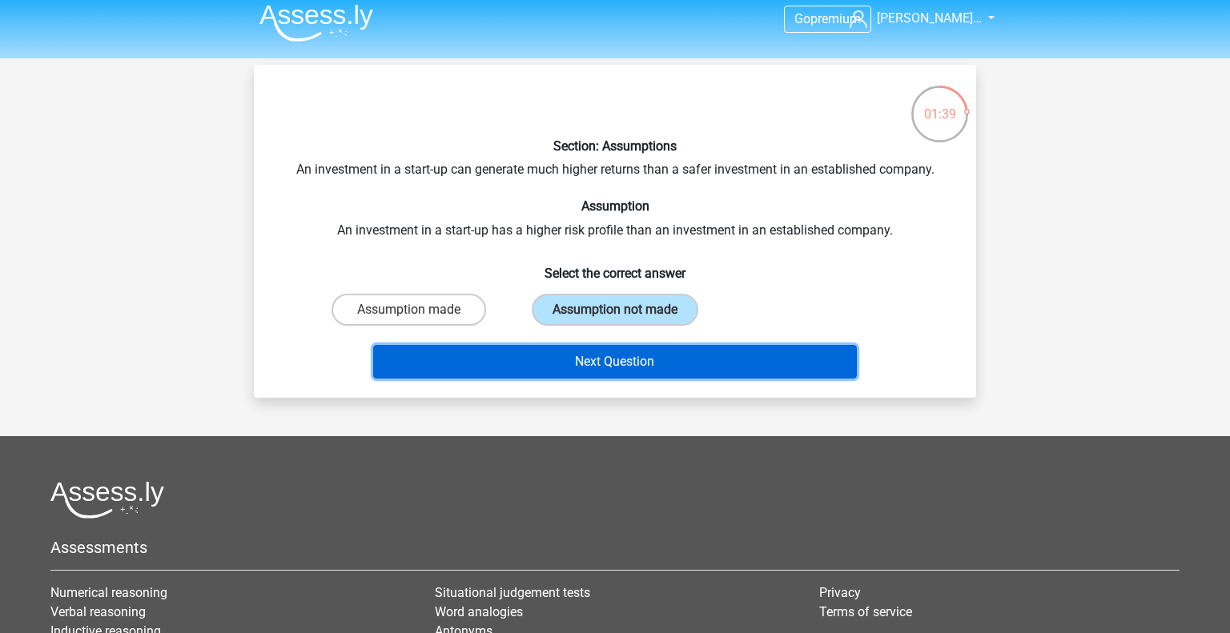
click at [540, 364] on button "Next Question" at bounding box center [615, 362] width 485 height 34
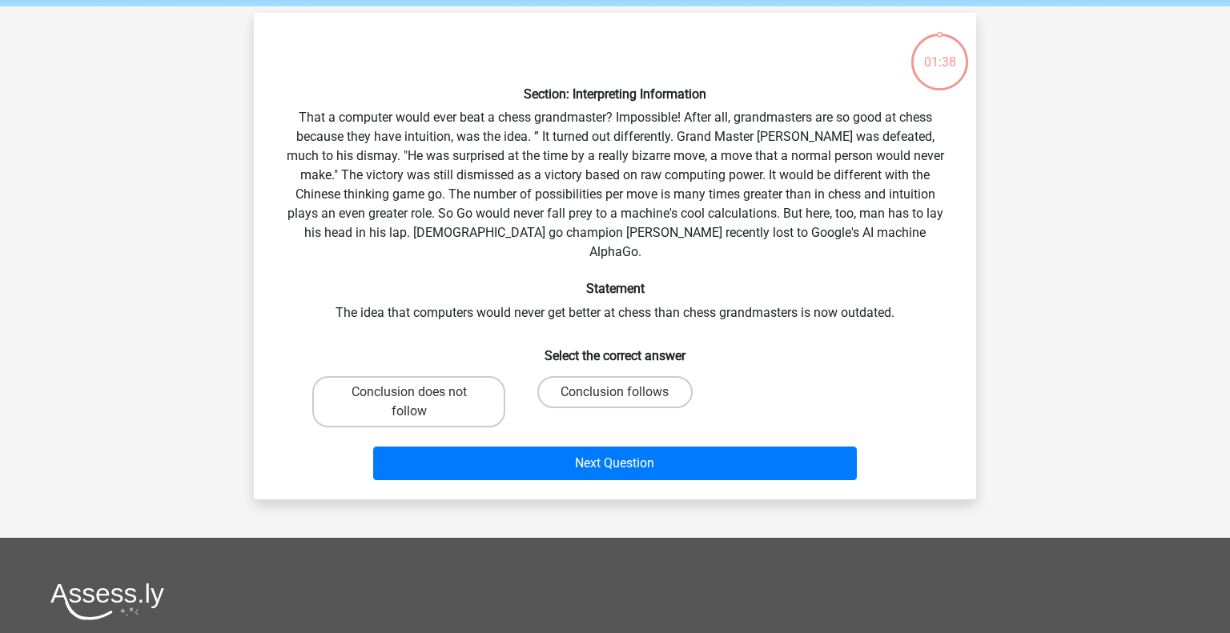
scroll to position [74, 0]
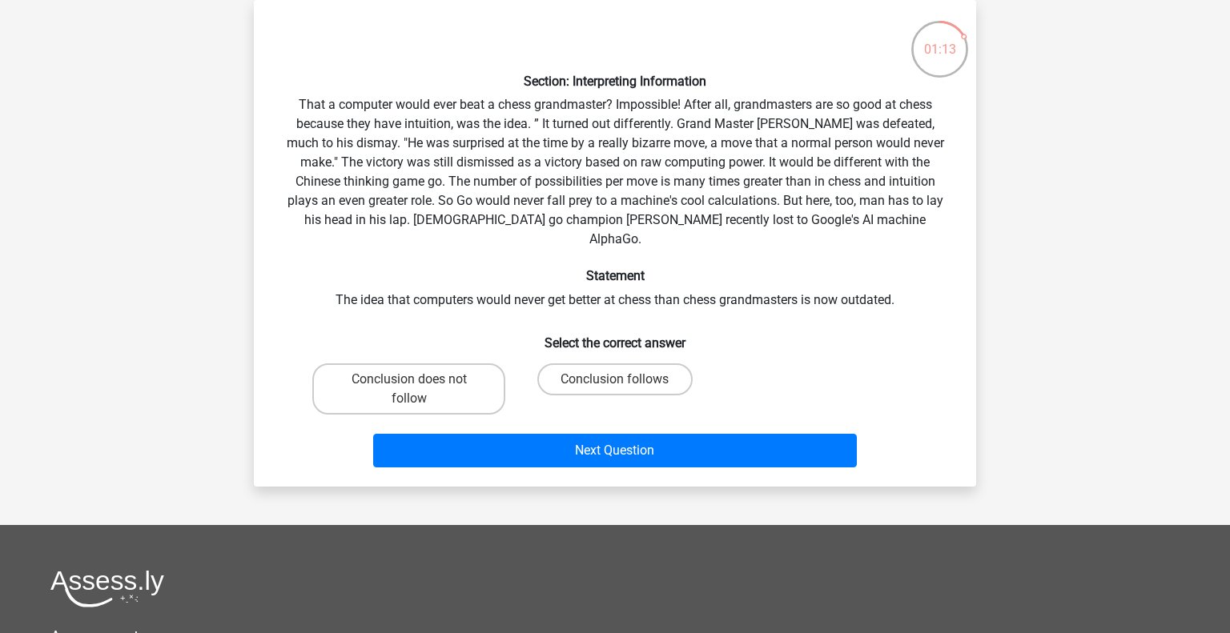
click at [585, 179] on div "Section: Interpreting Information That a computer would ever beat a chess grand…" at bounding box center [615, 243] width 710 height 461
click at [585, 178] on div "Section: Interpreting Information That a computer would ever beat a chess grand…" at bounding box center [615, 243] width 710 height 461
click at [577, 176] on div "Section: Interpreting Information That a computer would ever beat a chess grand…" at bounding box center [615, 243] width 710 height 461
click at [440, 364] on label "Conclusion does not follow" at bounding box center [408, 389] width 193 height 51
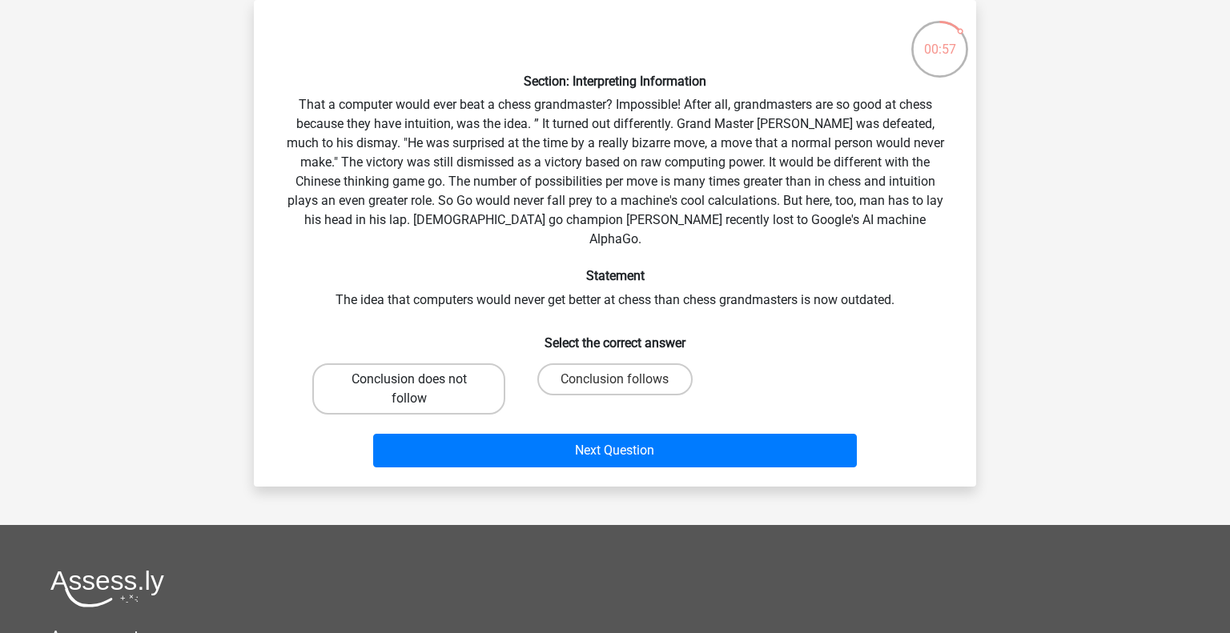
click at [420, 380] on input "Conclusion does not follow" at bounding box center [414, 385] width 10 height 10
radio input "true"
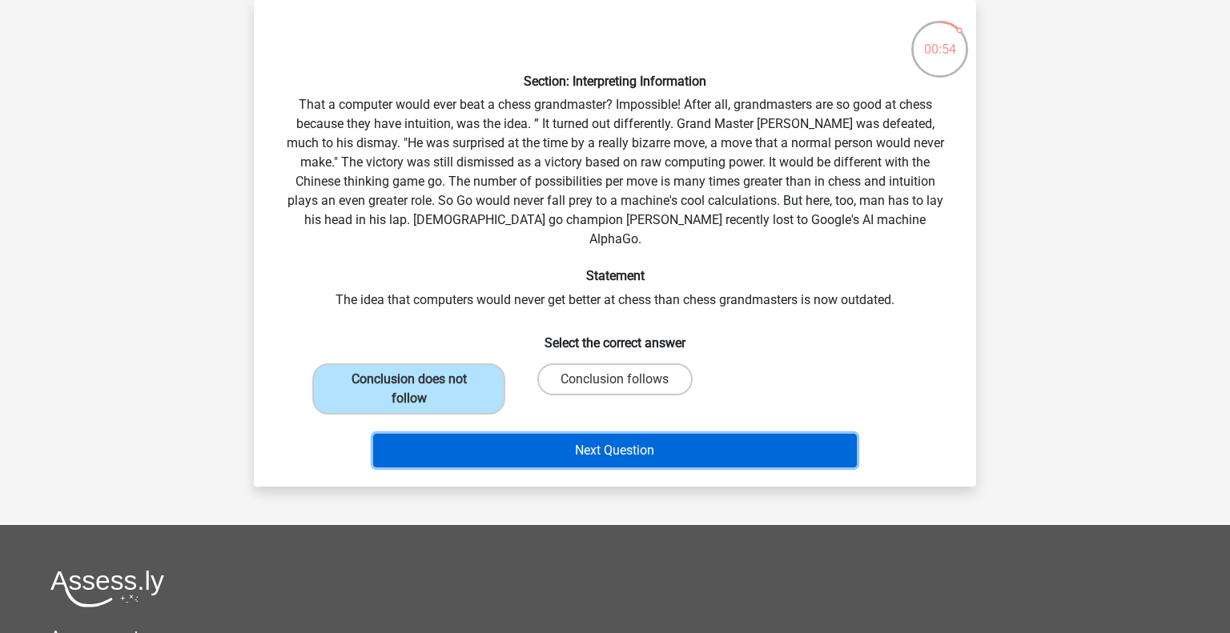
click at [450, 434] on button "Next Question" at bounding box center [615, 451] width 485 height 34
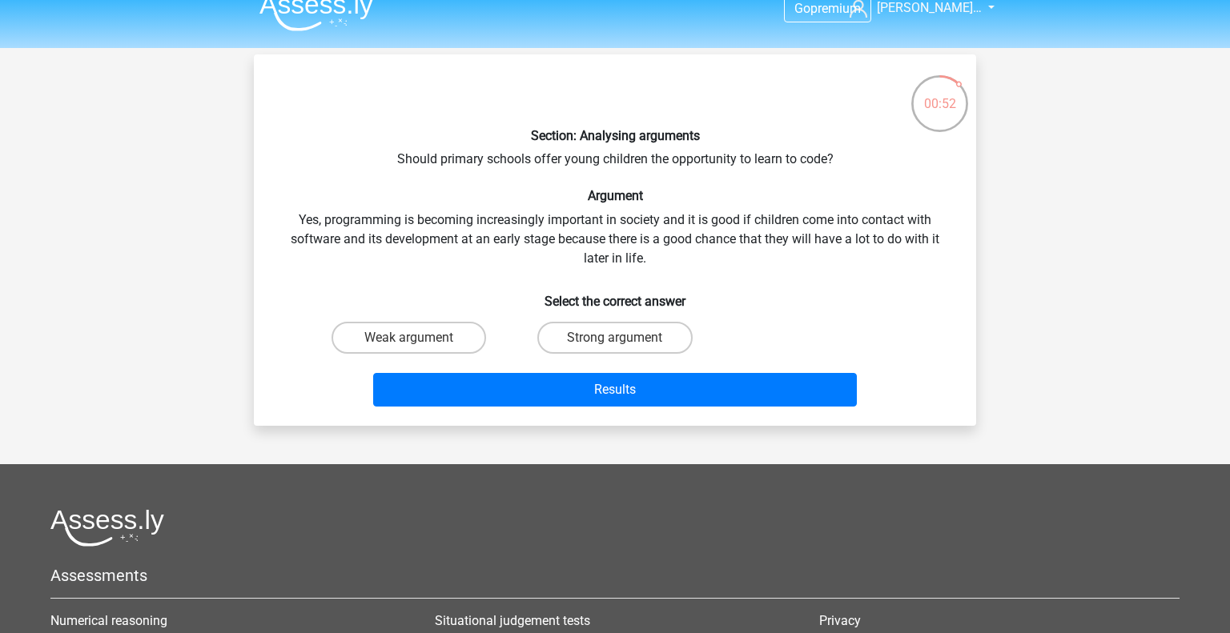
scroll to position [0, 0]
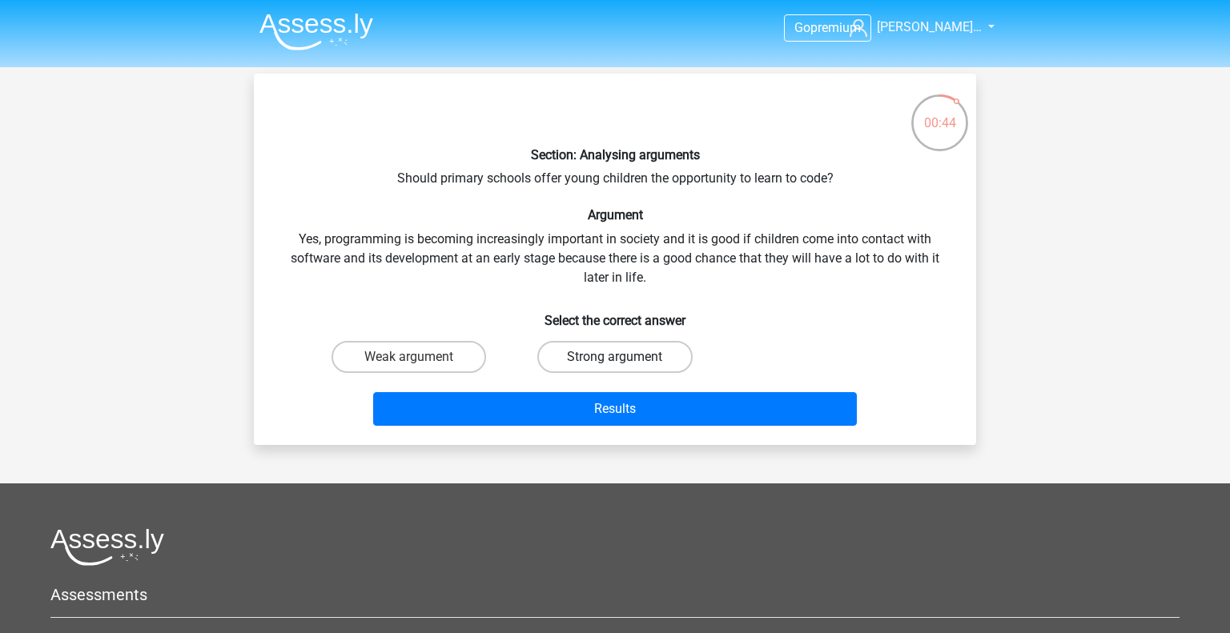
click at [549, 353] on label "Strong argument" at bounding box center [614, 357] width 155 height 32
click at [615, 357] on input "Strong argument" at bounding box center [620, 362] width 10 height 10
radio input "true"
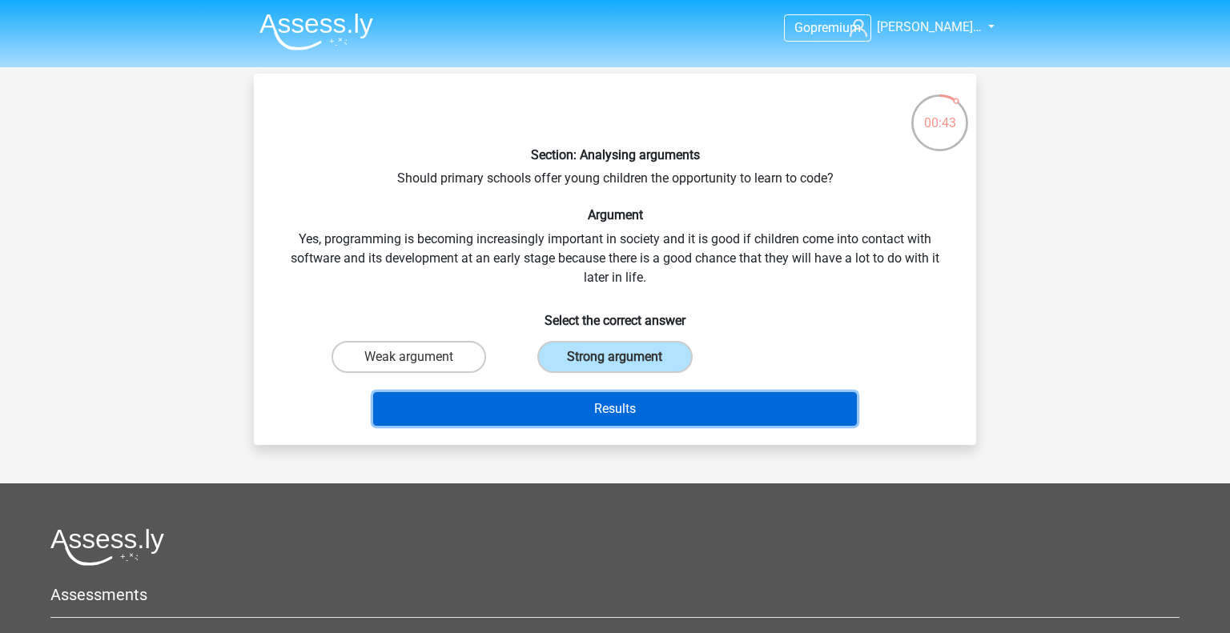
click at [577, 416] on button "Results" at bounding box center [615, 409] width 485 height 34
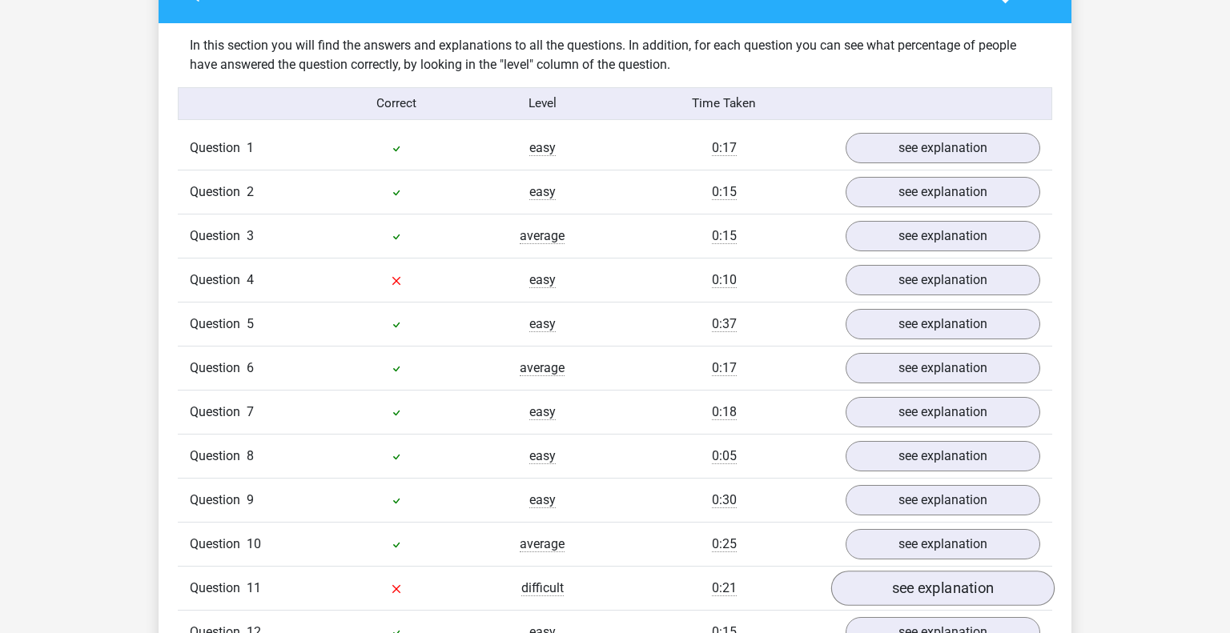
scroll to position [1252, 0]
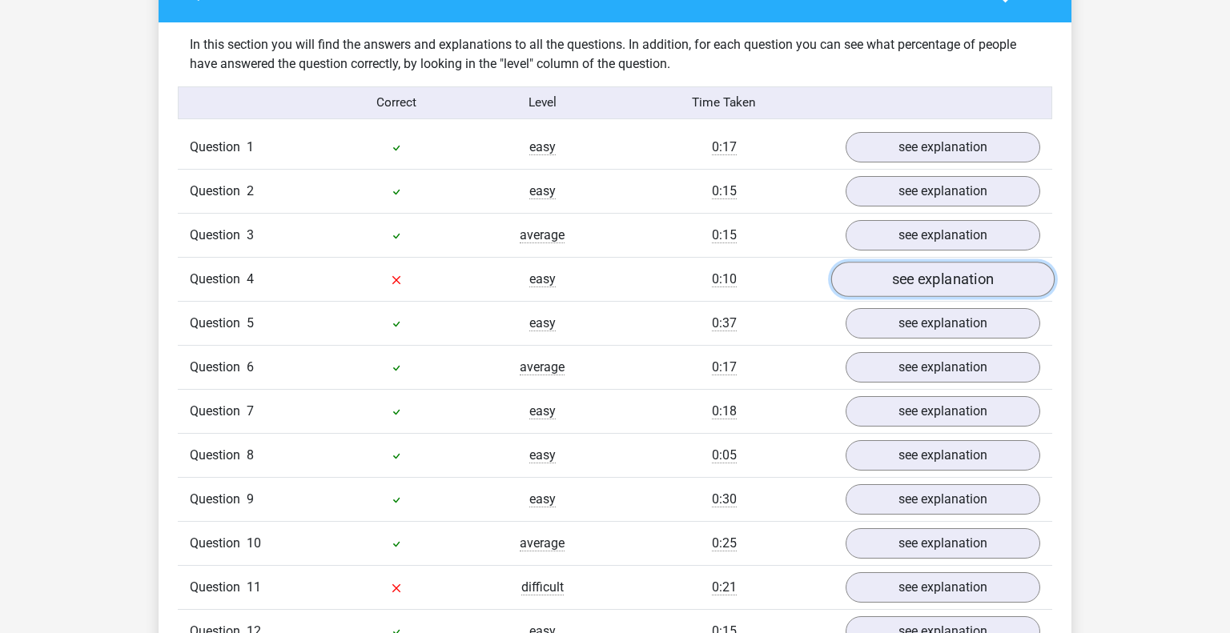
click at [902, 262] on link "see explanation" at bounding box center [942, 279] width 223 height 35
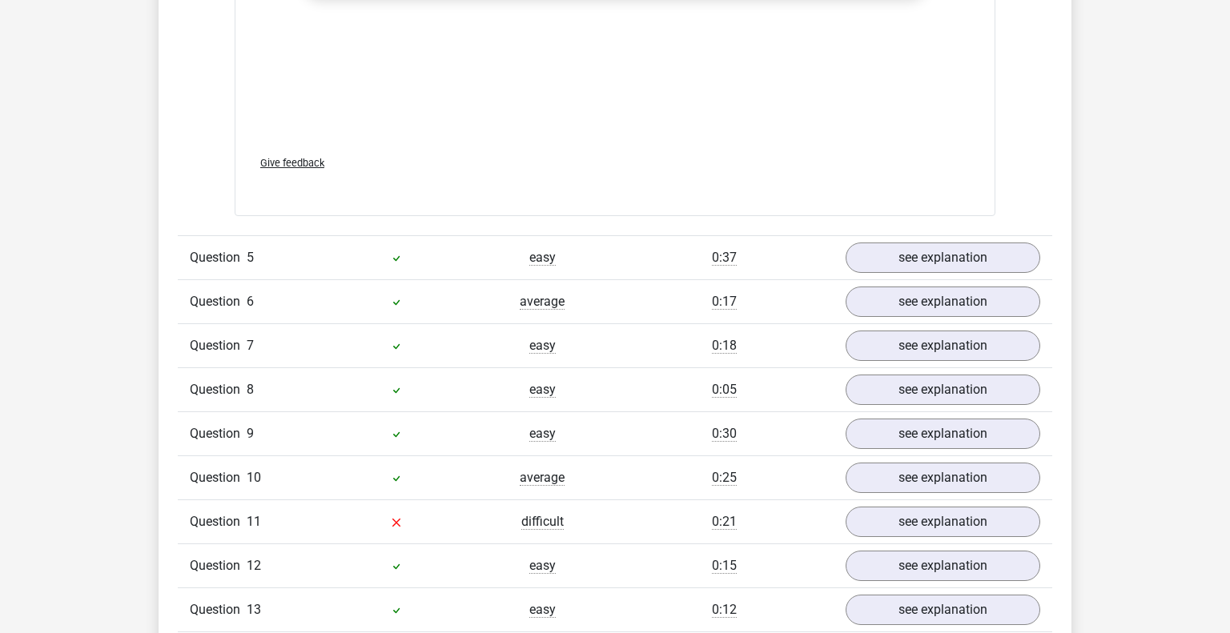
scroll to position [2230, 0]
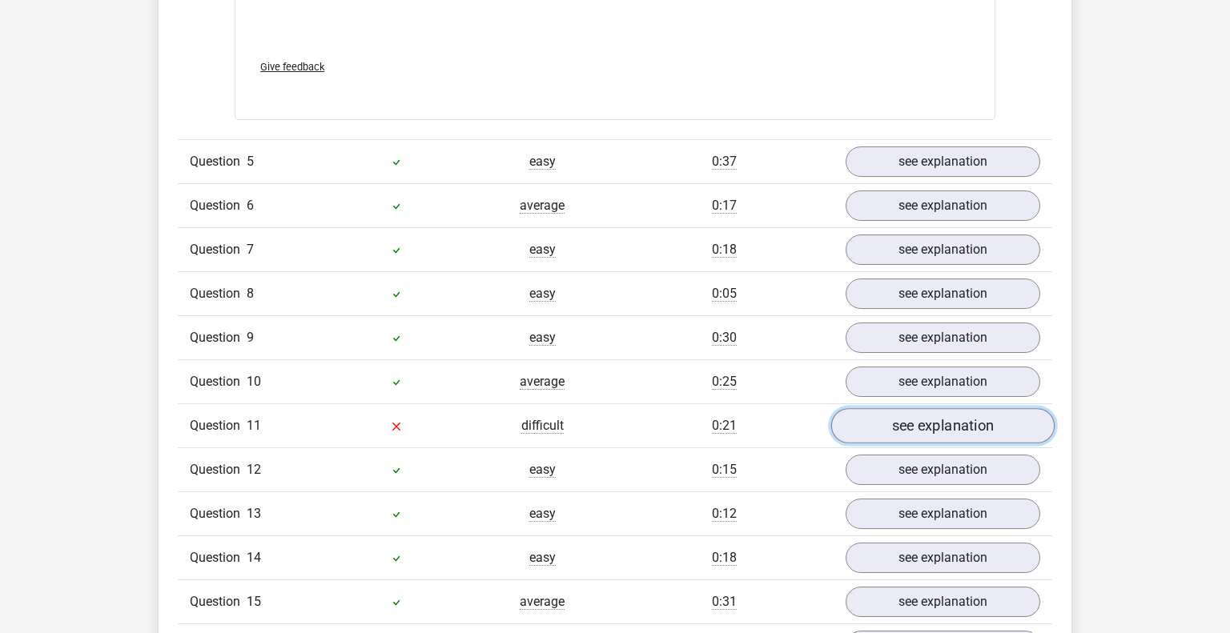
click at [848, 408] on link "see explanation" at bounding box center [942, 425] width 223 height 35
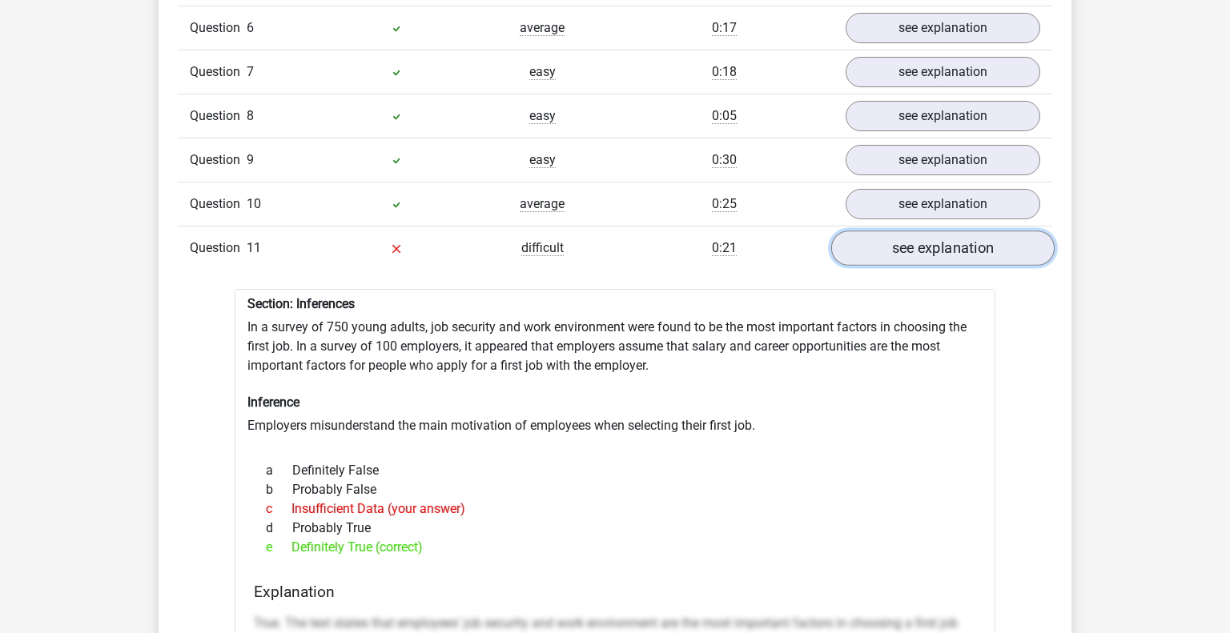
scroll to position [2419, 0]
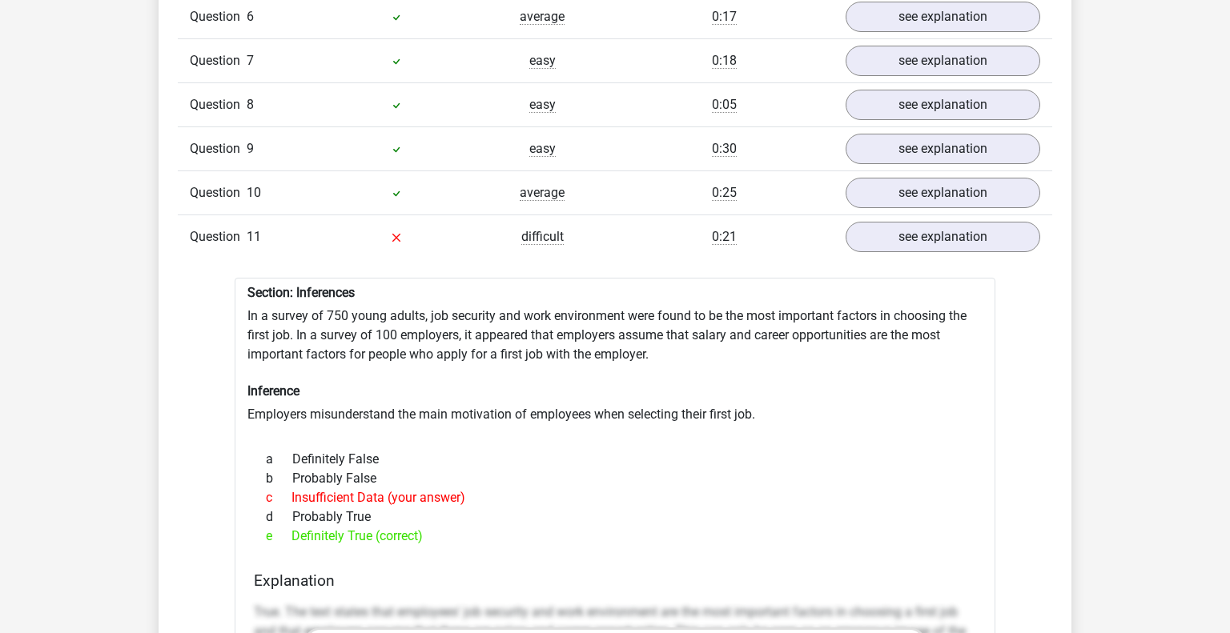
click at [410, 469] on div "b Probably False" at bounding box center [615, 478] width 722 height 19
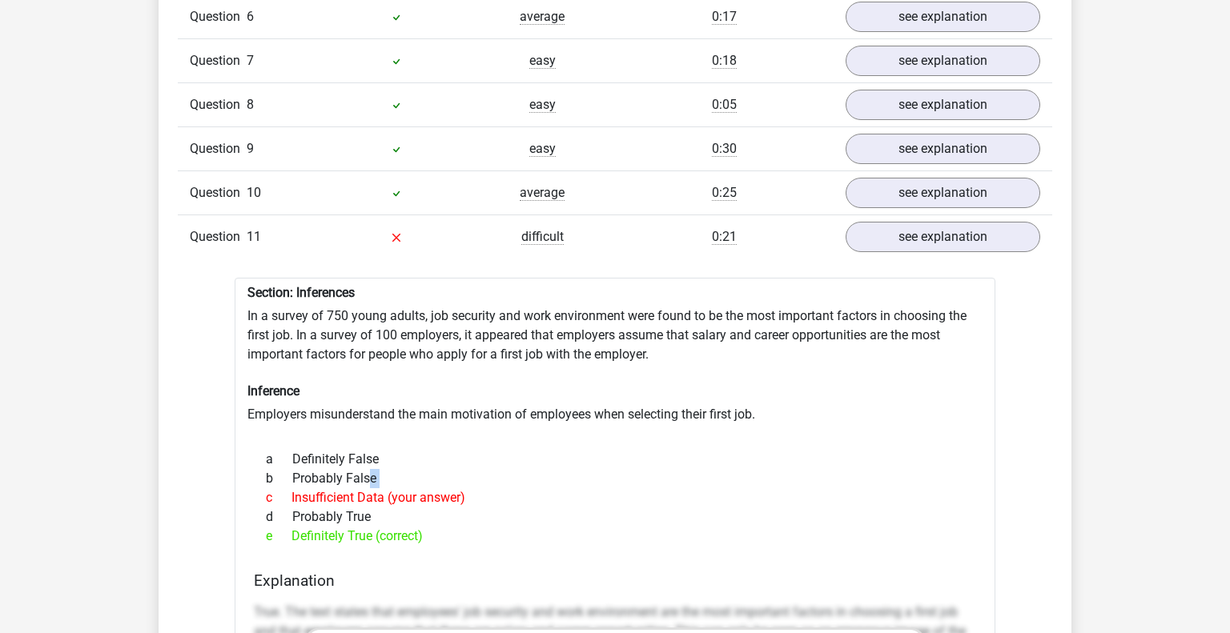
click at [410, 469] on div "b Probably False" at bounding box center [615, 478] width 722 height 19
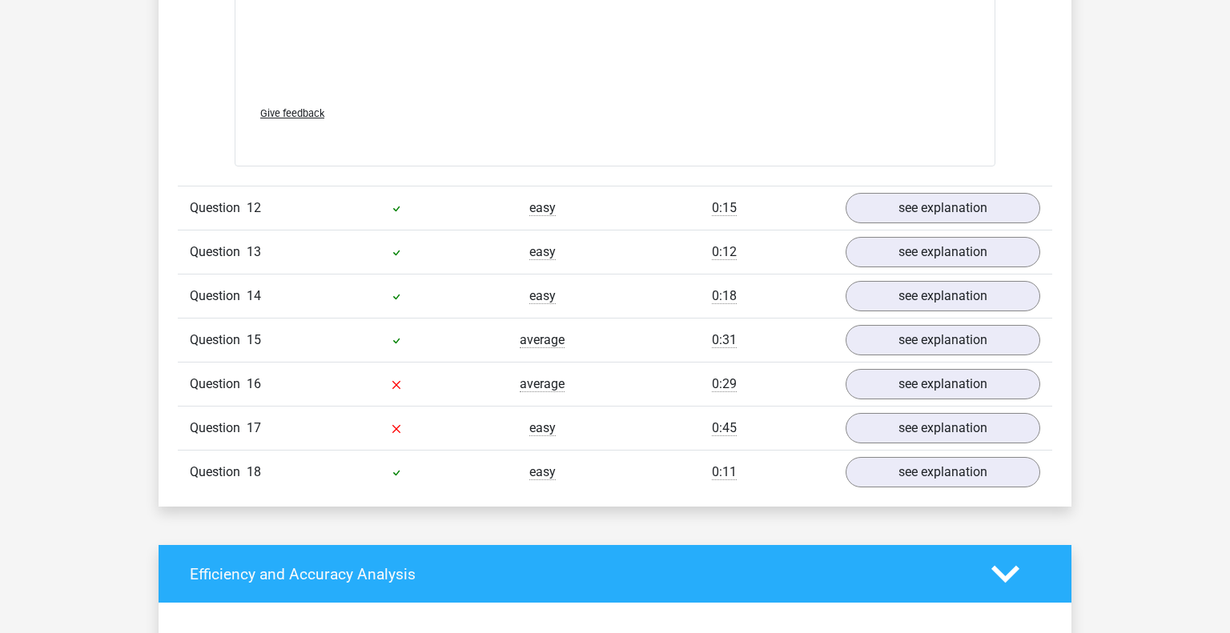
scroll to position [3405, 0]
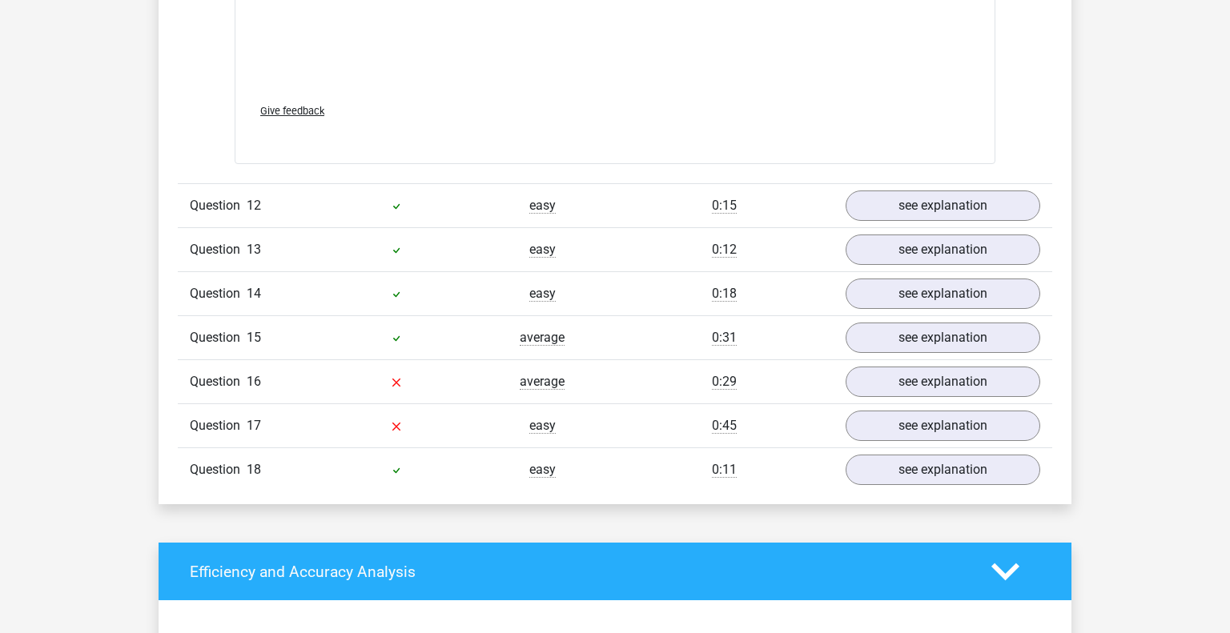
click at [843, 319] on div "Question 15 average 0:31 see explanation" at bounding box center [615, 338] width 875 height 44
click at [874, 365] on link "see explanation" at bounding box center [942, 382] width 223 height 35
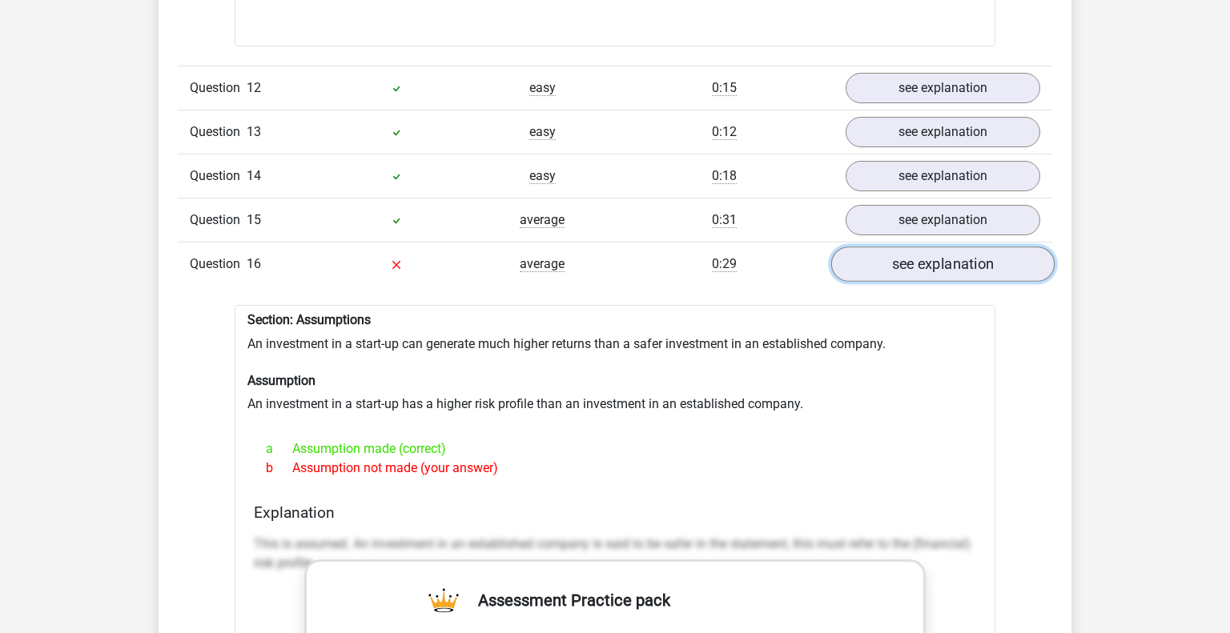
scroll to position [3525, 0]
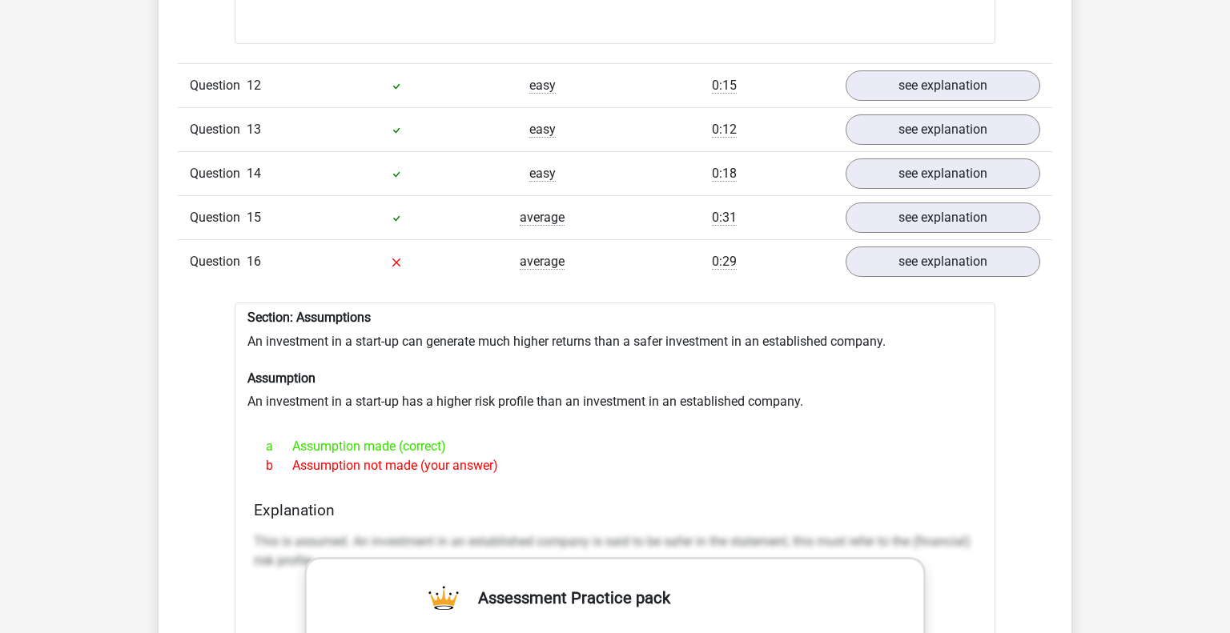
click at [486, 456] on div "b Assumption not made (your answer)" at bounding box center [615, 465] width 722 height 19
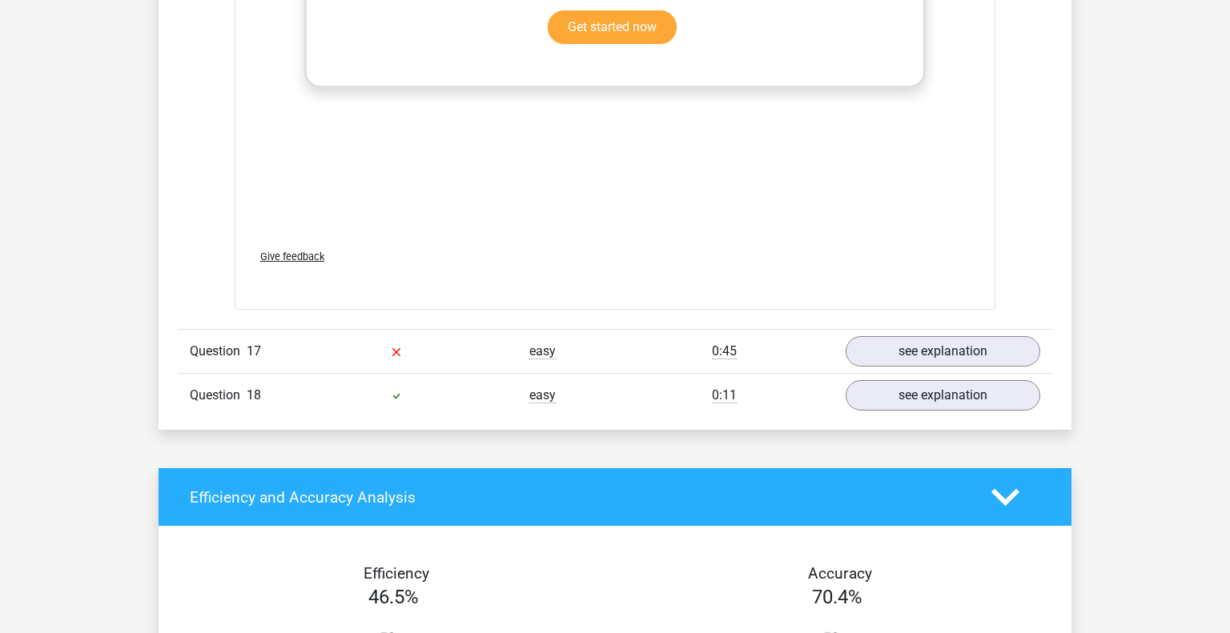
scroll to position [4285, 0]
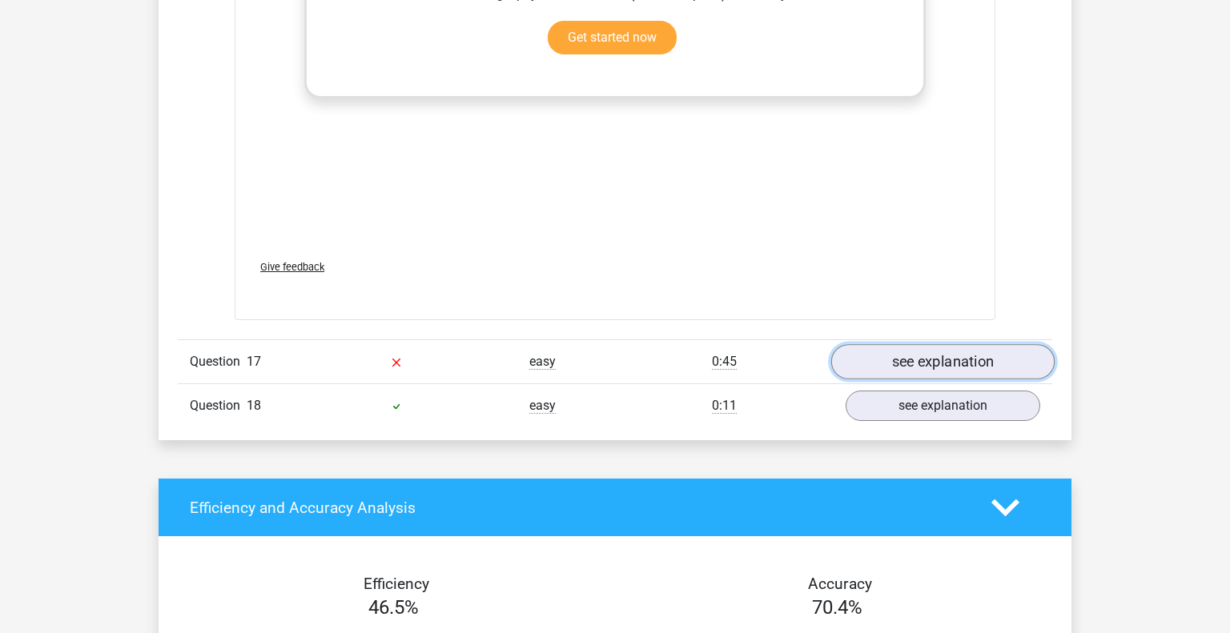
click at [841, 344] on link "see explanation" at bounding box center [942, 361] width 223 height 35
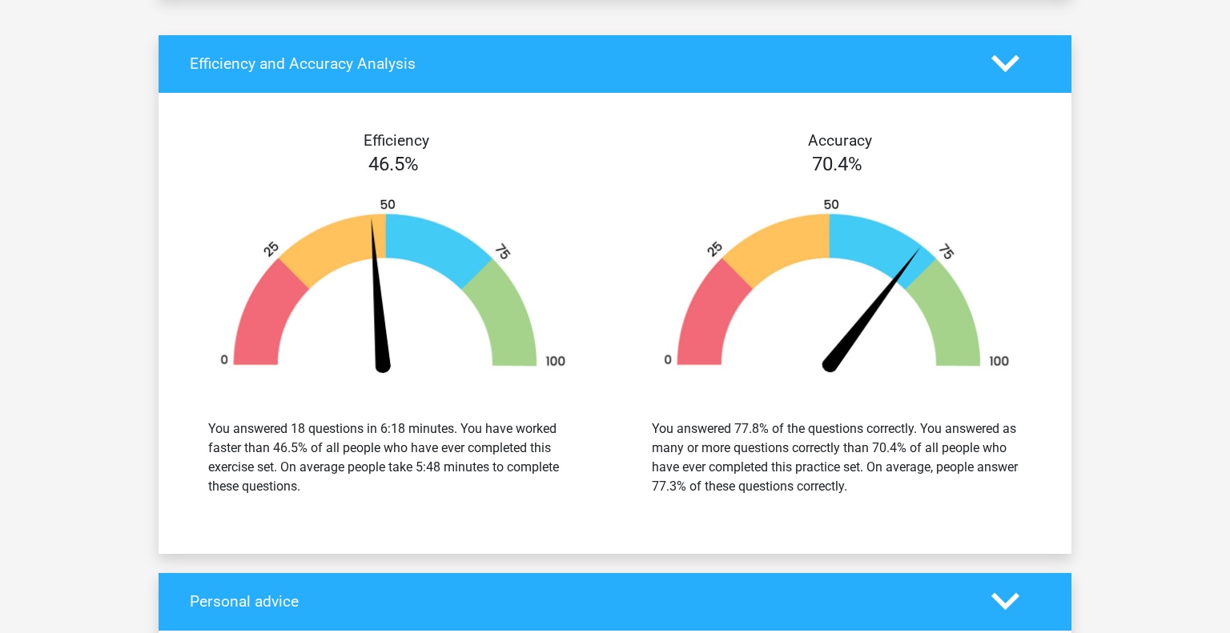
scroll to position [5658, 0]
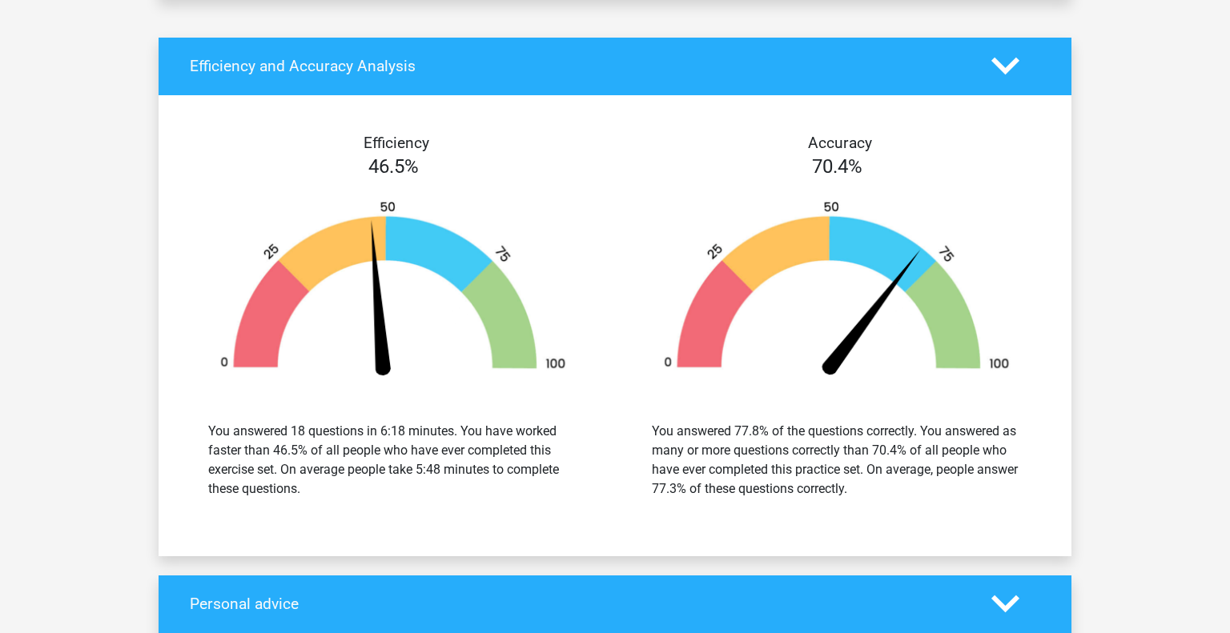
click at [525, 427] on div "You answered 18 questions in 6:18 minutes. You have worked faster than 46.5% of…" at bounding box center [393, 460] width 370 height 77
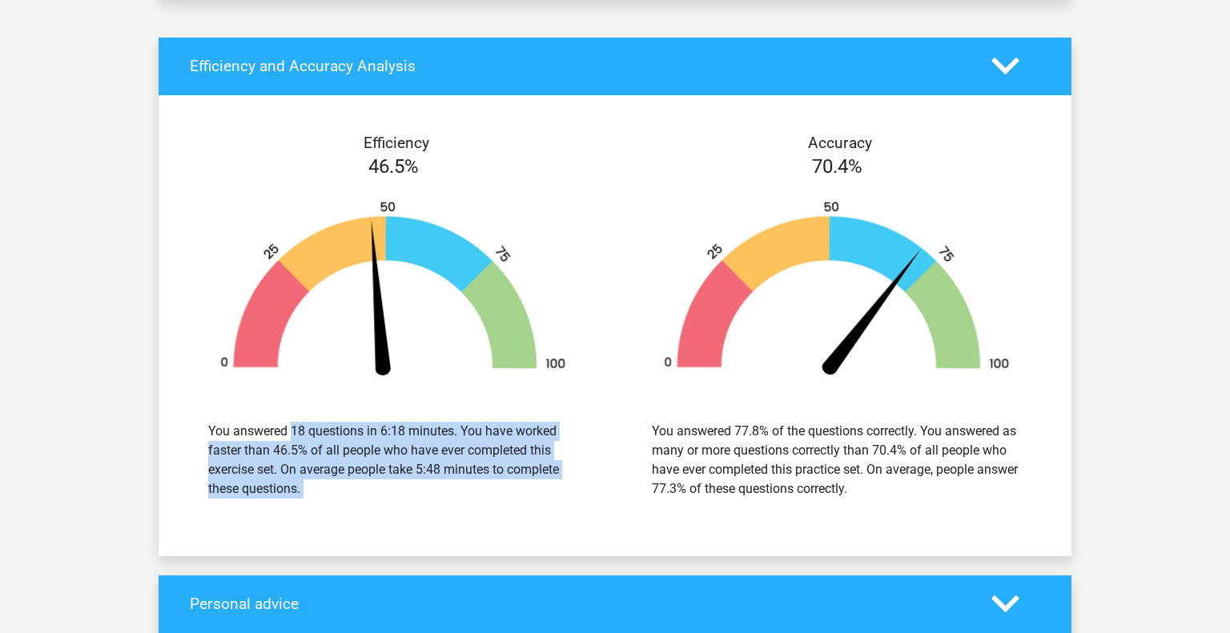
click at [521, 422] on div "You answered 18 questions in 6:18 minutes. You have worked faster than 46.5% of…" at bounding box center [393, 460] width 370 height 77
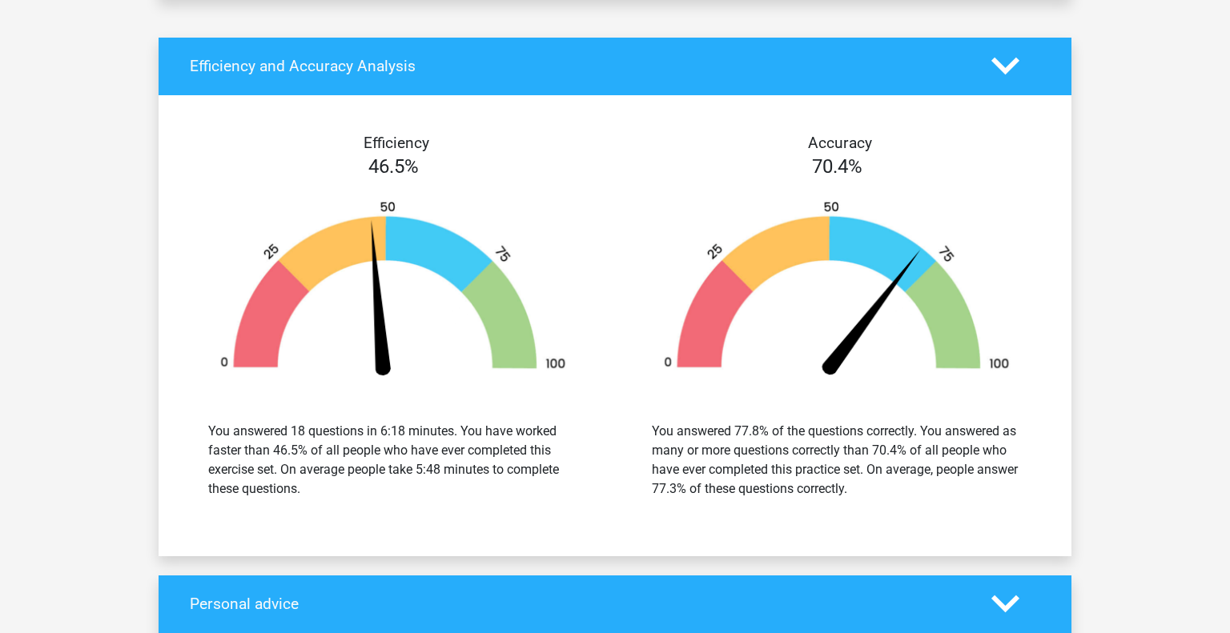
click at [693, 422] on div "You answered 77.8% of the questions correctly. You answered as many or more que…" at bounding box center [837, 460] width 370 height 77
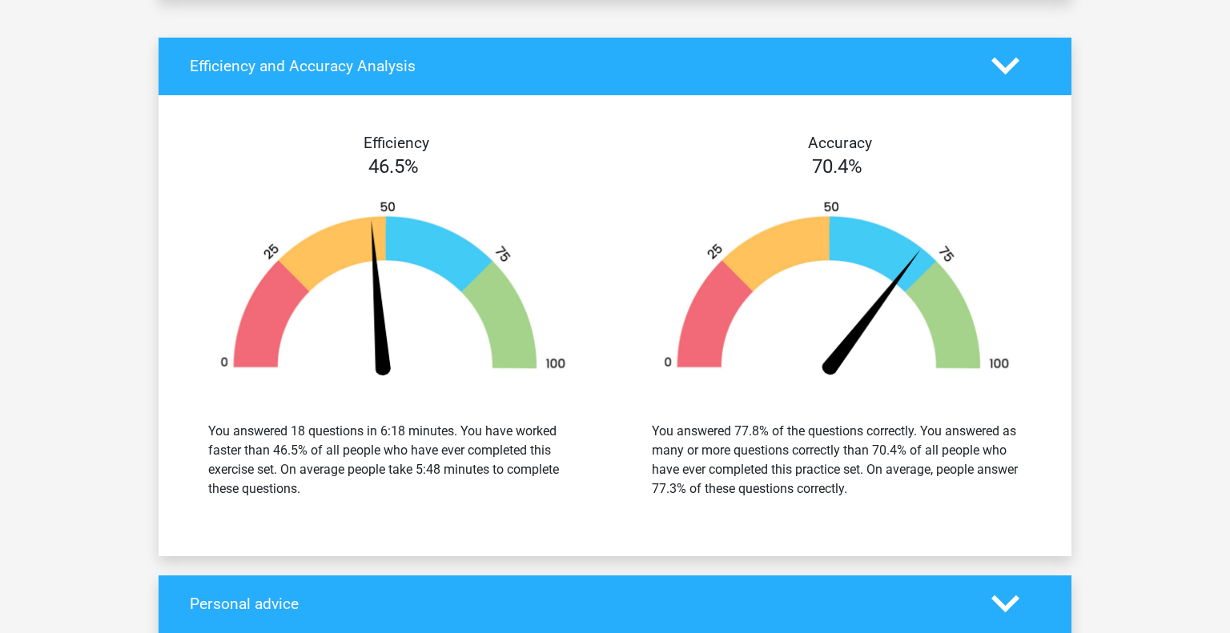
click at [693, 422] on div "You answered 77.8% of the questions correctly. You answered as many or more que…" at bounding box center [837, 460] width 370 height 77
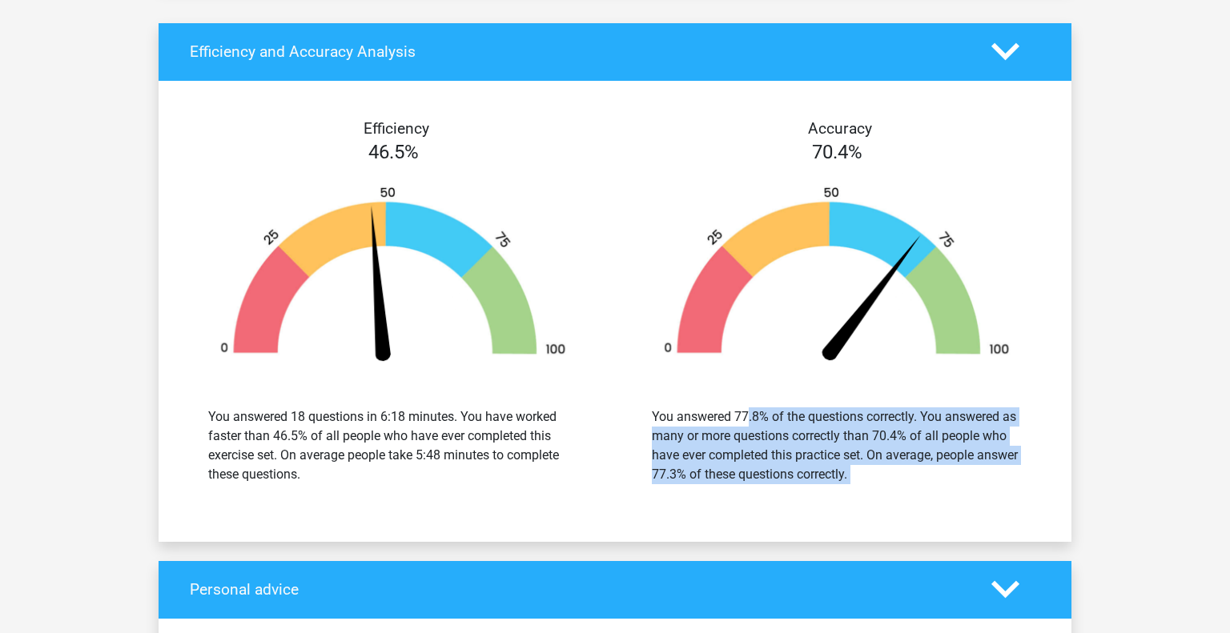
scroll to position [5673, 0]
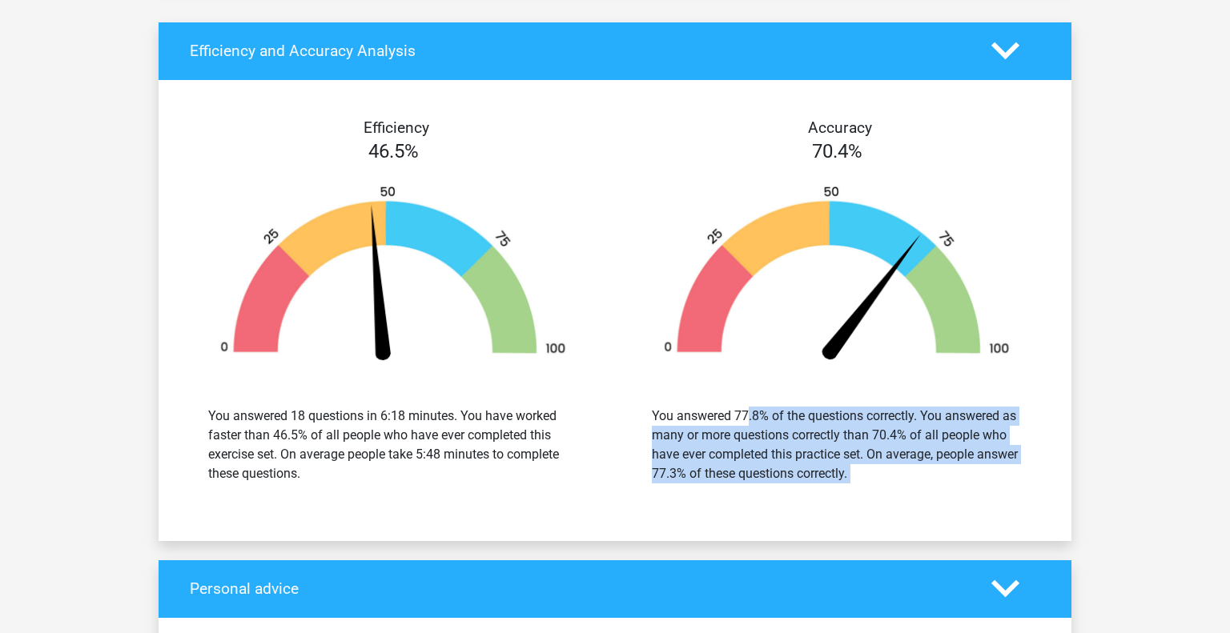
click at [736, 457] on div "You answered 77.8% of the questions correctly. You answered as many or more que…" at bounding box center [837, 445] width 420 height 115
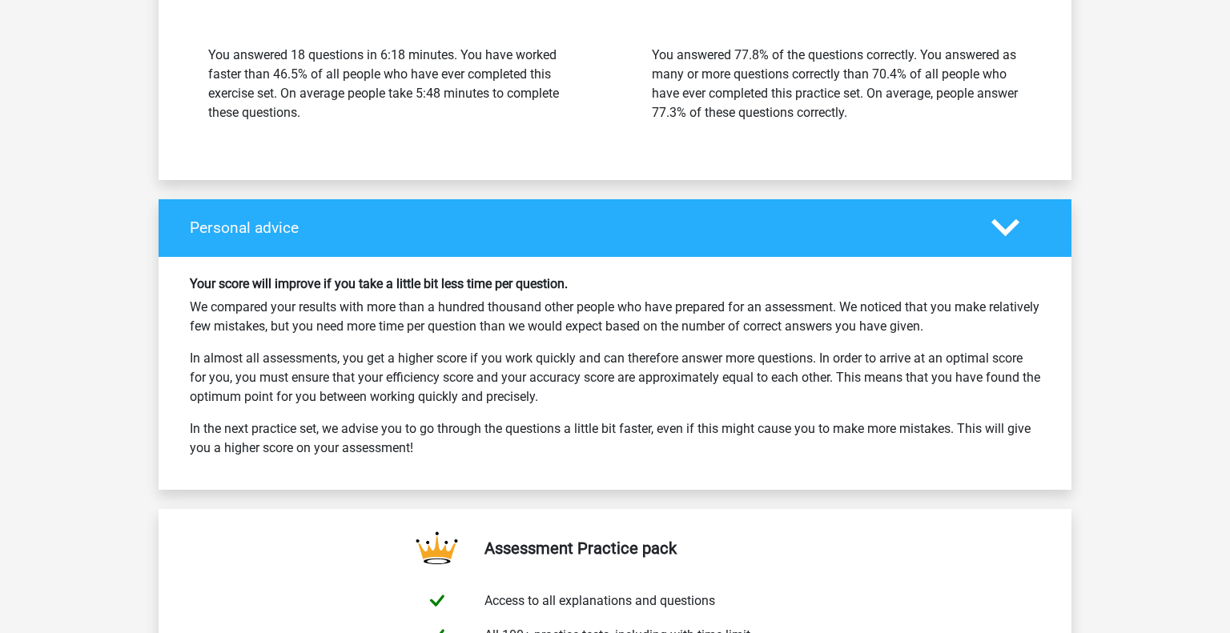
scroll to position [6039, 0]
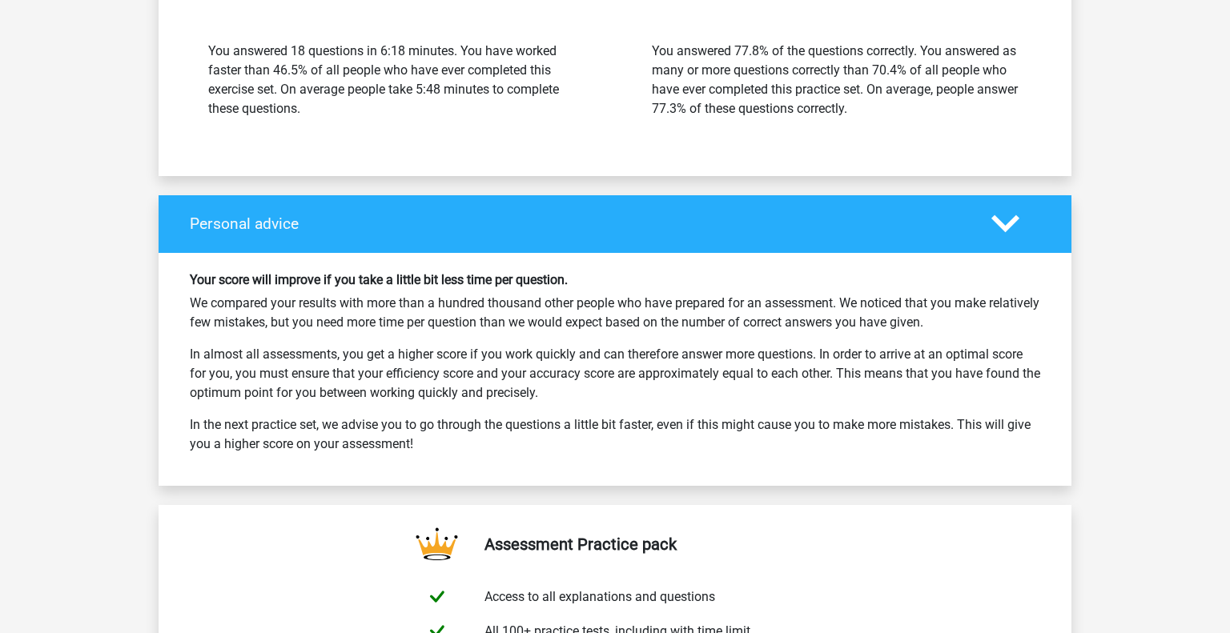
click at [576, 294] on p "We compared your results with more than a hundred thousand other people who hav…" at bounding box center [615, 313] width 851 height 38
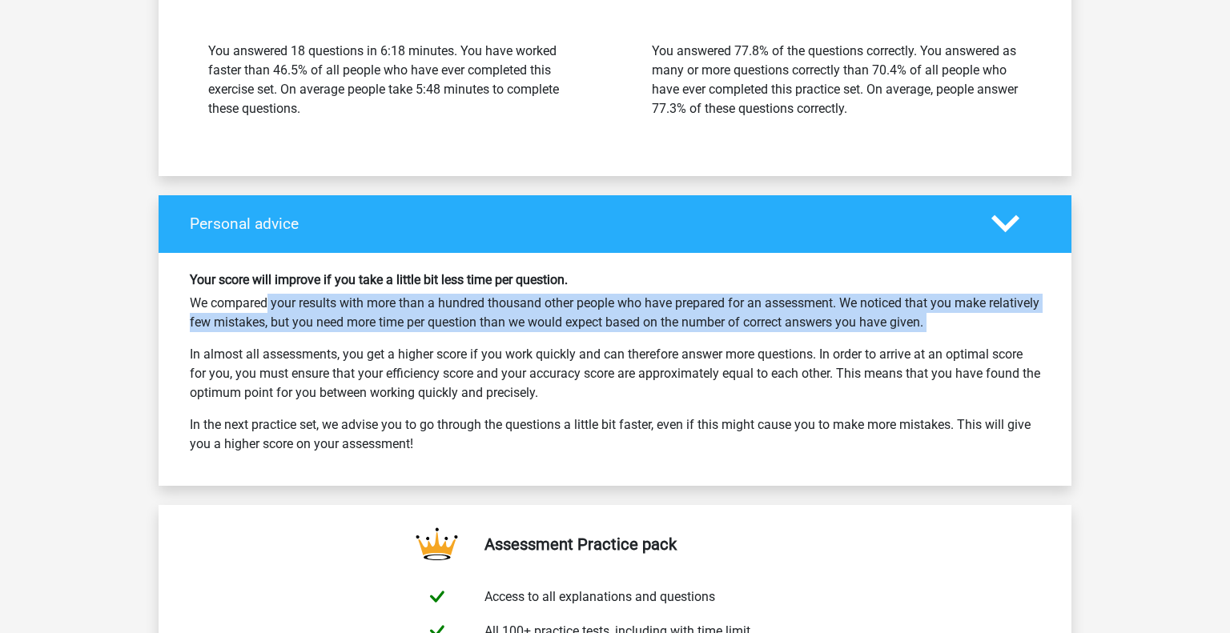
click at [576, 294] on p "We compared your results with more than a hundred thousand other people who hav…" at bounding box center [615, 313] width 851 height 38
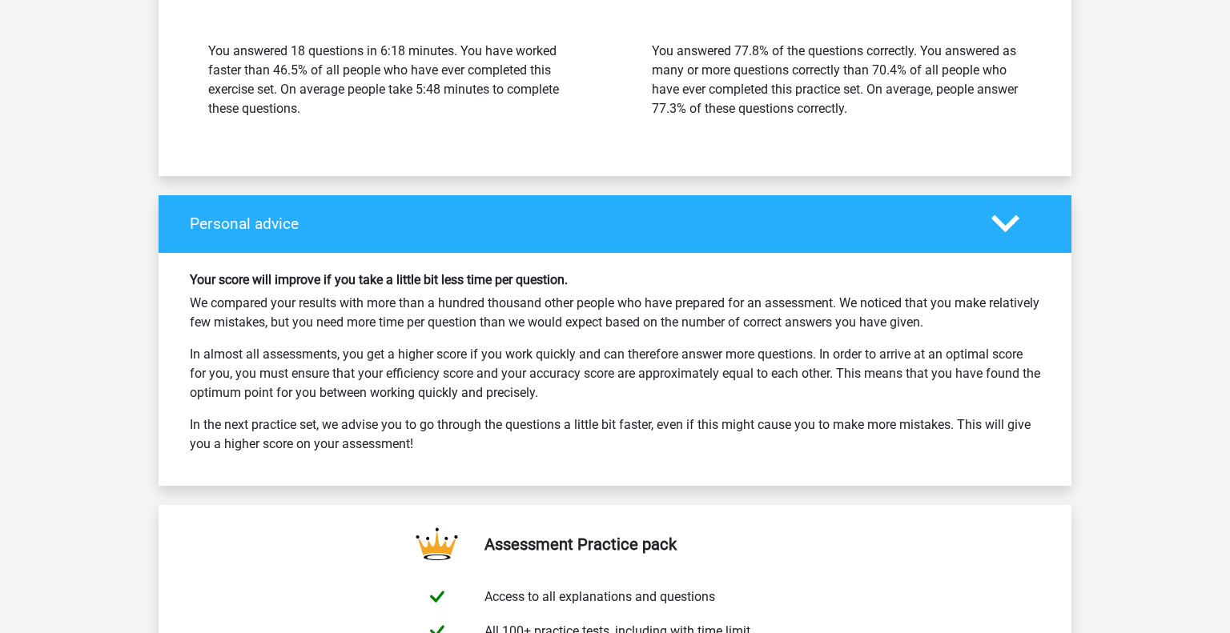
click at [576, 294] on p "We compared your results with more than a hundred thousand other people who hav…" at bounding box center [615, 313] width 851 height 38
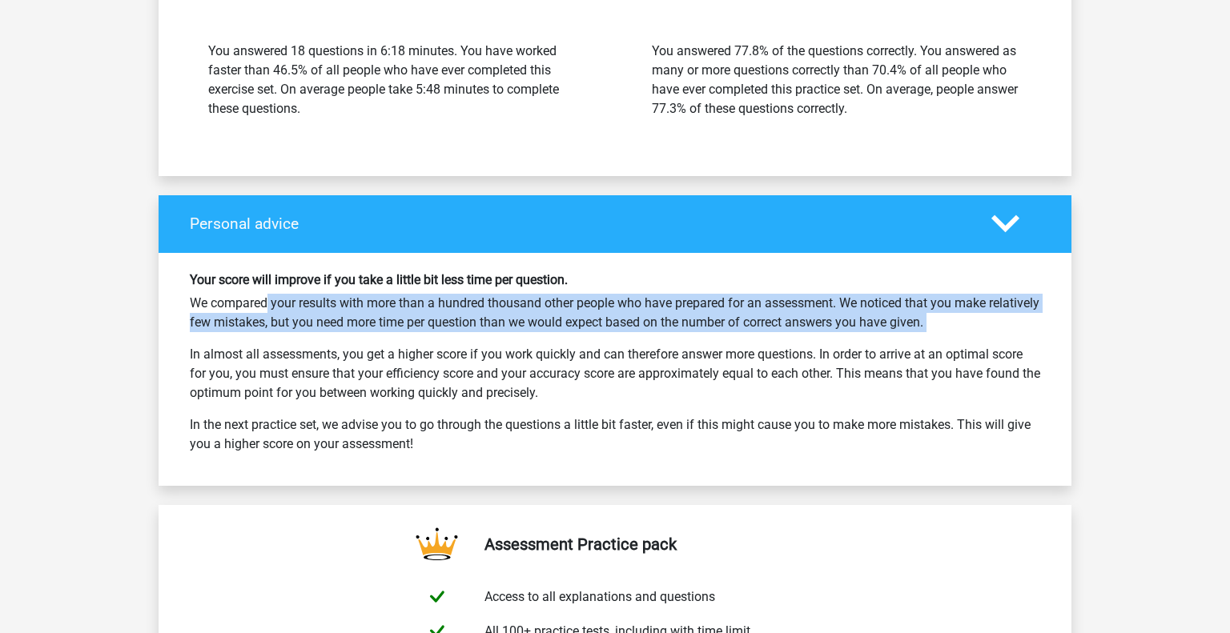
click at [566, 294] on p "We compared your results with more than a hundred thousand other people who hav…" at bounding box center [615, 313] width 851 height 38
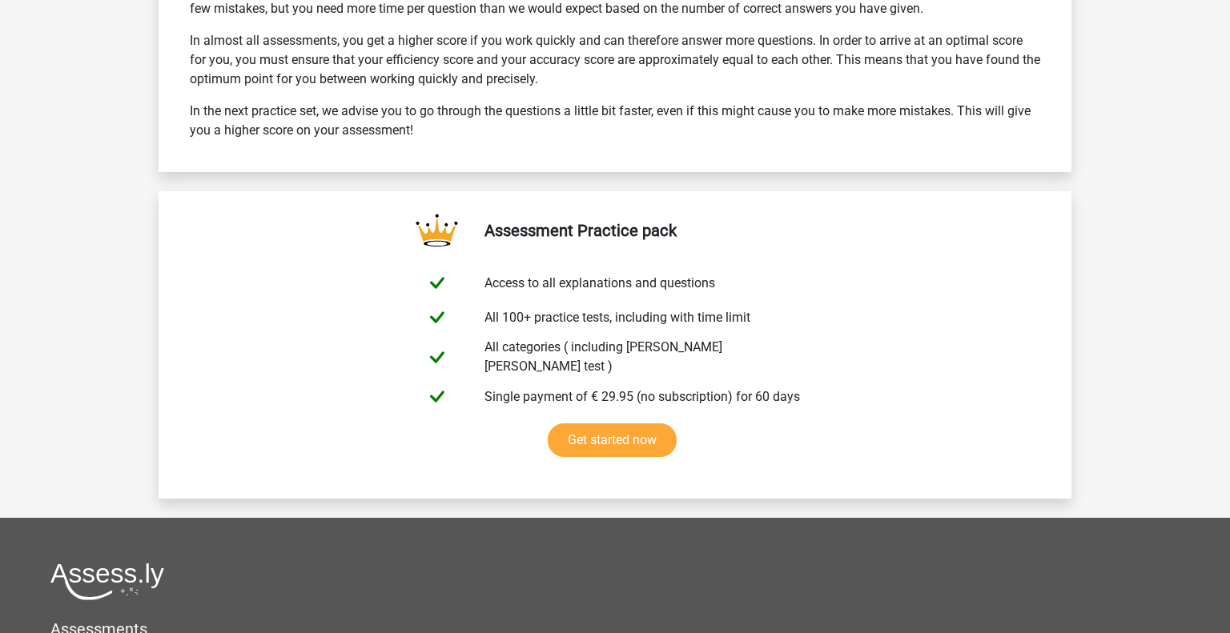
scroll to position [6356, 0]
